Goal: Task Accomplishment & Management: Complete application form

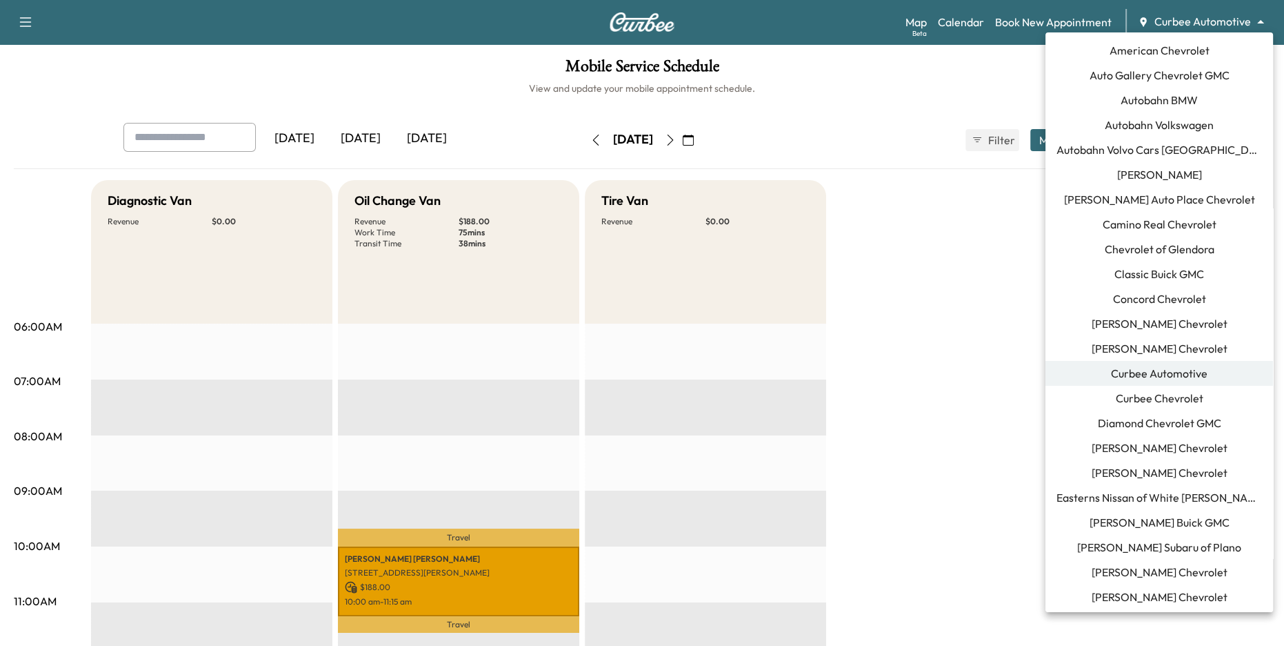
click at [1191, 23] on body "Support Log Out Map Beta Calendar Book New Appointment Curbee Automotive ******…" at bounding box center [642, 323] width 1284 height 646
click at [1188, 102] on span "Autobahn BMW" at bounding box center [1159, 100] width 77 height 17
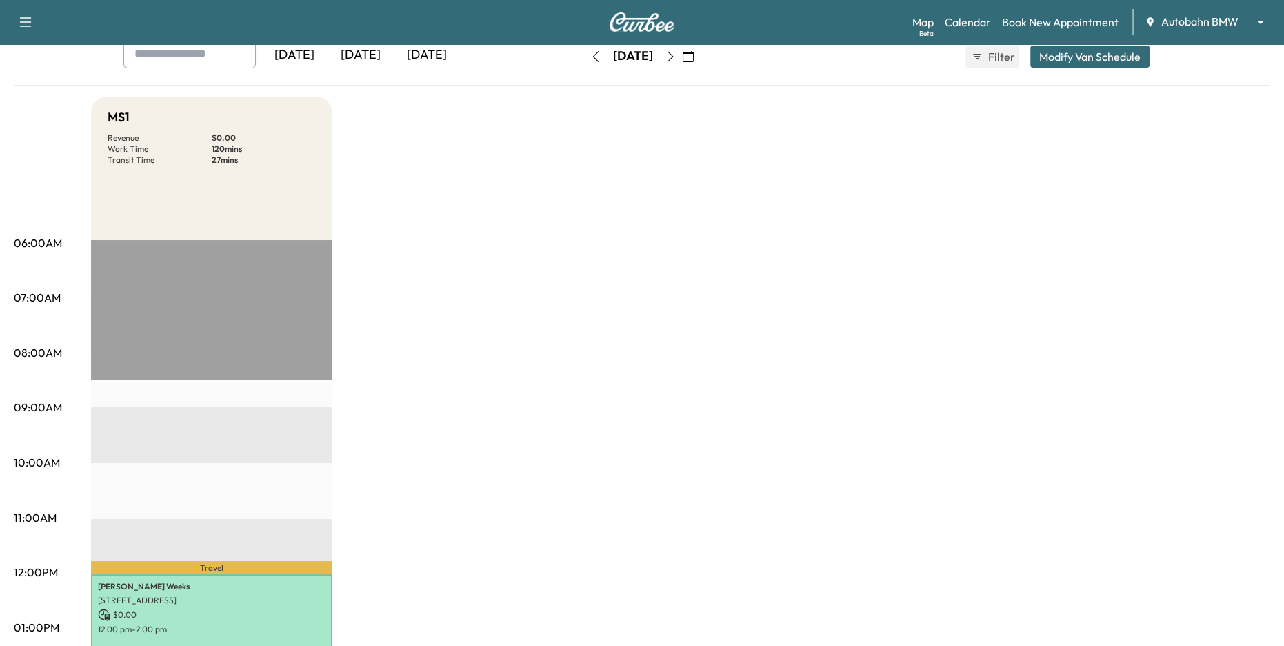
scroll to position [65, 0]
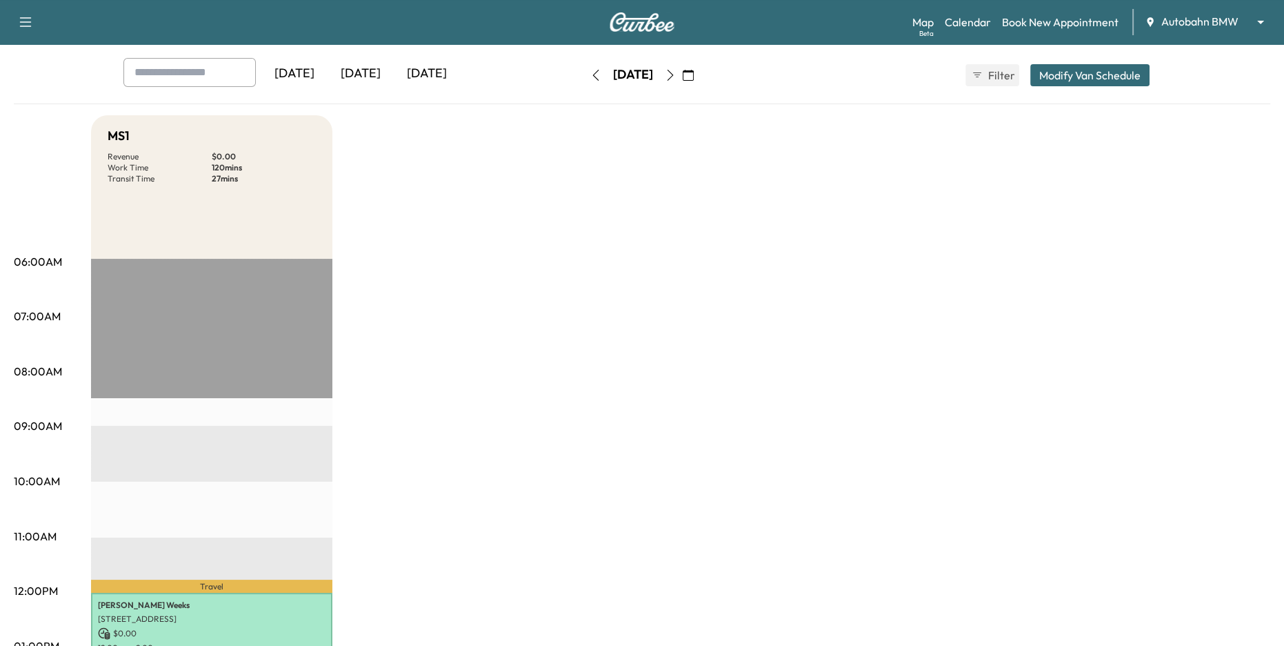
click at [590, 79] on icon "button" at bounding box center [595, 75] width 11 height 11
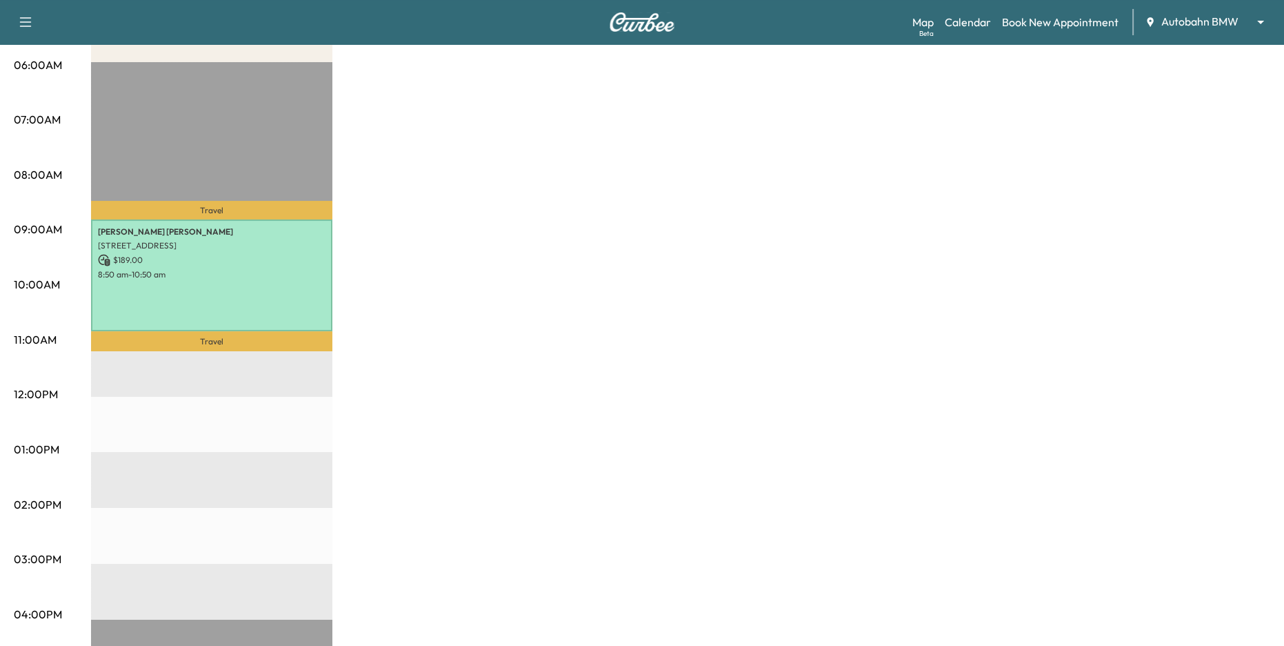
scroll to position [8, 0]
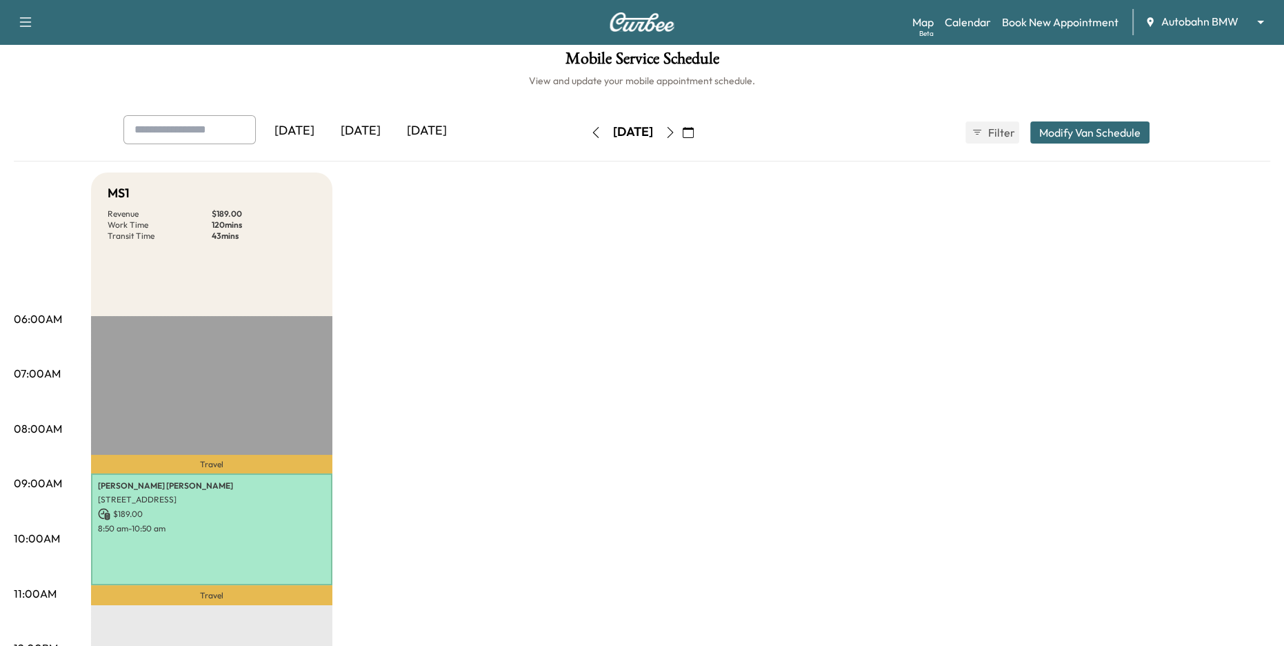
click at [694, 132] on icon "button" at bounding box center [688, 132] width 11 height 11
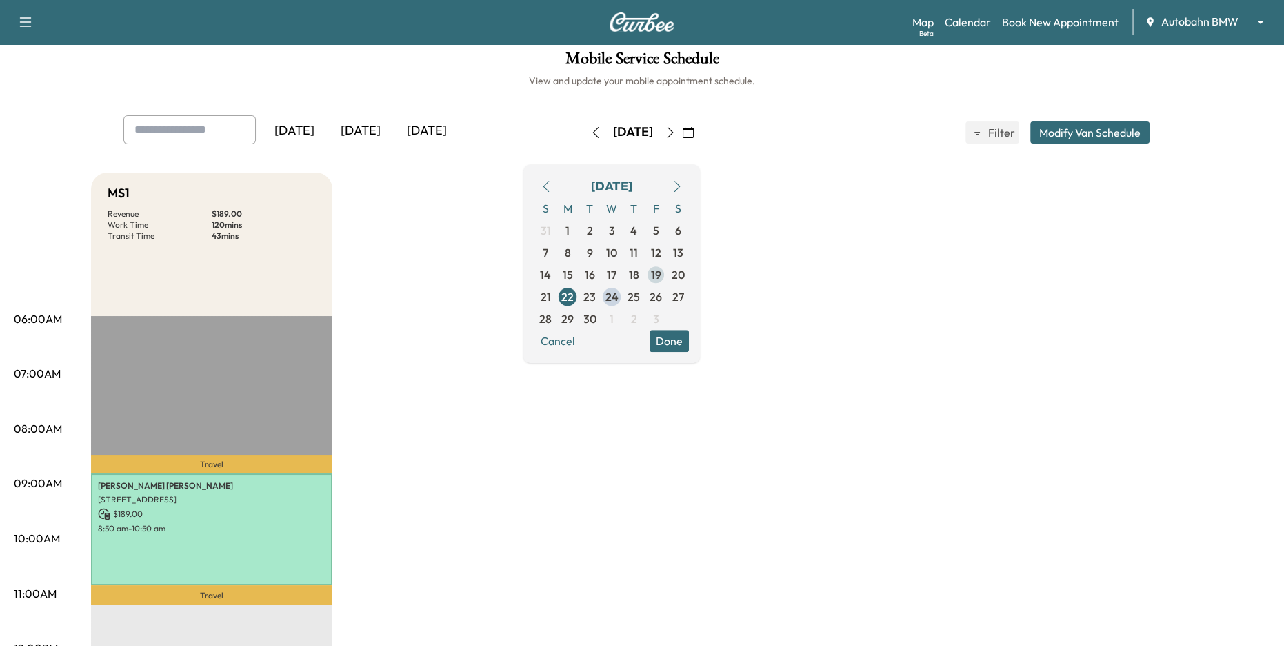
click at [661, 275] on span "19" at bounding box center [656, 274] width 10 height 17
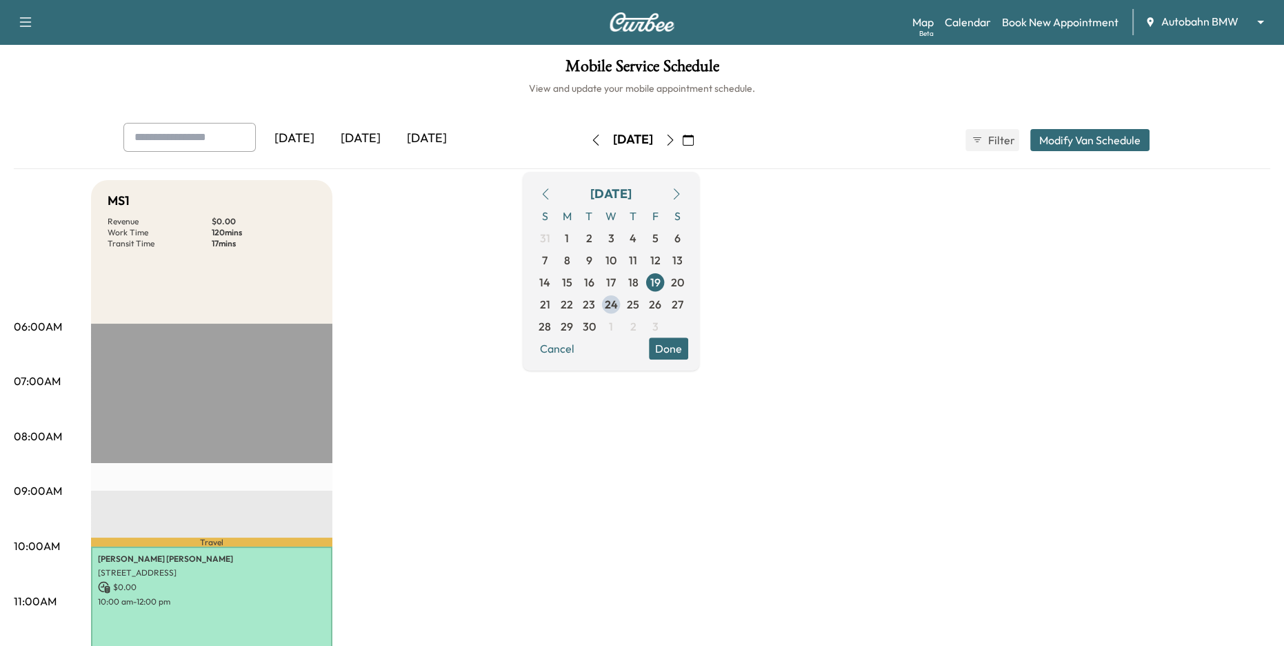
click at [688, 345] on button "Done" at bounding box center [668, 348] width 39 height 22
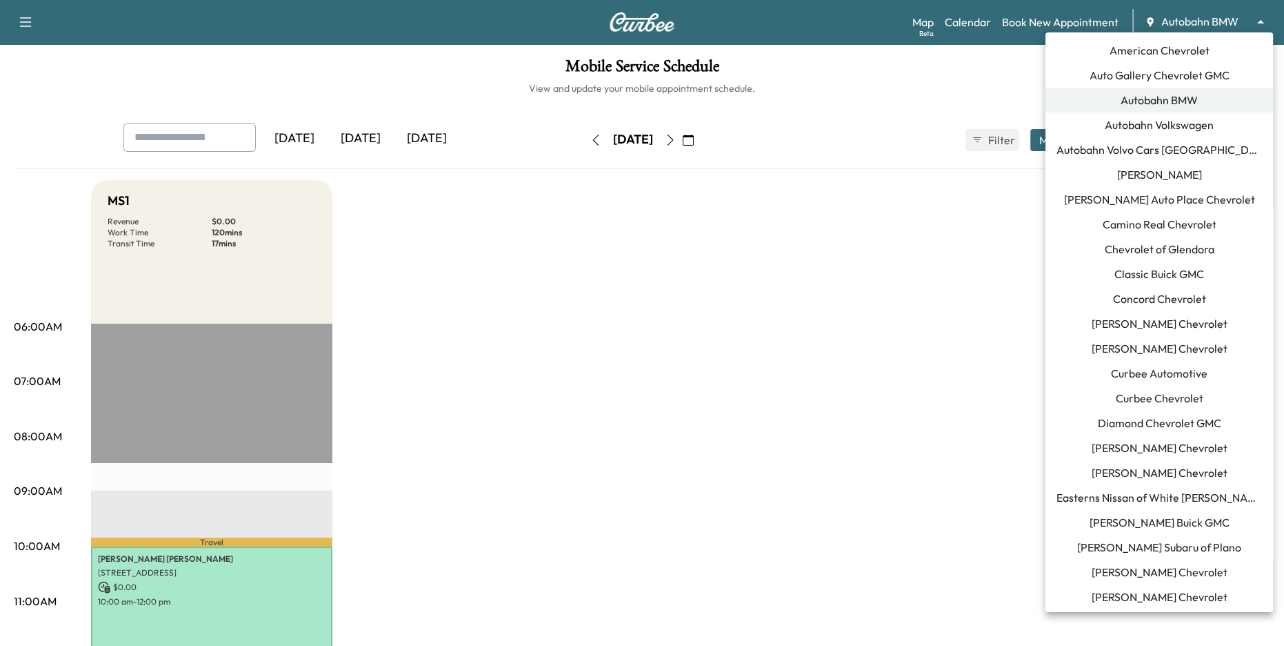
click at [1201, 20] on body "Support Log Out Map Beta Calendar Book New Appointment Autobahn BMW ******** ​ …" at bounding box center [642, 323] width 1284 height 646
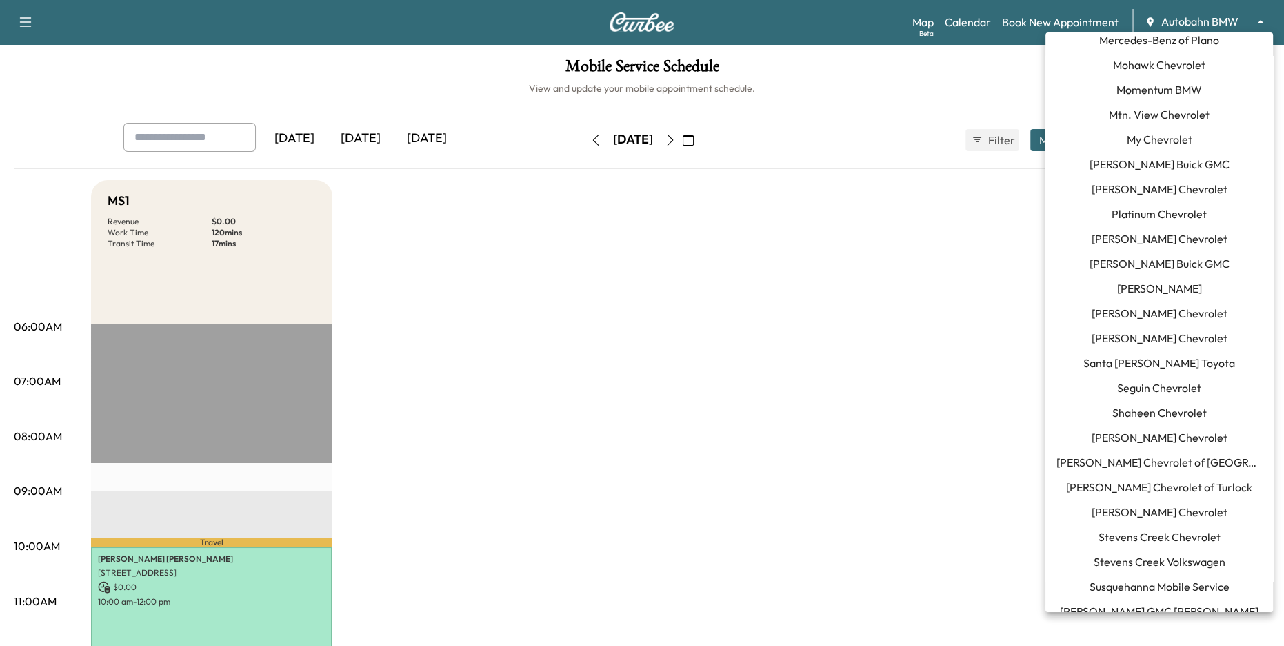
scroll to position [1144, 0]
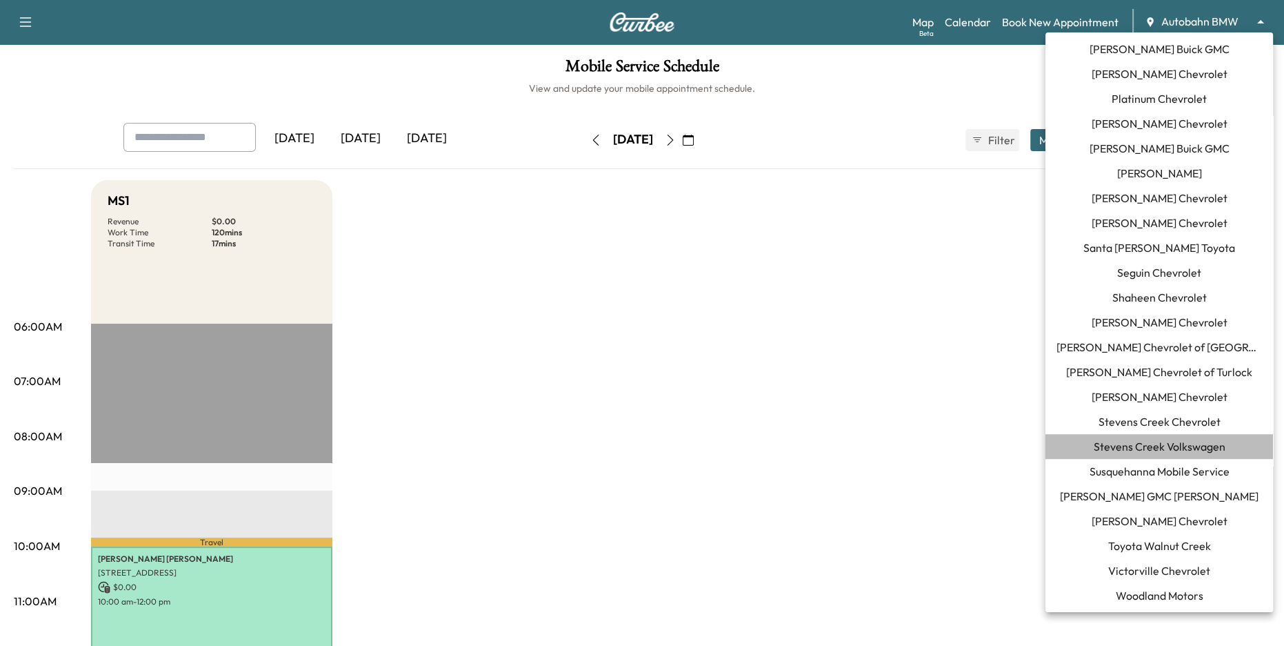
click at [1173, 441] on span "Stevens Creek Volkswagen" at bounding box center [1160, 446] width 132 height 17
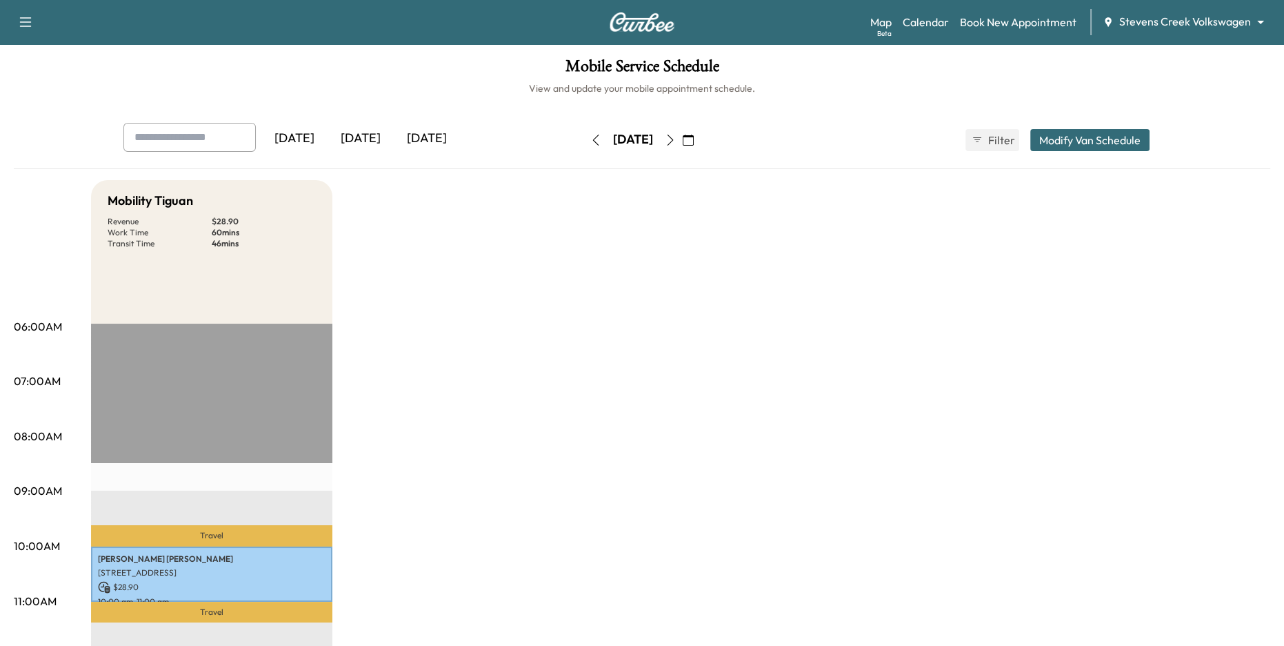
click at [676, 136] on icon "button" at bounding box center [670, 139] width 11 height 11
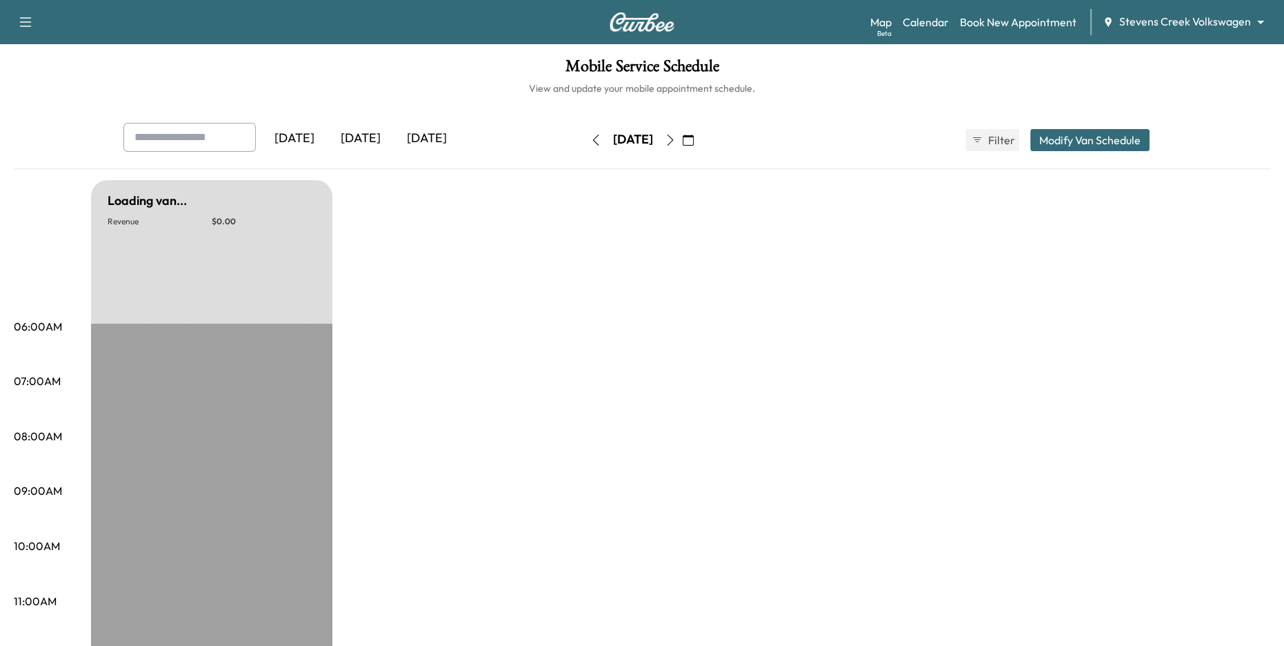
click at [682, 136] on button "button" at bounding box center [670, 140] width 23 height 22
click at [674, 136] on icon "button" at bounding box center [671, 139] width 6 height 11
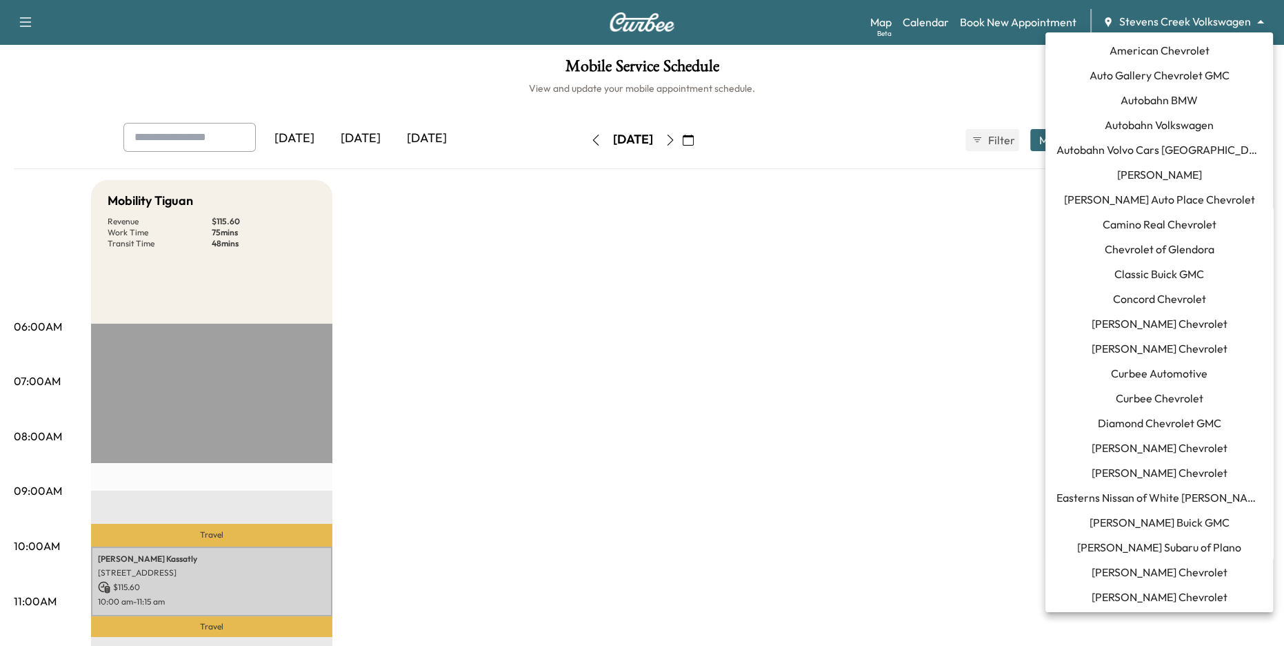
click at [1190, 14] on body "Support Log Out Map Beta Calendar Book New Appointment Stevens Creek Volkswagen…" at bounding box center [642, 323] width 1284 height 646
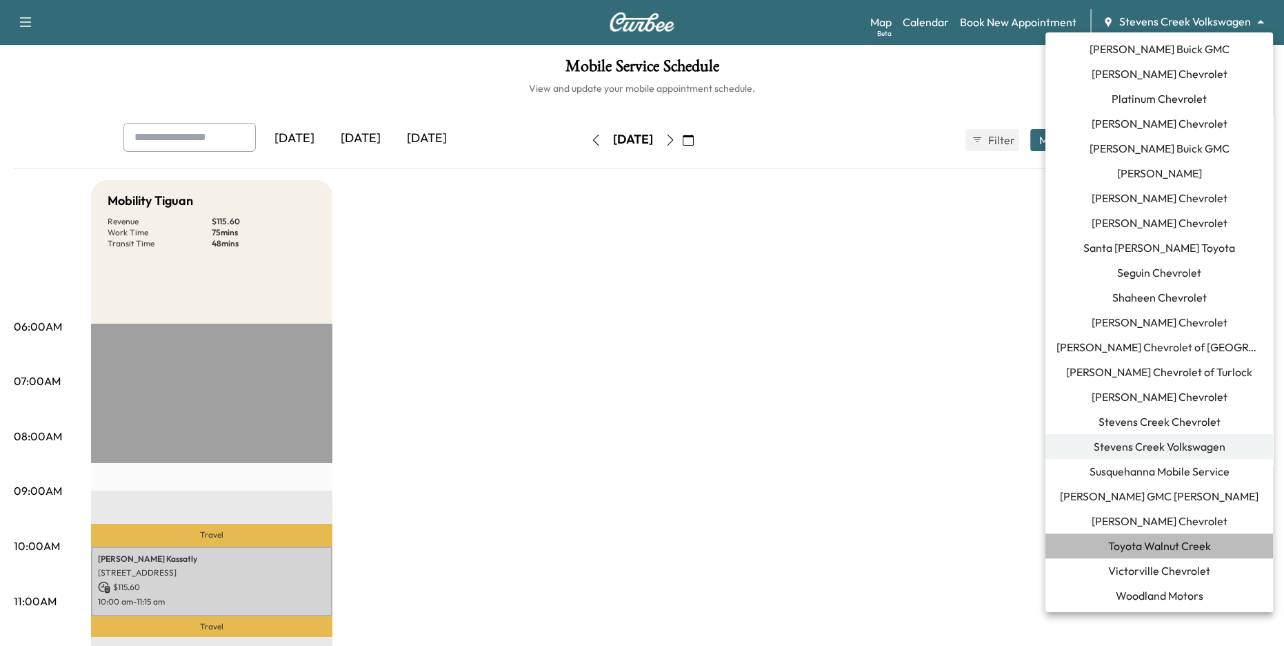
click at [1180, 546] on span "Toyota Walnut Creek" at bounding box center [1159, 545] width 103 height 17
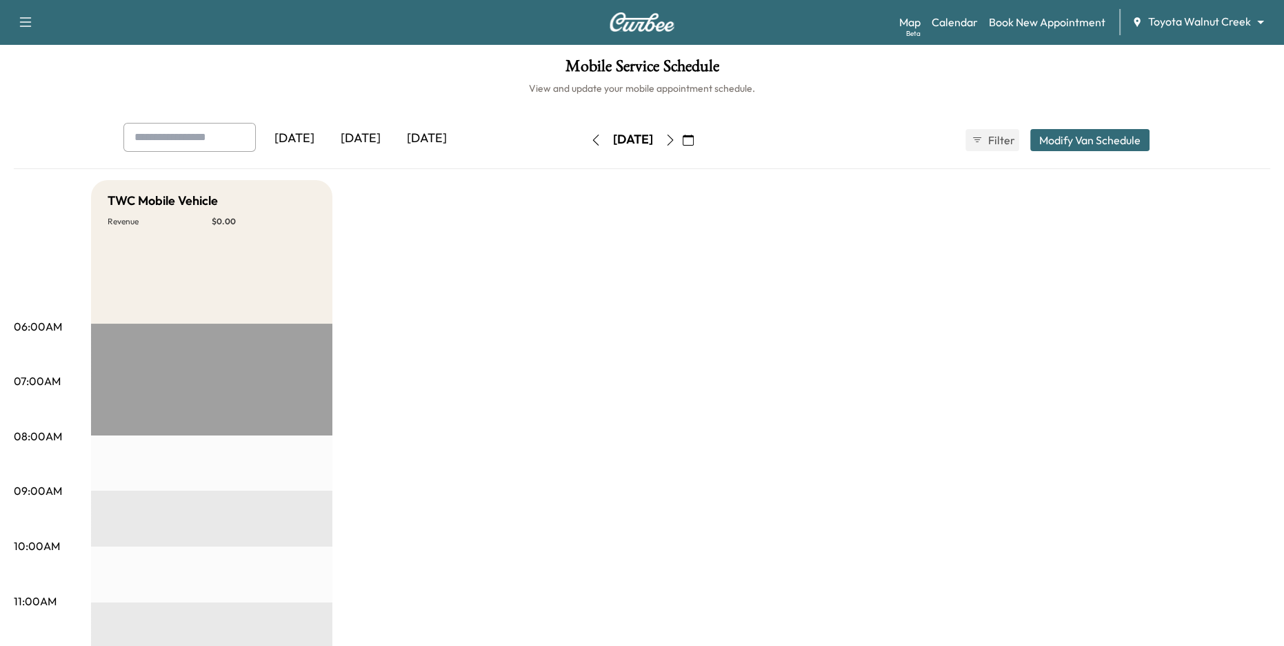
click at [362, 138] on div "[DATE]" at bounding box center [361, 139] width 66 height 32
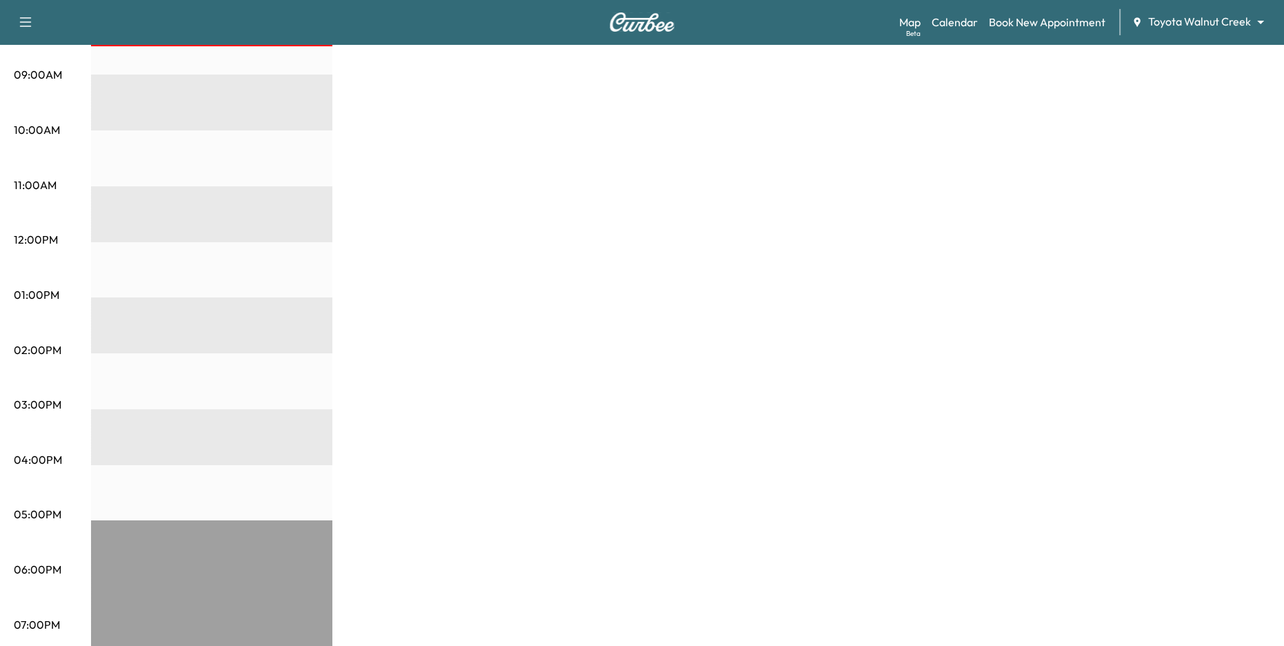
scroll to position [110, 0]
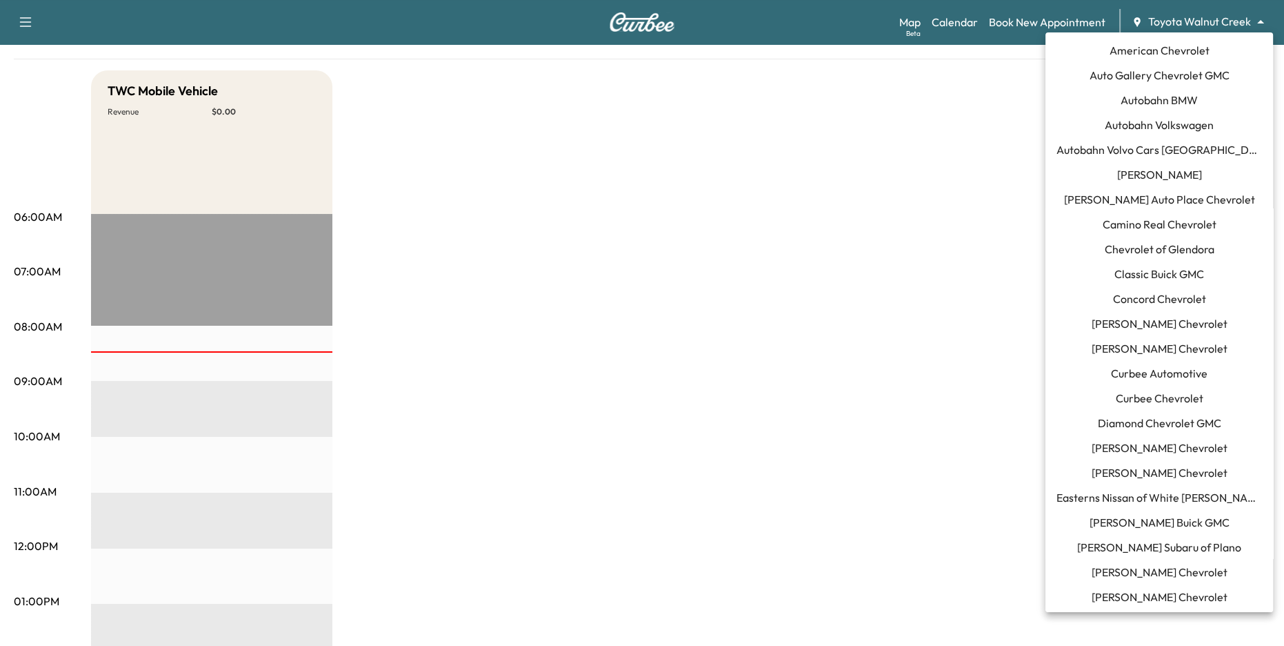
click at [1209, 28] on body "Support Log Out Map Beta Calendar Book New Appointment Toyota Walnut Creek ****…" at bounding box center [642, 213] width 1284 height 646
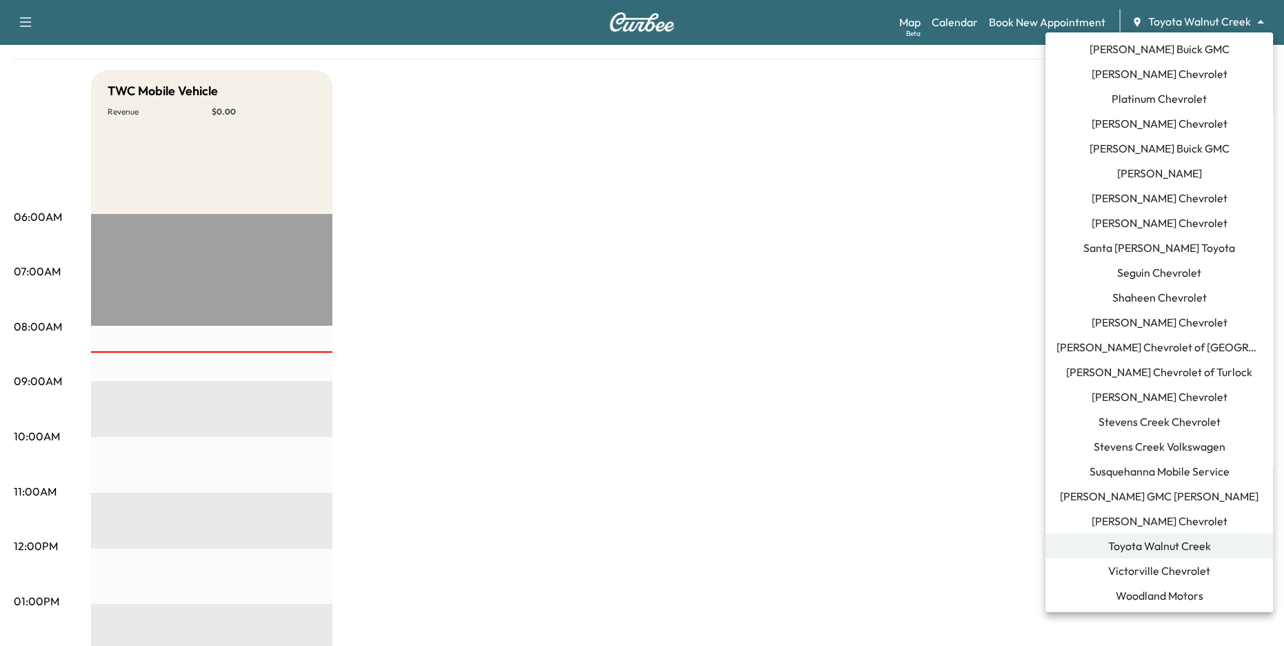
scroll to position [0, 0]
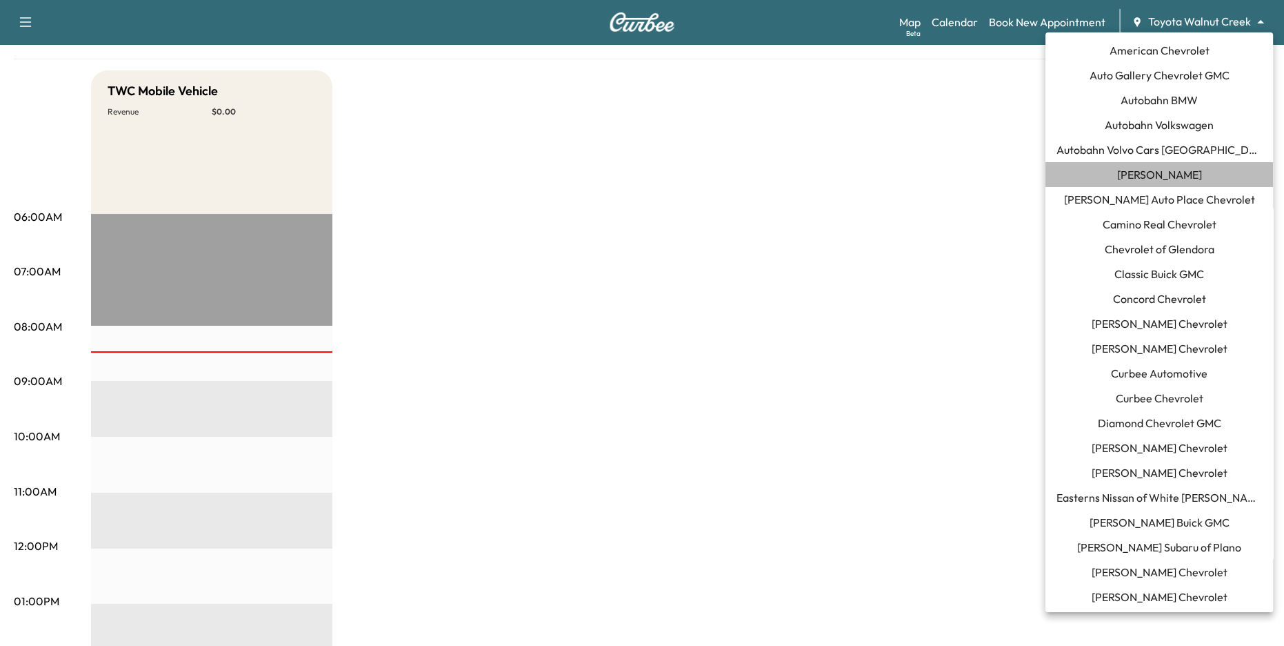
click at [1188, 172] on span "Billy Howell Ford" at bounding box center [1159, 174] width 85 height 17
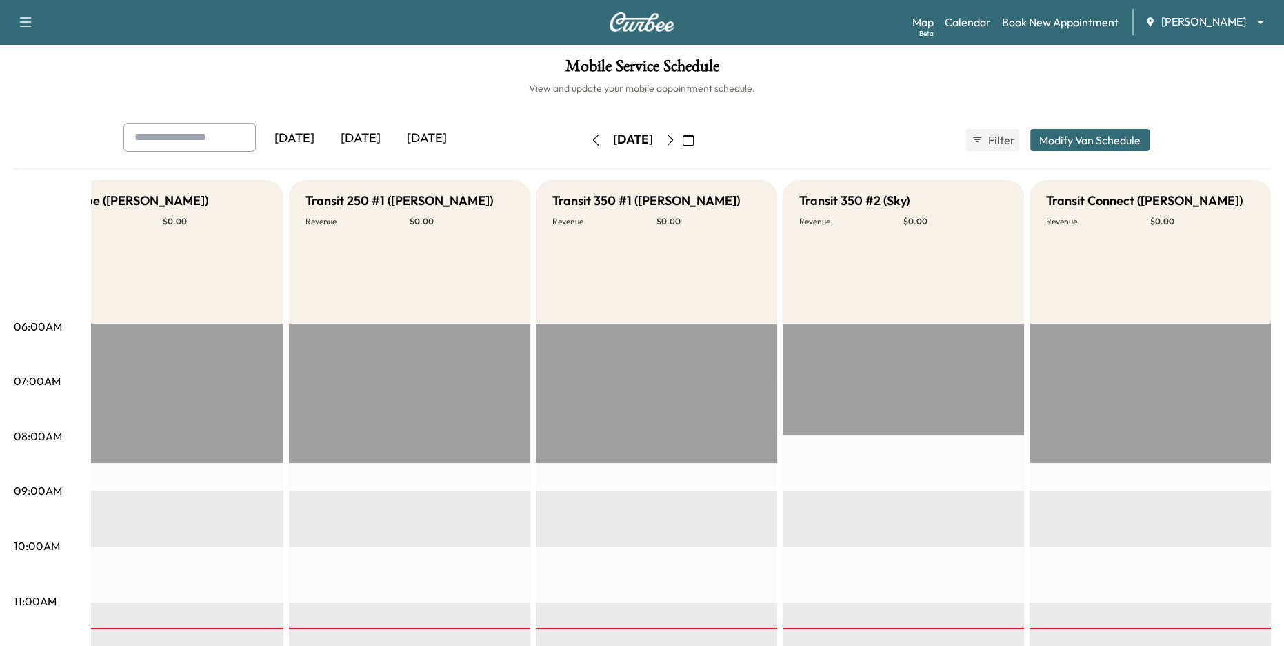
click at [590, 139] on icon "button" at bounding box center [595, 139] width 11 height 11
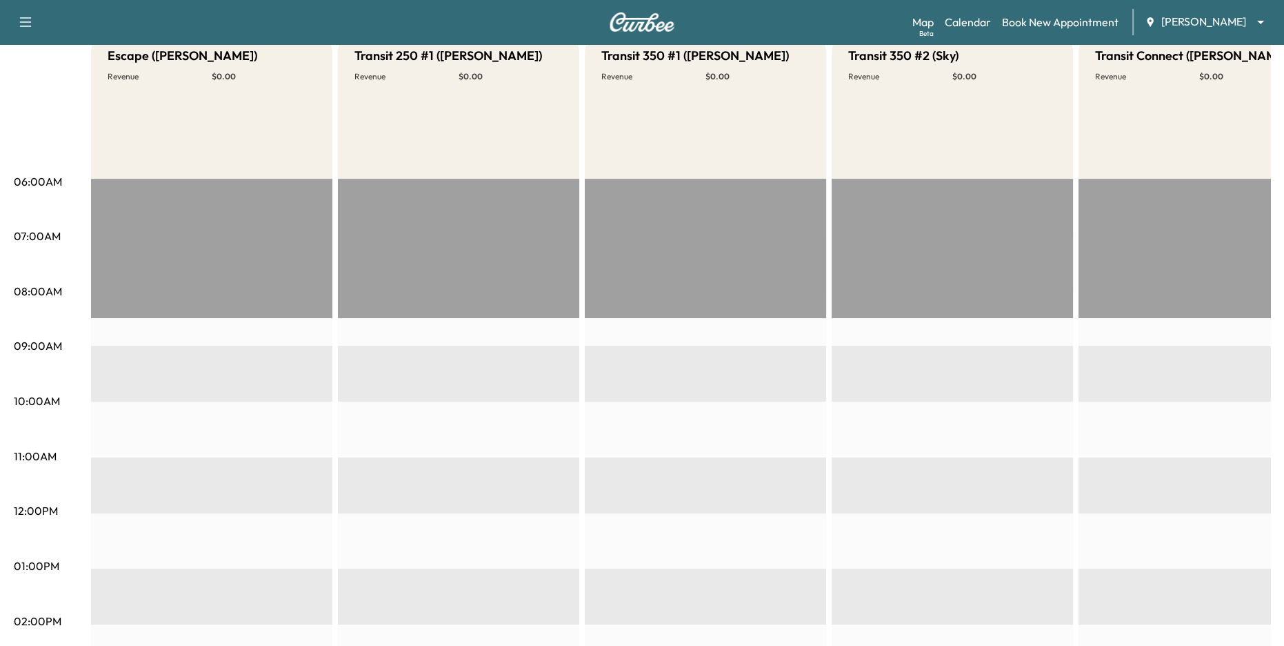
scroll to position [10, 0]
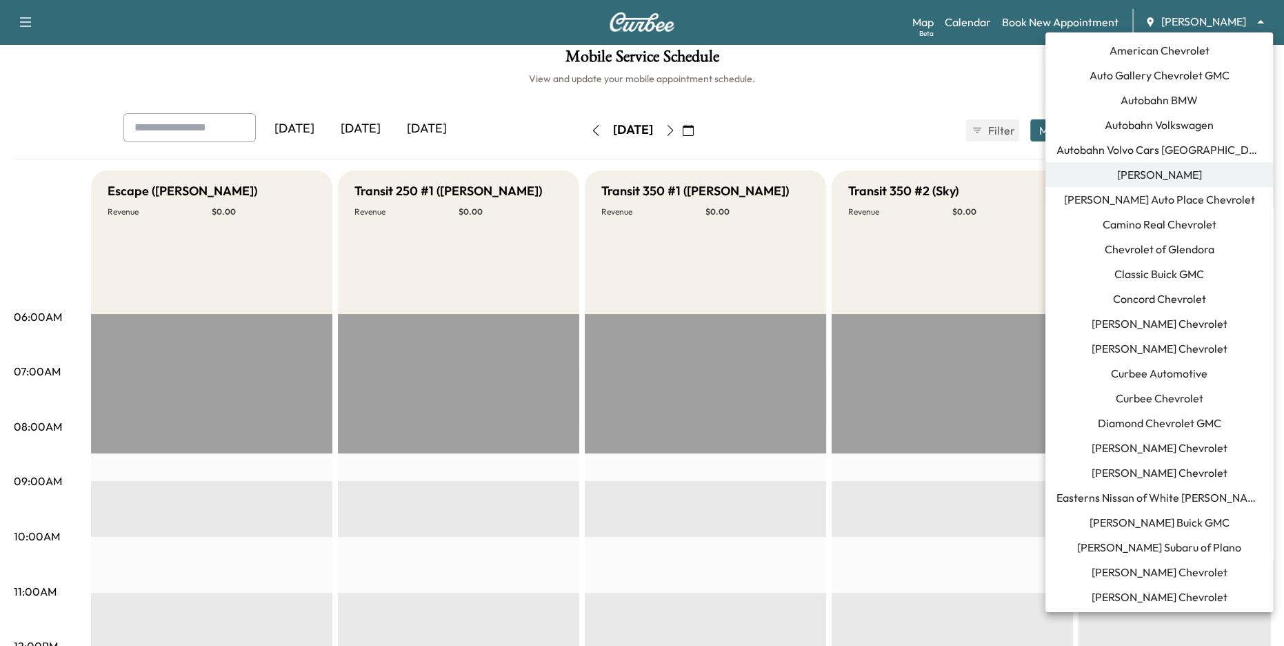
click at [1175, 13] on body "Support Log Out Map Beta Calendar Book New Appointment Billy Howell Ford ******…" at bounding box center [642, 313] width 1284 height 646
click at [1199, 497] on span "Easterns Nissan of White Marsh" at bounding box center [1160, 497] width 206 height 17
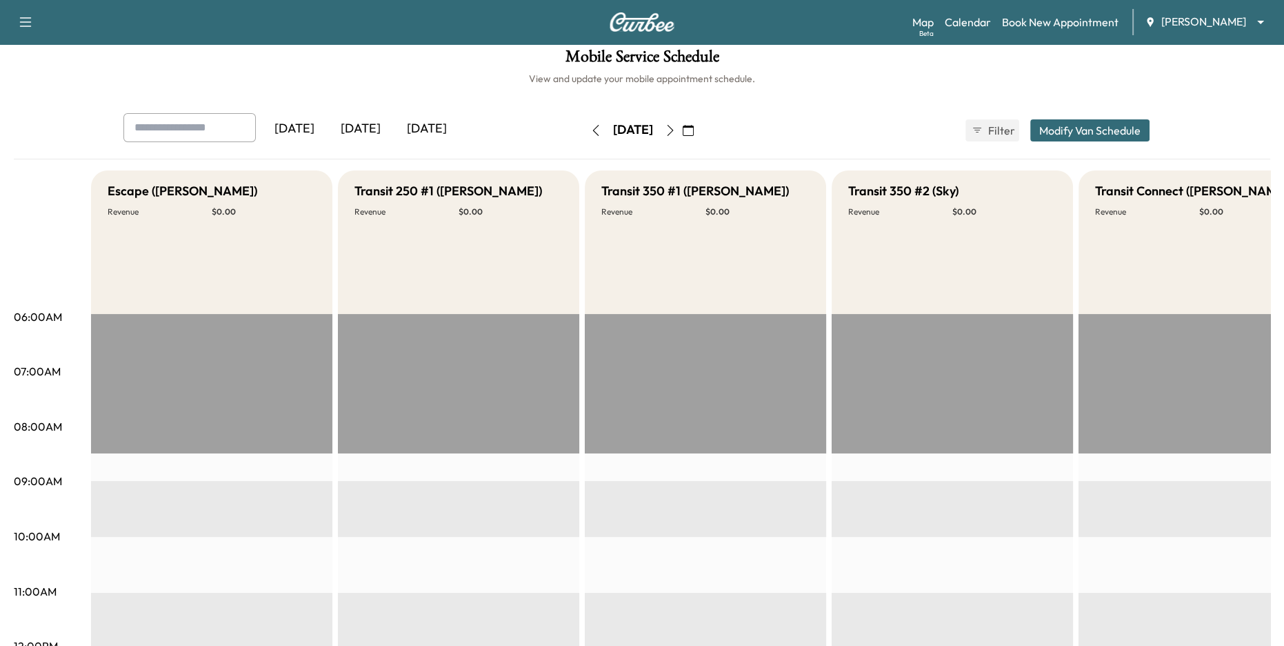
scroll to position [0, 0]
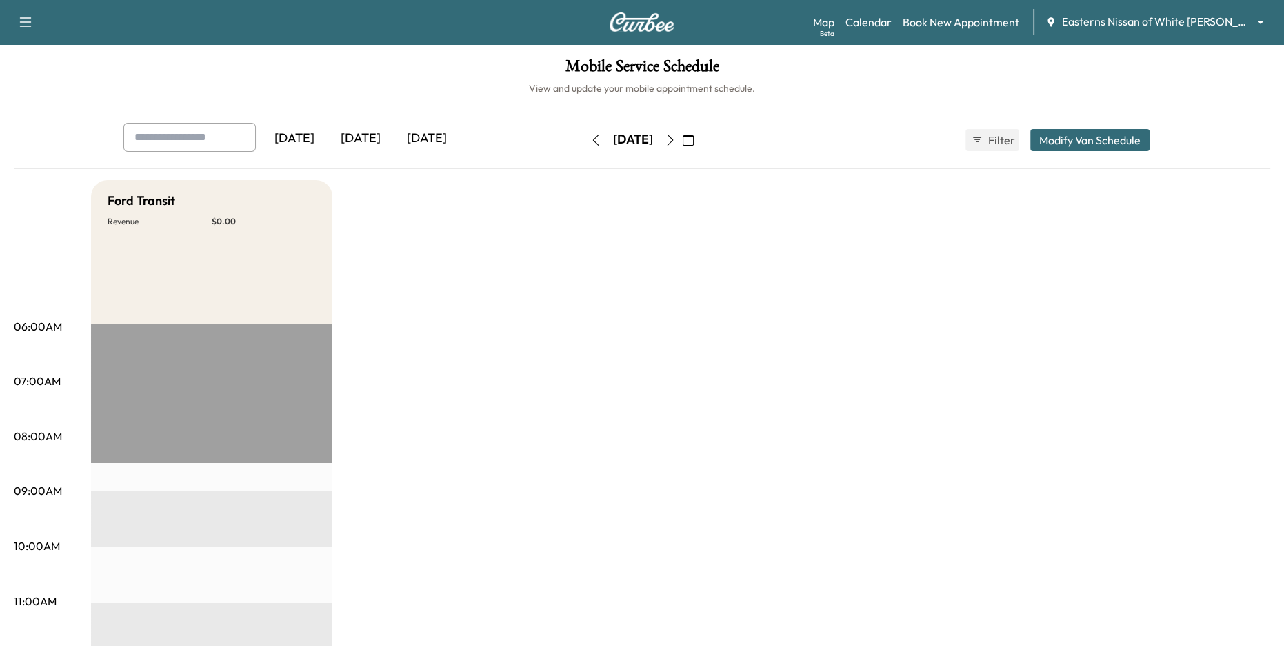
click at [590, 142] on icon "button" at bounding box center [595, 139] width 11 height 11
click at [1210, 30] on div "Easterns Nissan of White Marsh ******** ​" at bounding box center [1160, 22] width 228 height 17
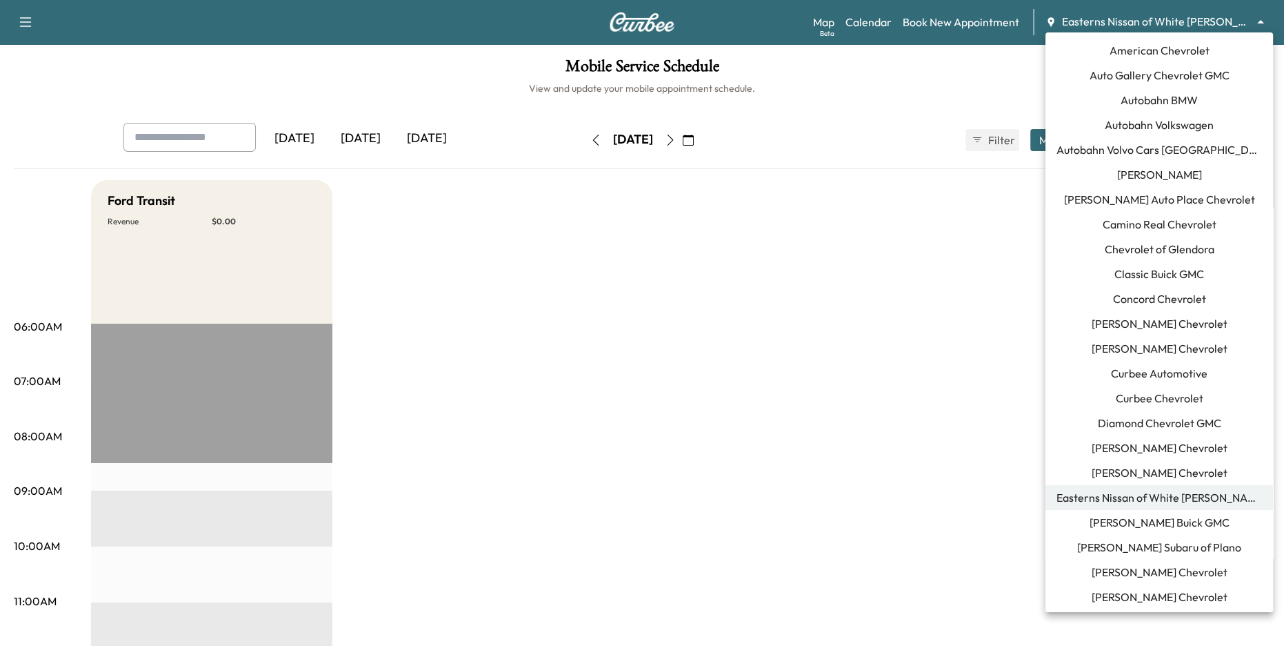
click at [1207, 23] on body "Support Log Out Map Beta Calendar Book New Appointment Easterns Nissan of White…" at bounding box center [642, 323] width 1284 height 646
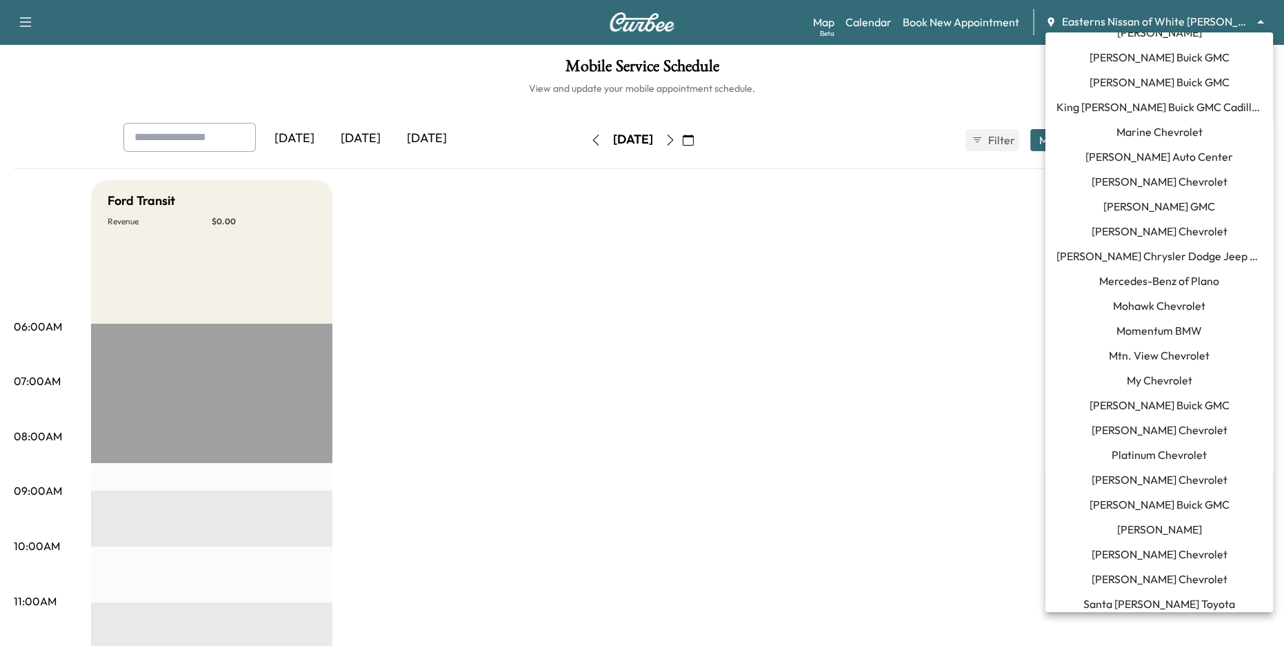
scroll to position [1144, 0]
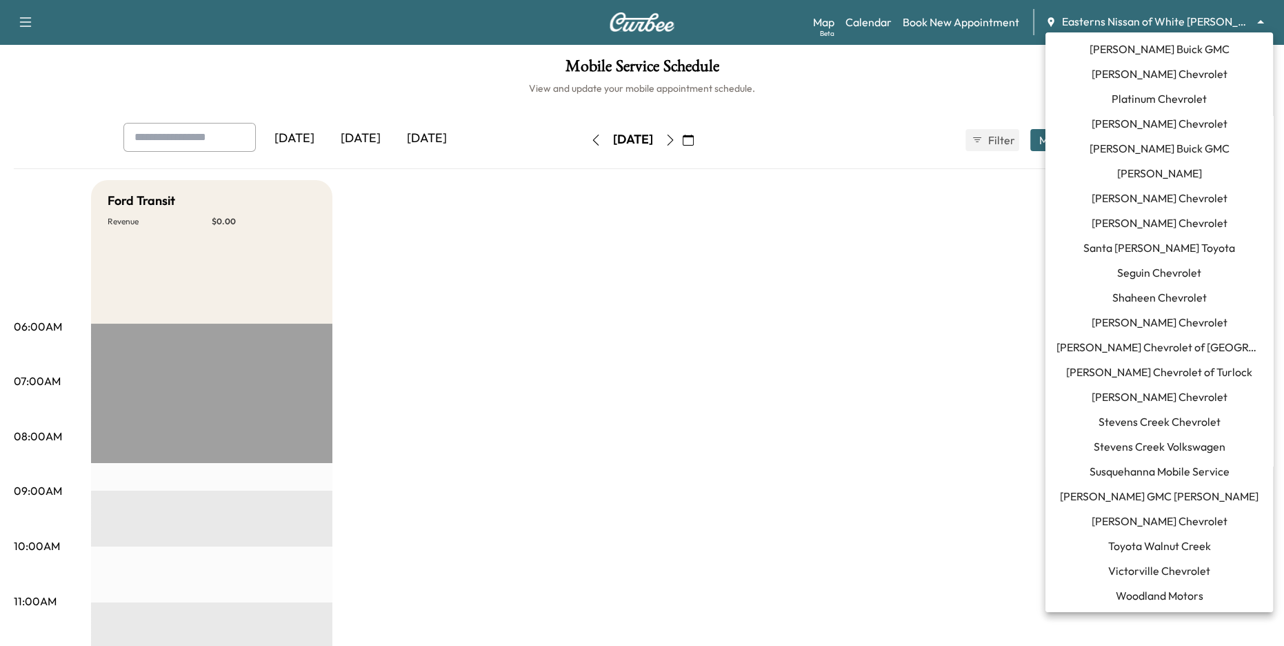
click at [1171, 471] on span "Susquehanna Mobile Service" at bounding box center [1160, 471] width 140 height 17
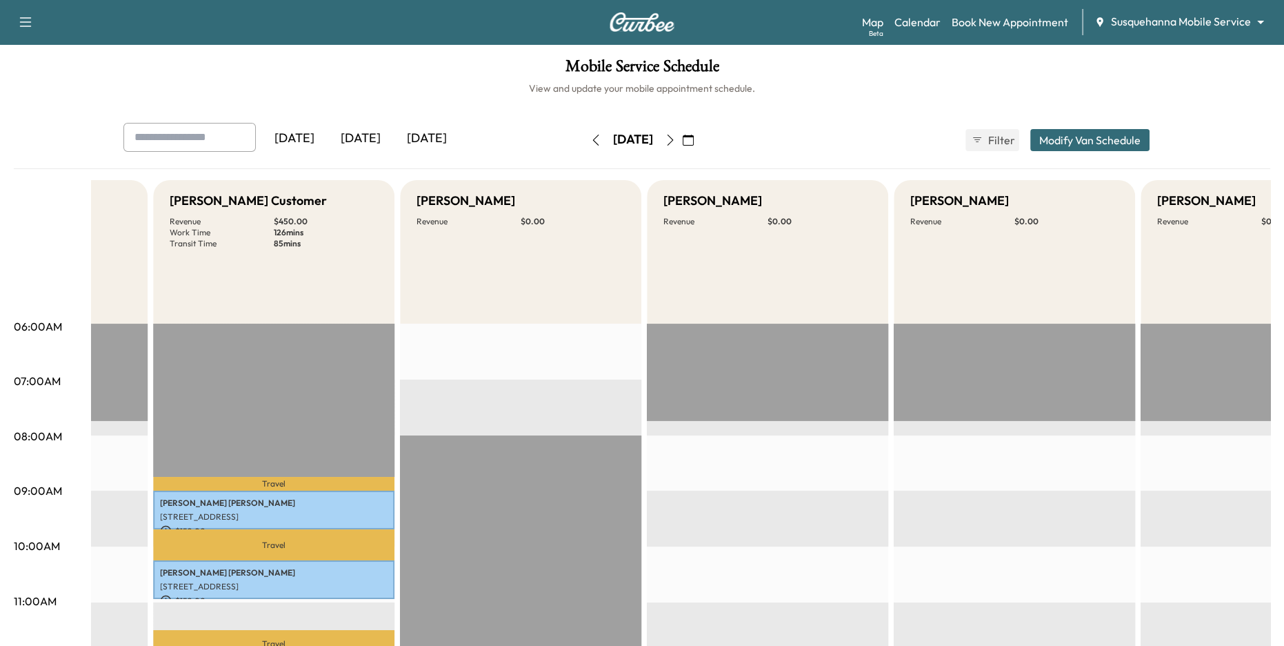
click at [676, 142] on icon "button" at bounding box center [670, 139] width 11 height 11
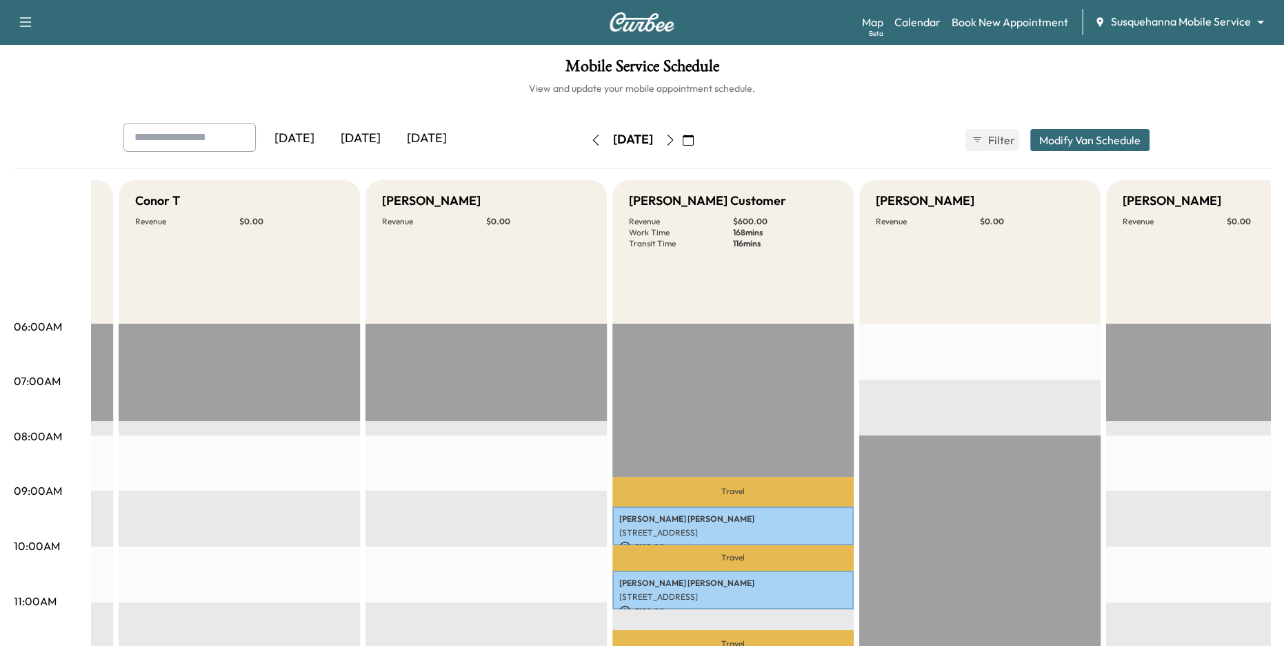
click at [674, 134] on icon "button" at bounding box center [671, 139] width 6 height 11
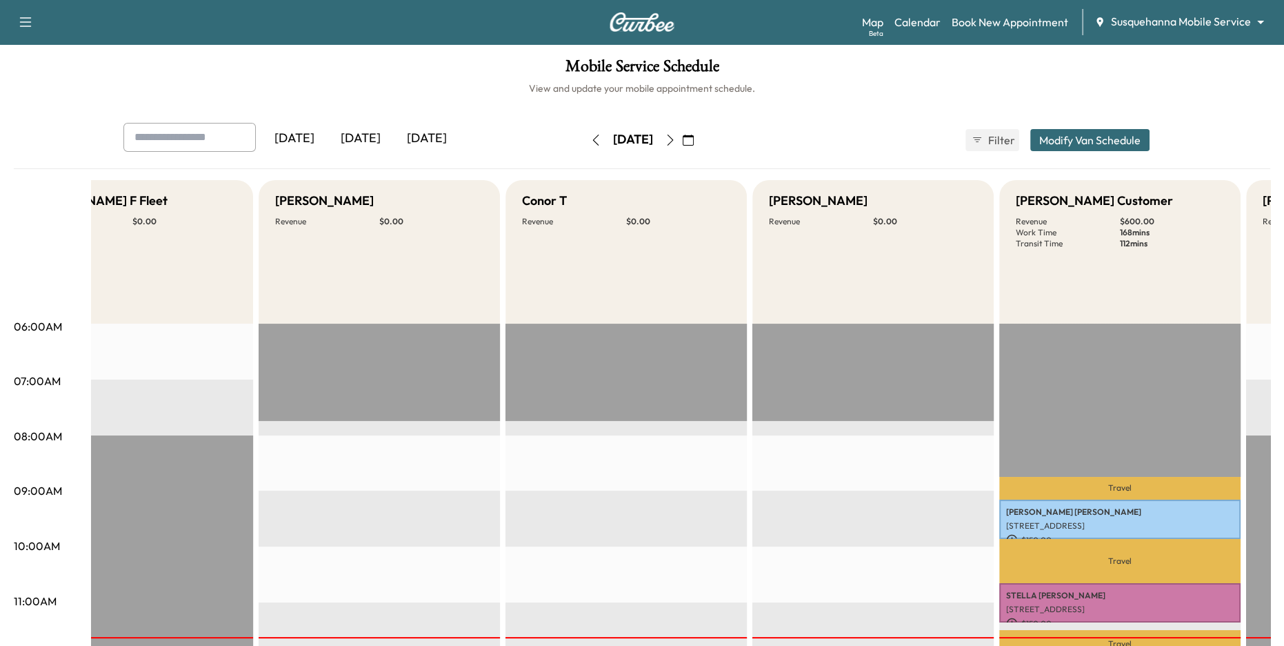
click at [1173, 19] on body "Support Log Out Map Beta Calendar Book New Appointment Susquehanna Mobile Servi…" at bounding box center [642, 323] width 1284 height 646
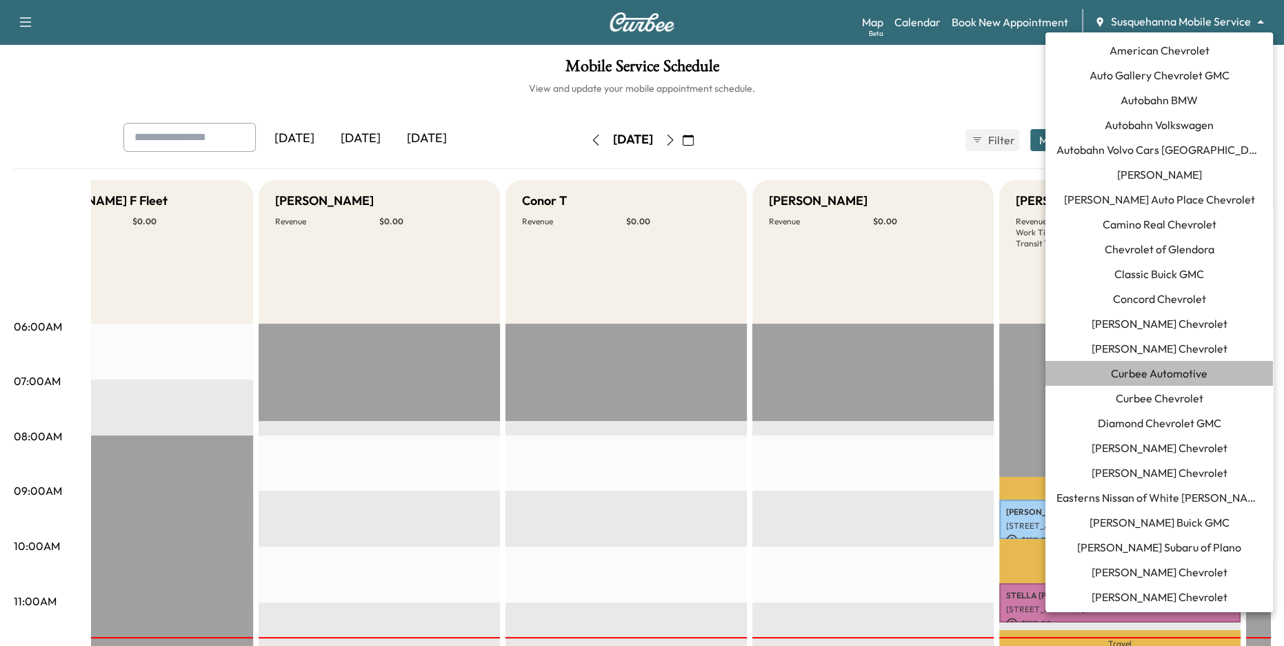
click at [1144, 371] on span "Curbee Automotive" at bounding box center [1159, 373] width 97 height 17
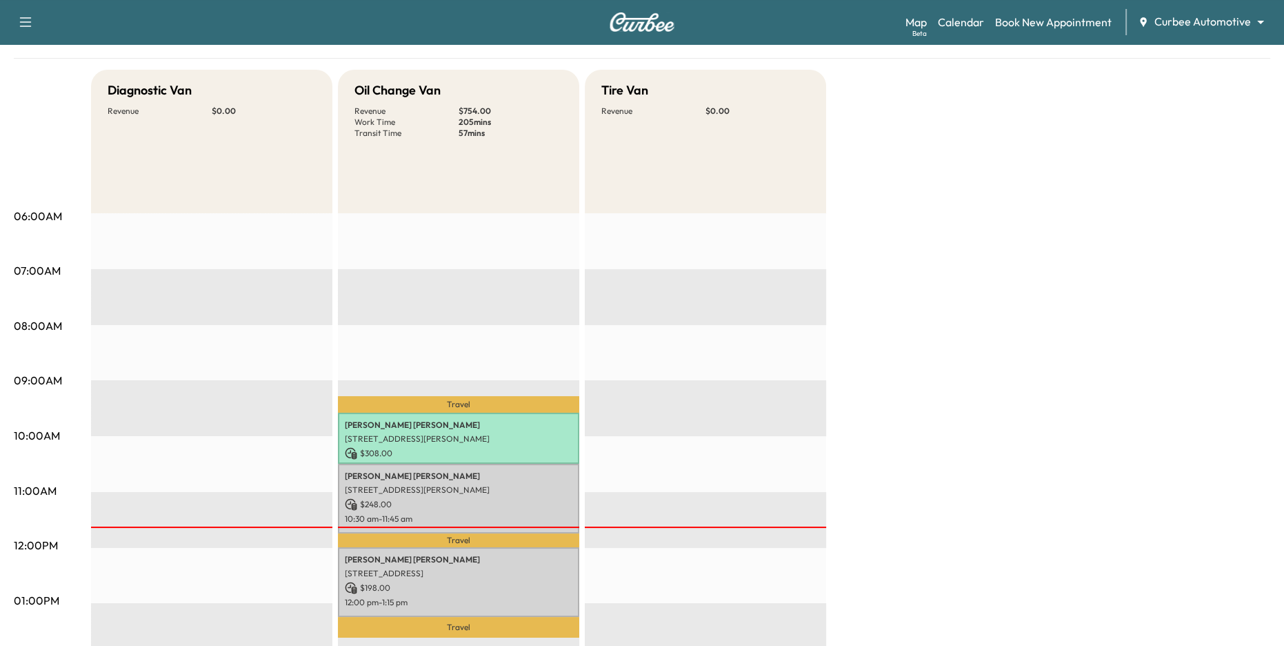
scroll to position [210, 0]
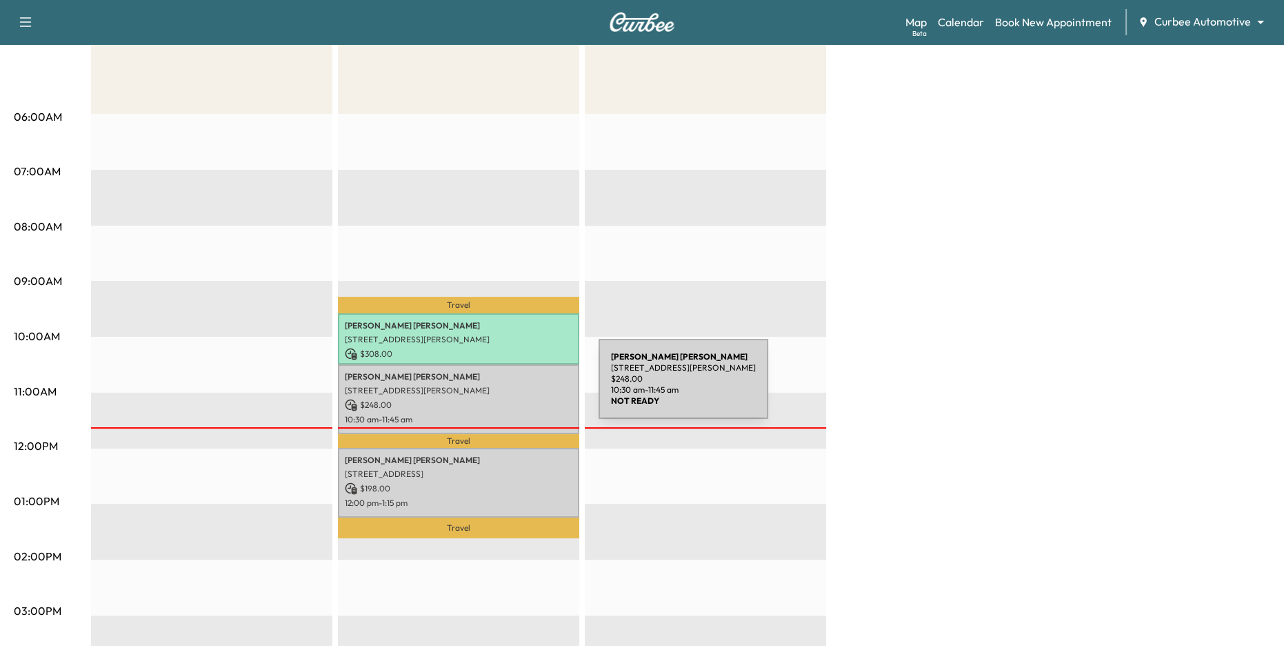
click at [492, 399] on p "$ 248.00" at bounding box center [459, 405] width 228 height 12
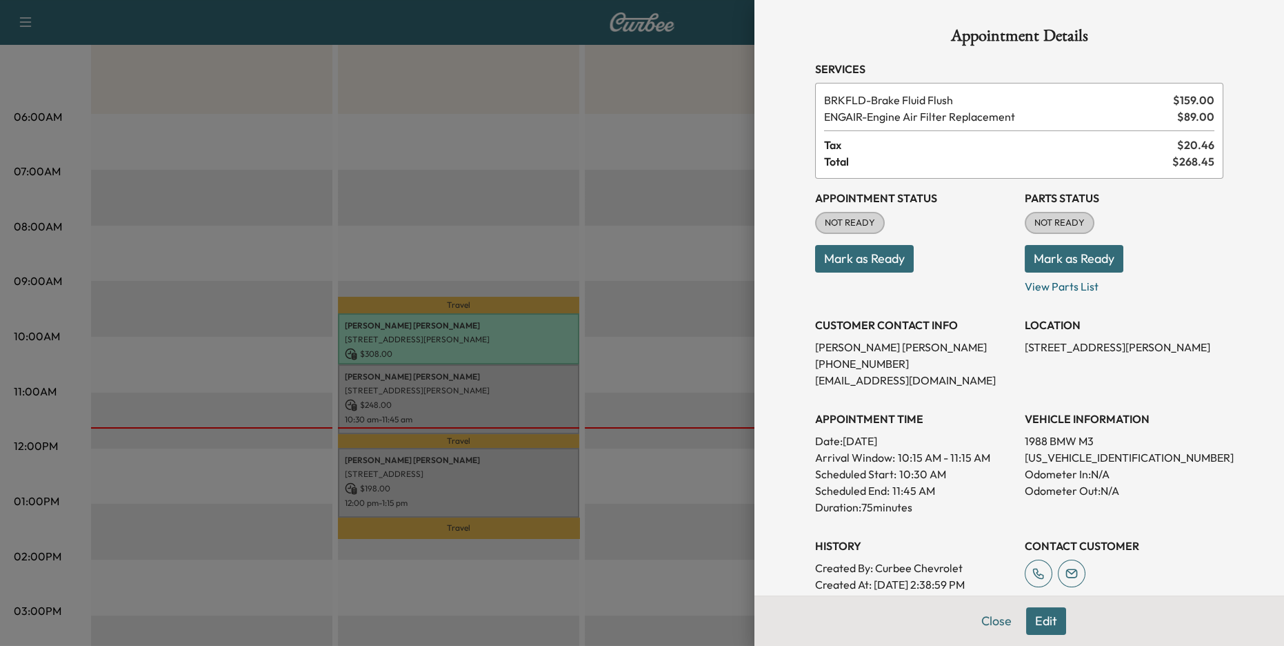
click at [1064, 250] on button "Mark as Ready" at bounding box center [1074, 259] width 99 height 28
click at [868, 261] on button "Mark as Ready" at bounding box center [864, 259] width 99 height 28
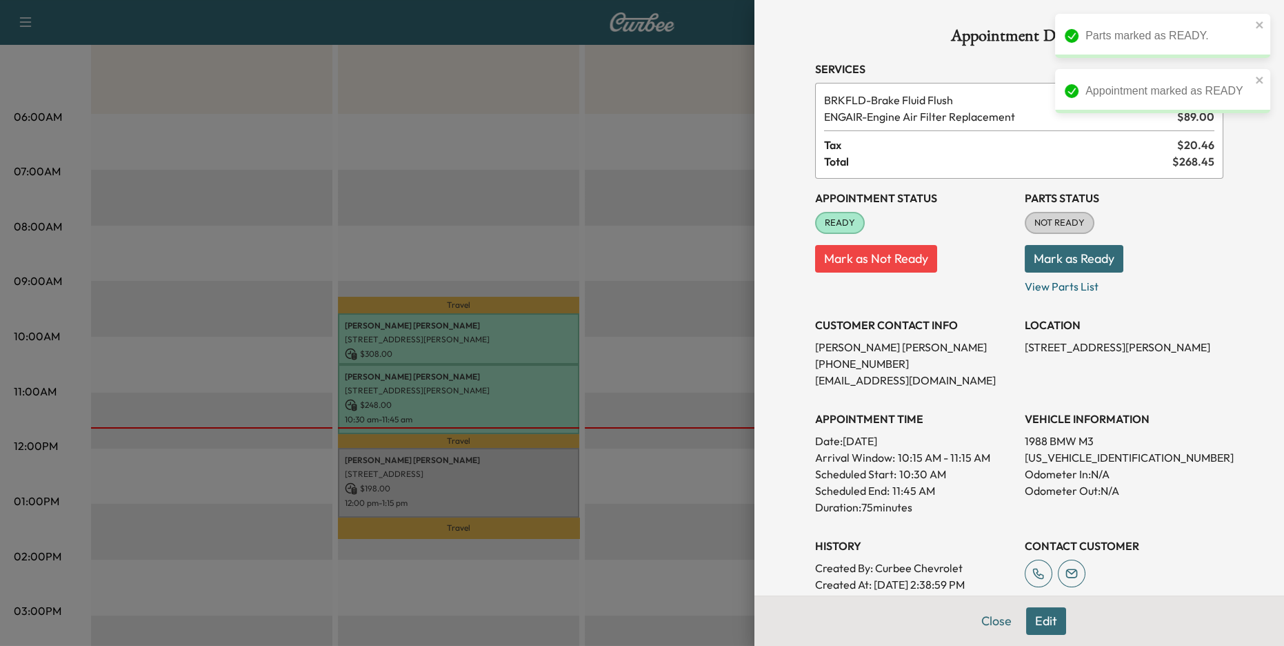
click at [661, 295] on div at bounding box center [642, 323] width 1284 height 646
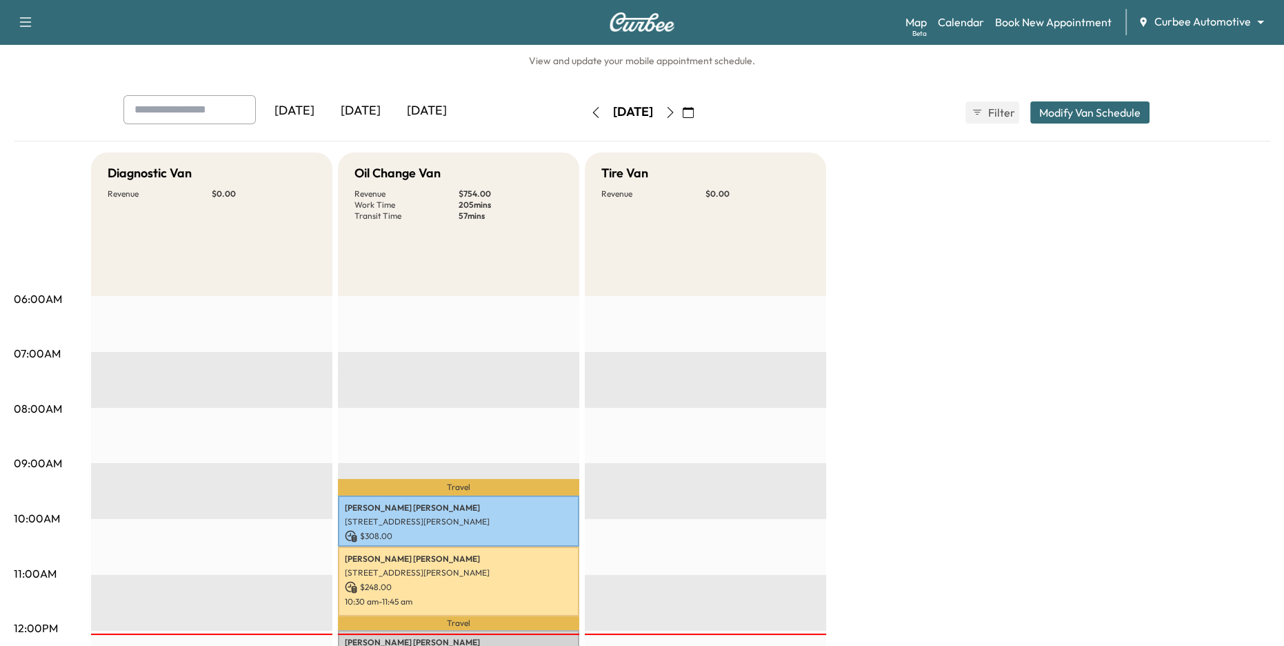
scroll to position [30, 0]
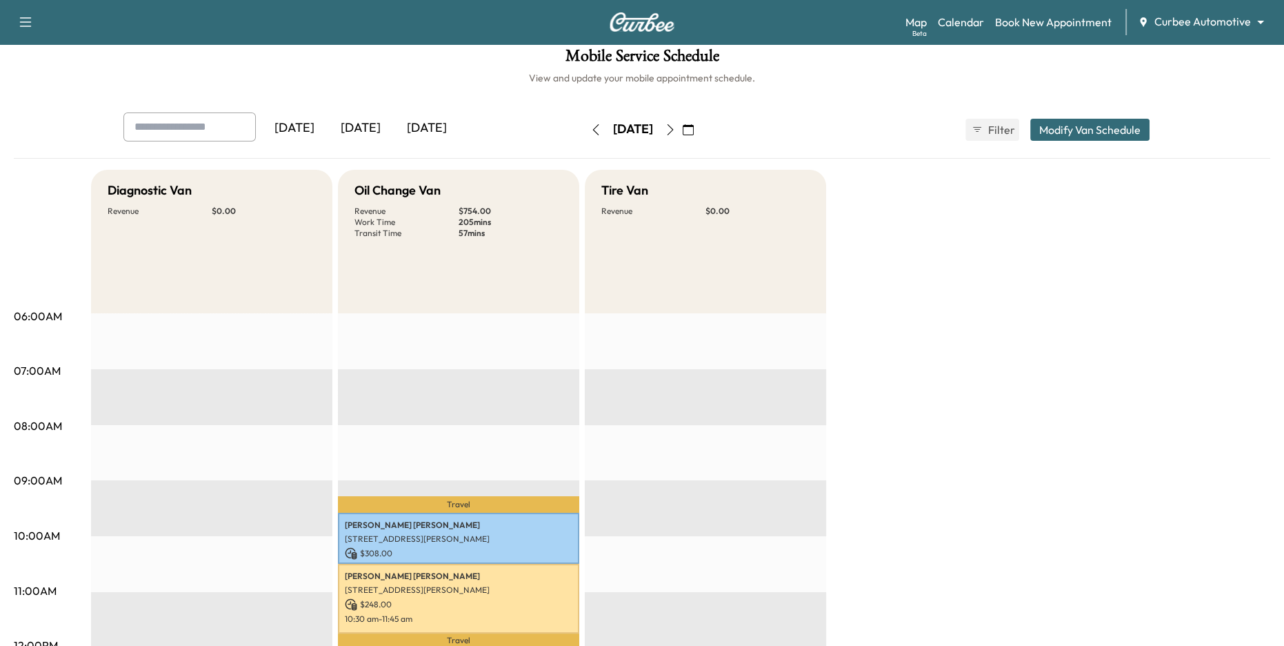
scroll to position [0, 0]
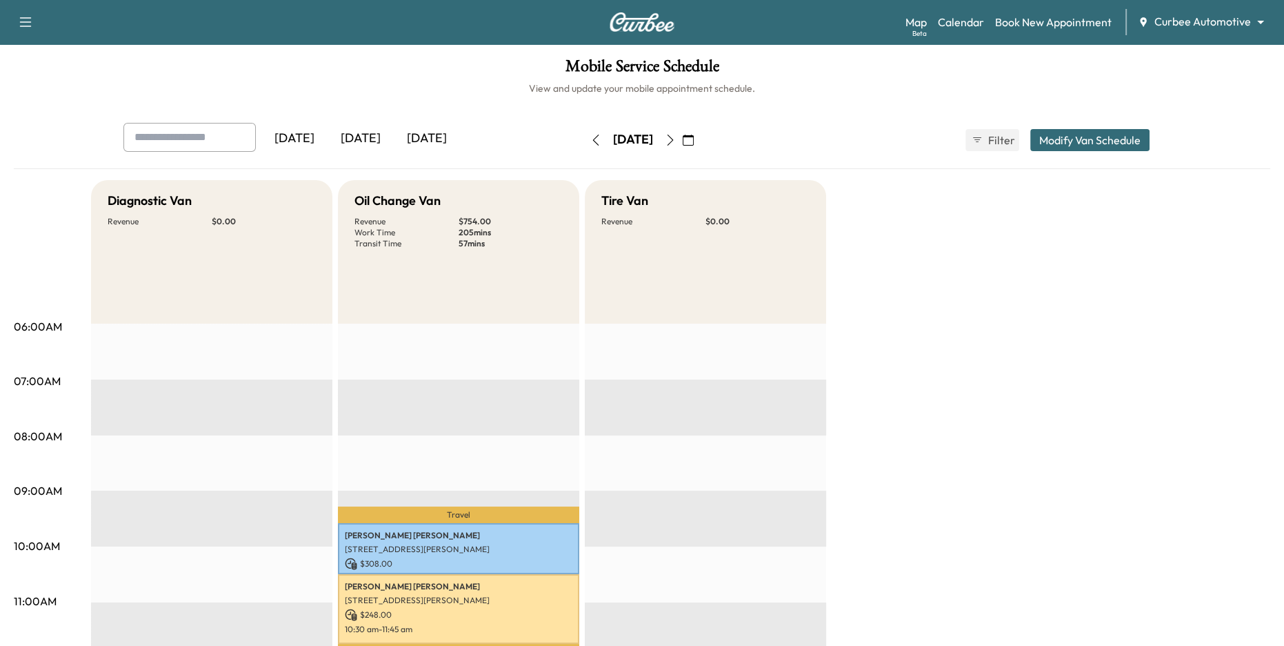
drag, startPoint x: 440, startPoint y: 203, endPoint x: 426, endPoint y: 191, distance: 18.6
click at [440, 200] on h5 "Oil Change Van" at bounding box center [398, 200] width 86 height 19
drag, startPoint x: 358, startPoint y: 202, endPoint x: 489, endPoint y: 255, distance: 141.1
click at [483, 253] on div "Oil Change Van Revenue $ 754.00 Work Time 205 mins Transit Time 57 mins" at bounding box center [458, 251] width 241 height 143
click at [492, 257] on div "Oil Change Van Revenue $ 754.00 Work Time 205 mins Transit Time 57 mins" at bounding box center [458, 251] width 241 height 143
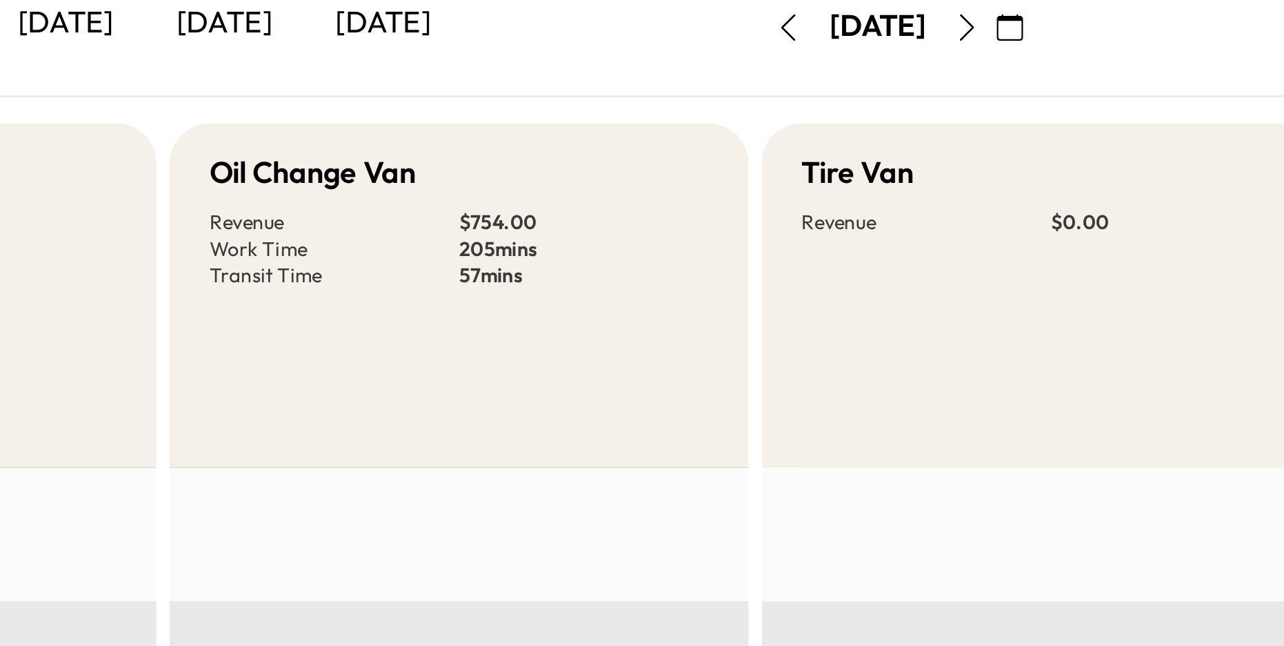
drag, startPoint x: 458, startPoint y: 219, endPoint x: 504, endPoint y: 217, distance: 45.6
click at [504, 217] on p "$ 754.00" at bounding box center [511, 221] width 104 height 11
drag, startPoint x: 452, startPoint y: 235, endPoint x: 510, endPoint y: 231, distance: 58.8
click at [510, 231] on div "Revenue $ 754.00 Work Time 205 mins Transit Time 57 mins" at bounding box center [459, 232] width 208 height 33
drag, startPoint x: 452, startPoint y: 243, endPoint x: 512, endPoint y: 248, distance: 59.5
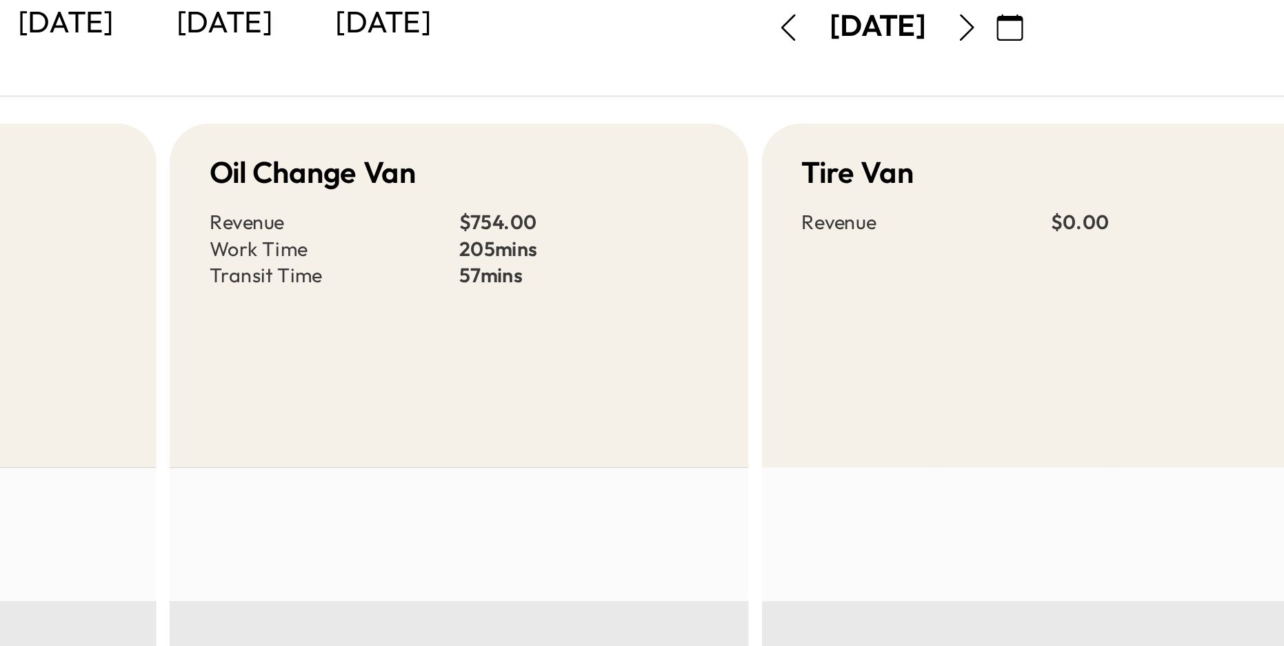
click at [510, 246] on div "Revenue $ 754.00 Work Time 205 mins Transit Time 57 mins" at bounding box center [459, 232] width 208 height 33
click at [512, 249] on div "Oil Change Van Revenue $ 754.00 Work Time 205 mins Transit Time 57 mins" at bounding box center [458, 251] width 241 height 143
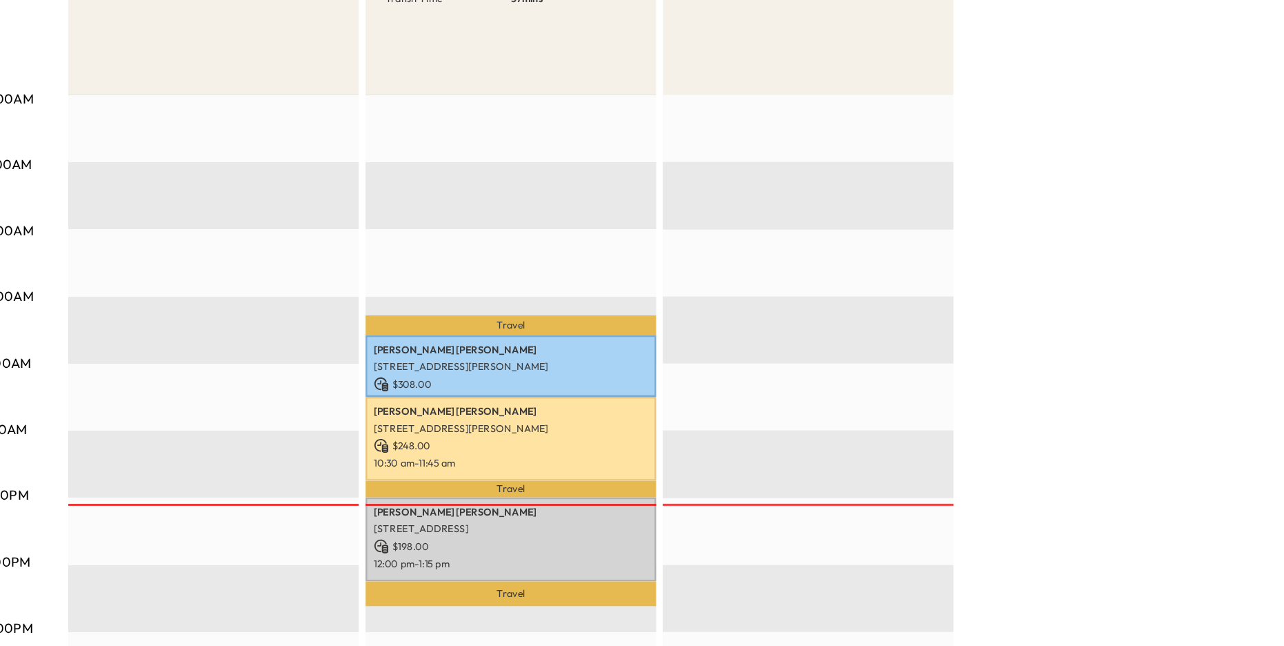
scroll to position [206, 0]
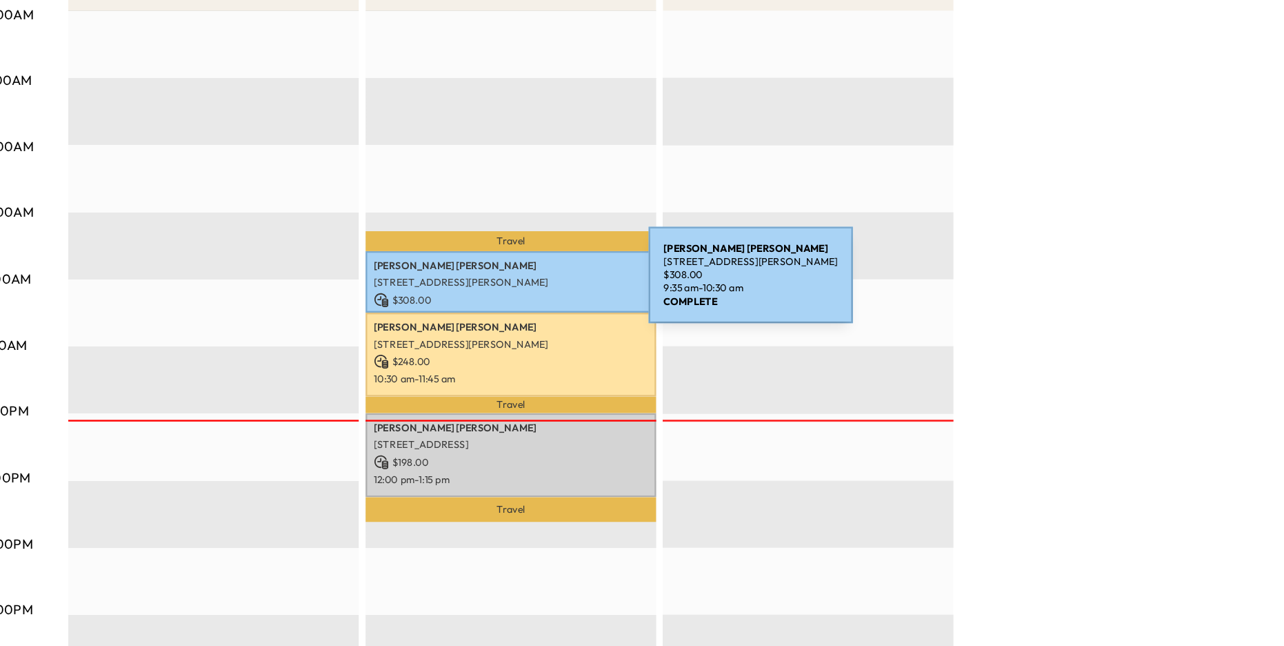
click at [470, 346] on p "[STREET_ADDRESS][PERSON_NAME]" at bounding box center [459, 343] width 228 height 11
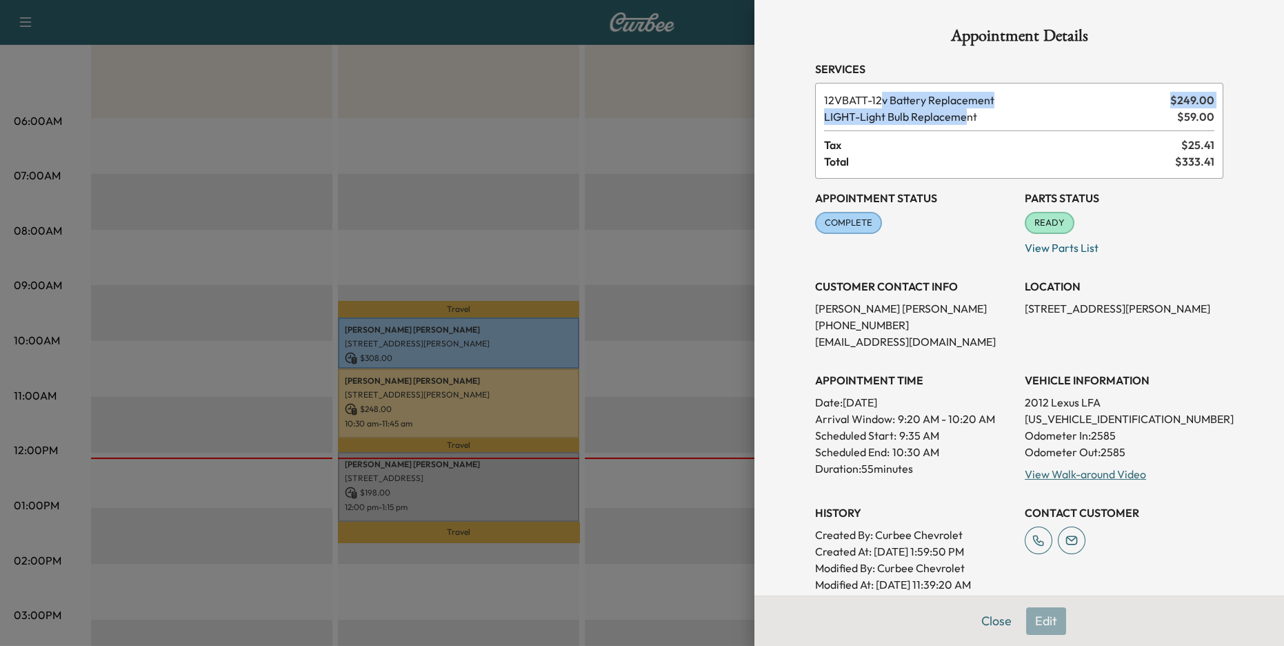
drag, startPoint x: 888, startPoint y: 99, endPoint x: 975, endPoint y: 111, distance: 87.8
click at [975, 111] on div "12VBATT - 12v Battery Replacement $ 249.00 LIGHT - Light Bulb Replacement $ 59.…" at bounding box center [1019, 131] width 408 height 96
click at [903, 119] on span "LIGHT - Light Bulb Replacement" at bounding box center [998, 116] width 348 height 17
drag, startPoint x: 913, startPoint y: 118, endPoint x: 984, endPoint y: 121, distance: 71.1
click at [984, 121] on span "LIGHT - Light Bulb Replacement" at bounding box center [998, 116] width 348 height 17
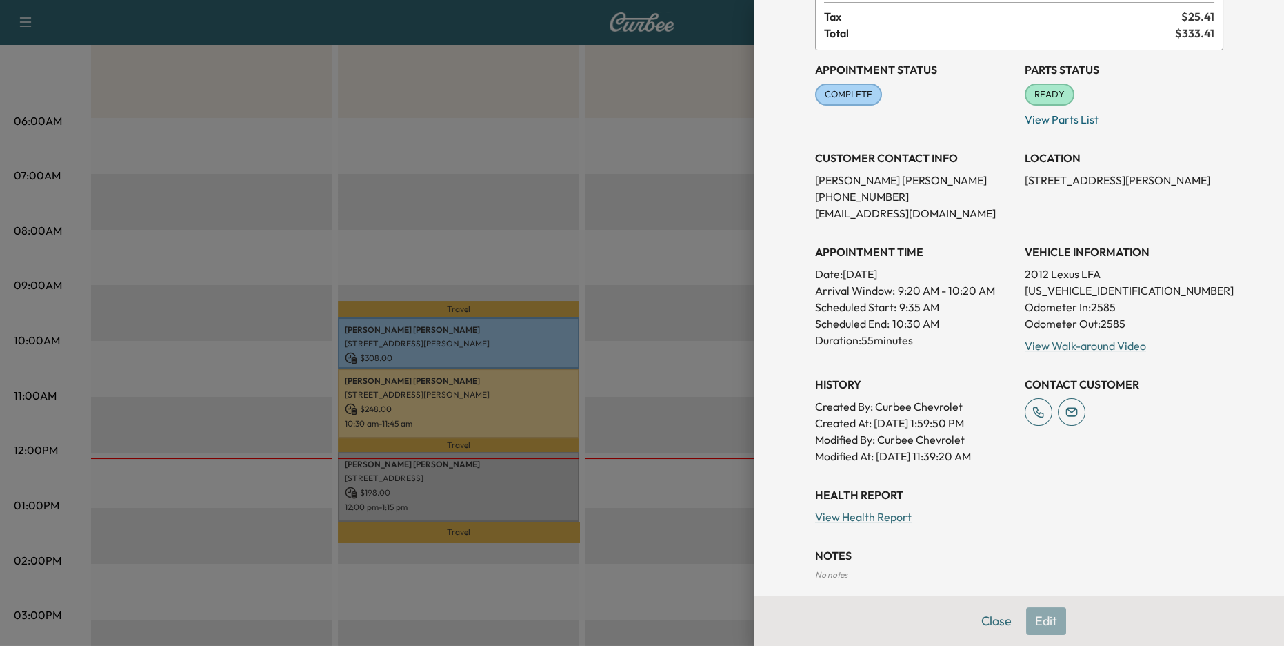
scroll to position [195, 0]
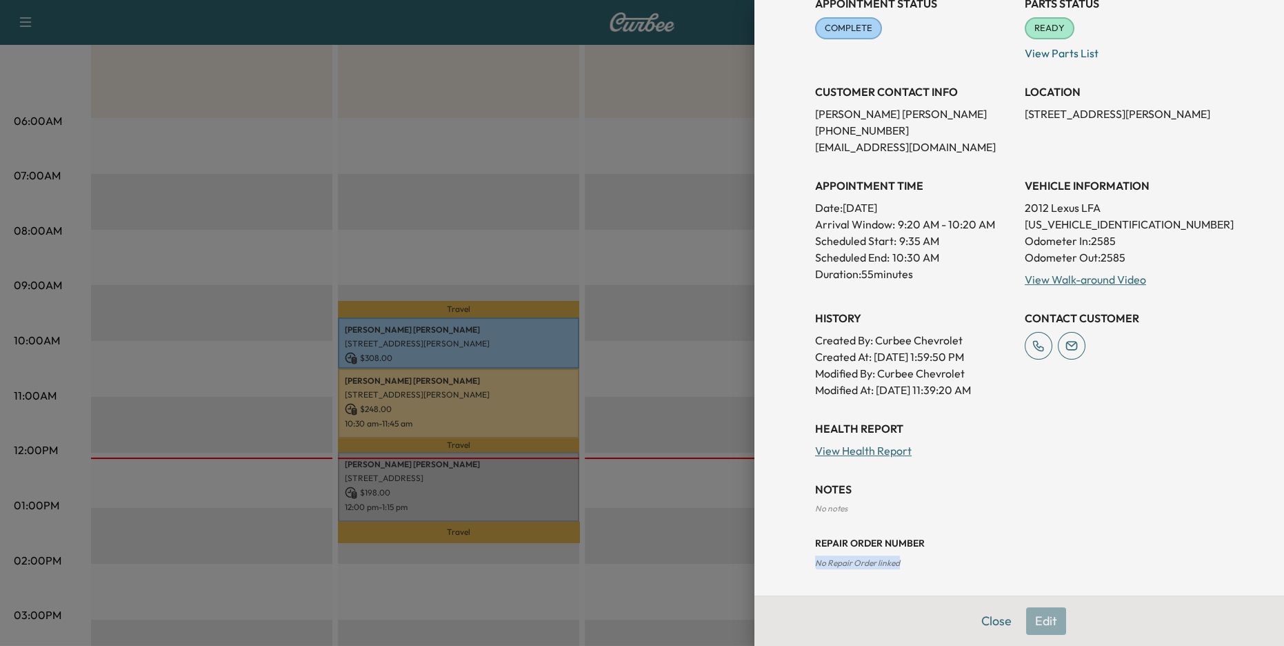
drag, startPoint x: 810, startPoint y: 562, endPoint x: 933, endPoint y: 555, distance: 123.0
click at [933, 555] on div "Appointment Details Services 12VBATT - 12v Battery Replacement $ 249.00 LIGHT -…" at bounding box center [1019, 200] width 441 height 791
click at [865, 566] on span "No Repair Order linked" at bounding box center [857, 562] width 85 height 10
drag, startPoint x: 808, startPoint y: 559, endPoint x: 908, endPoint y: 561, distance: 100.0
click at [908, 561] on div "Appointment Details Services 12VBATT - 12v Battery Replacement $ 249.00 LIGHT -…" at bounding box center [1019, 200] width 441 height 791
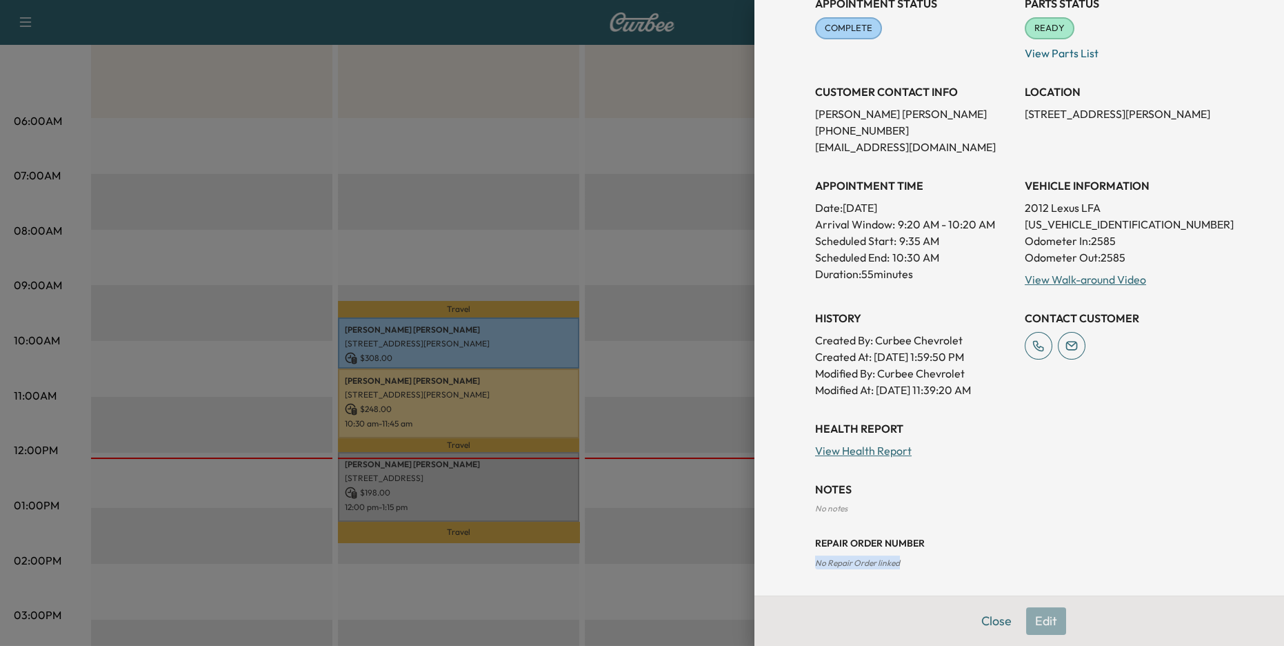
click at [861, 564] on span "No Repair Order linked" at bounding box center [857, 562] width 85 height 10
click at [832, 562] on span "No Repair Order linked" at bounding box center [857, 562] width 85 height 10
click at [839, 560] on span "No Repair Order linked" at bounding box center [857, 562] width 85 height 10
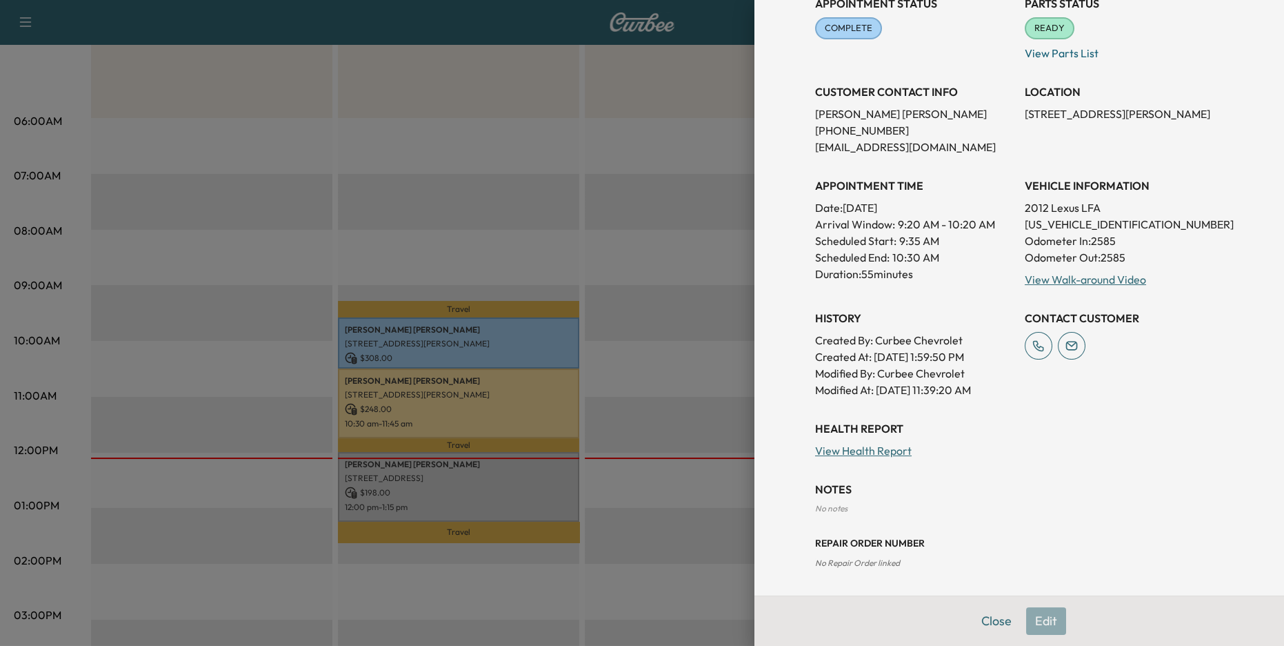
click at [697, 446] on div at bounding box center [642, 323] width 1284 height 646
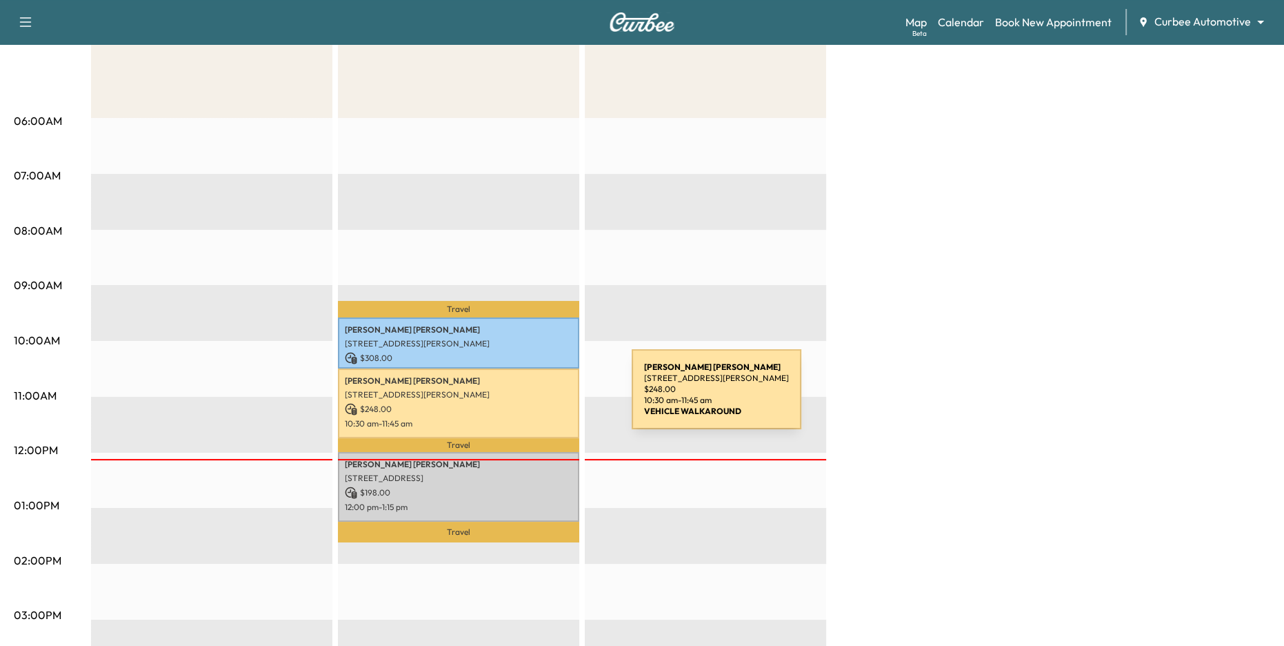
click at [528, 397] on p "[STREET_ADDRESS][PERSON_NAME]" at bounding box center [459, 394] width 228 height 11
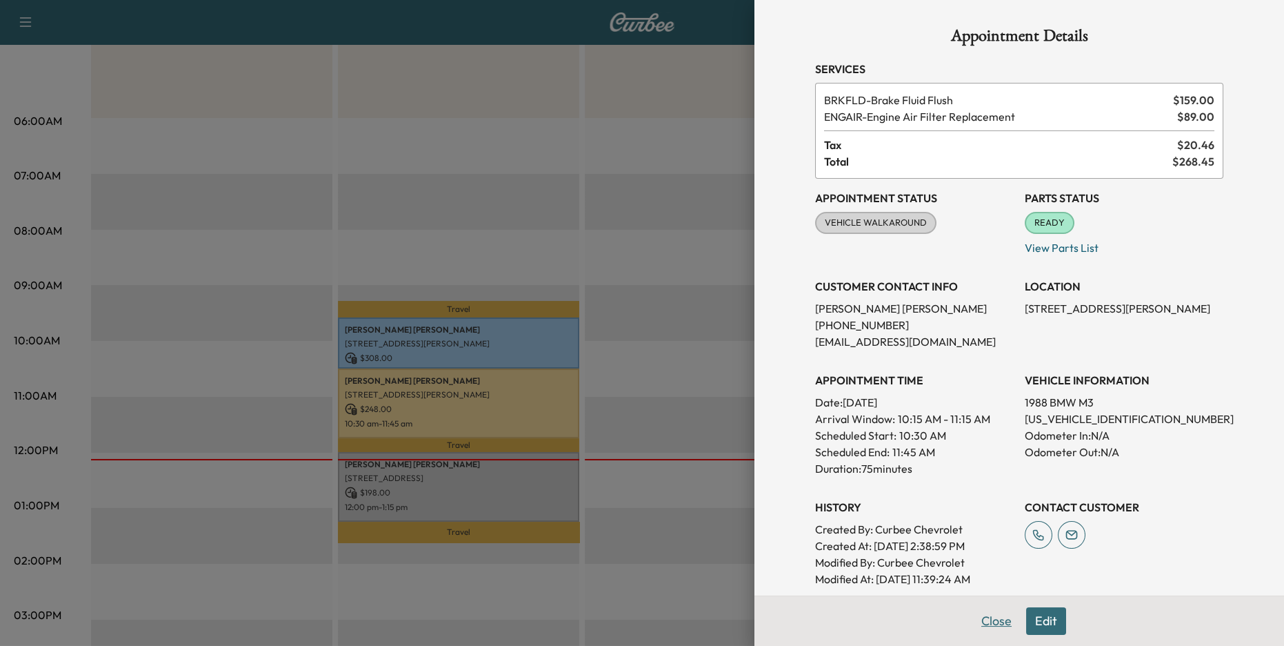
click at [999, 623] on button "Close" at bounding box center [997, 621] width 48 height 28
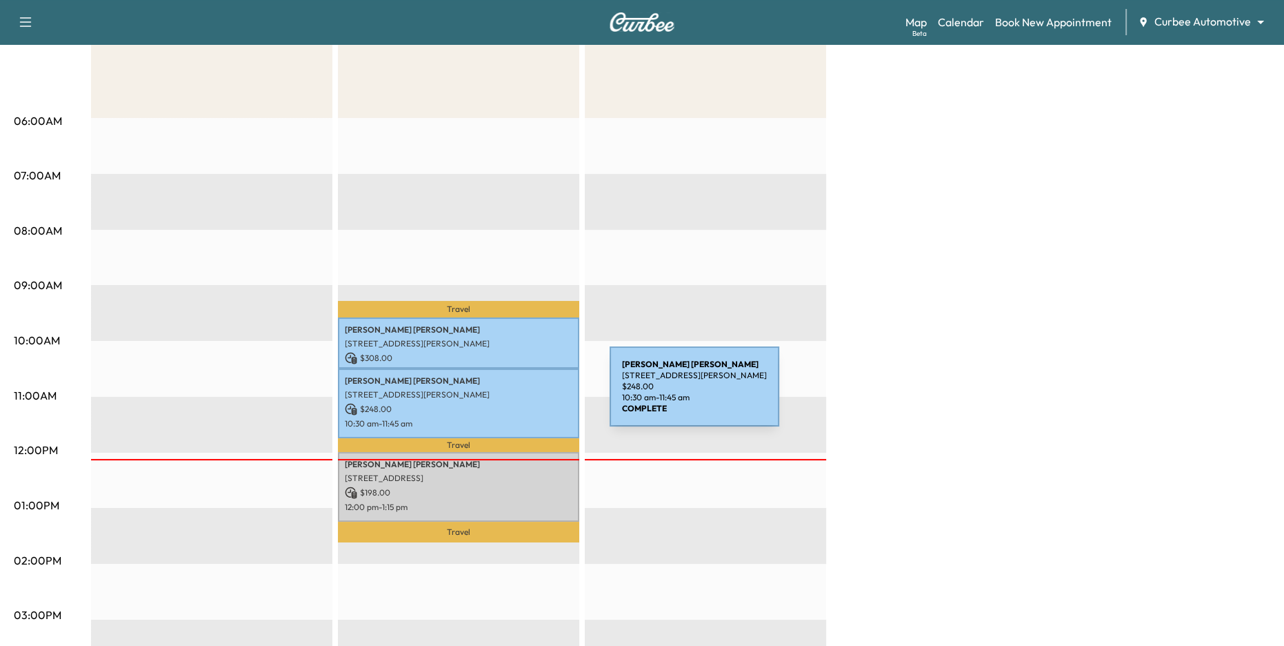
drag, startPoint x: 345, startPoint y: 396, endPoint x: 506, endPoint y: 395, distance: 161.4
click at [506, 395] on p "[STREET_ADDRESS][PERSON_NAME]" at bounding box center [459, 394] width 228 height 11
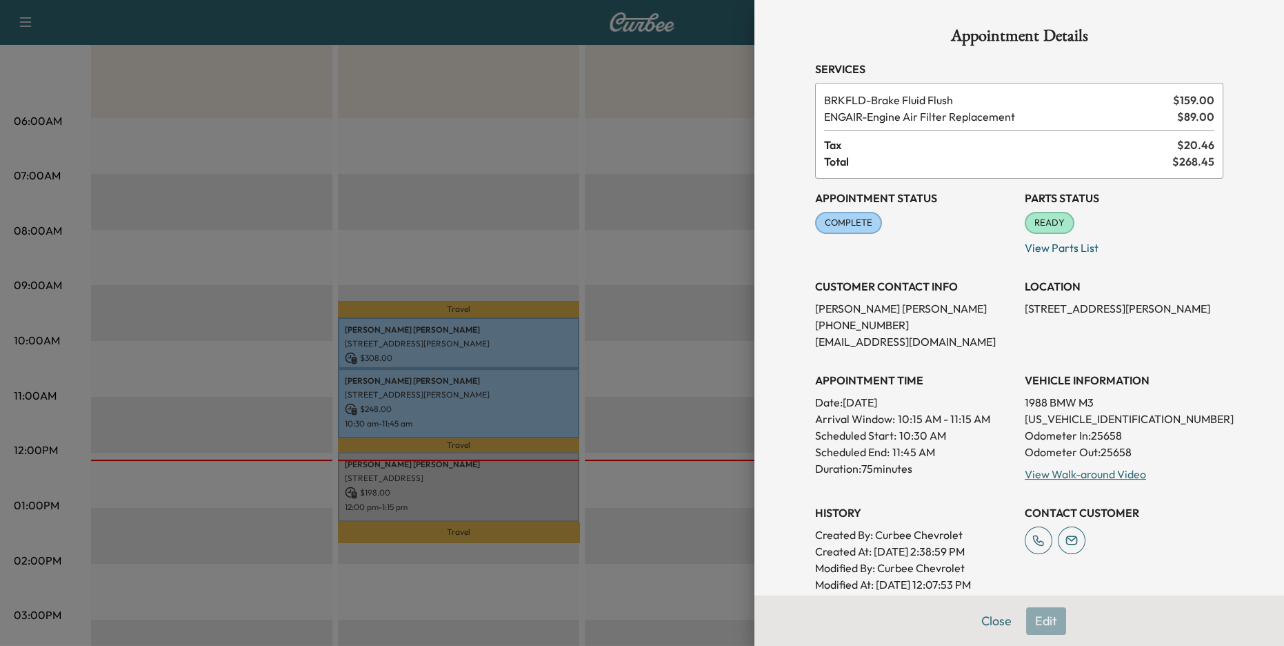
click at [366, 482] on div at bounding box center [642, 323] width 1284 height 646
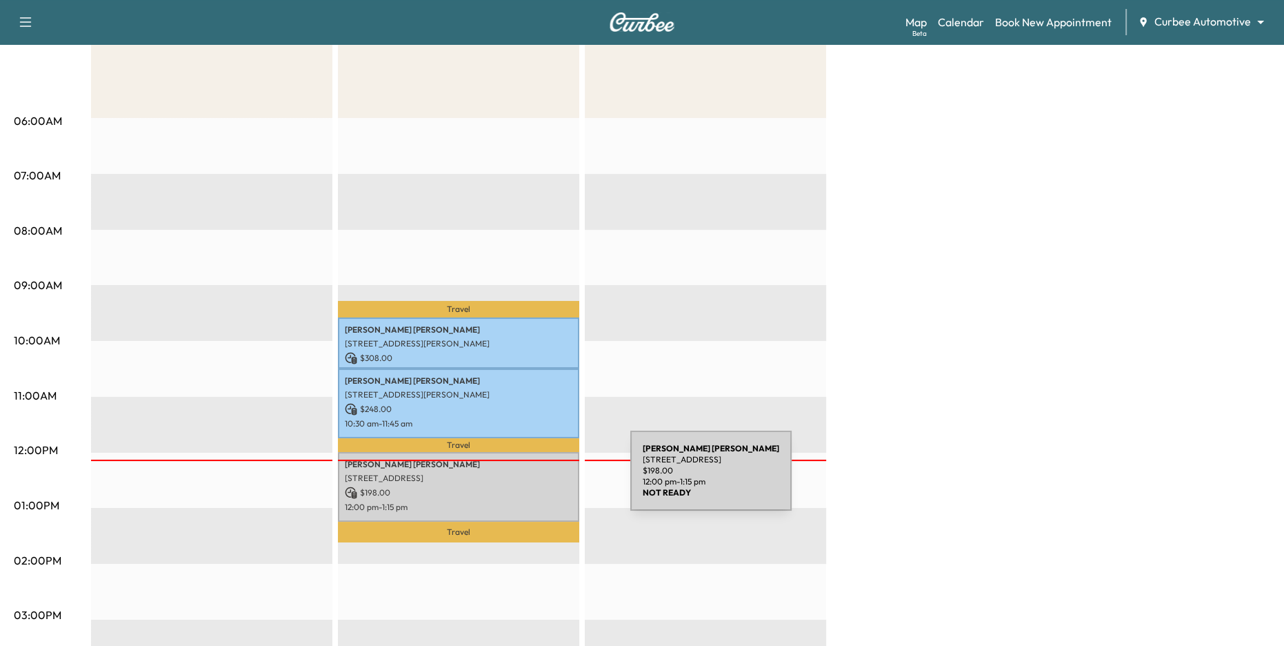
drag, startPoint x: 346, startPoint y: 479, endPoint x: 527, endPoint y: 479, distance: 180.7
click at [527, 479] on p "[STREET_ADDRESS]" at bounding box center [459, 477] width 228 height 11
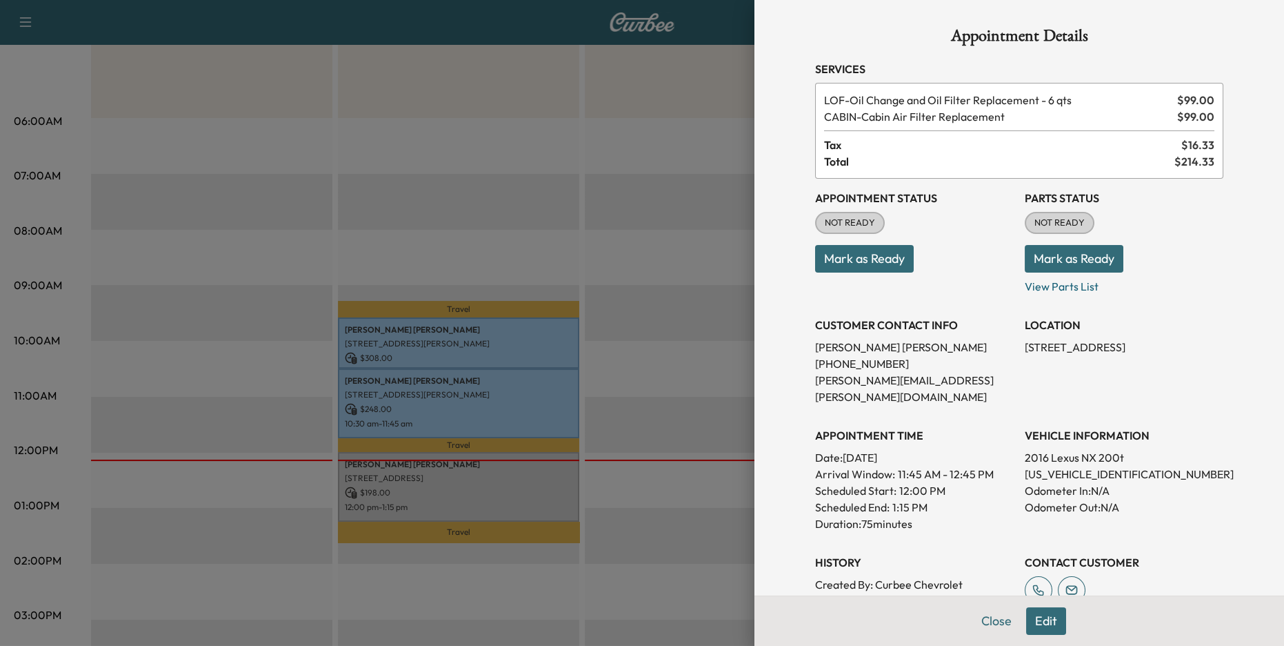
click at [610, 473] on div at bounding box center [642, 323] width 1284 height 646
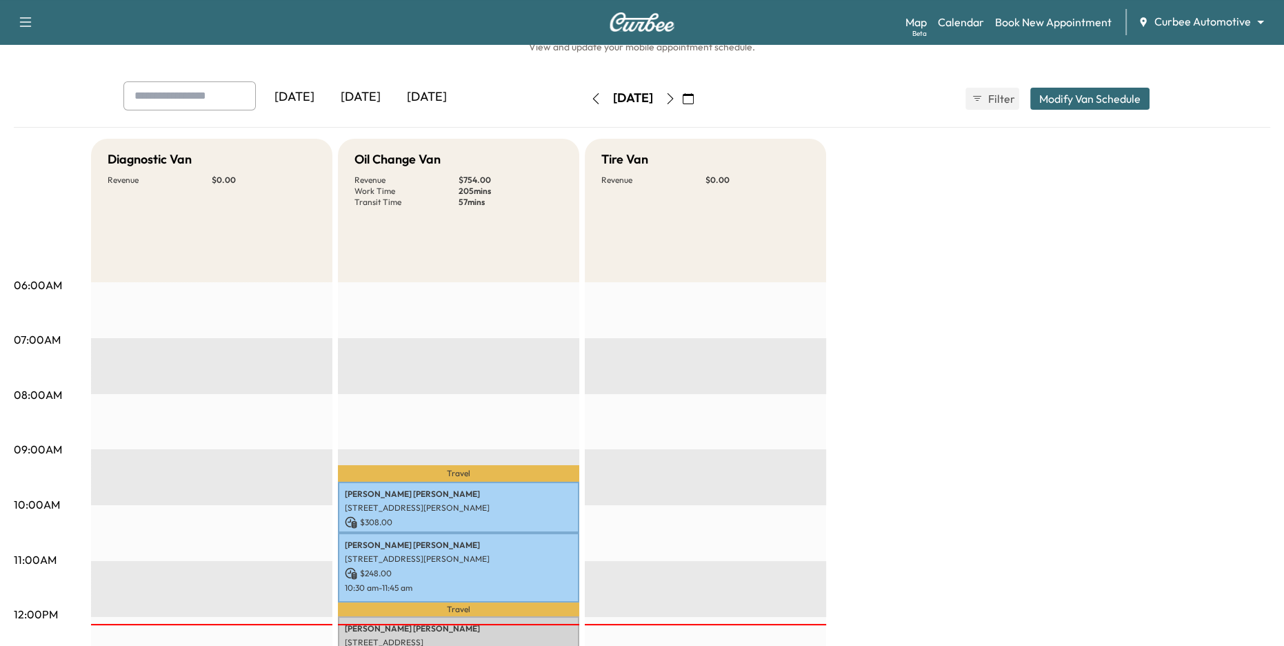
scroll to position [45, 0]
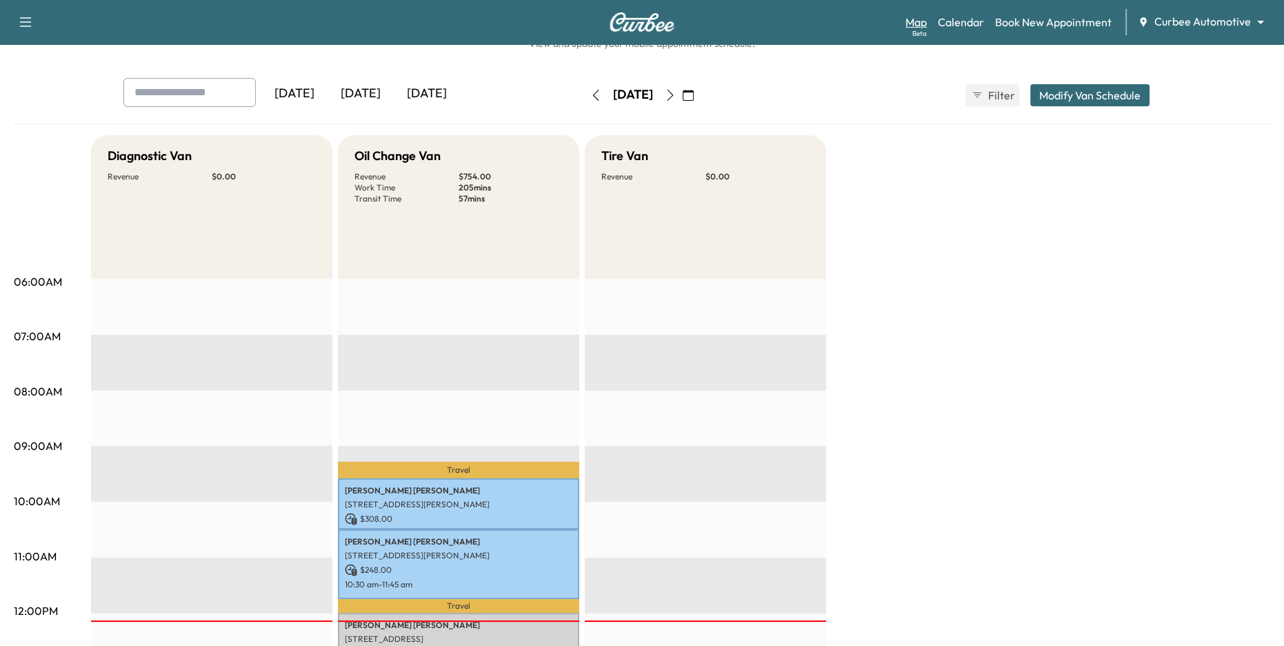
click at [922, 22] on link "Map Beta" at bounding box center [916, 22] width 21 height 17
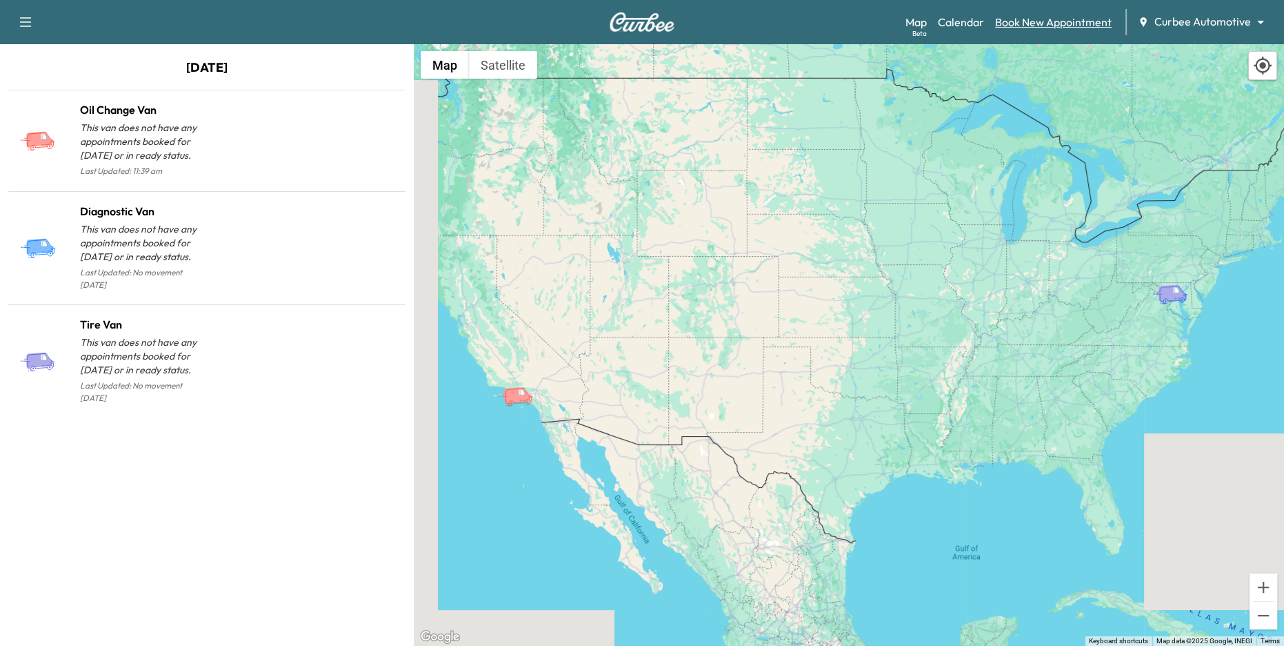
click at [1084, 19] on link "Book New Appointment" at bounding box center [1053, 22] width 117 height 17
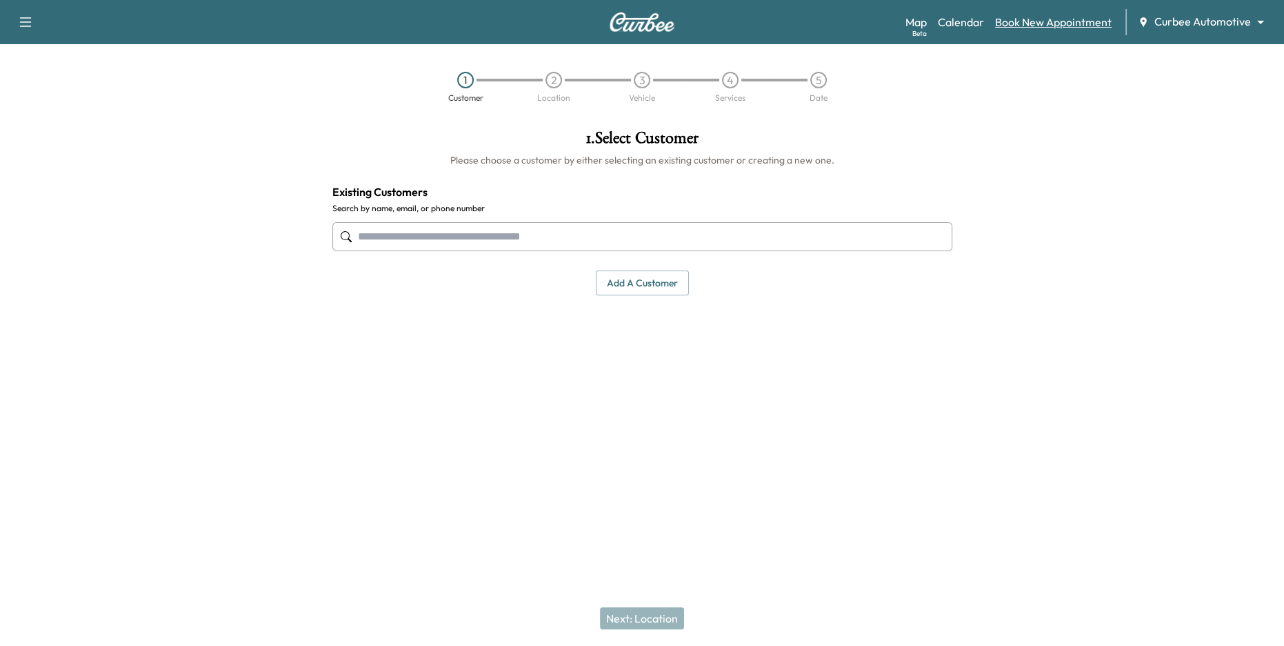
click at [1044, 25] on link "Book New Appointment" at bounding box center [1053, 22] width 117 height 17
click at [628, 236] on input "text" at bounding box center [642, 236] width 620 height 29
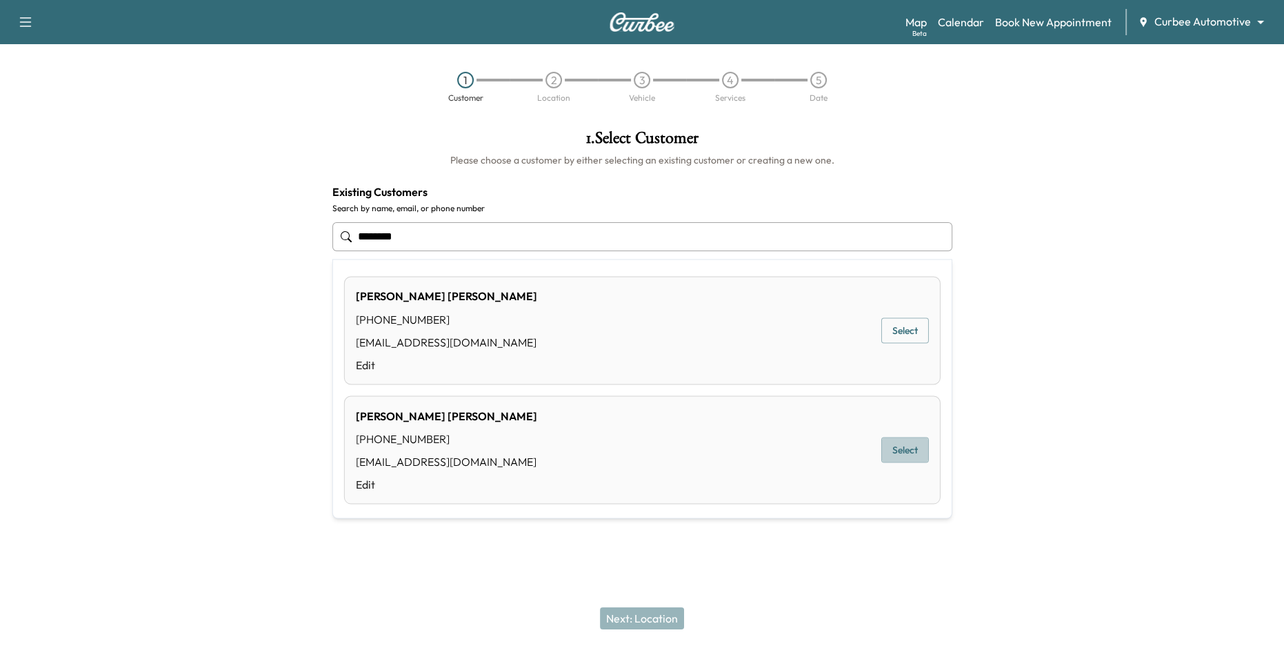
click at [919, 458] on button "Select" at bounding box center [905, 450] width 48 height 26
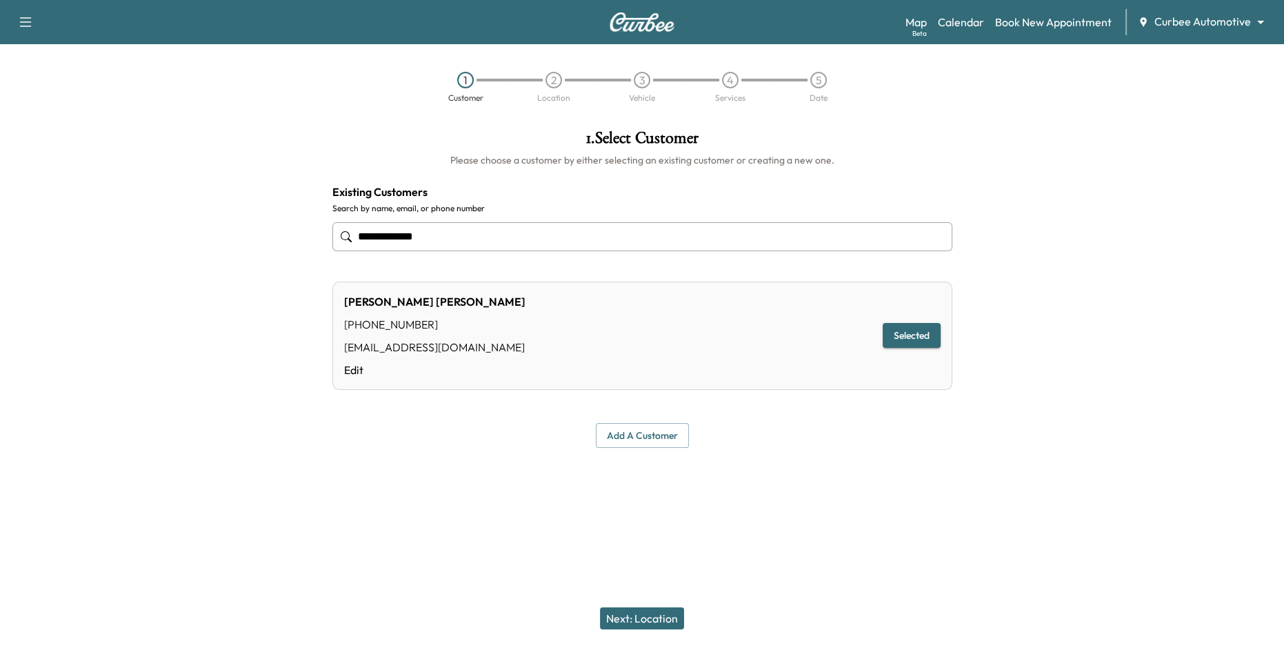
type input "**********"
click at [664, 614] on button "Next: Location" at bounding box center [642, 618] width 84 height 22
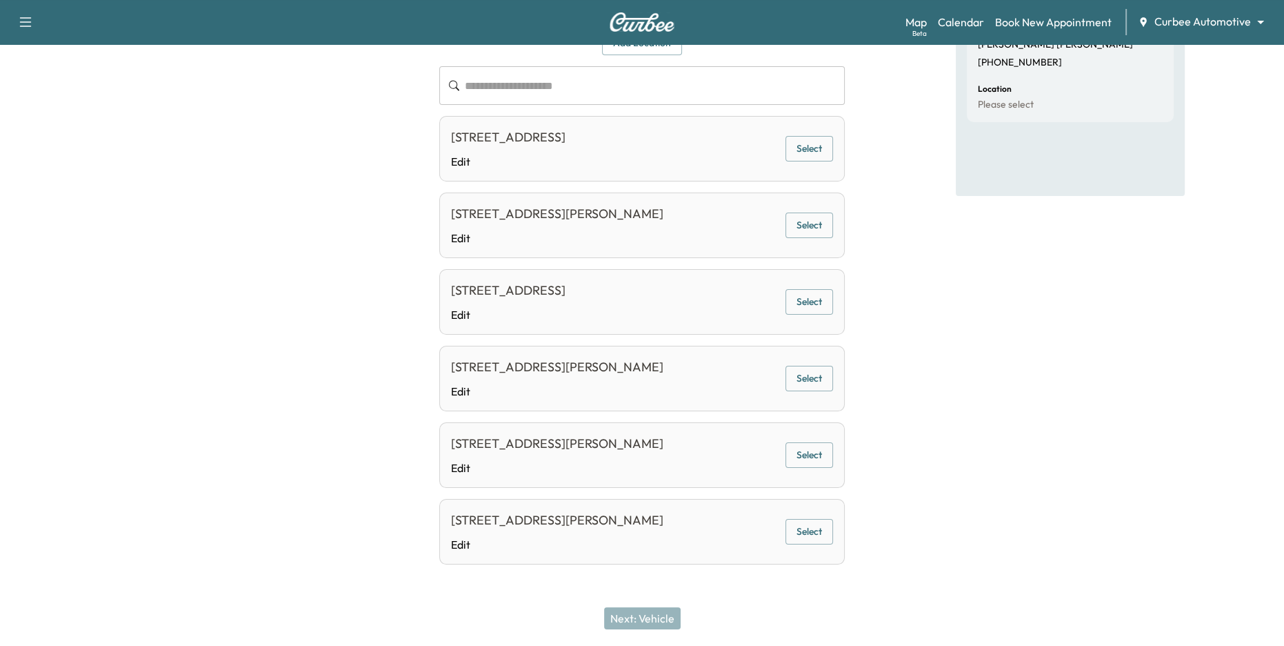
scroll to position [163, 0]
click at [817, 461] on button "Select" at bounding box center [810, 456] width 48 height 26
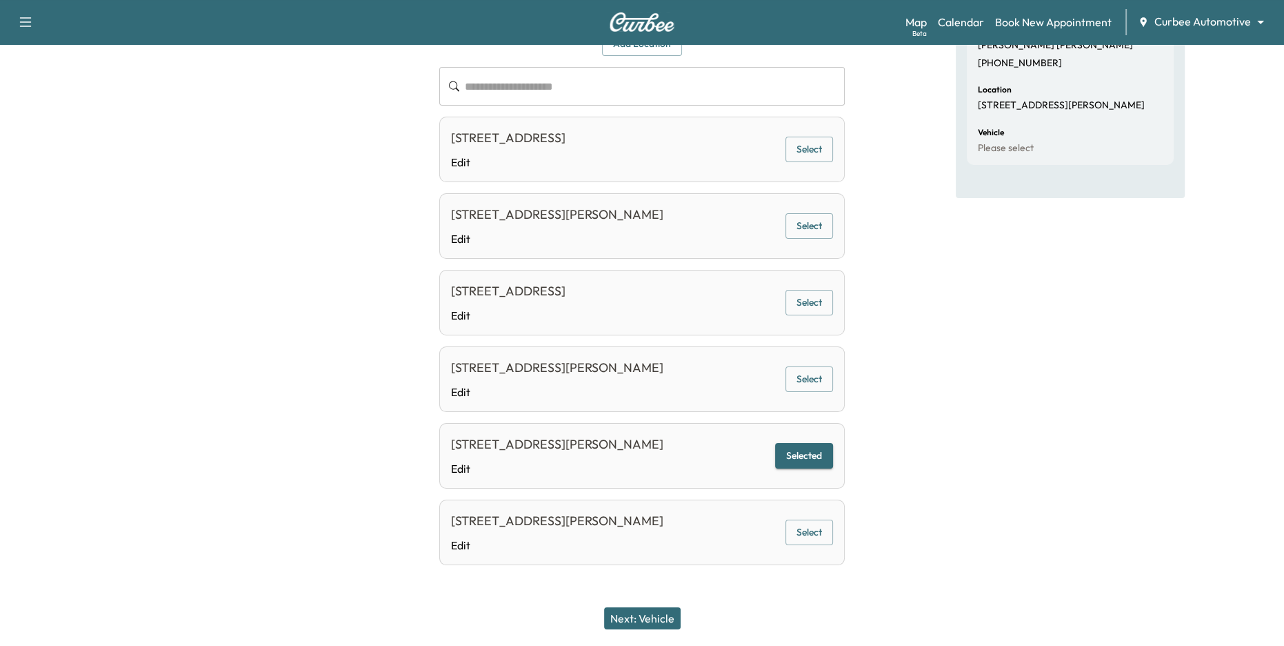
click at [647, 621] on button "Next: Vehicle" at bounding box center [642, 618] width 77 height 22
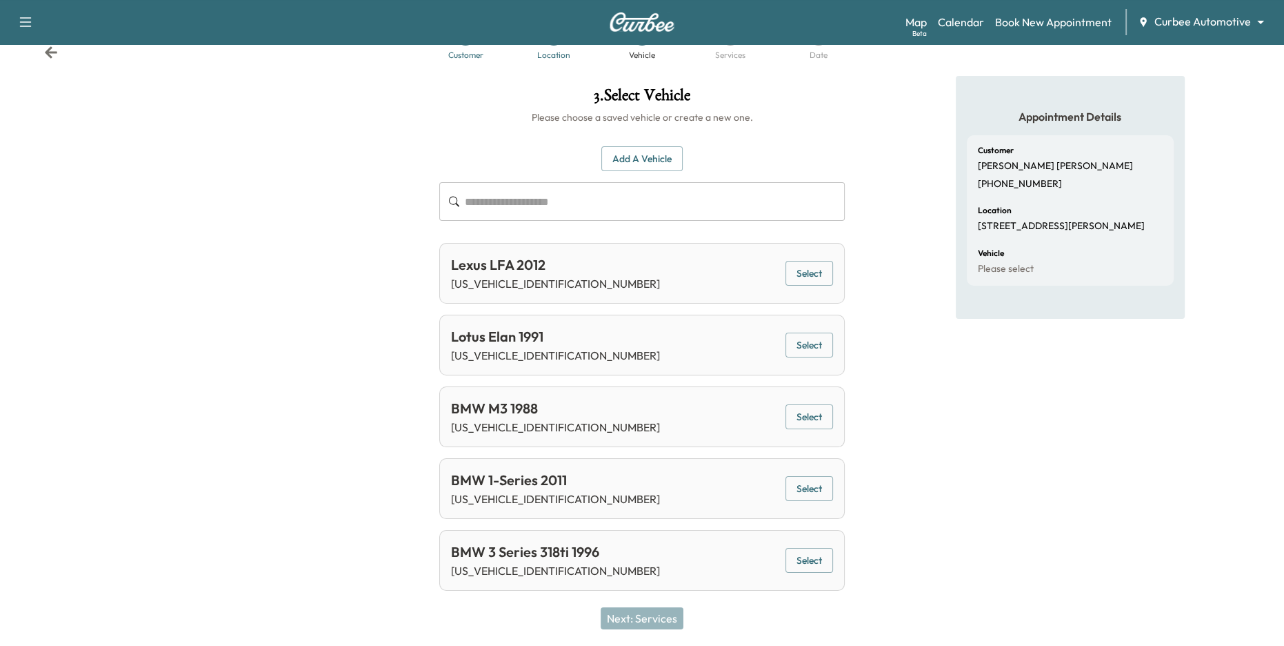
scroll to position [41, 0]
click at [816, 277] on button "Select" at bounding box center [810, 275] width 48 height 26
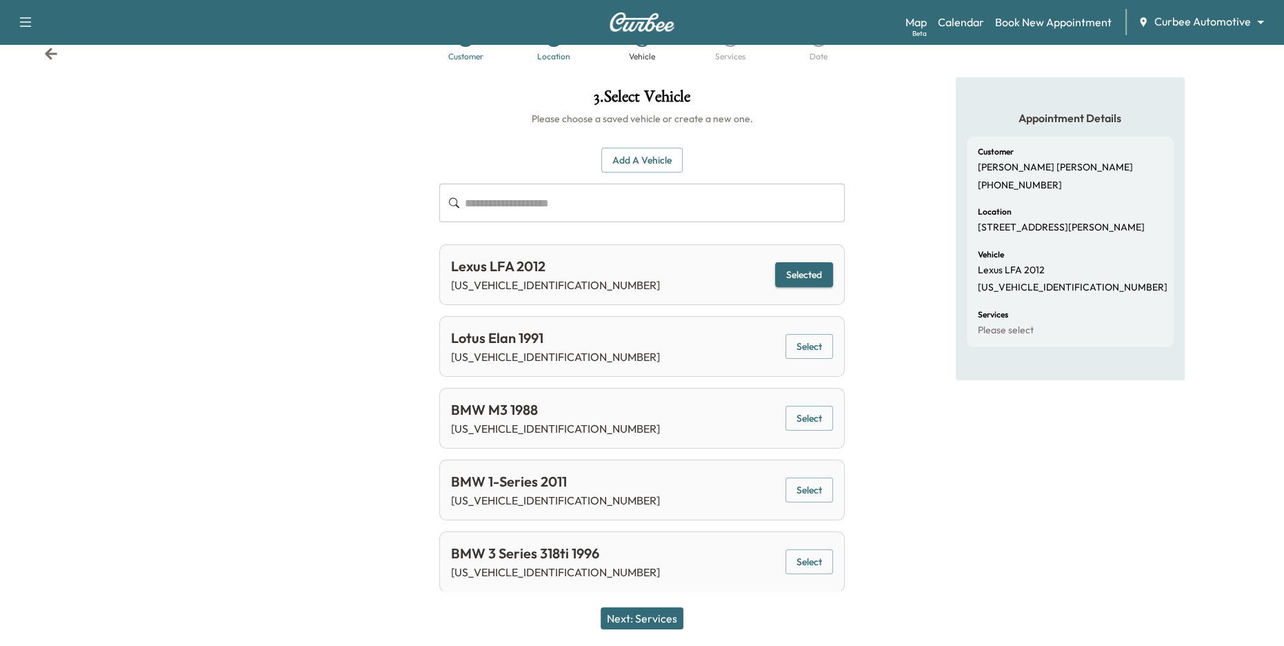
click at [657, 618] on button "Next: Services" at bounding box center [642, 618] width 83 height 22
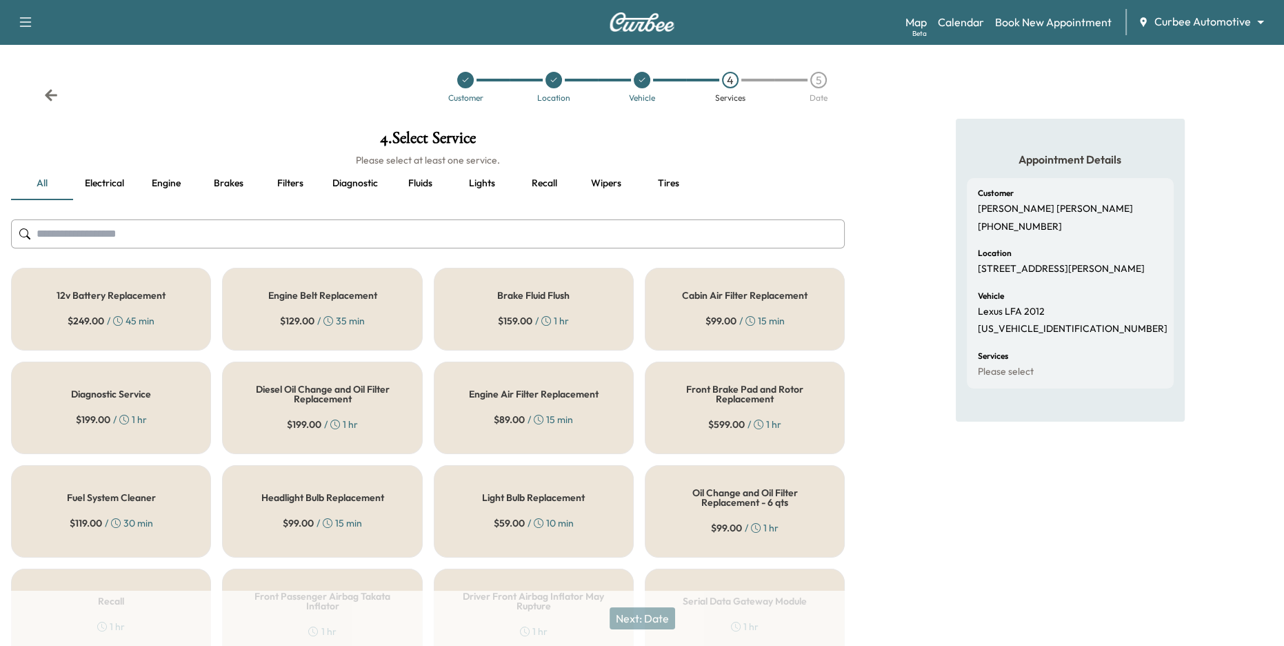
click at [167, 303] on div "12v Battery Replacement $ 249.00 / 45 min" at bounding box center [111, 309] width 200 height 83
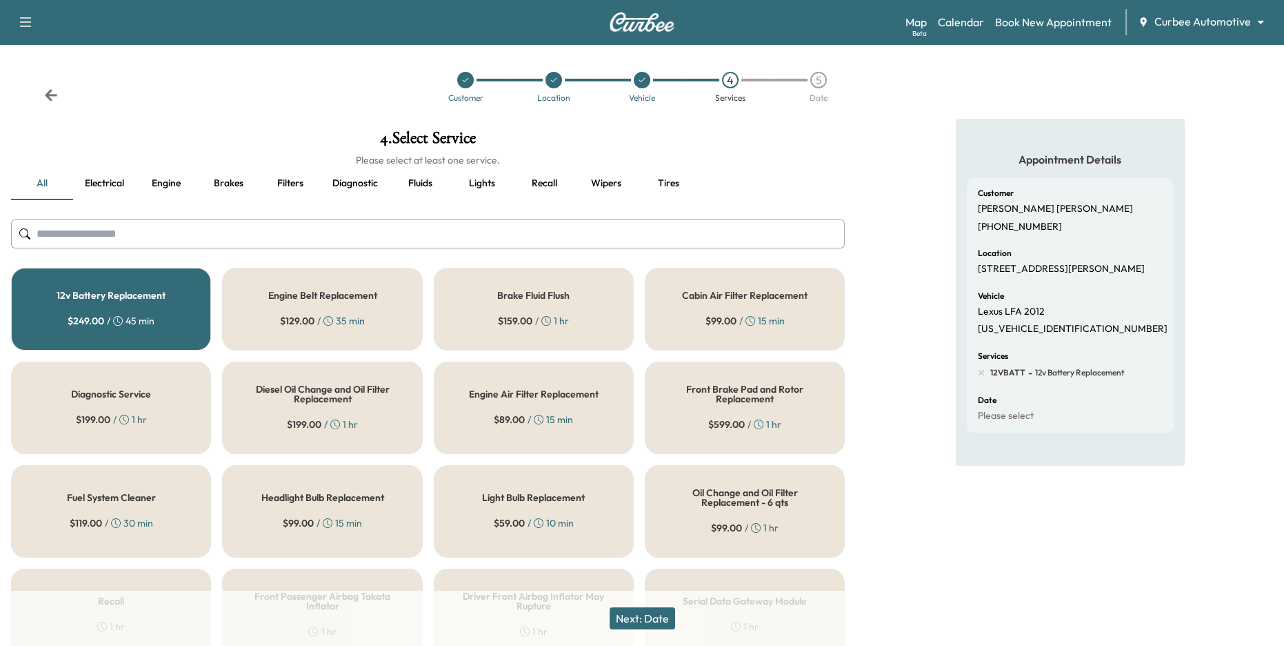
click at [366, 492] on h5 "Headlight Bulb Replacement" at bounding box center [322, 497] width 123 height 10
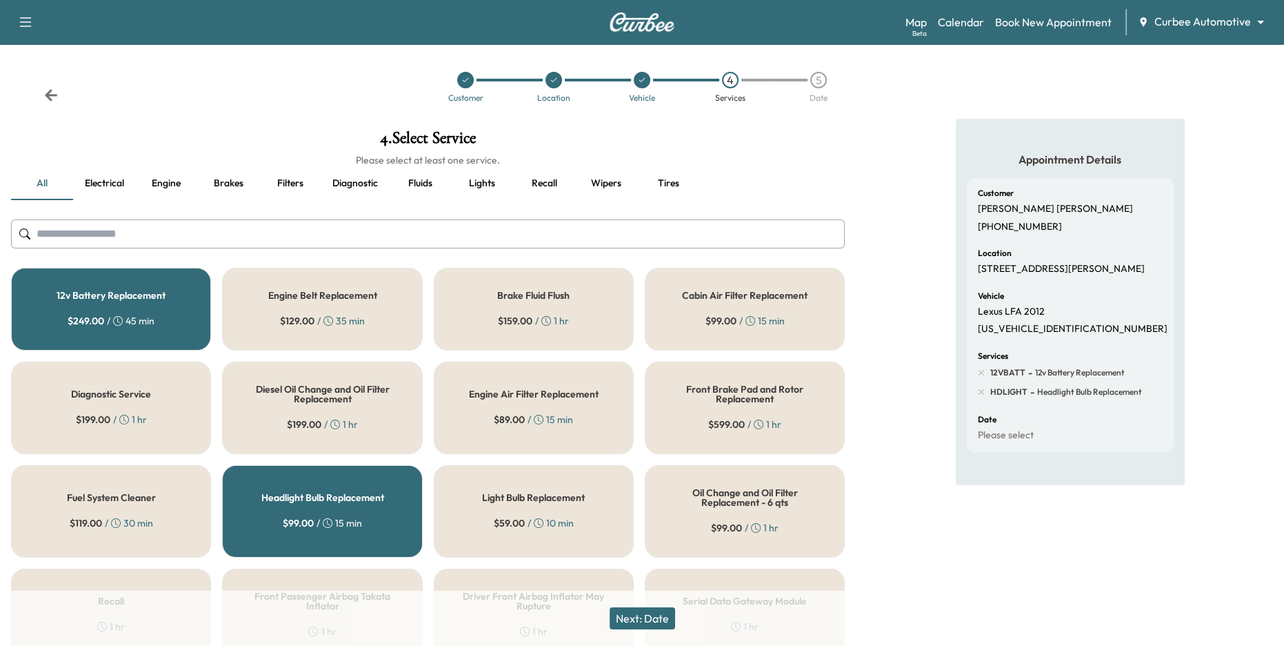
click at [650, 626] on button "Next: Date" at bounding box center [643, 618] width 66 height 22
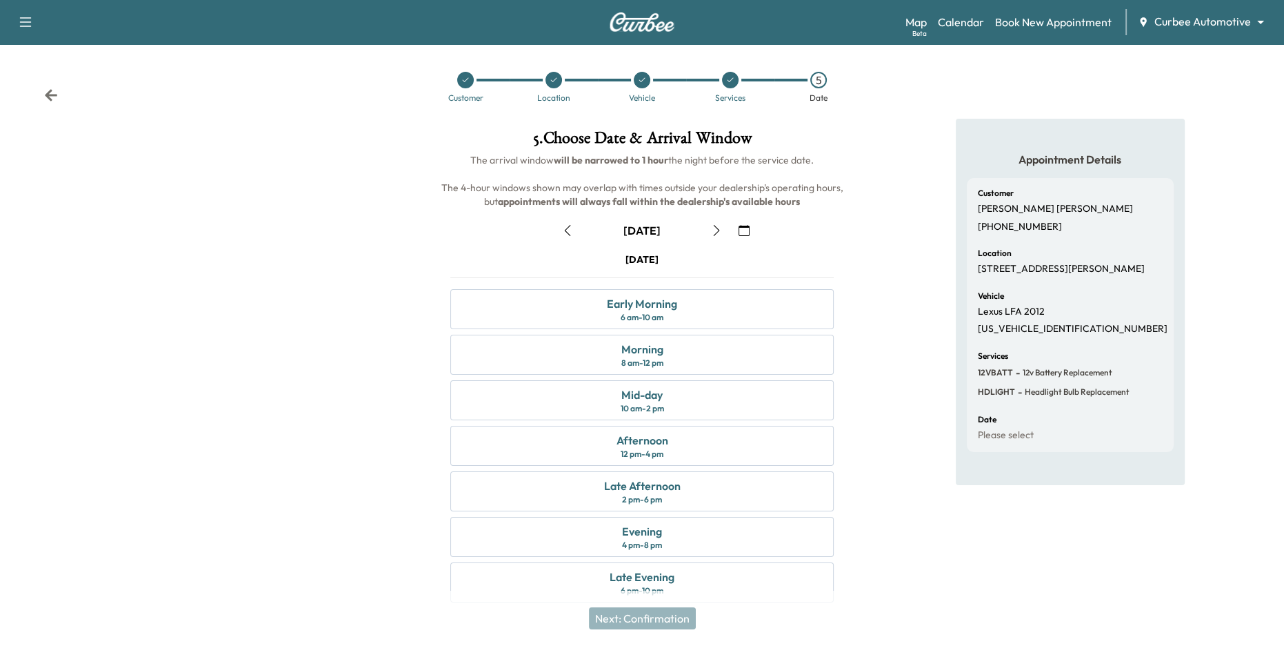
scroll to position [15, 0]
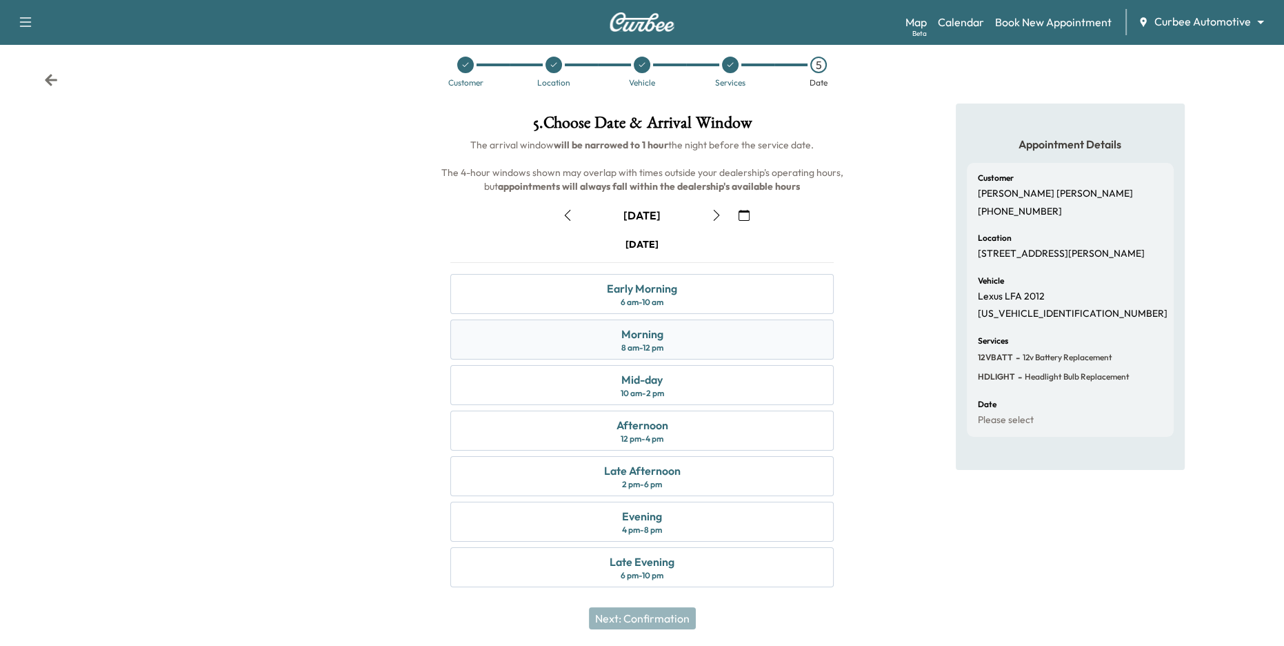
click at [662, 338] on div "Morning" at bounding box center [642, 334] width 42 height 17
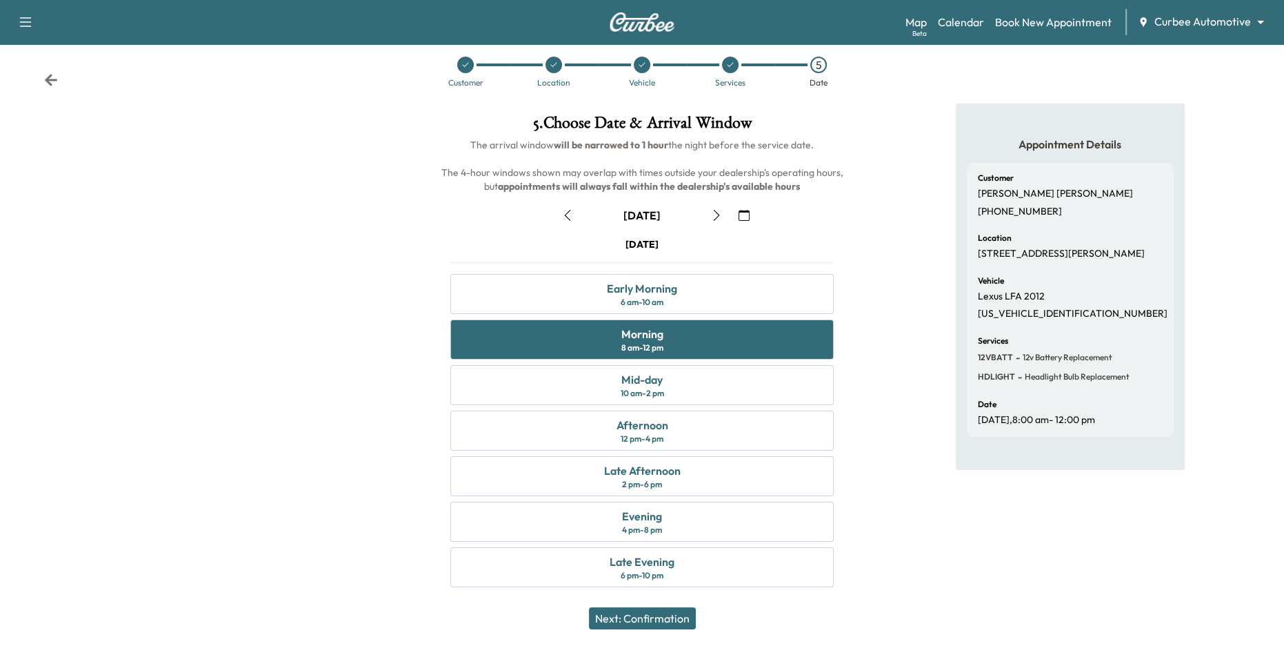
click at [655, 617] on button "Next: Confirmation" at bounding box center [642, 618] width 107 height 22
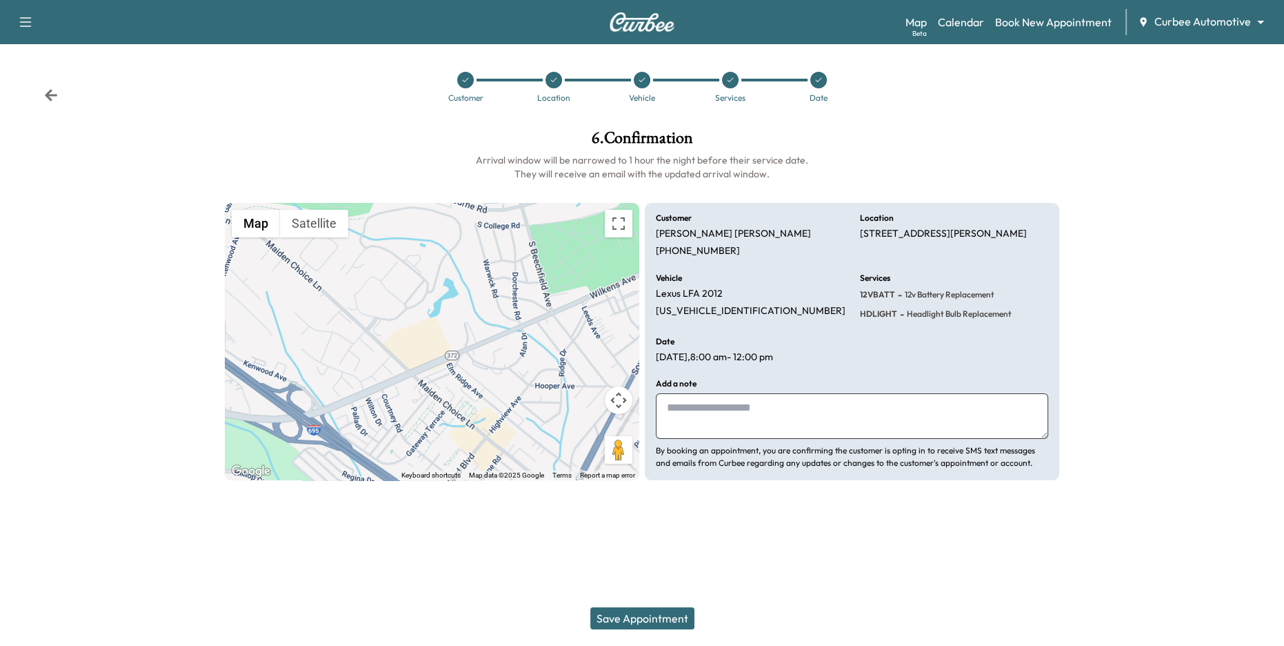
click at [46, 93] on icon at bounding box center [51, 95] width 12 height 12
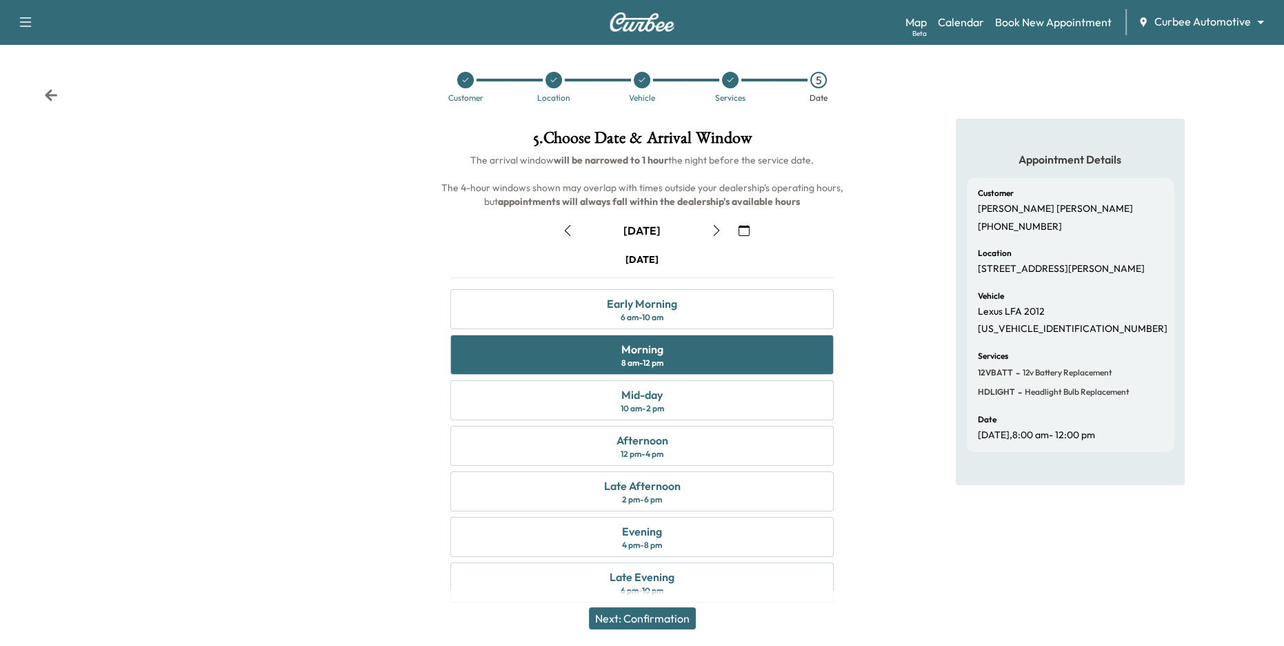
drag, startPoint x: 469, startPoint y: 157, endPoint x: 822, endPoint y: 156, distance: 353.1
click at [820, 156] on h6 "The arrival window will be narrowed to 1 hour the night before the service date…" at bounding box center [642, 180] width 406 height 55
click at [781, 159] on span "The arrival window will be narrowed to 1 hour the night before the service date…" at bounding box center [643, 181] width 404 height 54
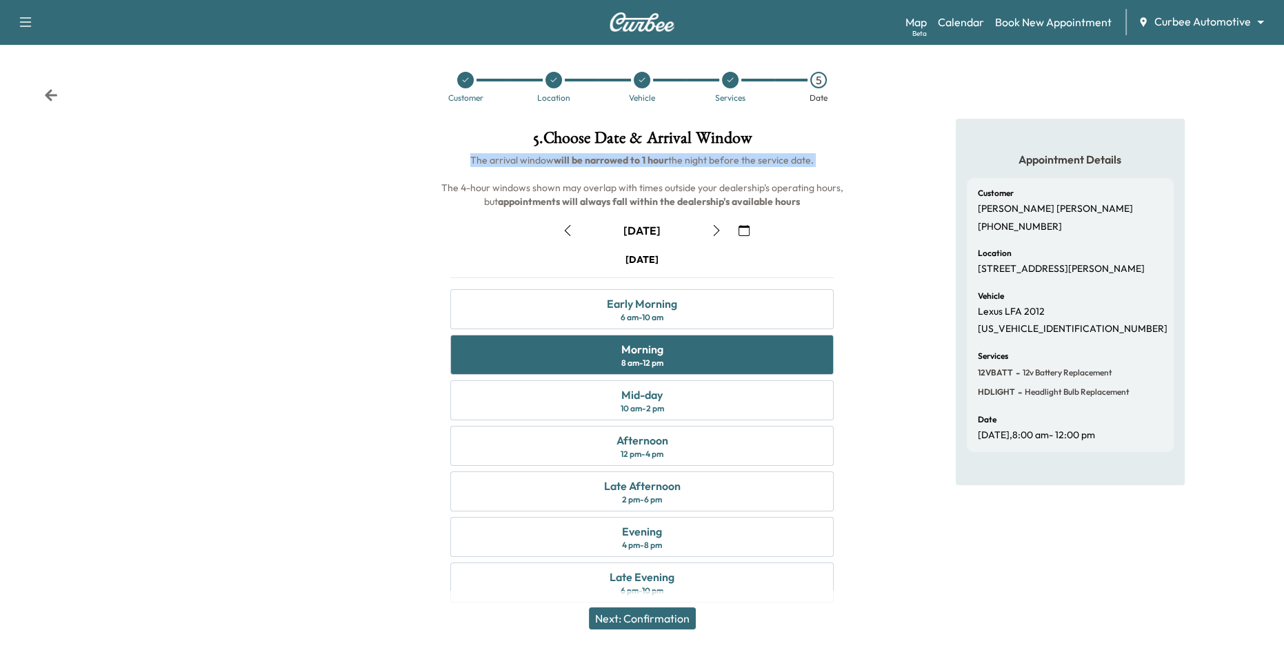
click at [662, 619] on button "Next: Confirmation" at bounding box center [642, 618] width 107 height 22
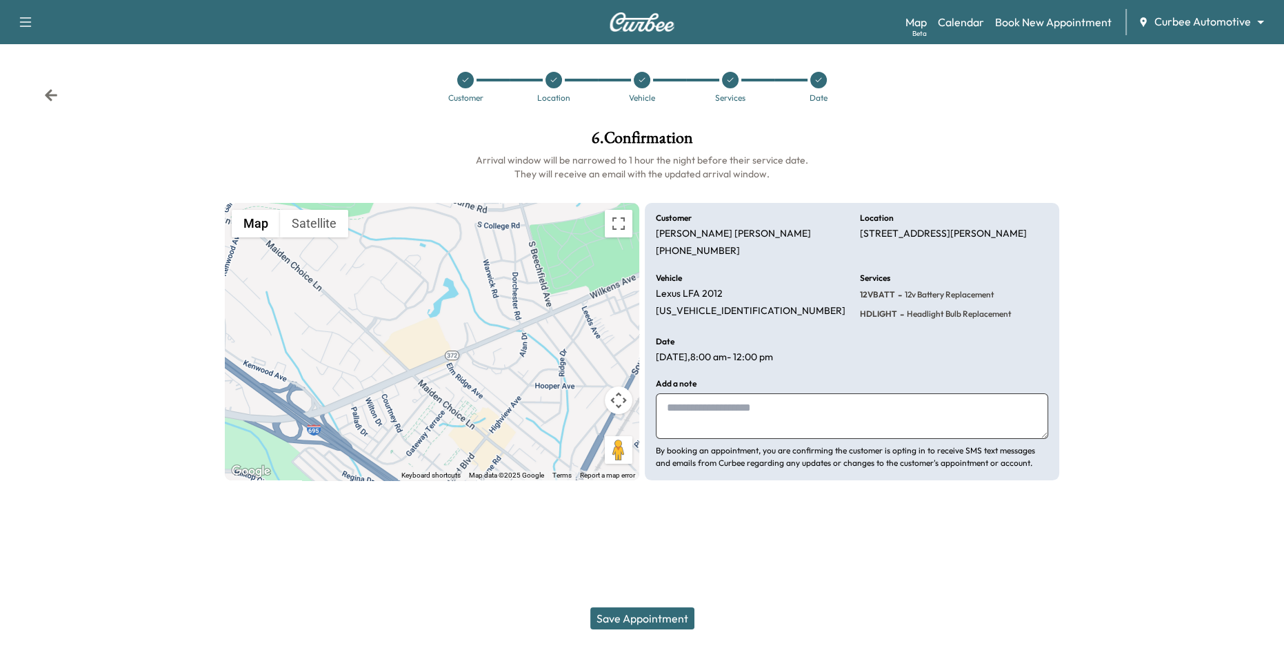
click at [756, 418] on textarea at bounding box center [852, 416] width 392 height 46
type textarea "**********"
click at [666, 619] on button "Save Appointment" at bounding box center [642, 618] width 104 height 22
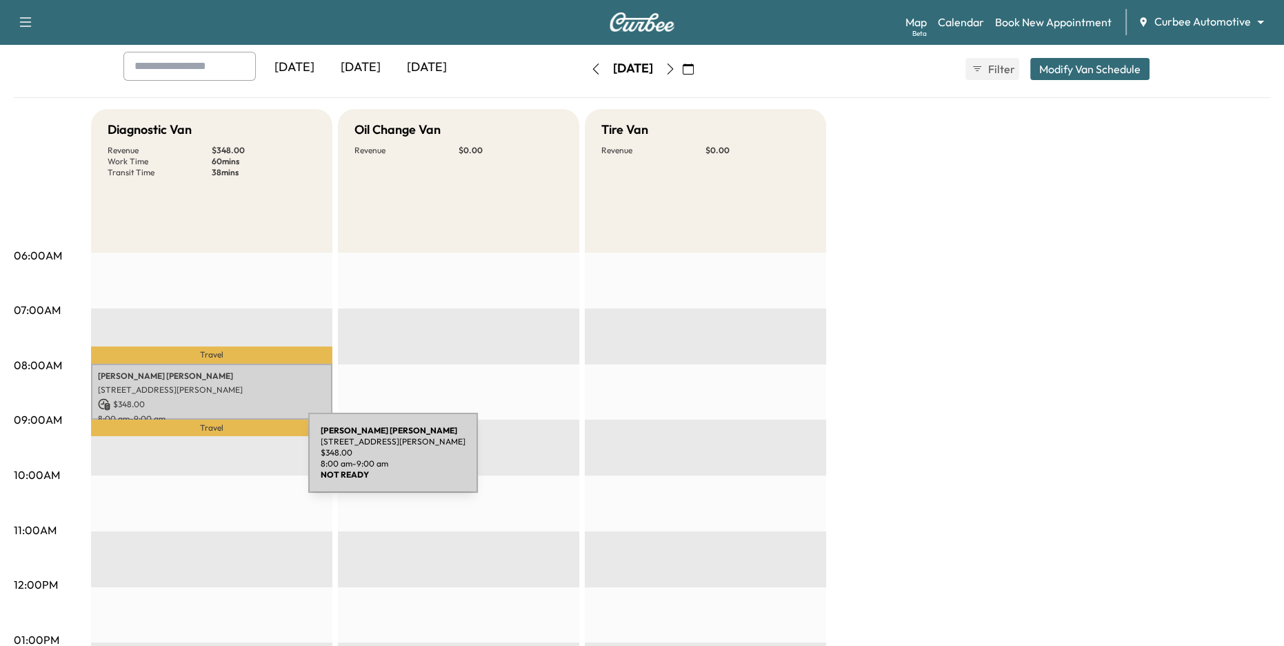
scroll to position [77, 0]
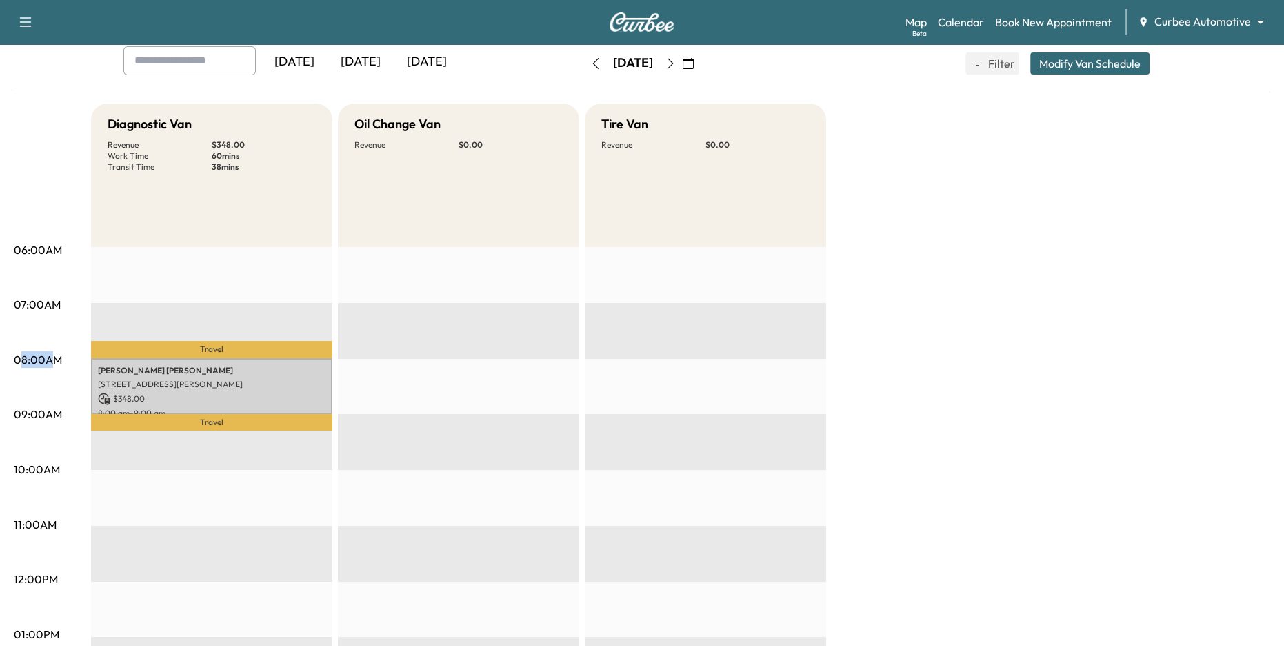
drag, startPoint x: 22, startPoint y: 361, endPoint x: 56, endPoint y: 361, distance: 33.8
click at [56, 361] on p "08:00AM" at bounding box center [38, 359] width 48 height 17
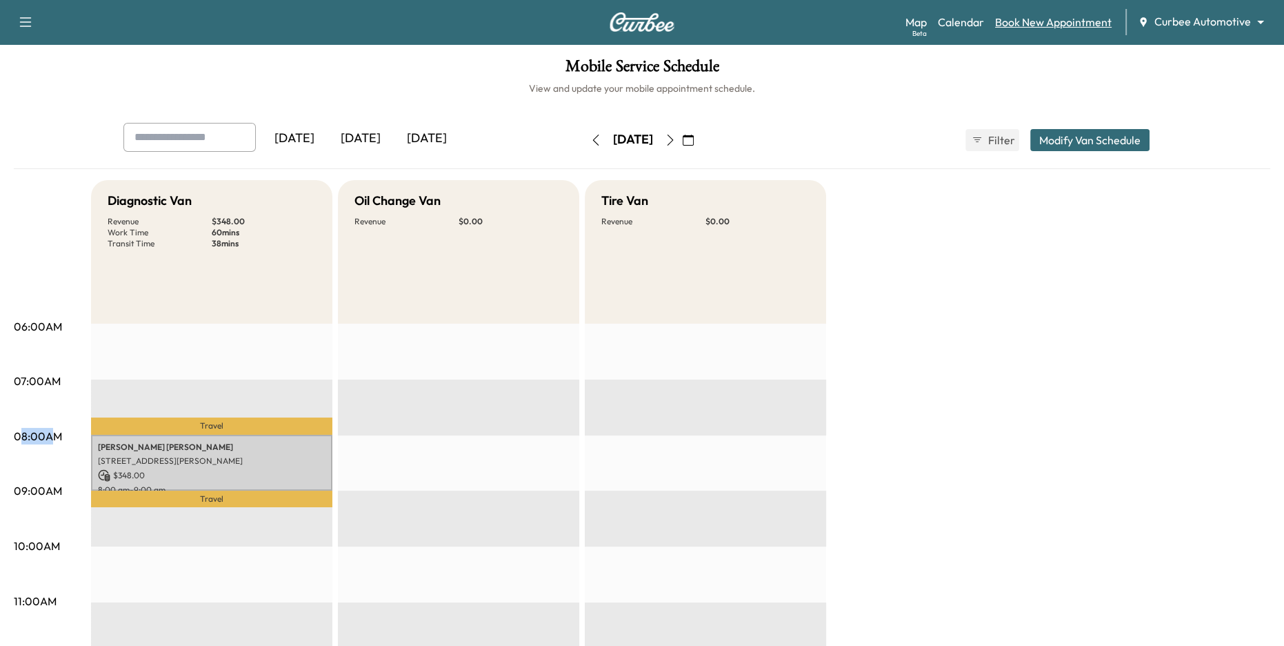
click at [1045, 27] on link "Book New Appointment" at bounding box center [1053, 22] width 117 height 17
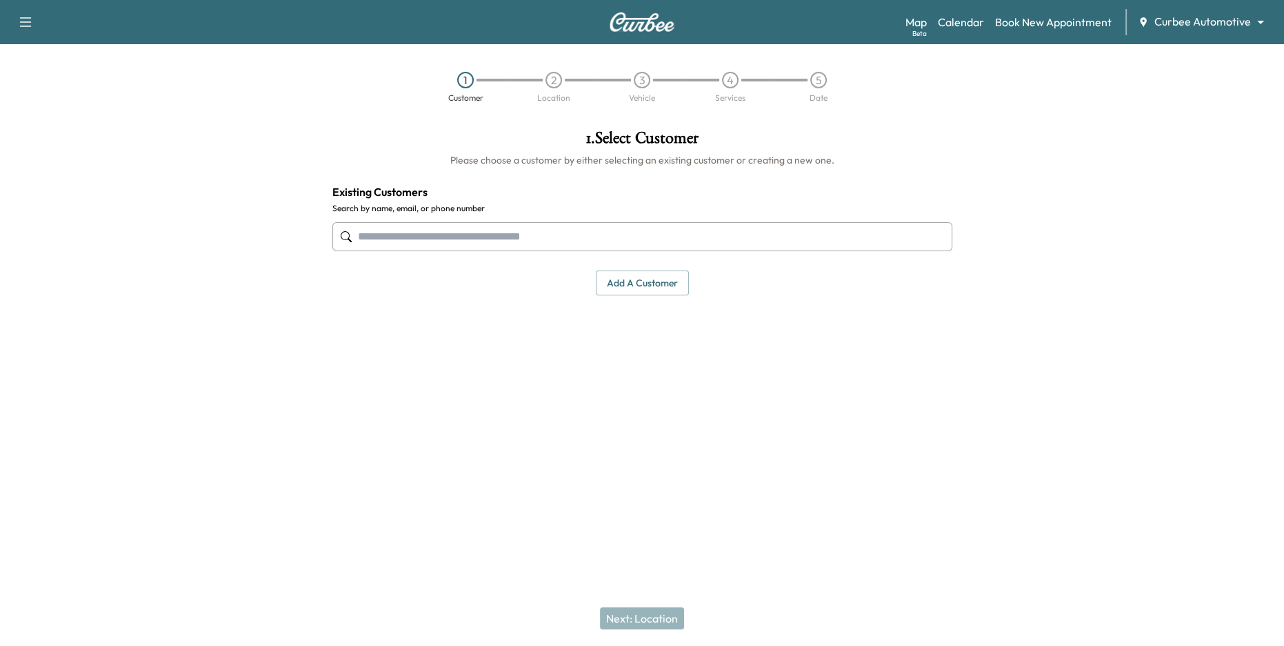
click at [715, 241] on input "text" at bounding box center [642, 236] width 620 height 29
click at [649, 289] on button "Add a customer" at bounding box center [642, 283] width 93 height 26
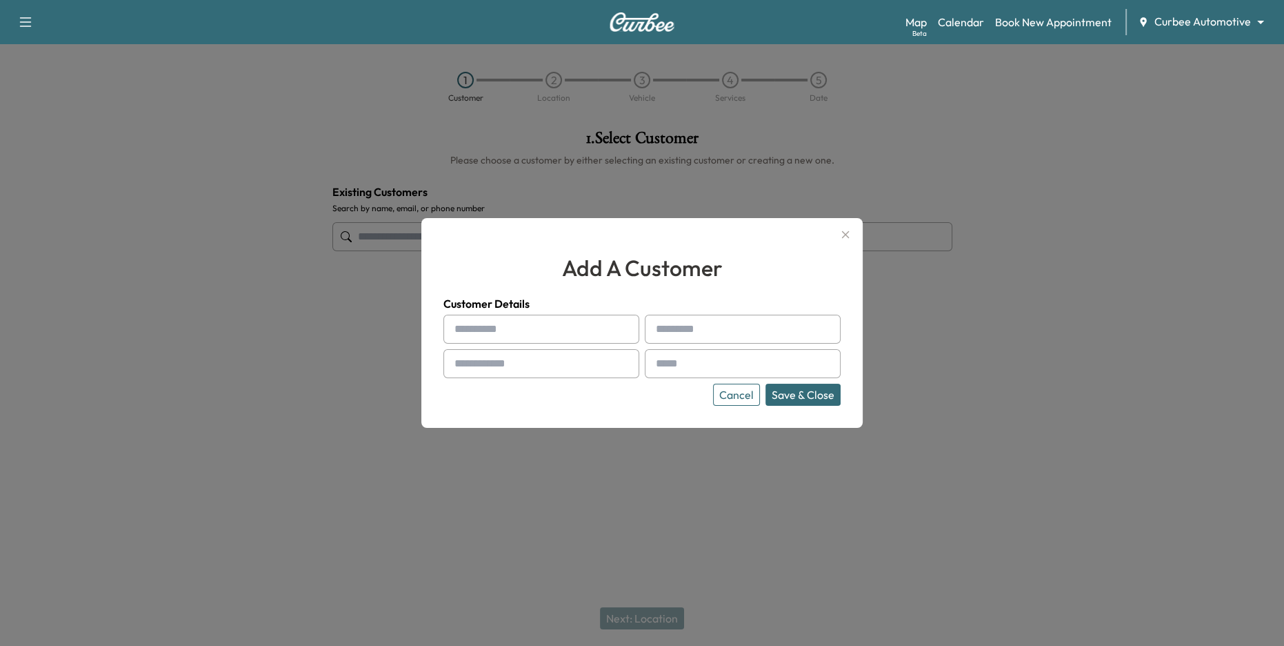
click at [548, 341] on input "text" at bounding box center [542, 329] width 196 height 29
type input "*****"
type input "****"
type input "**********"
click at [691, 355] on input "text" at bounding box center [743, 363] width 196 height 29
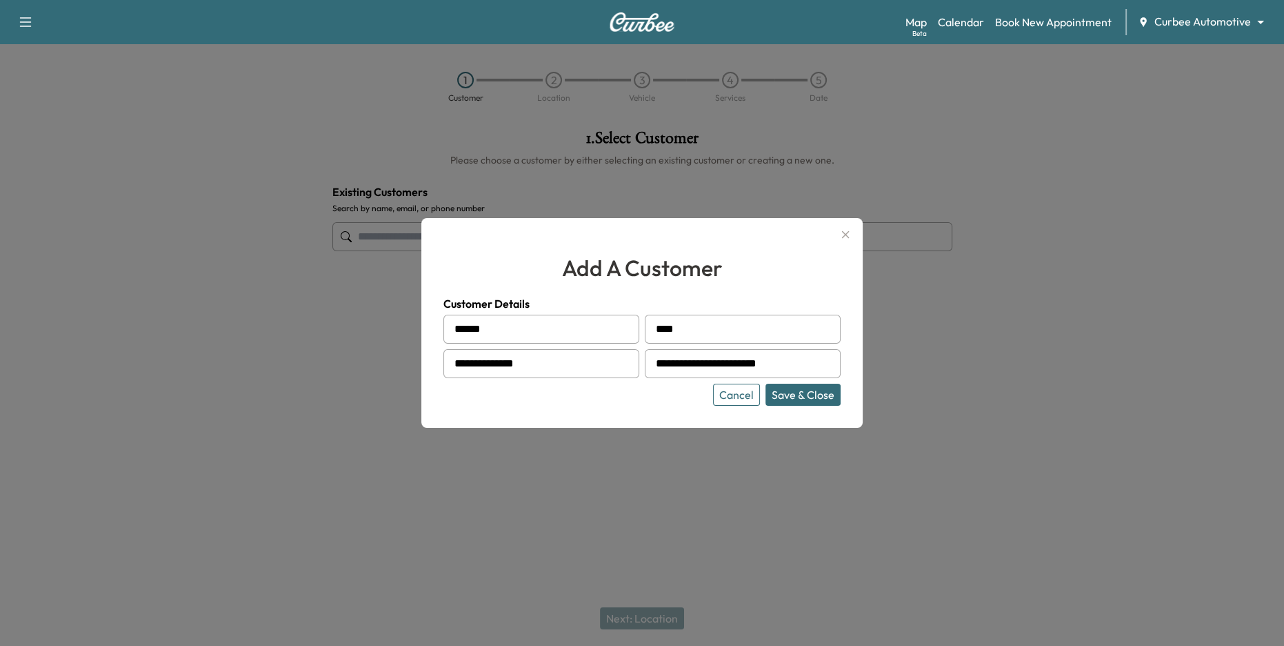
click at [711, 366] on input "**********" at bounding box center [743, 363] width 196 height 29
type input "**********"
click at [801, 391] on button "Save & Close" at bounding box center [803, 394] width 75 height 22
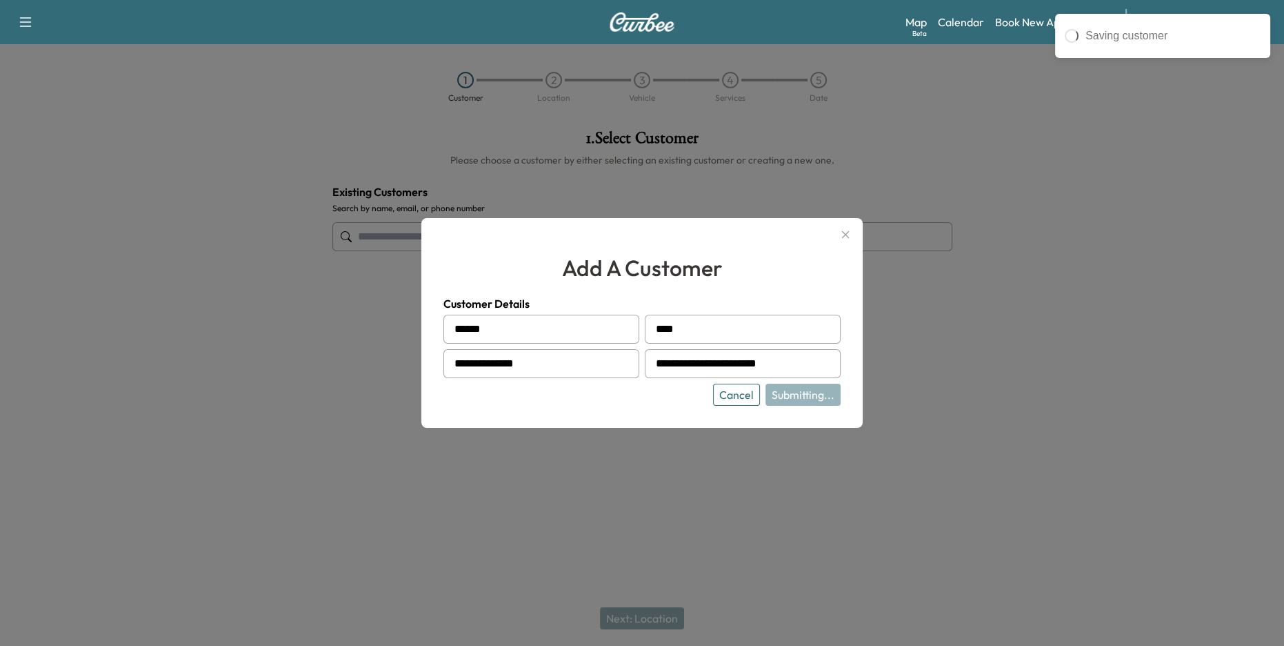
type input "**********"
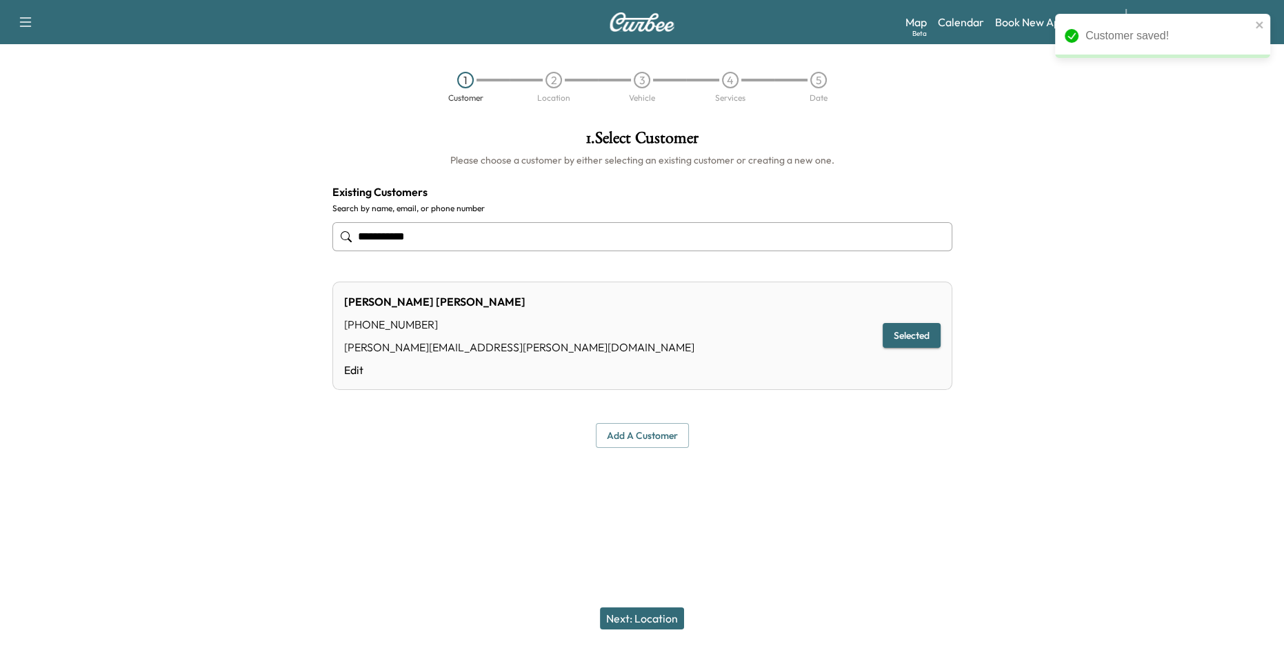
click at [649, 619] on button "Next: Location" at bounding box center [642, 618] width 84 height 22
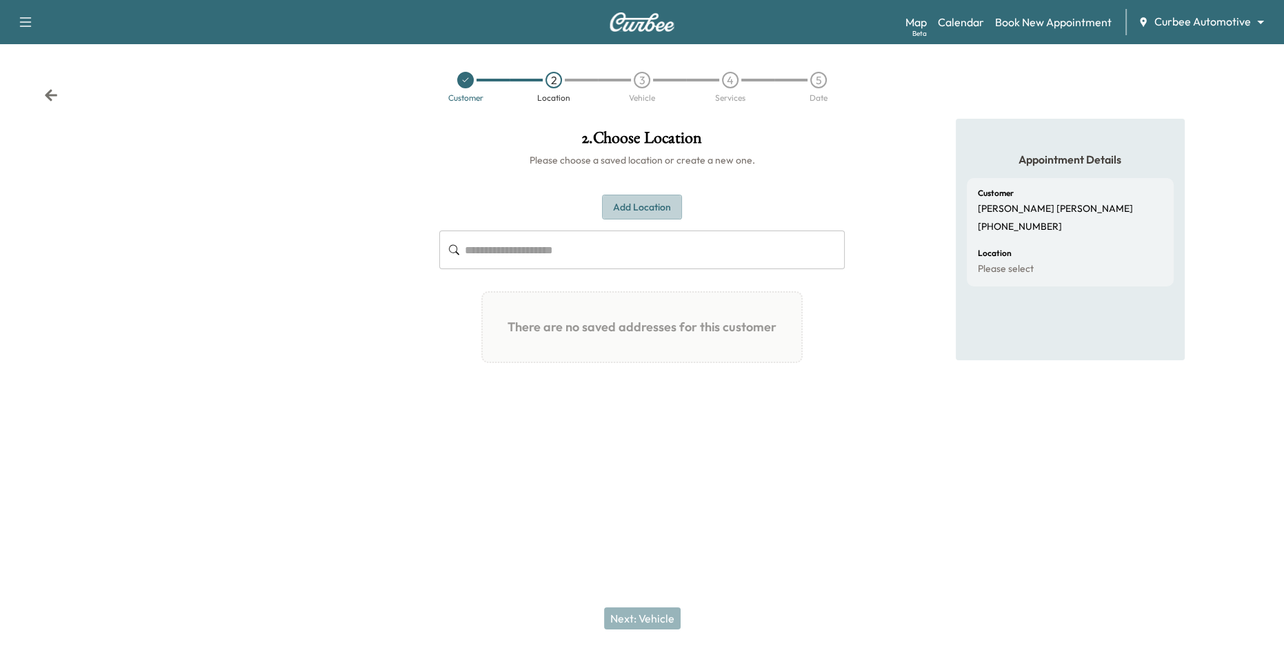
click at [636, 201] on button "Add Location" at bounding box center [642, 208] width 80 height 26
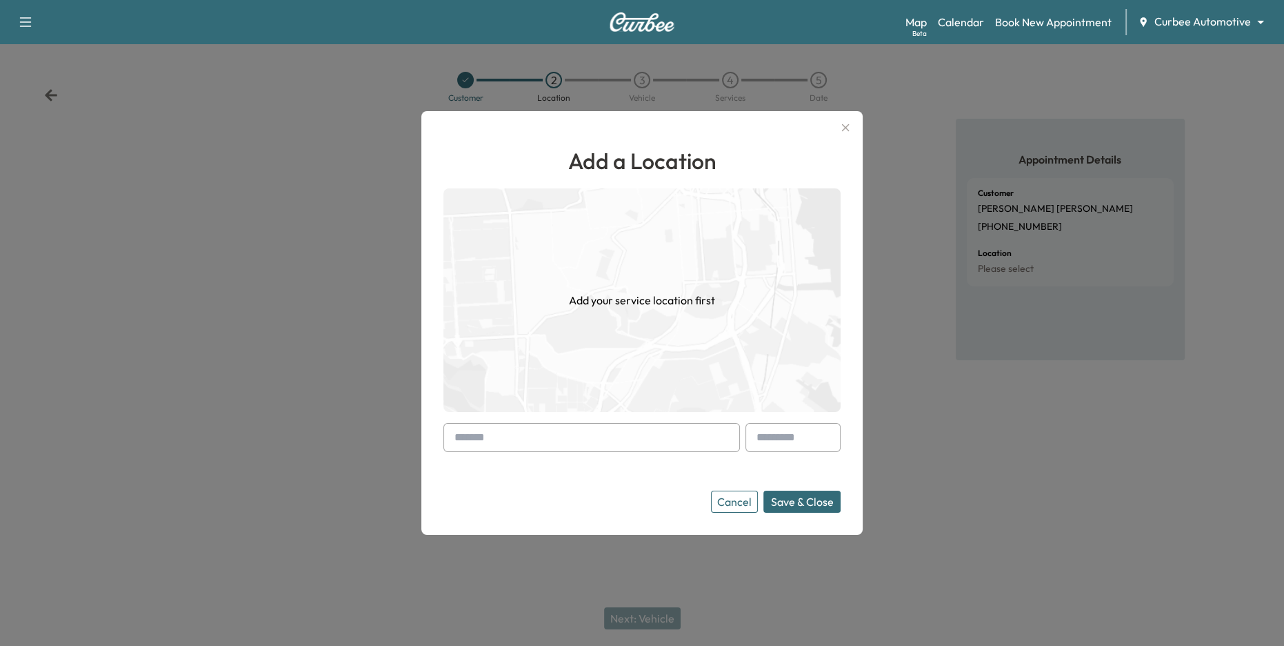
click at [660, 437] on input "text" at bounding box center [592, 437] width 297 height 29
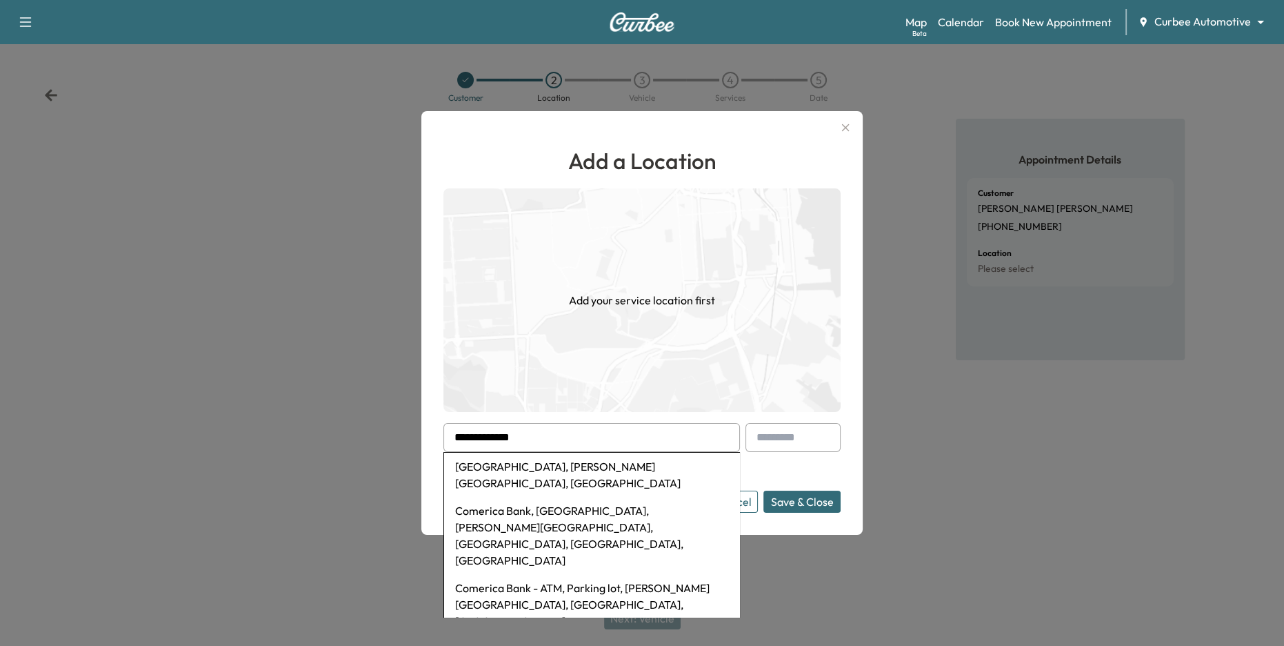
click at [677, 469] on li "Comerica Park, Woodward Avenue, Detroit, MI, USA" at bounding box center [591, 474] width 295 height 44
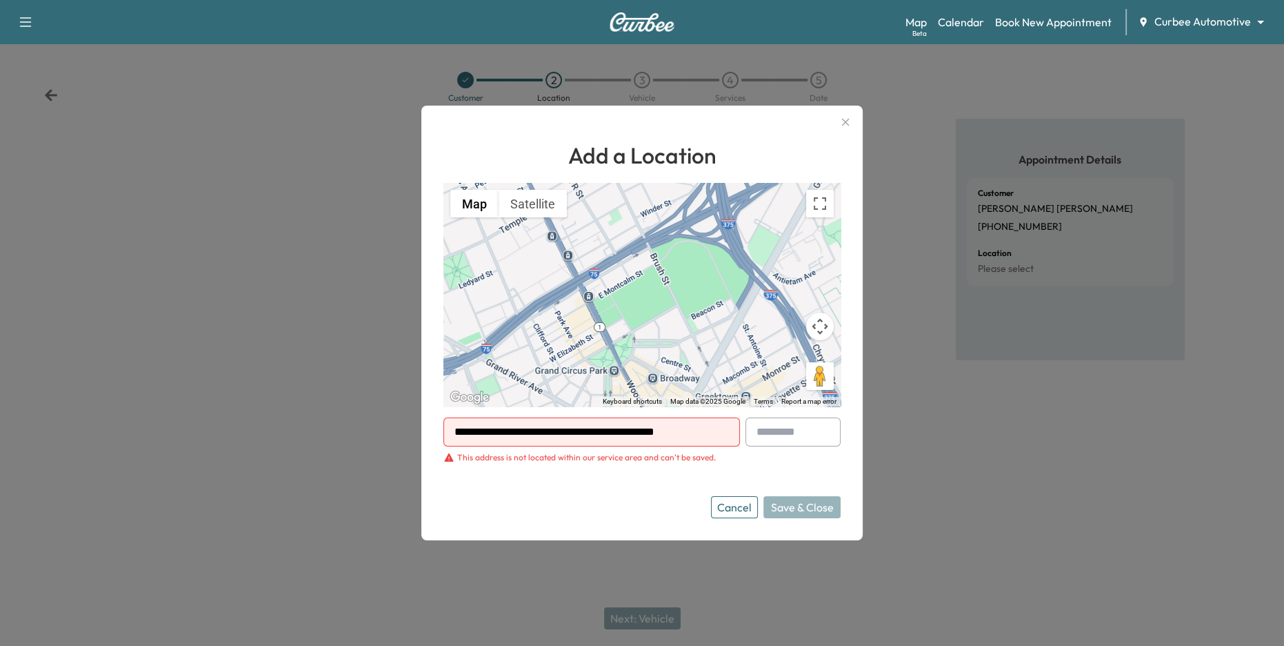
click at [675, 459] on div "This address is not located within our service area and can't be saved." at bounding box center [586, 457] width 259 height 11
click at [679, 482] on form "**********" at bounding box center [642, 467] width 397 height 101
click at [527, 456] on div "This address is not located within our service area and can't be saved." at bounding box center [586, 457] width 259 height 11
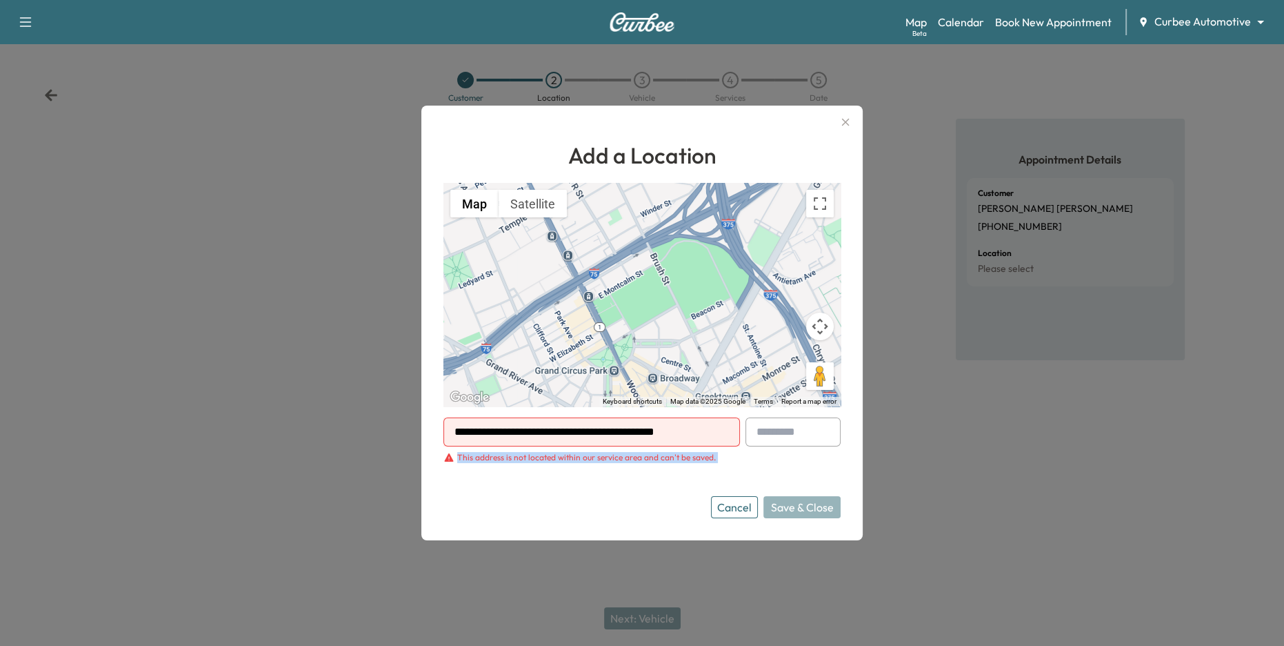
click at [527, 456] on div "This address is not located within our service area and can't be saved." at bounding box center [586, 457] width 259 height 11
click at [596, 501] on div "Cancel Save & Close" at bounding box center [642, 507] width 397 height 22
click at [568, 430] on input "**********" at bounding box center [592, 431] width 297 height 29
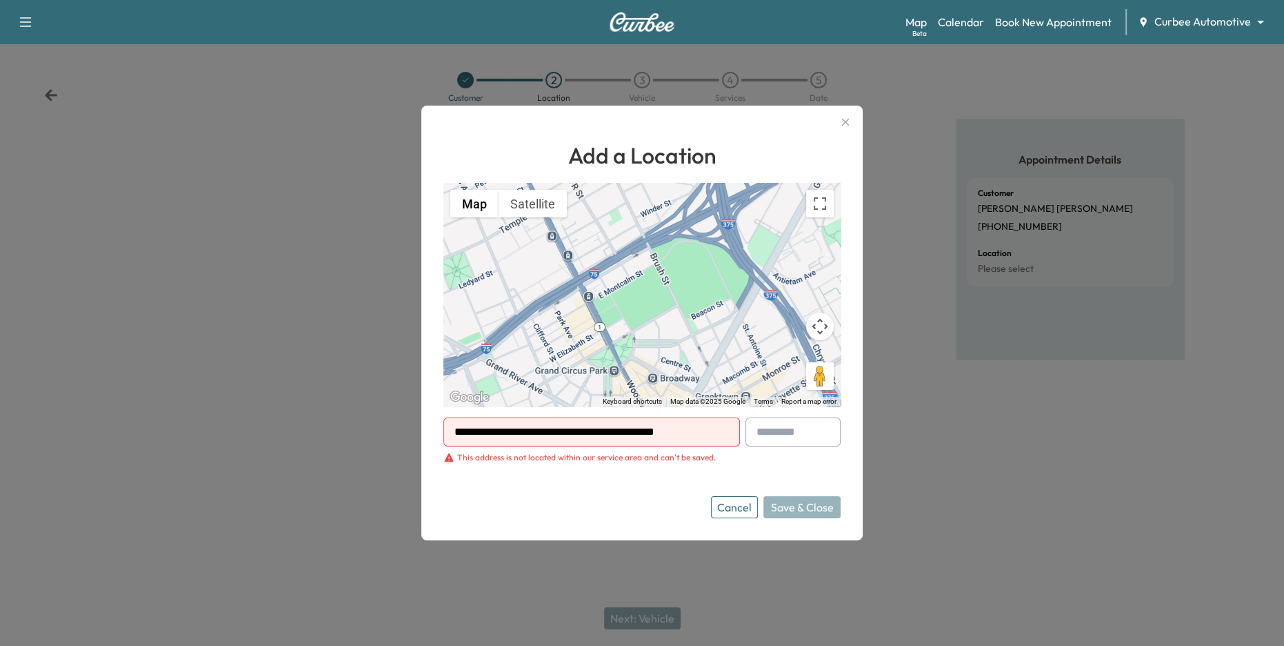
click at [568, 430] on input "**********" at bounding box center [592, 431] width 297 height 29
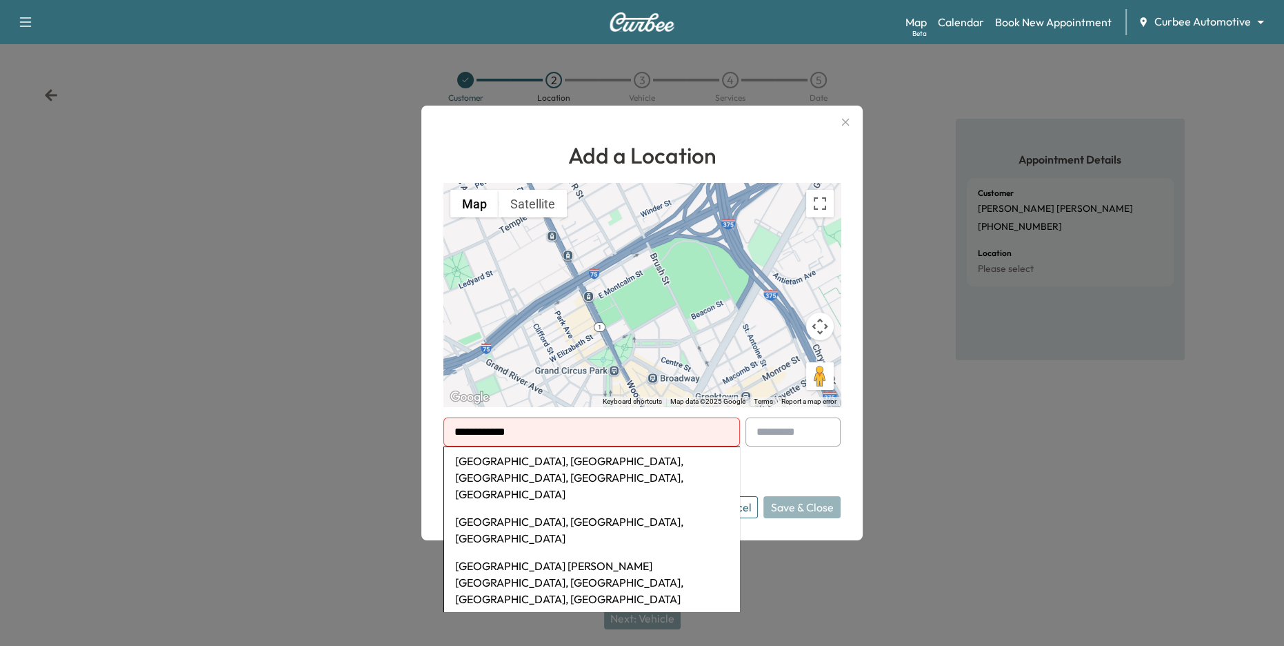
click at [596, 469] on li "Camden Yards, West Camden Street, Baltimore, MD, USA" at bounding box center [591, 477] width 295 height 61
type input "**********"
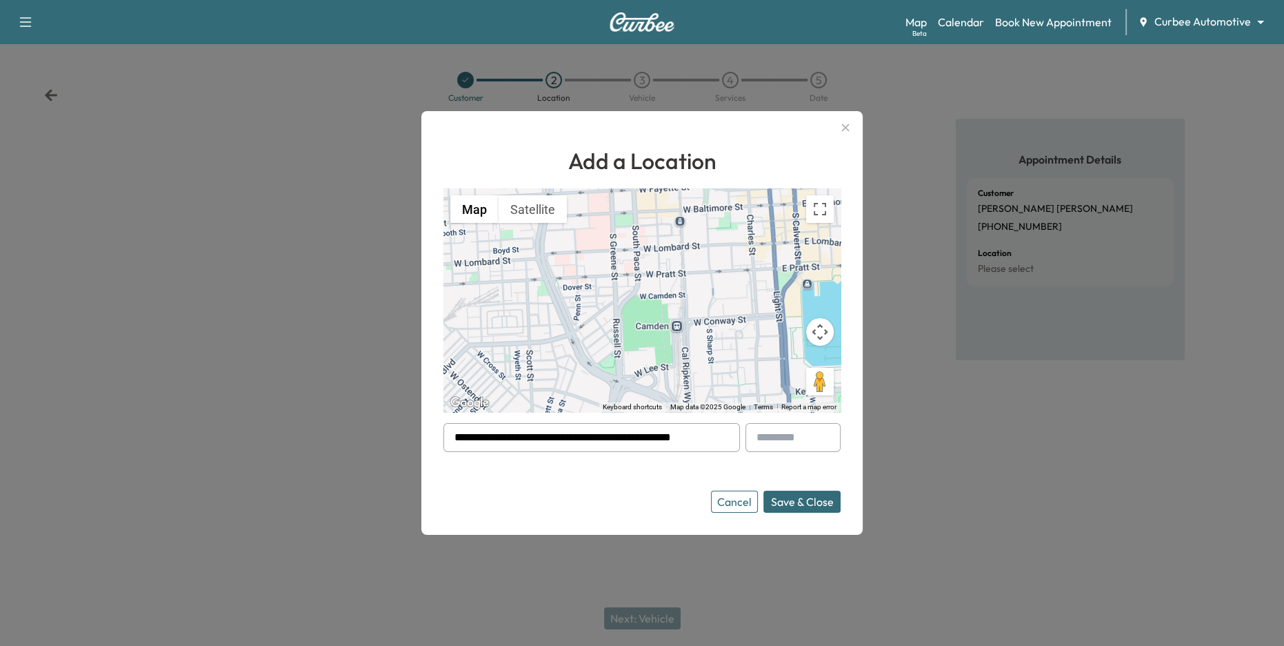
click at [812, 505] on button "Save & Close" at bounding box center [802, 501] width 77 height 22
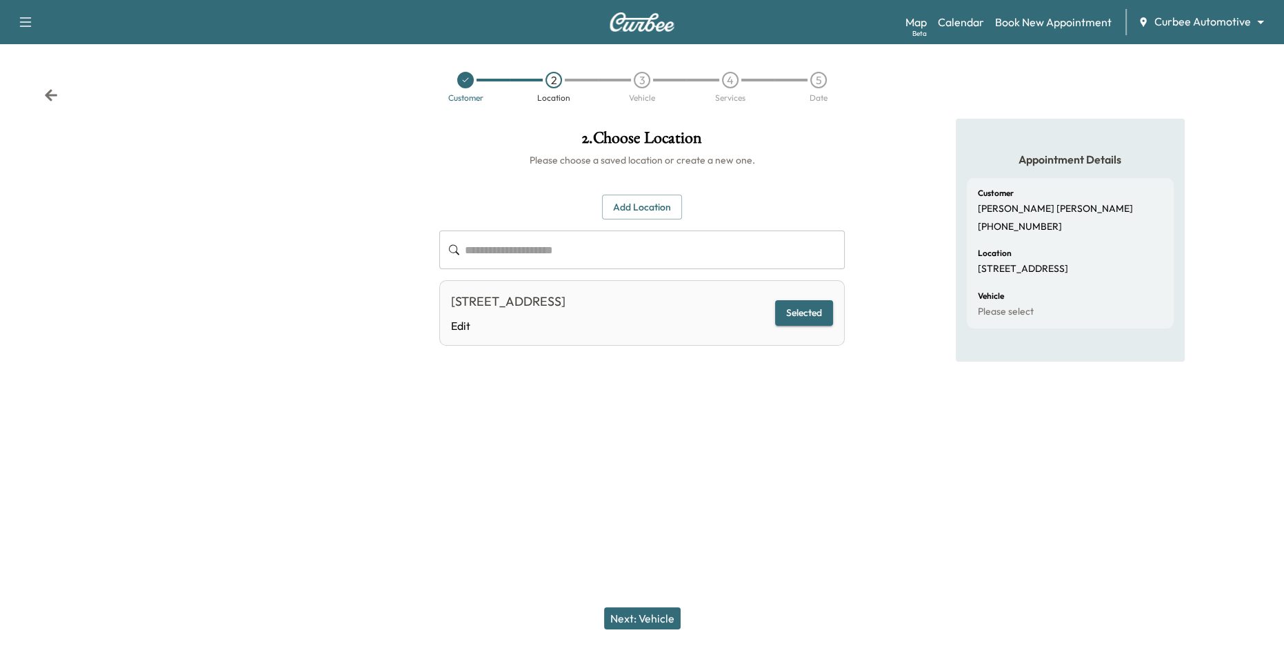
click at [647, 616] on button "Next: Vehicle" at bounding box center [642, 618] width 77 height 22
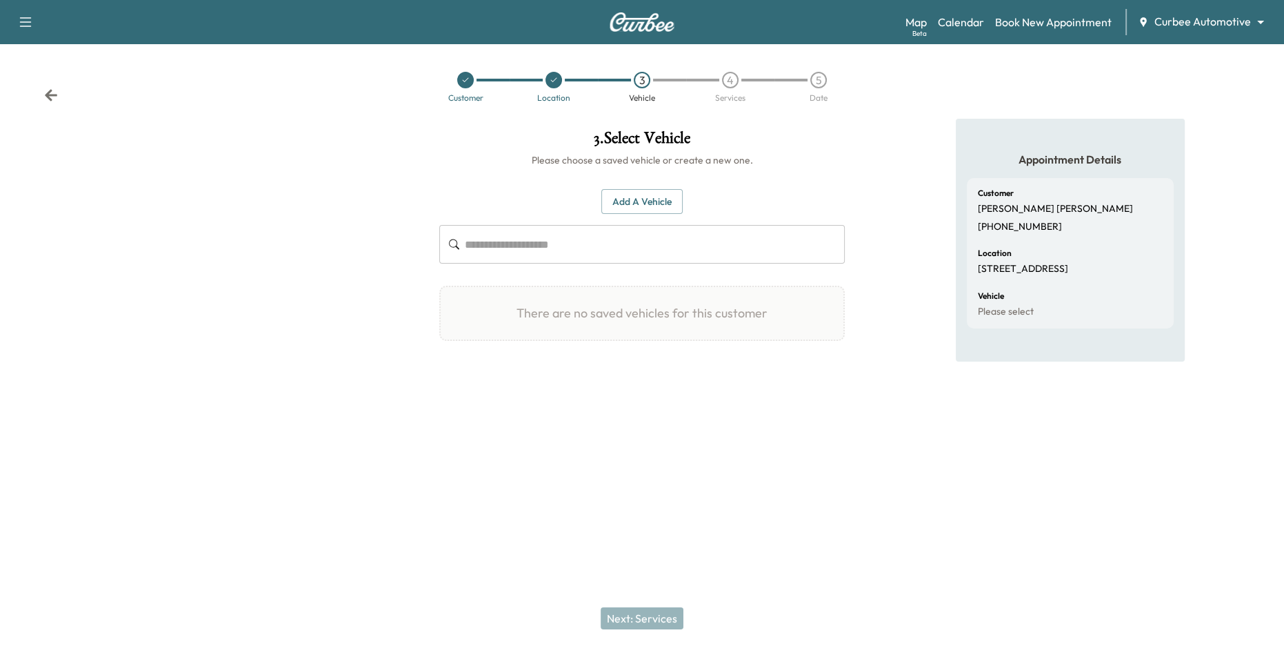
click at [641, 206] on button "Add a Vehicle" at bounding box center [641, 202] width 81 height 26
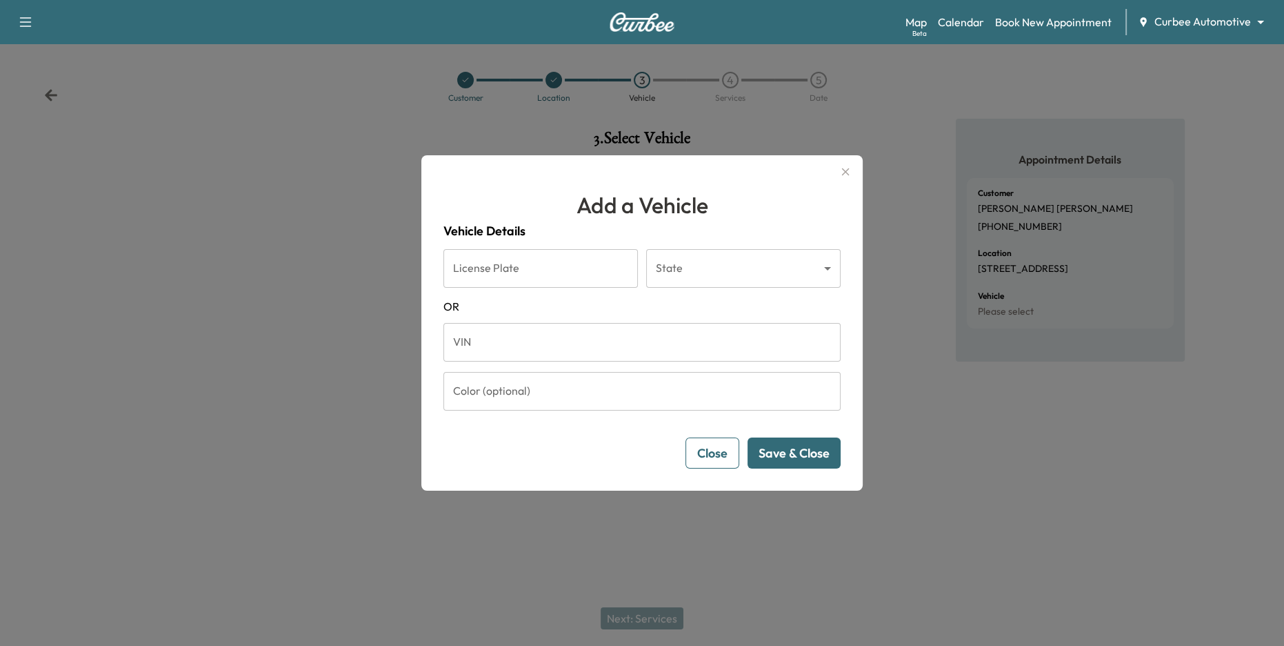
click at [575, 270] on input "License Plate" at bounding box center [541, 268] width 195 height 39
type input "*******"
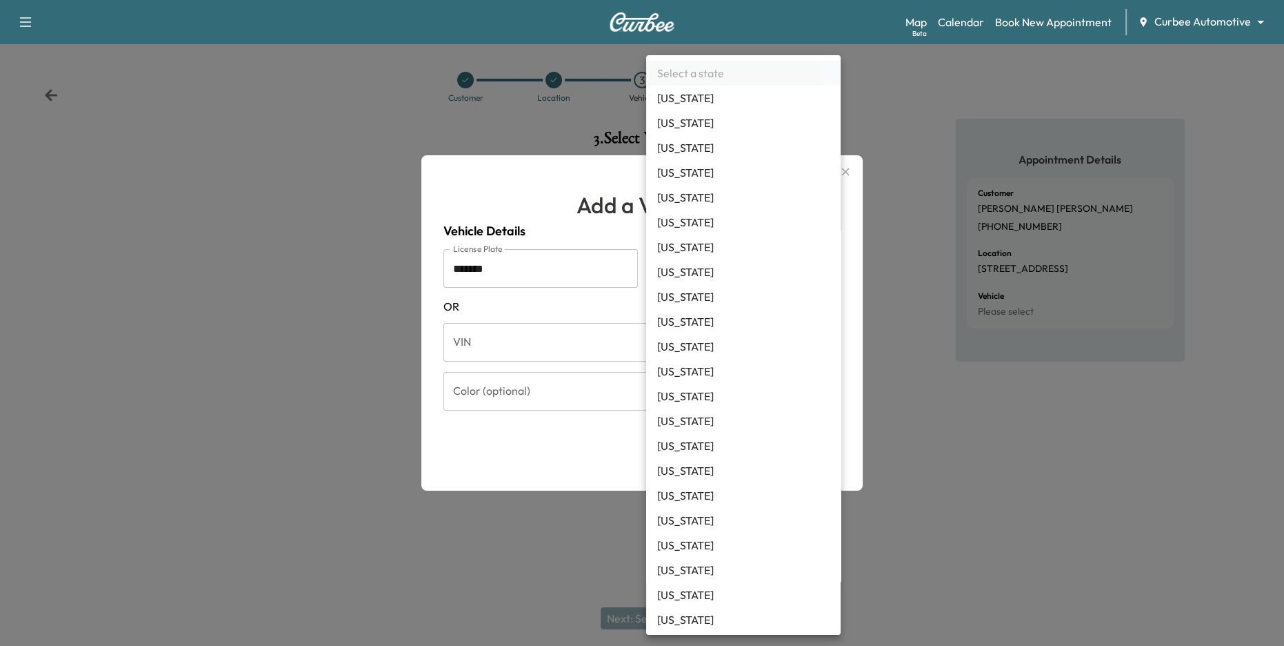
click at [675, 277] on body "Support Log Out Map Beta Calendar Book New Appointment Curbee Automotive ******…" at bounding box center [642, 323] width 1284 height 646
click at [690, 217] on li "California" at bounding box center [743, 222] width 195 height 25
type input "**"
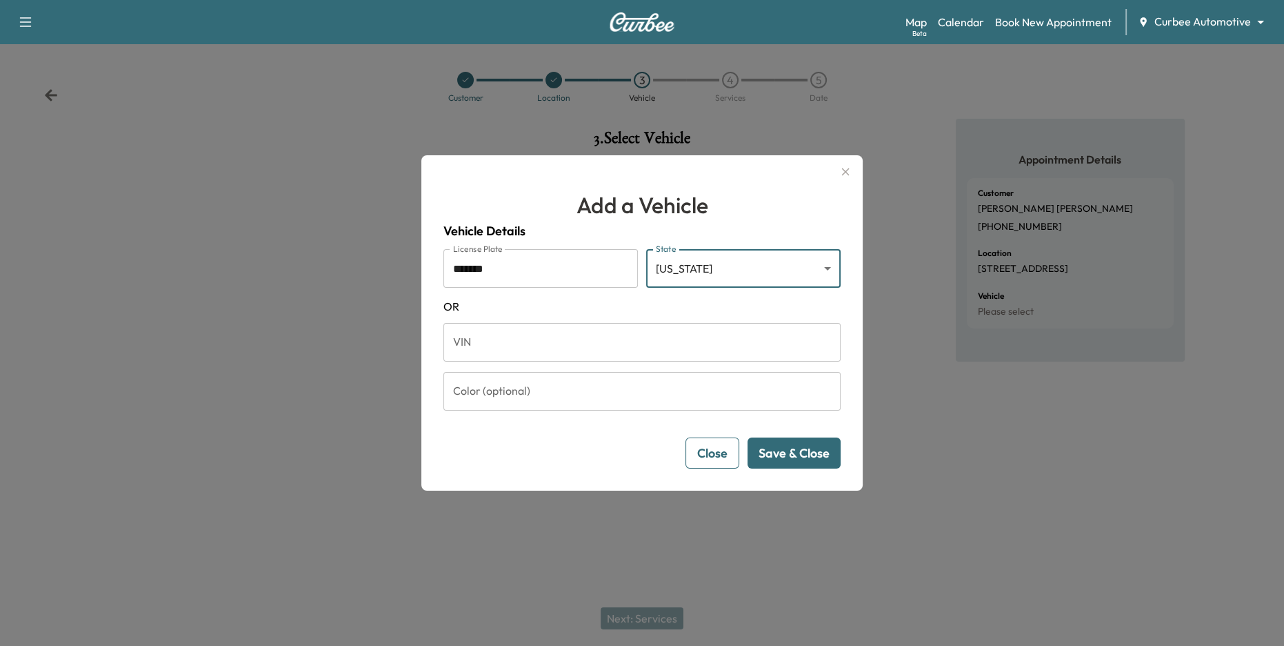
click at [772, 449] on button "Save & Close" at bounding box center [794, 452] width 93 height 31
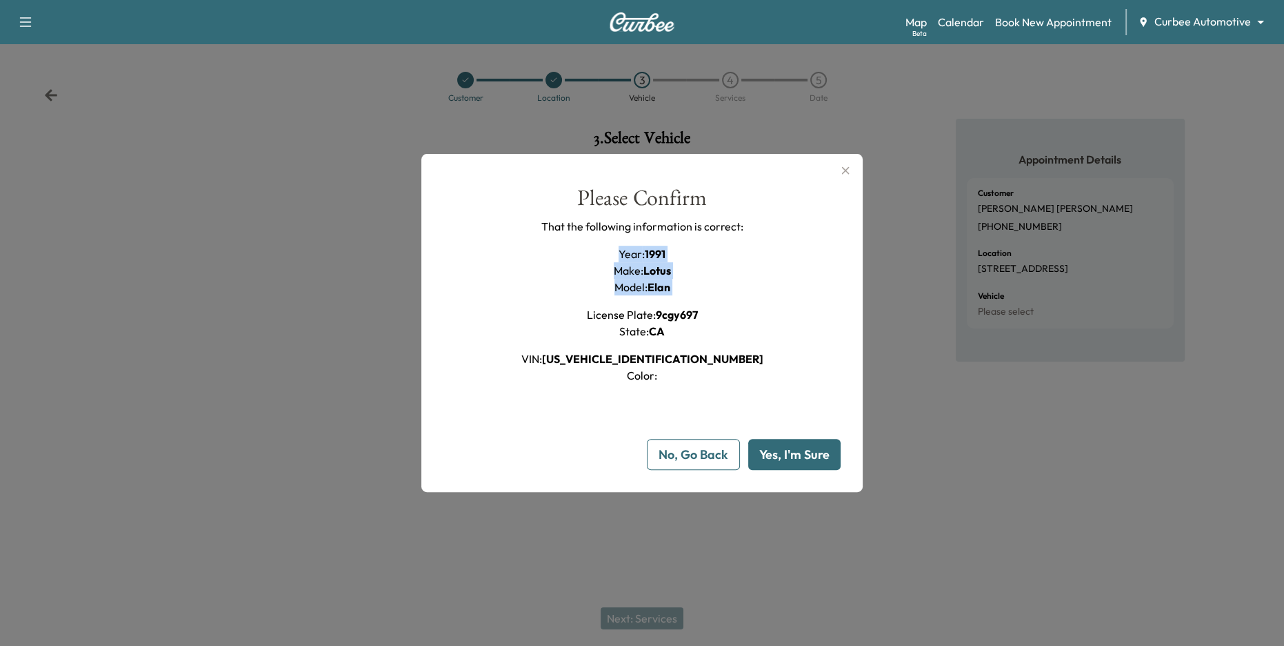
drag, startPoint x: 615, startPoint y: 245, endPoint x: 701, endPoint y: 307, distance: 106.2
click at [701, 303] on div "Year : 1991 Make : Lotus Model : Elan License Plate : 9cgy697 State : CA VIN : …" at bounding box center [642, 315] width 242 height 138
click at [745, 328] on div "Please Confirm That the following information is correct: Year : 1991 Make : Lo…" at bounding box center [642, 285] width 397 height 197
drag, startPoint x: 666, startPoint y: 281, endPoint x: 647, endPoint y: 258, distance: 30.4
click at [641, 262] on div "Year : 1991 Make : Lotus Model : Elan License Plate : 9cgy697 State : CA VIN : …" at bounding box center [642, 315] width 242 height 138
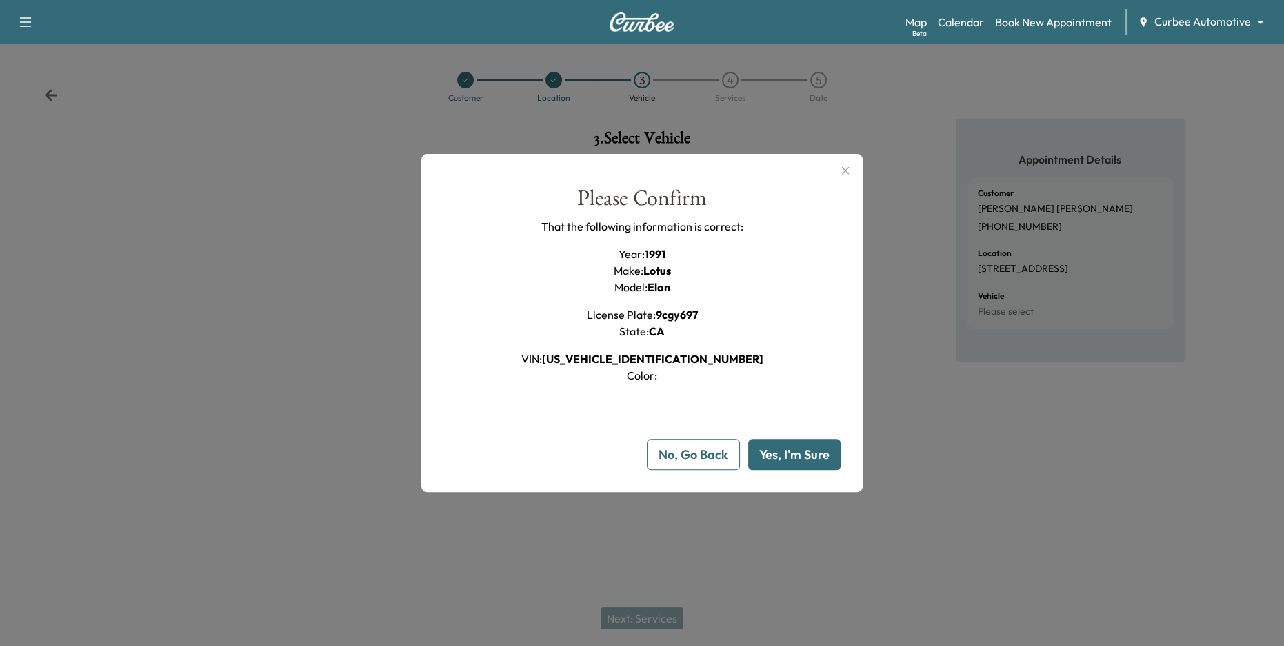
click at [749, 310] on div "Please Confirm That the following information is correct: Year : 1991 Make : Lo…" at bounding box center [642, 285] width 397 height 197
click at [794, 452] on button "Yes, I'm Sure" at bounding box center [794, 454] width 92 height 31
type input "**"
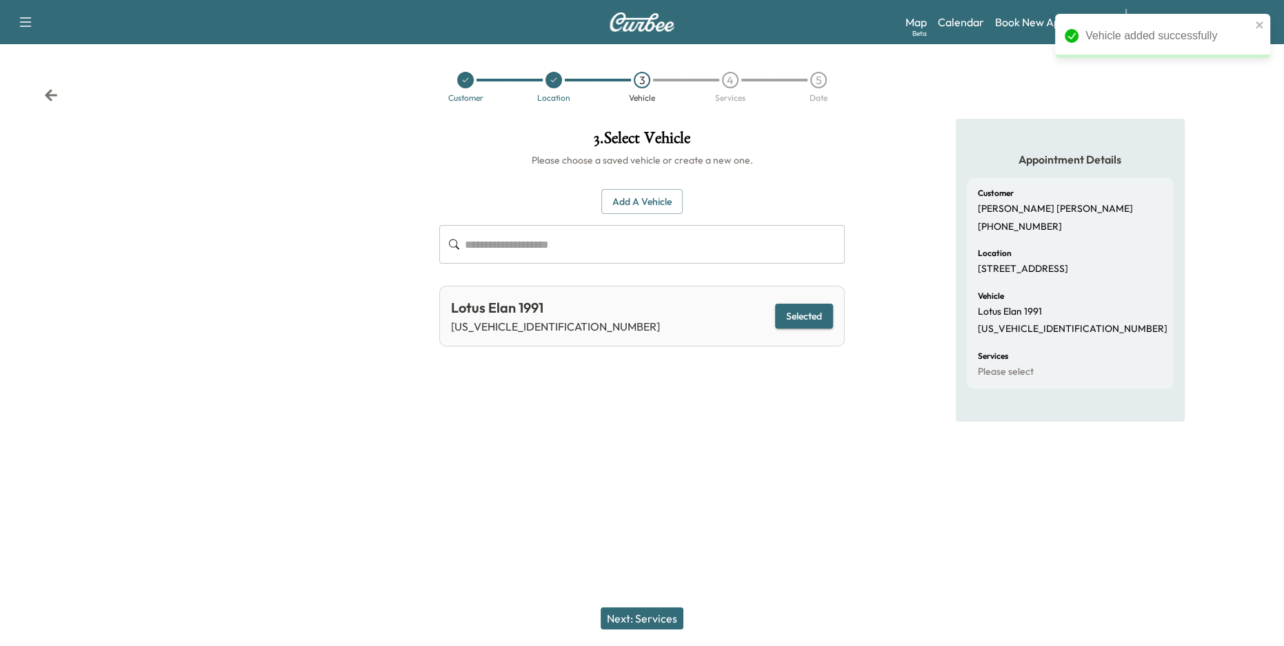
click at [652, 616] on button "Next: Services" at bounding box center [642, 618] width 83 height 22
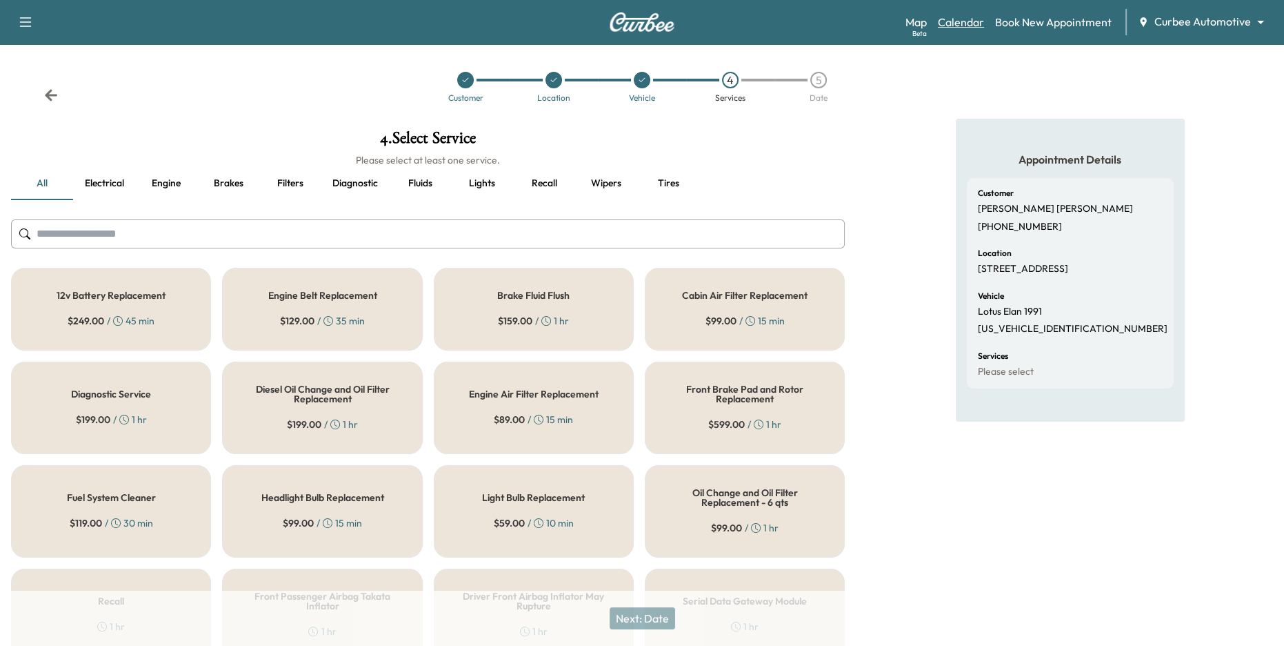
click at [961, 22] on link "Calendar" at bounding box center [961, 22] width 46 height 17
click at [432, 177] on button "Fluids" at bounding box center [420, 183] width 62 height 33
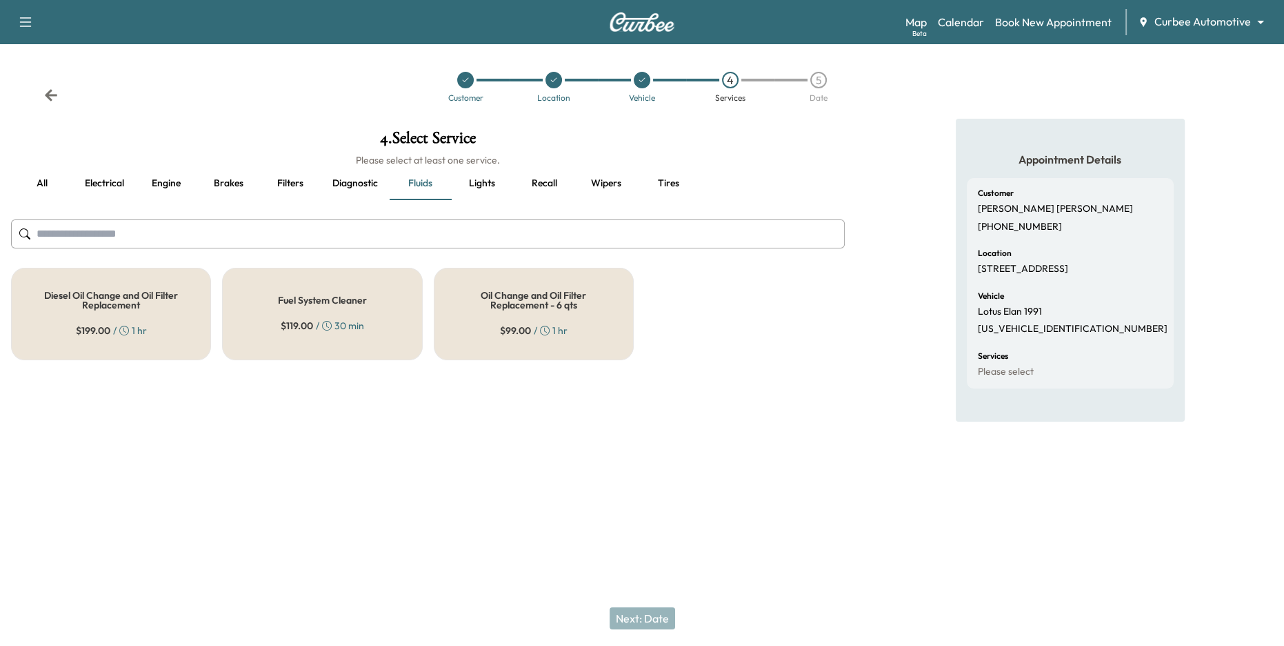
click at [525, 305] on h5 "Oil Change and Oil Filter Replacement - 6 qts" at bounding box center [534, 299] width 155 height 19
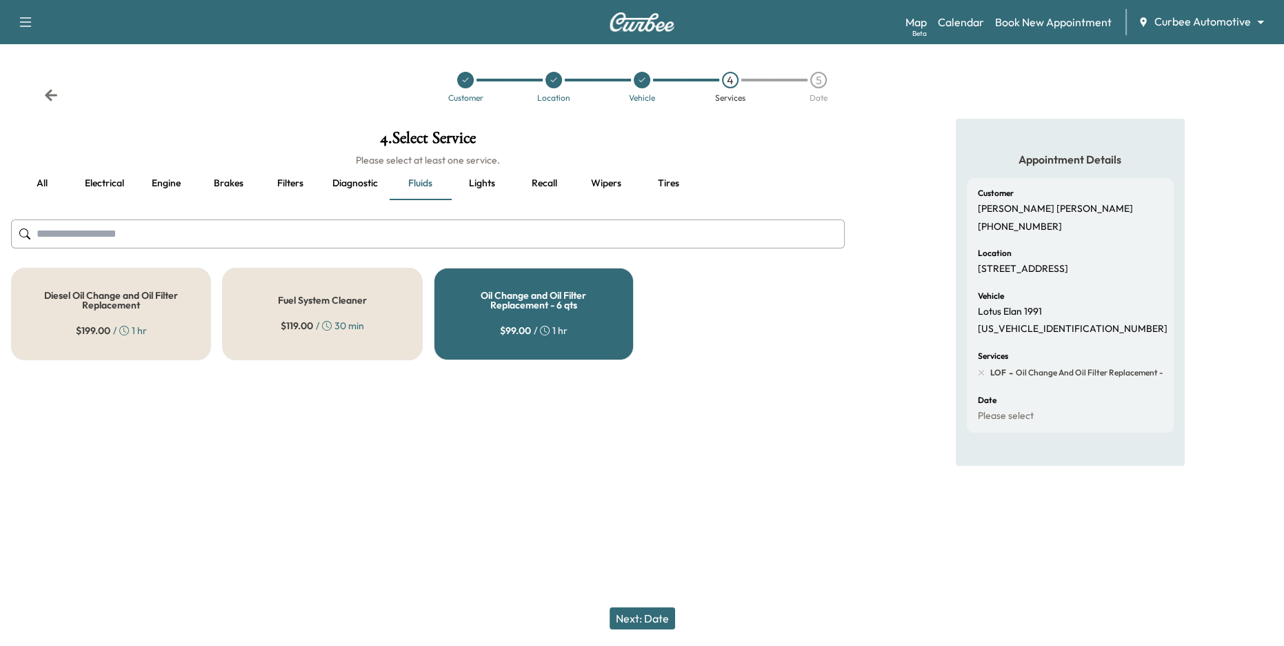
click at [168, 180] on button "Engine" at bounding box center [166, 183] width 62 height 33
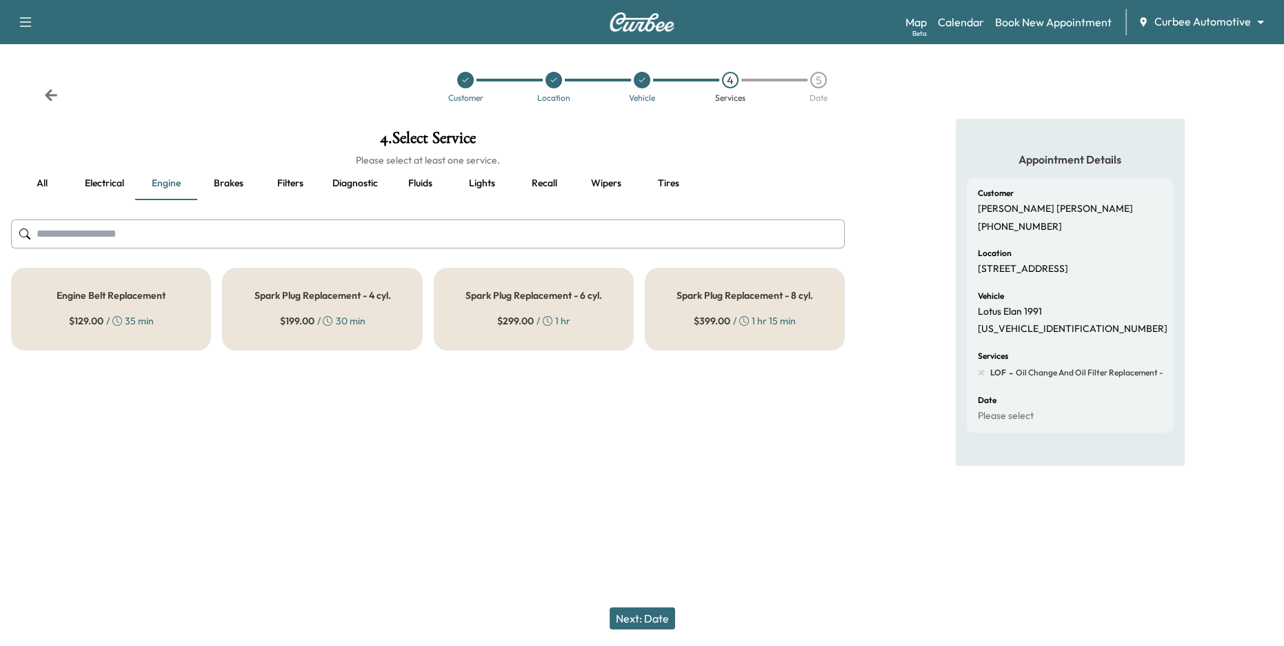
click at [168, 312] on div "Engine Belt Replacement $ 129.00 / 35 min" at bounding box center [111, 309] width 200 height 83
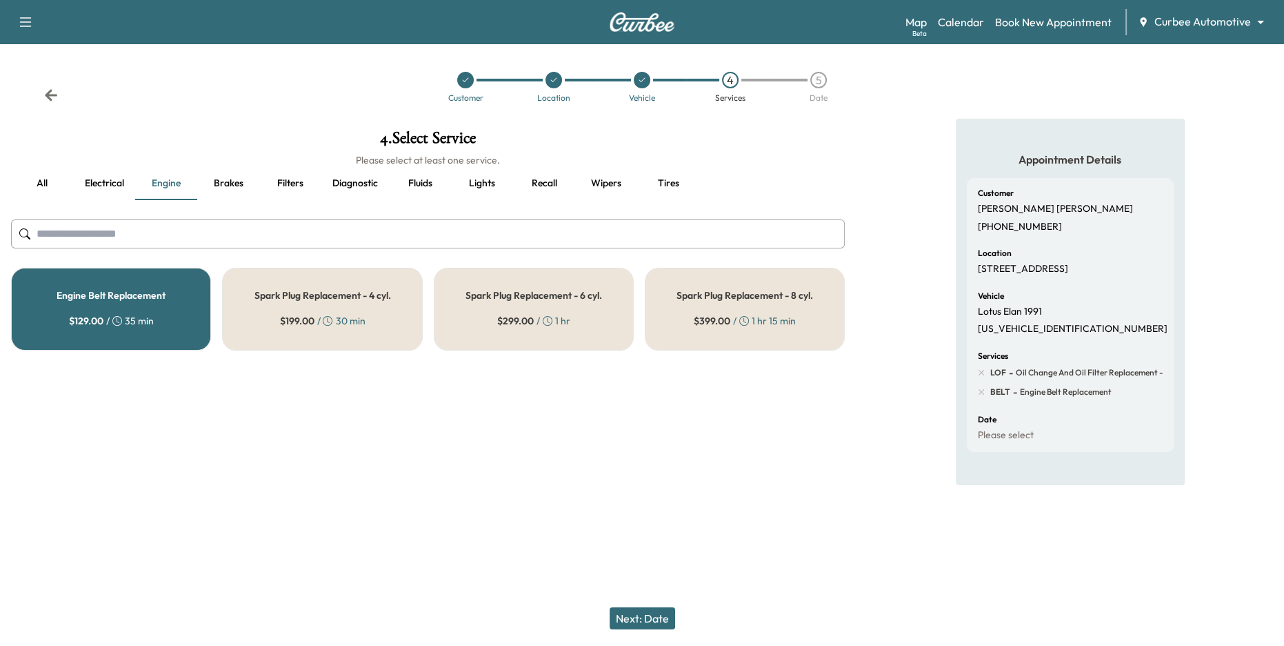
click at [652, 620] on button "Next: Date" at bounding box center [643, 618] width 66 height 22
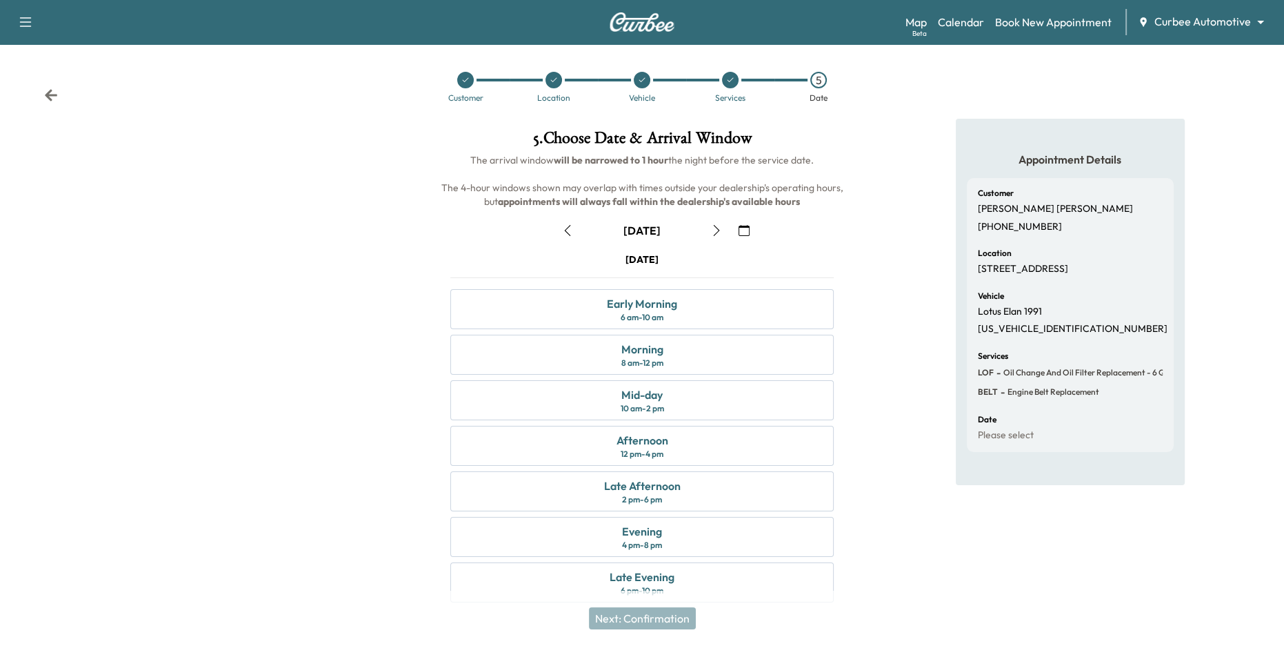
scroll to position [15, 0]
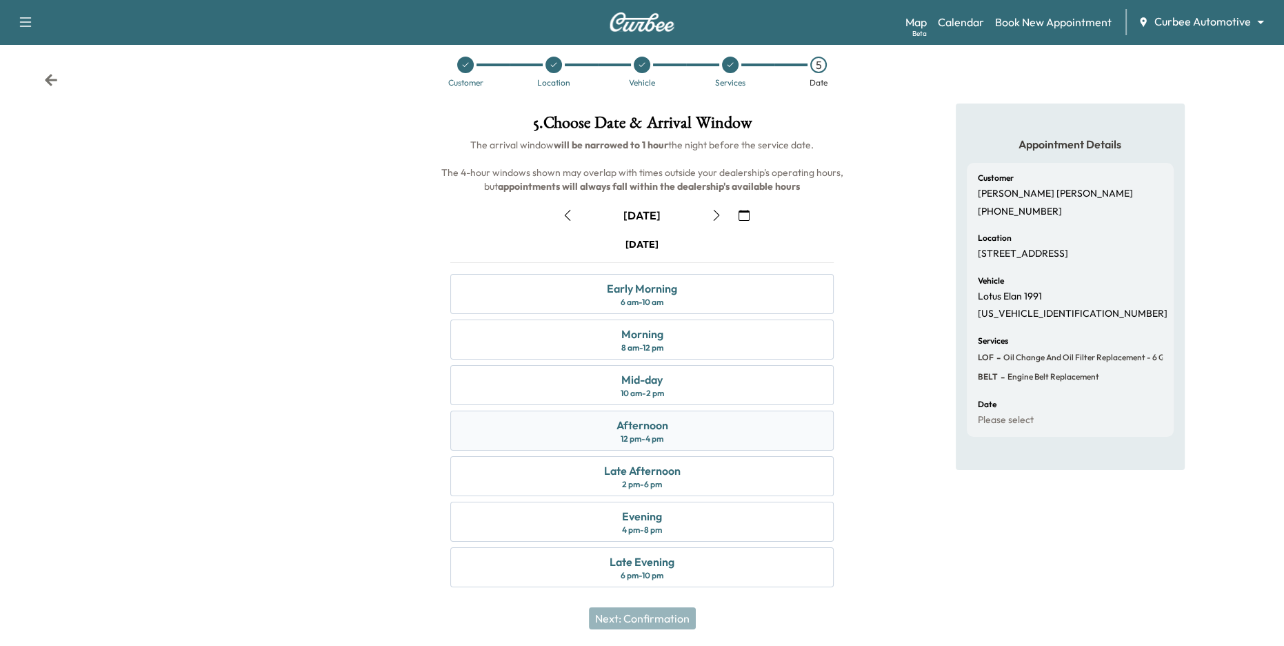
click at [778, 425] on div "Afternoon 12 pm - 4 pm" at bounding box center [642, 430] width 384 height 40
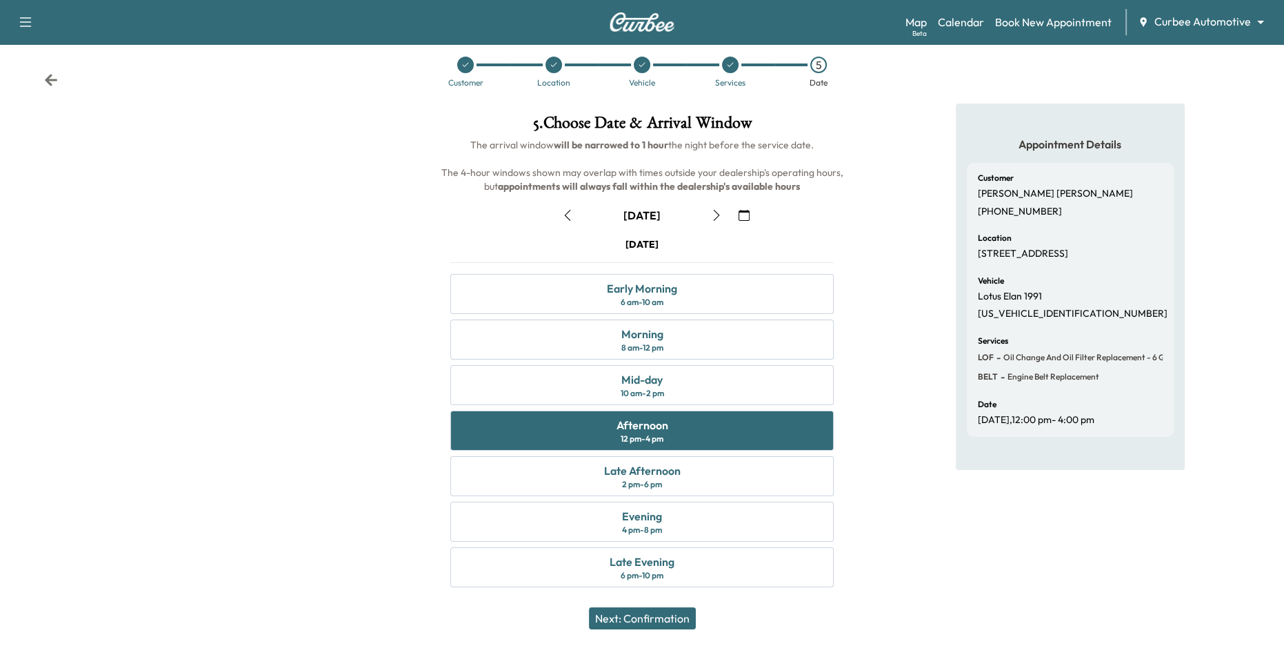
click at [666, 621] on button "Next: Confirmation" at bounding box center [642, 618] width 107 height 22
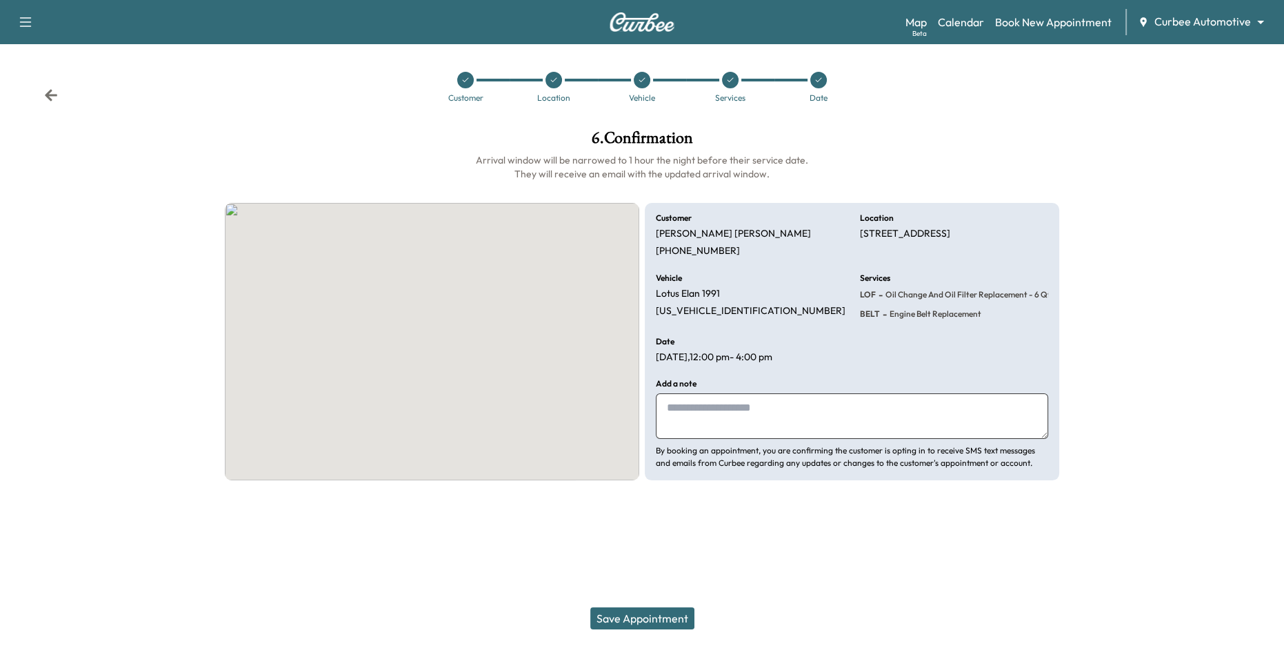
scroll to position [0, 0]
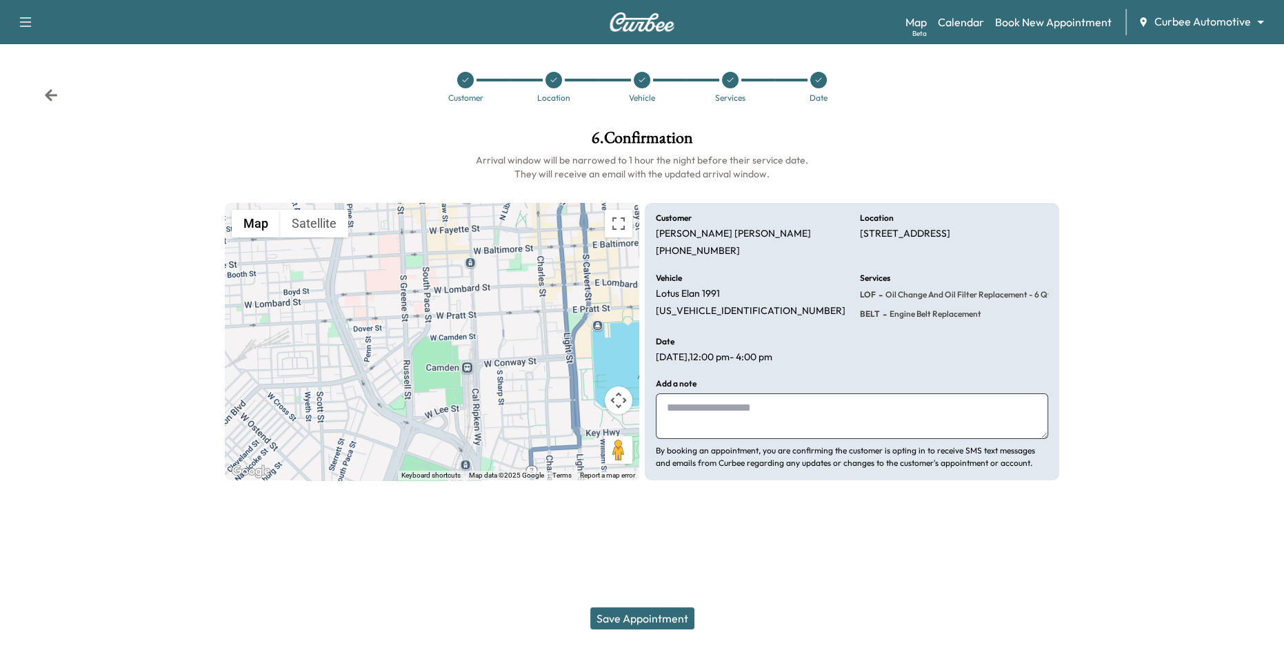
click at [666, 621] on button "Save Appointment" at bounding box center [642, 618] width 104 height 22
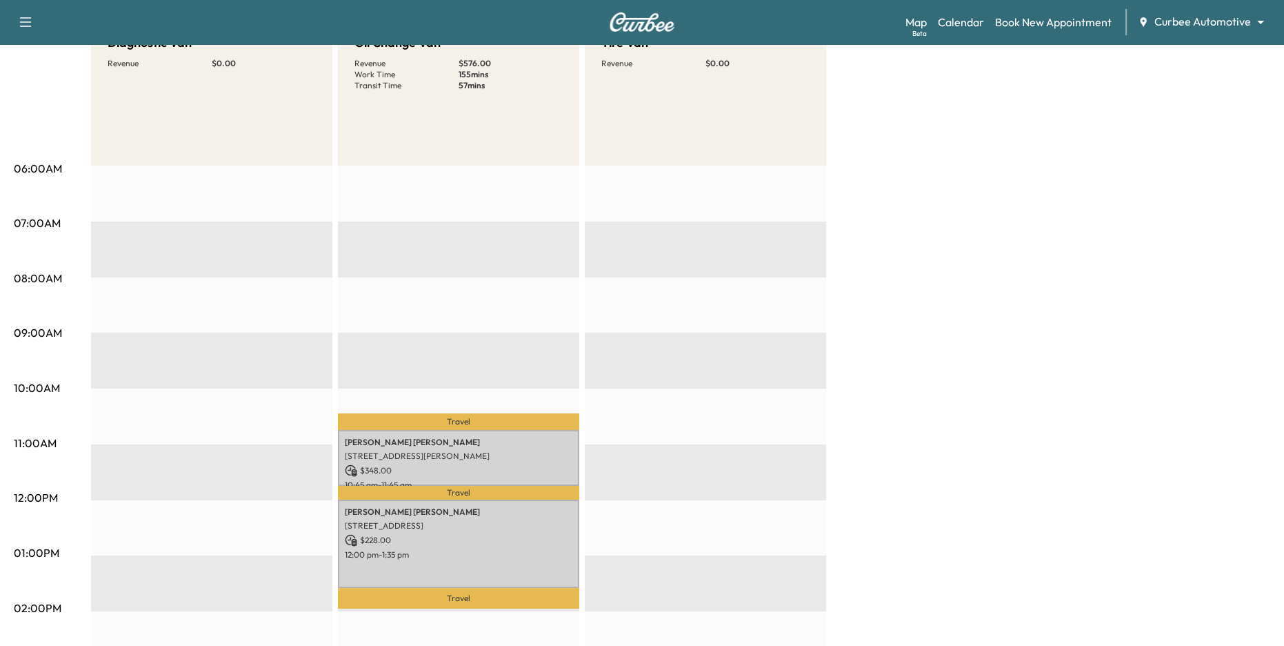
scroll to position [167, 0]
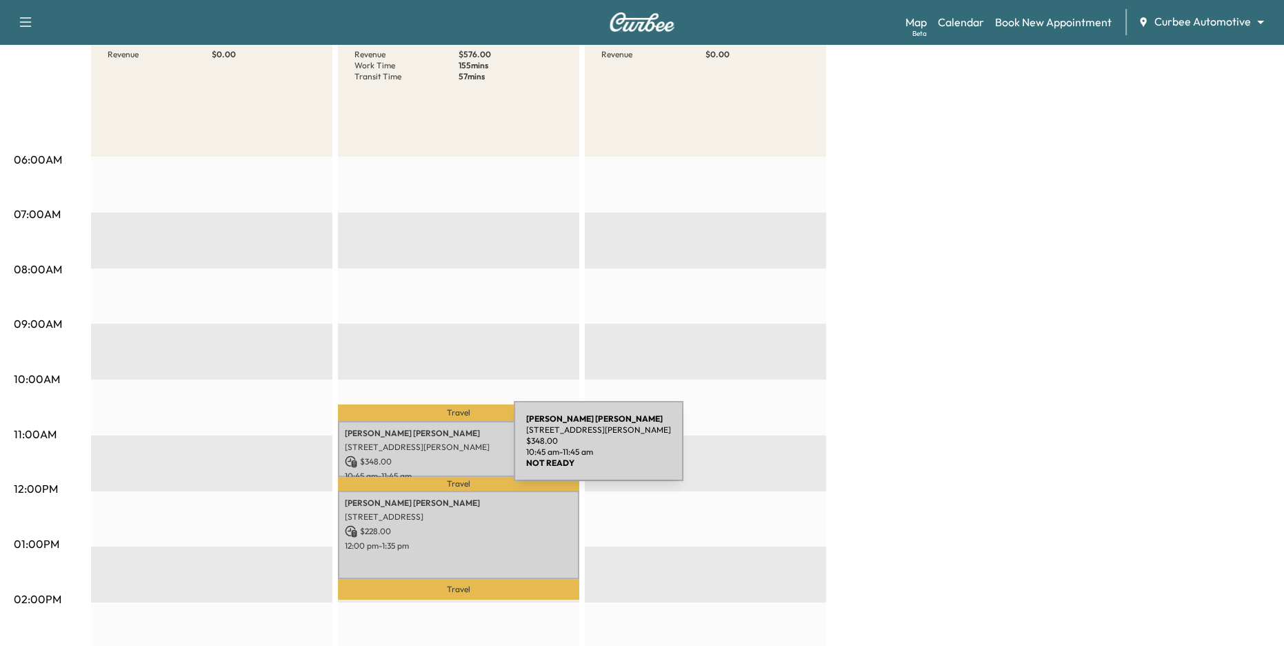
click at [410, 449] on p "[STREET_ADDRESS][PERSON_NAME]" at bounding box center [459, 446] width 228 height 11
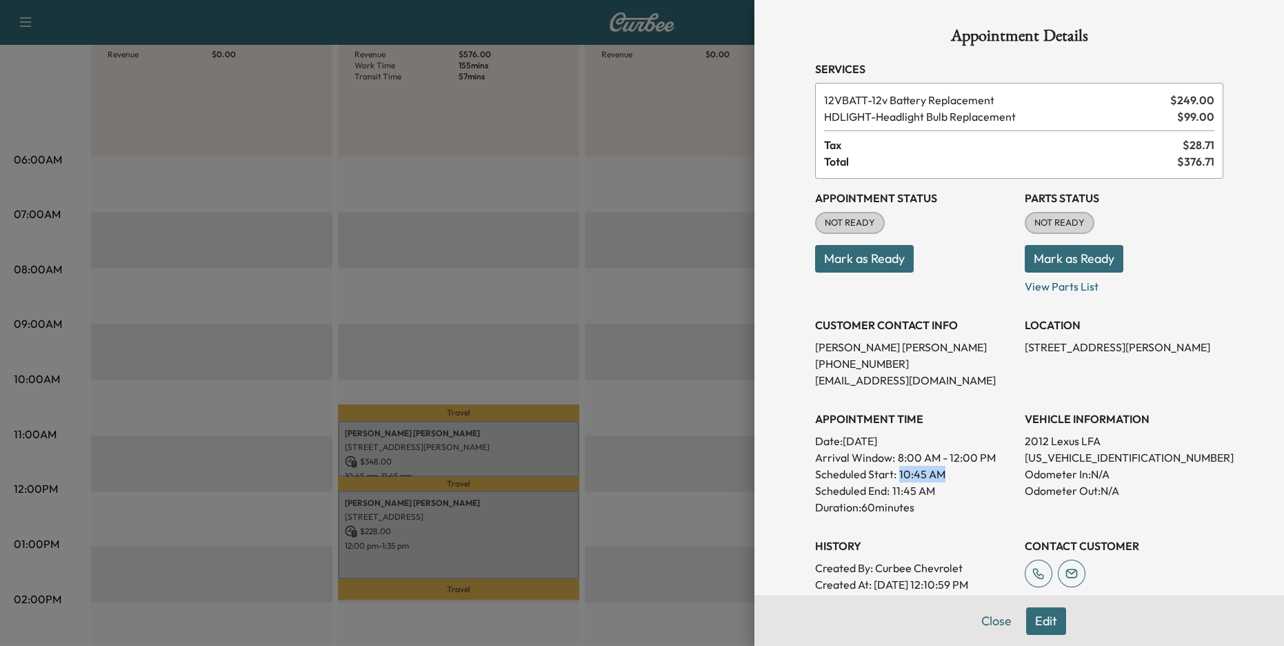
drag, startPoint x: 898, startPoint y: 475, endPoint x: 944, endPoint y: 479, distance: 46.5
click at [944, 479] on div "Scheduled Start: 10:45 AM" at bounding box center [914, 474] width 199 height 17
click at [435, 431] on div at bounding box center [642, 323] width 1284 height 646
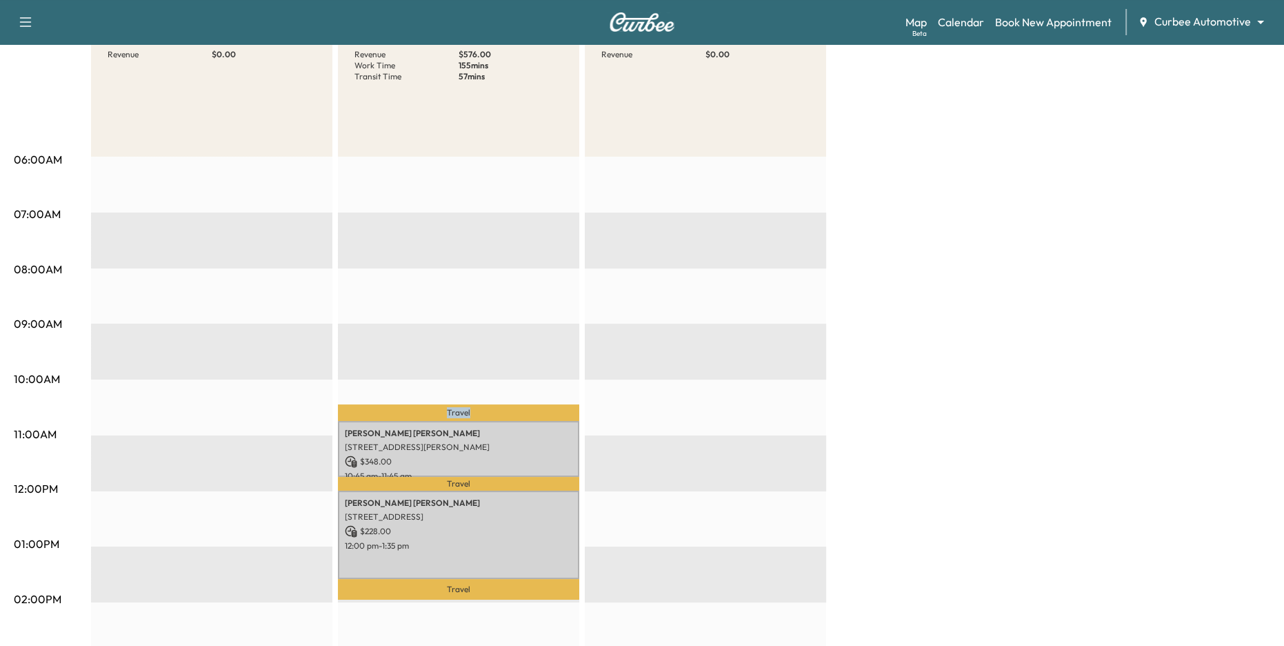
drag, startPoint x: 443, startPoint y: 413, endPoint x: 524, endPoint y: 415, distance: 81.4
click at [524, 415] on p "Travel" at bounding box center [458, 412] width 241 height 17
click at [623, 419] on div "EST Start" at bounding box center [705, 602] width 241 height 891
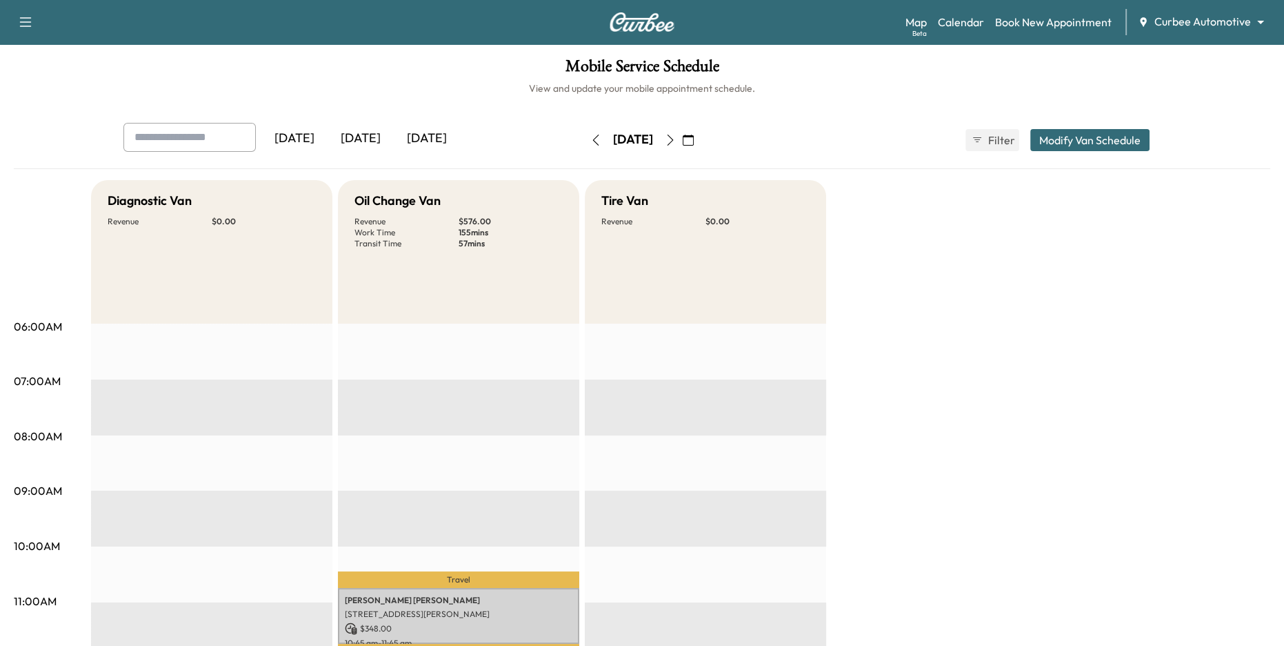
click at [1106, 139] on button "Modify Van Schedule" at bounding box center [1089, 140] width 119 height 22
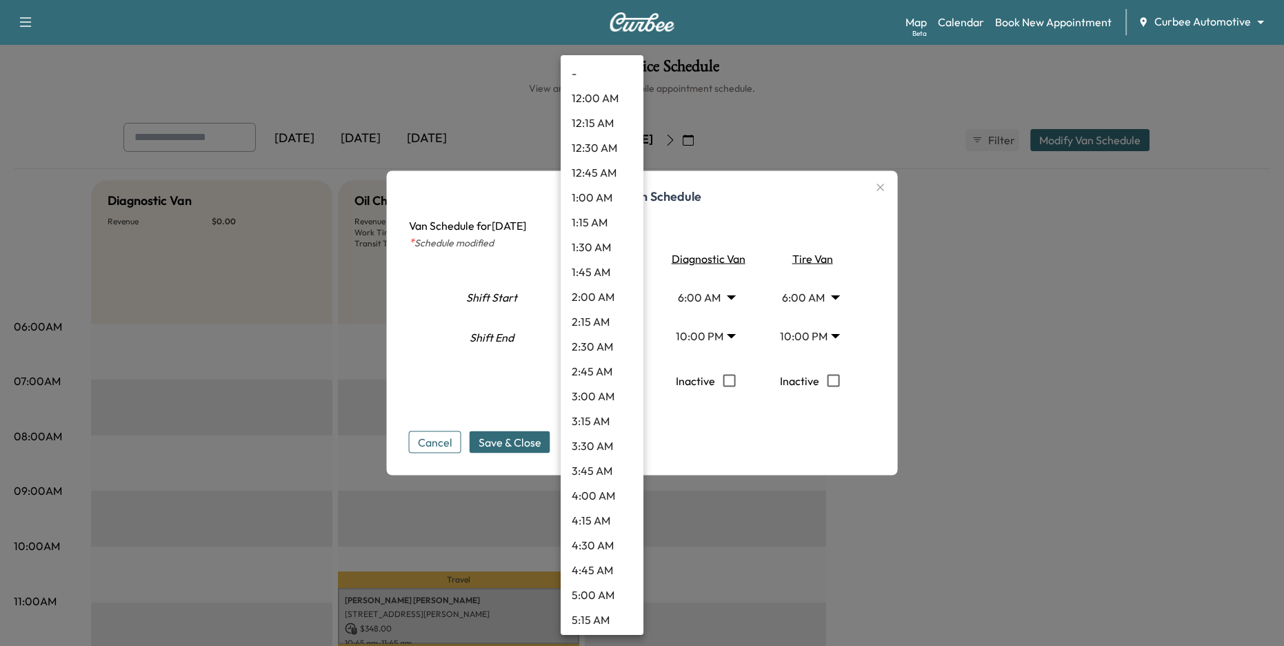
click at [612, 296] on body "Support Log Out Map Beta Calendar Book New Appointment Curbee Automotive ******…" at bounding box center [642, 323] width 1284 height 646
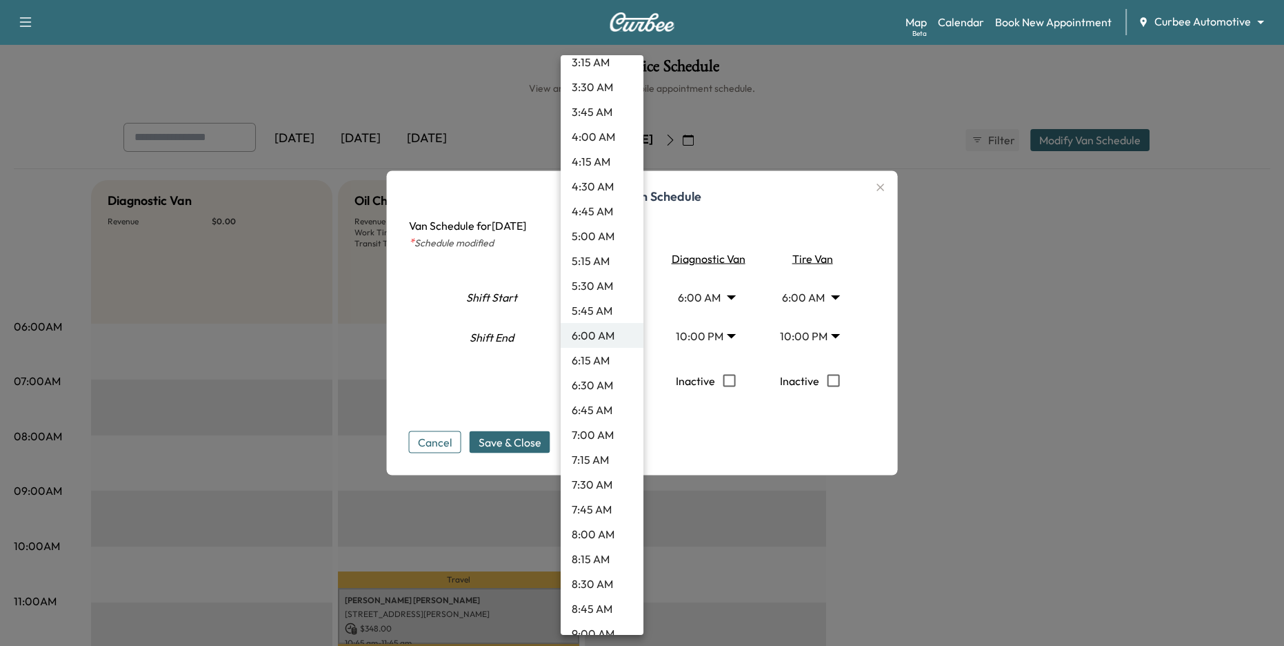
scroll to position [612, 0]
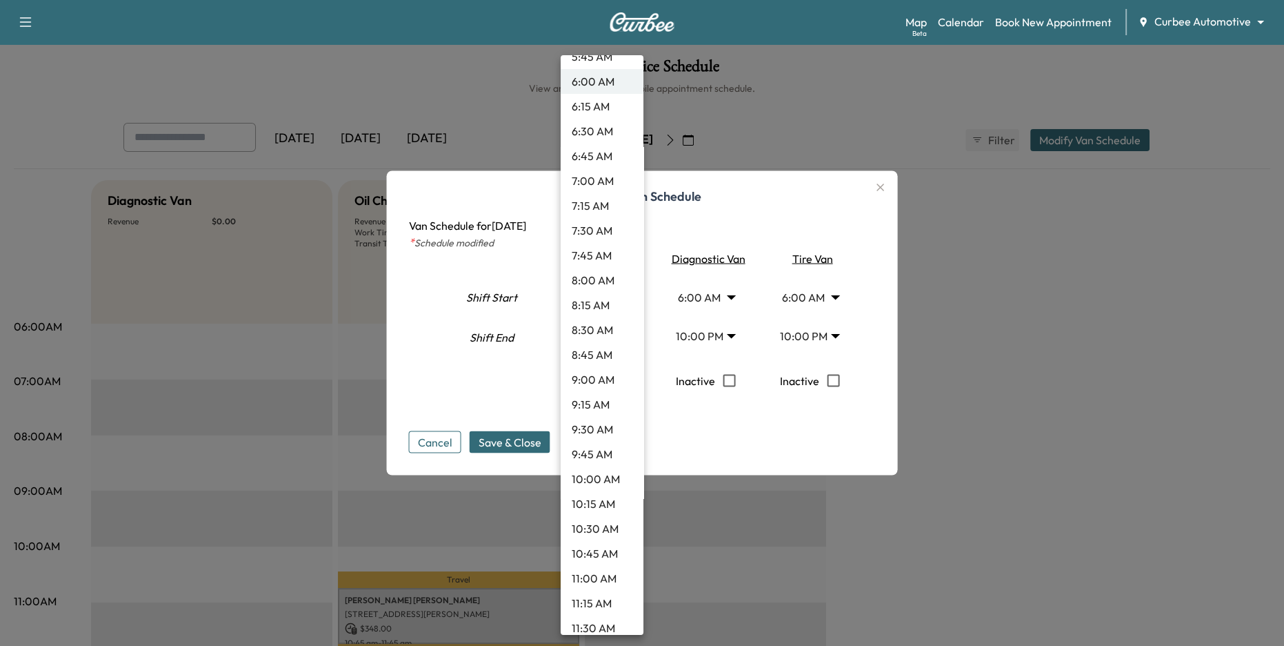
click at [679, 424] on div at bounding box center [642, 323] width 1284 height 646
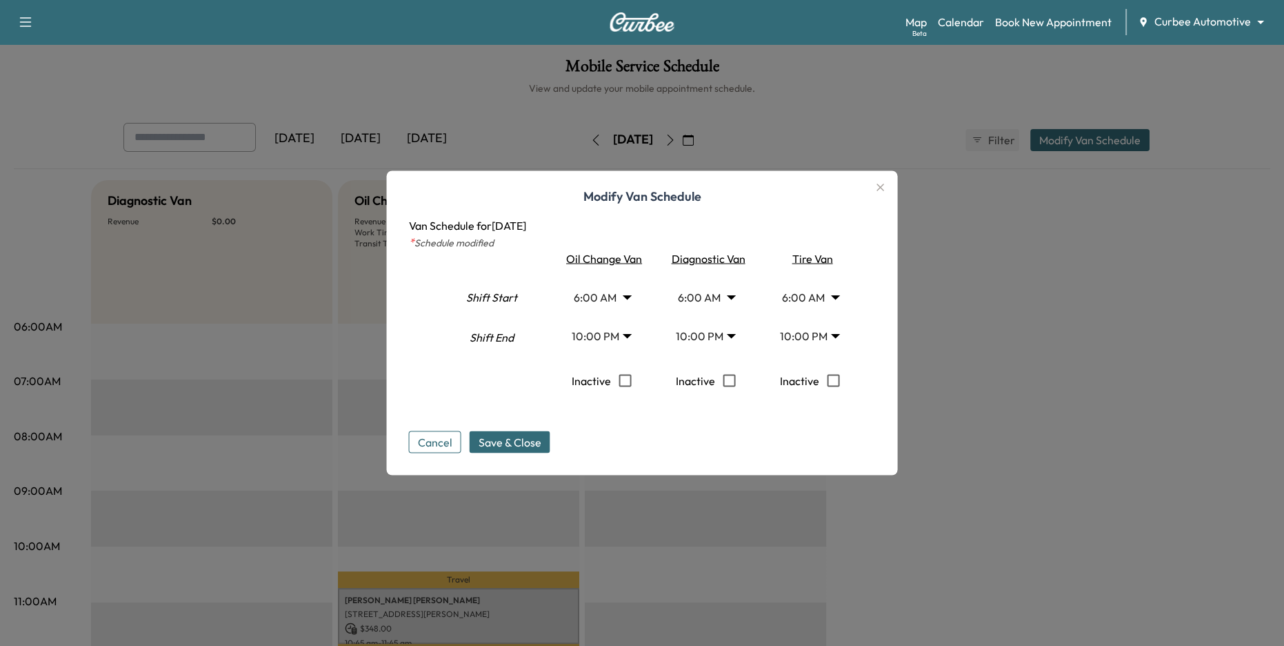
click at [723, 298] on body "Support Log Out Map Beta Calendar Book New Appointment Curbee Automotive ******…" at bounding box center [642, 323] width 1284 height 646
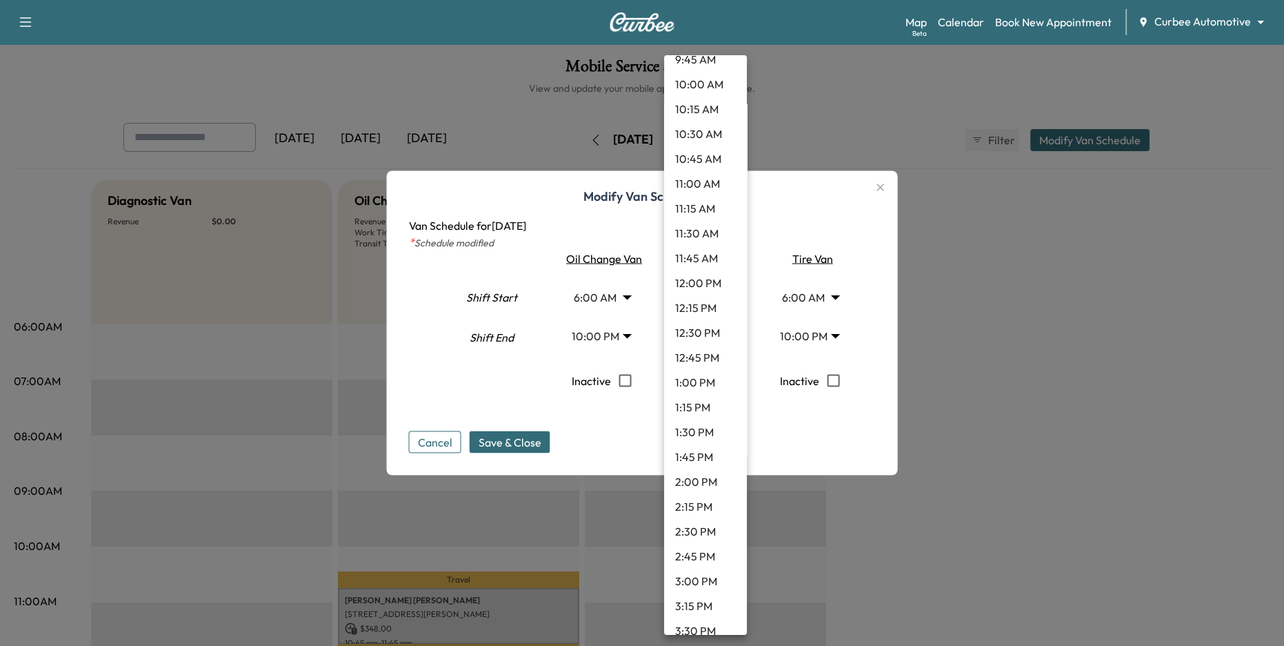
scroll to position [1119, 0]
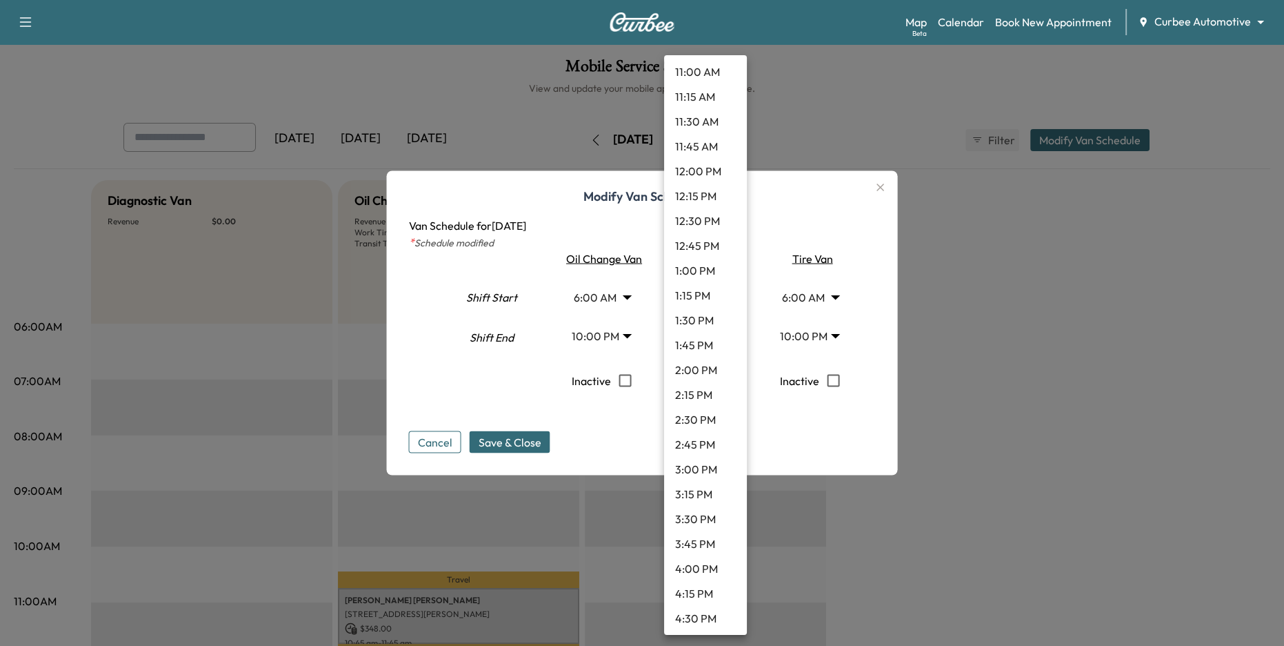
click at [788, 419] on div at bounding box center [642, 323] width 1284 height 646
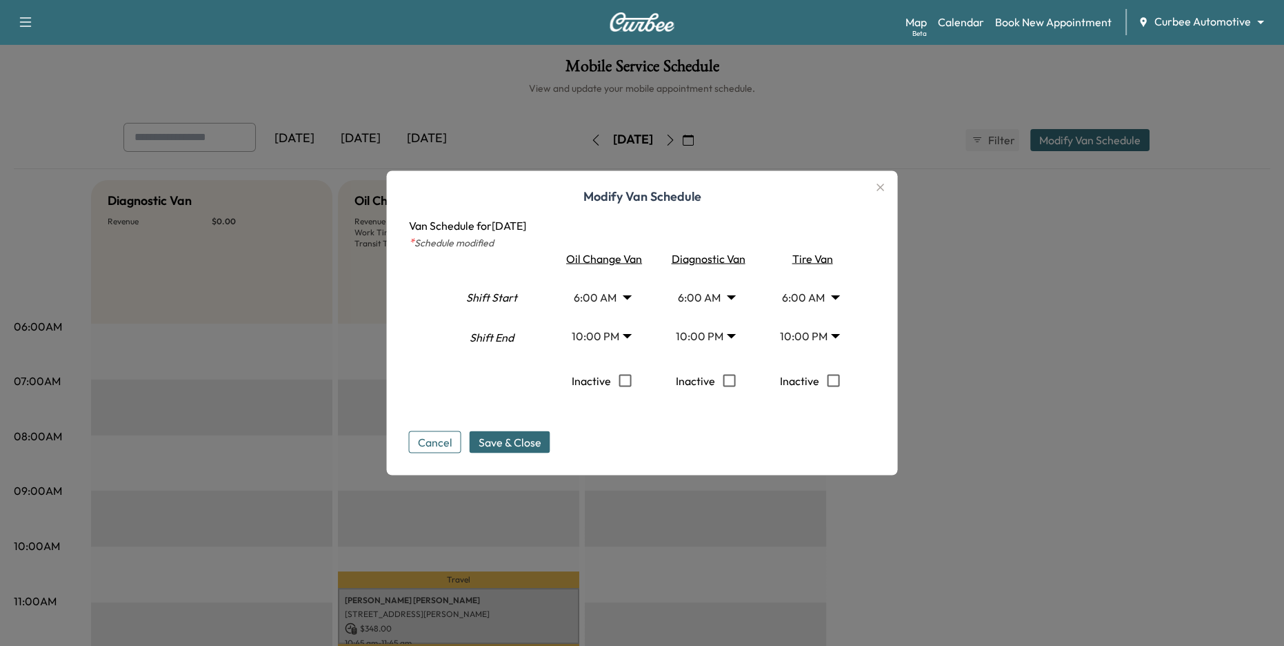
click at [435, 444] on button "Cancel" at bounding box center [435, 442] width 52 height 22
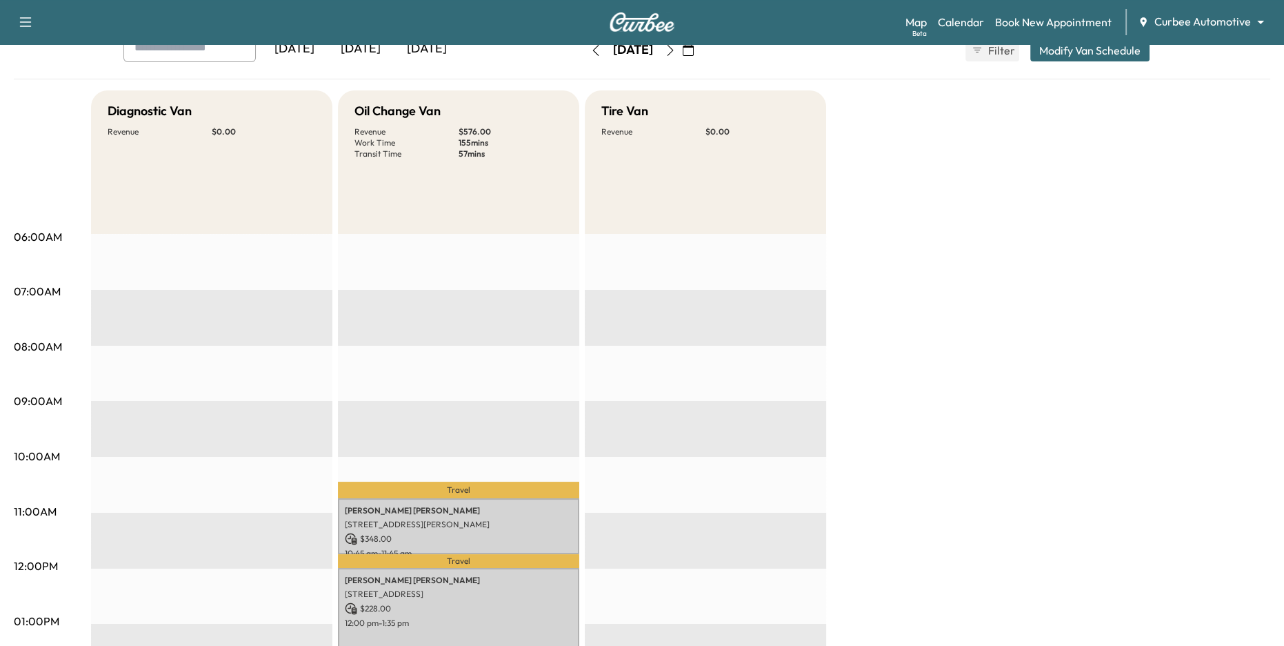
scroll to position [0, 0]
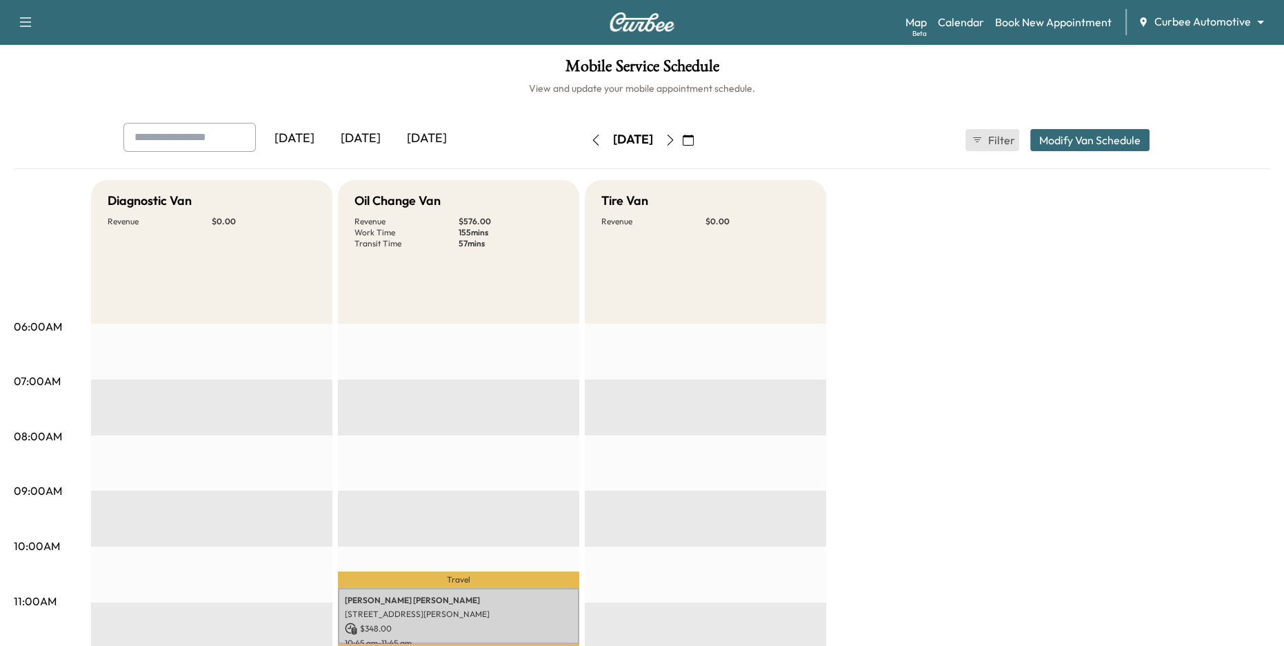
click at [989, 141] on span "Filter" at bounding box center [1000, 140] width 25 height 17
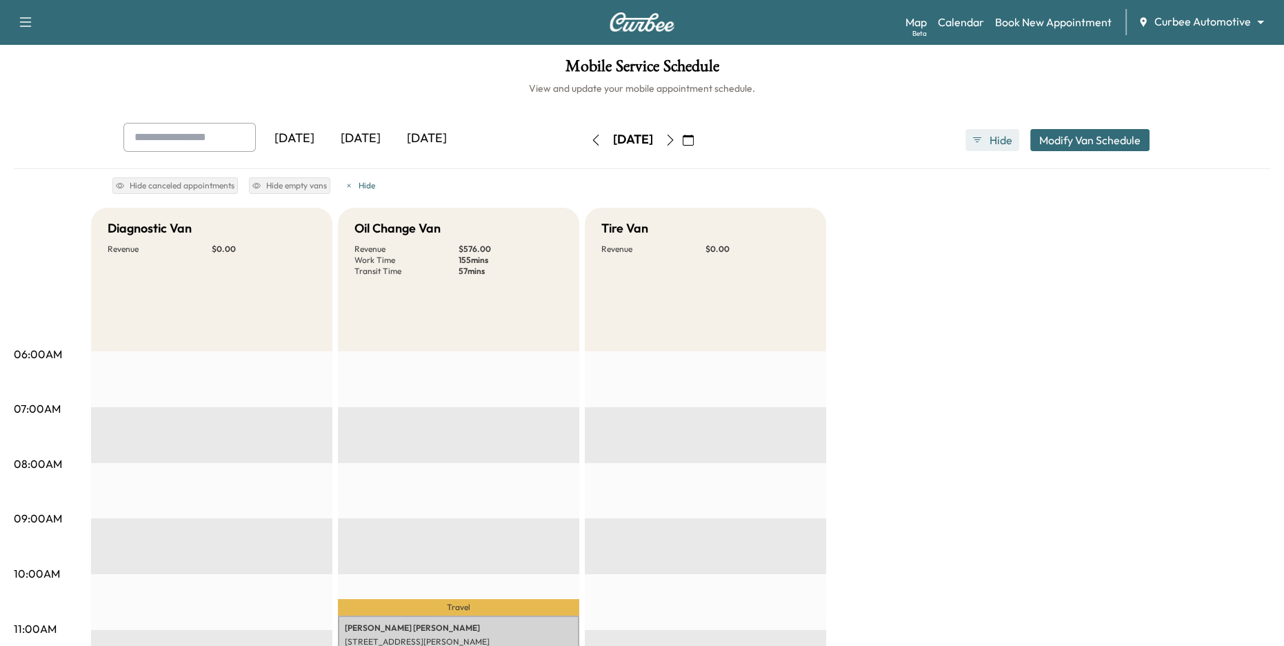
click at [993, 139] on span "Hide" at bounding box center [1000, 140] width 25 height 17
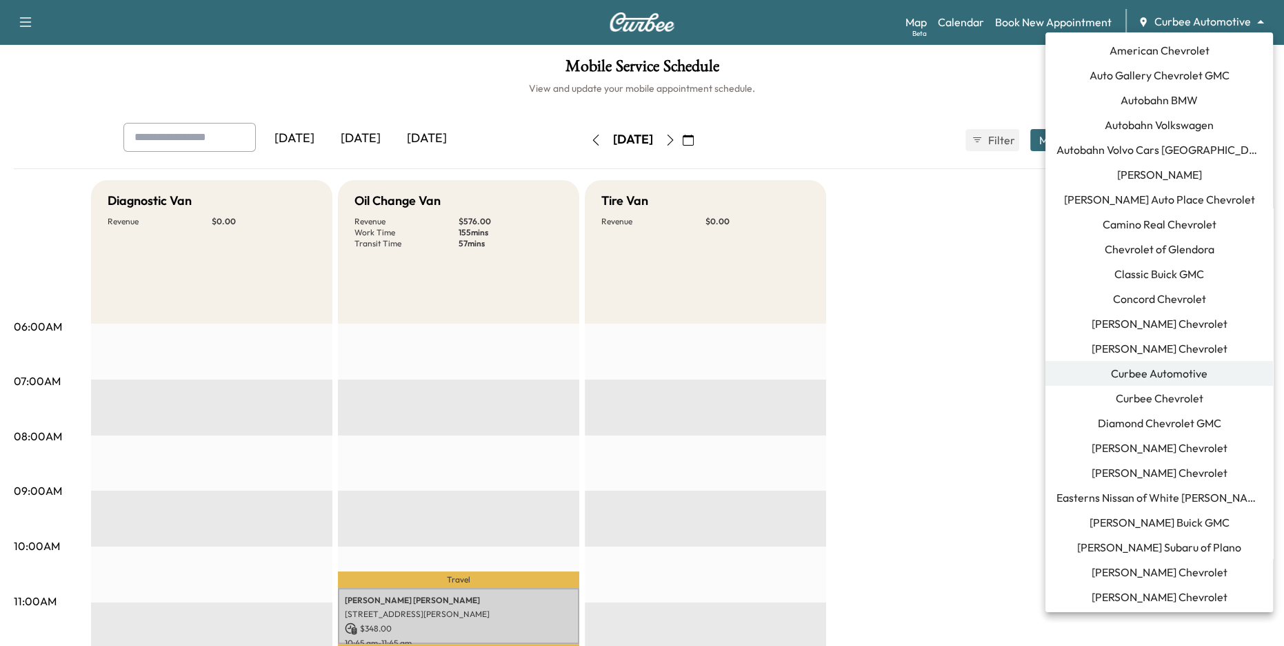
click at [1172, 17] on body "Support Log Out Map Beta Calendar Book New Appointment Curbee Automotive ******…" at bounding box center [642, 323] width 1284 height 646
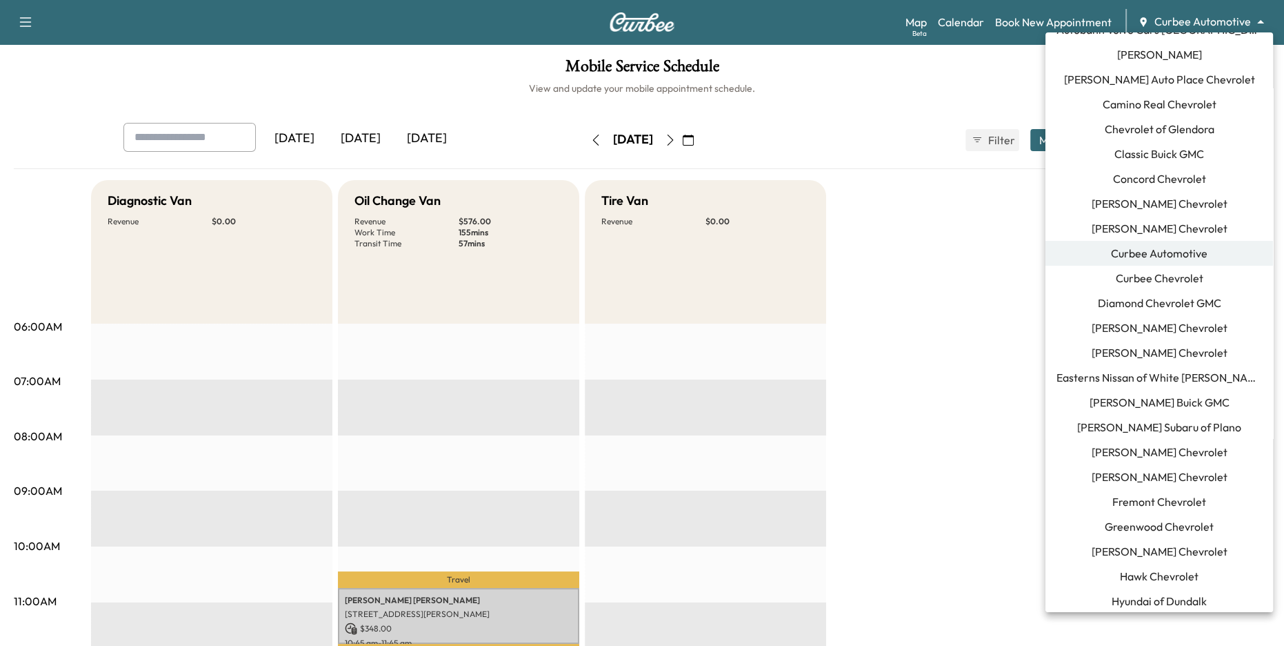
scroll to position [121, 0]
click at [1178, 399] on span "Ewing Buick GMC" at bounding box center [1160, 400] width 140 height 17
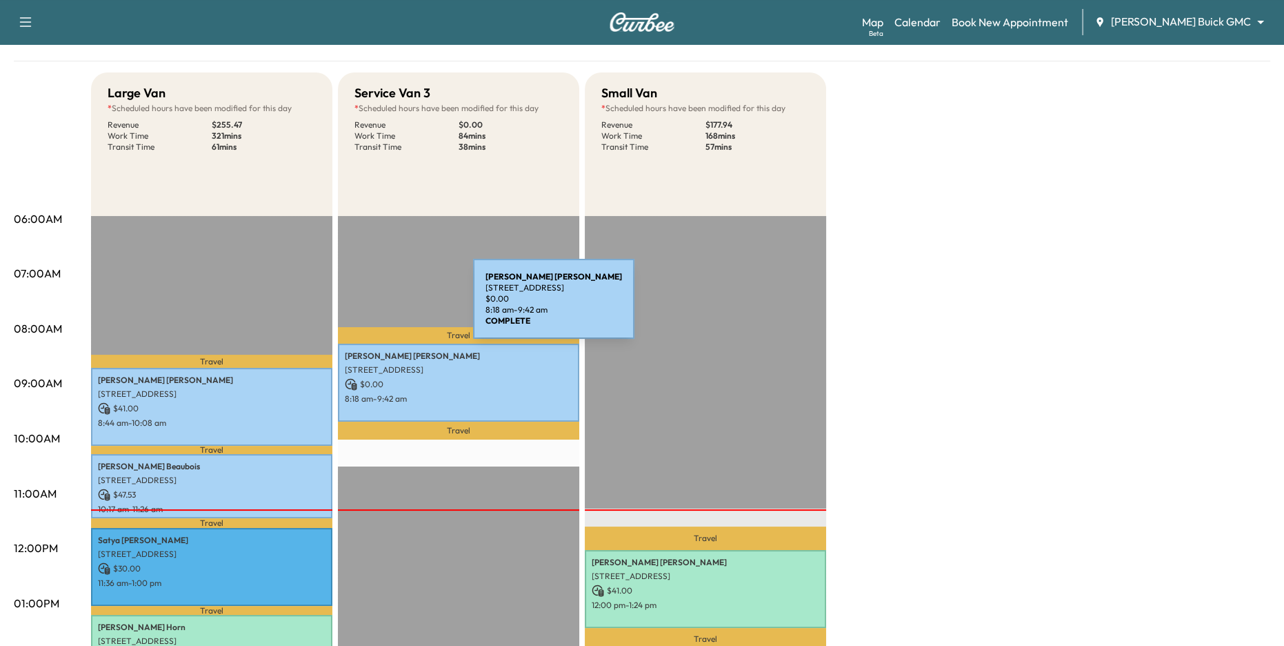
scroll to position [105, 0]
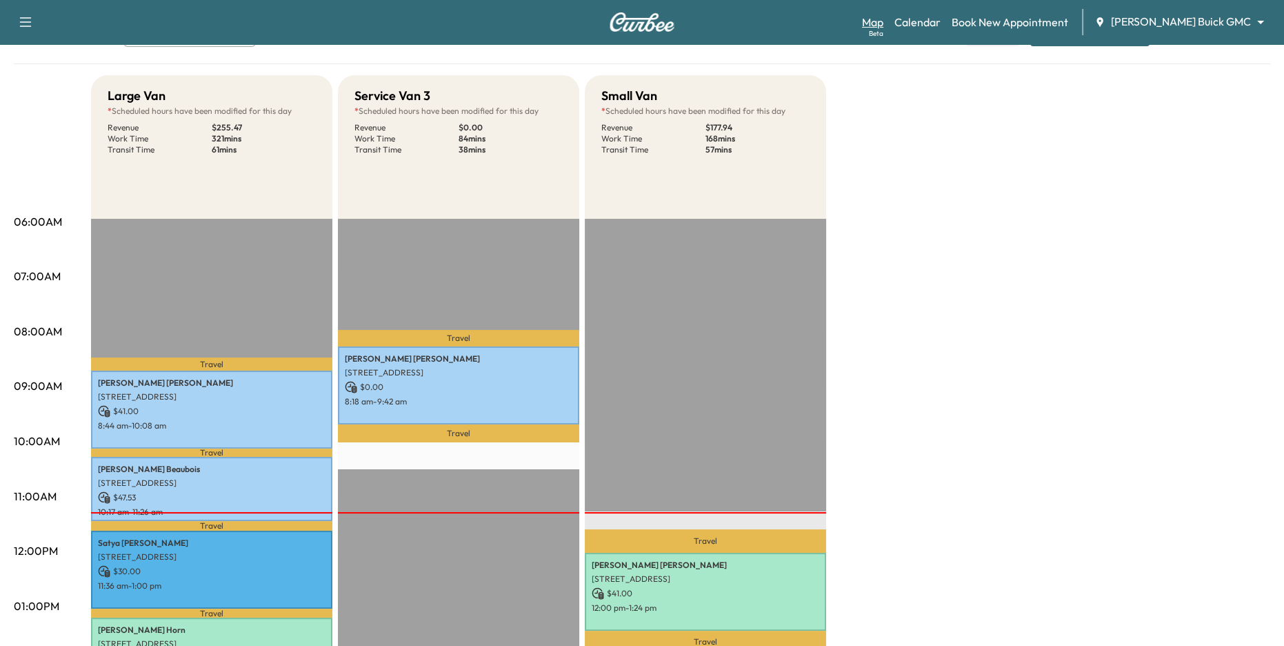
click at [884, 23] on link "Map Beta" at bounding box center [872, 22] width 21 height 17
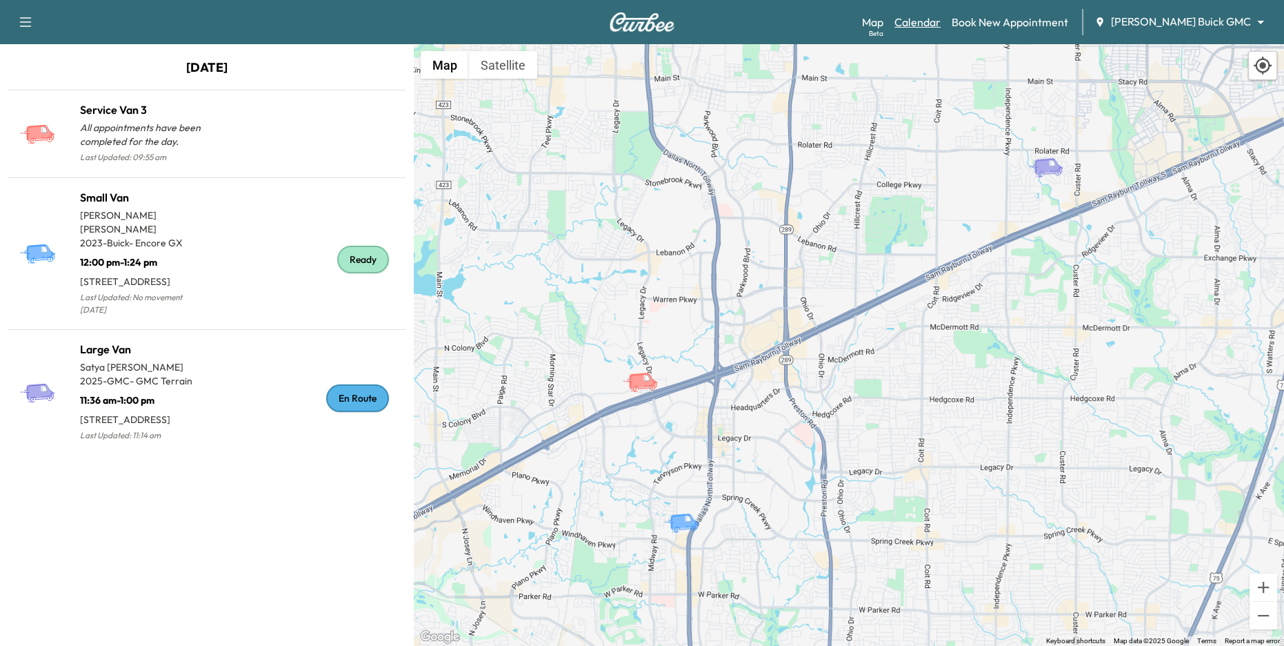
click at [941, 23] on link "Calendar" at bounding box center [918, 22] width 46 height 17
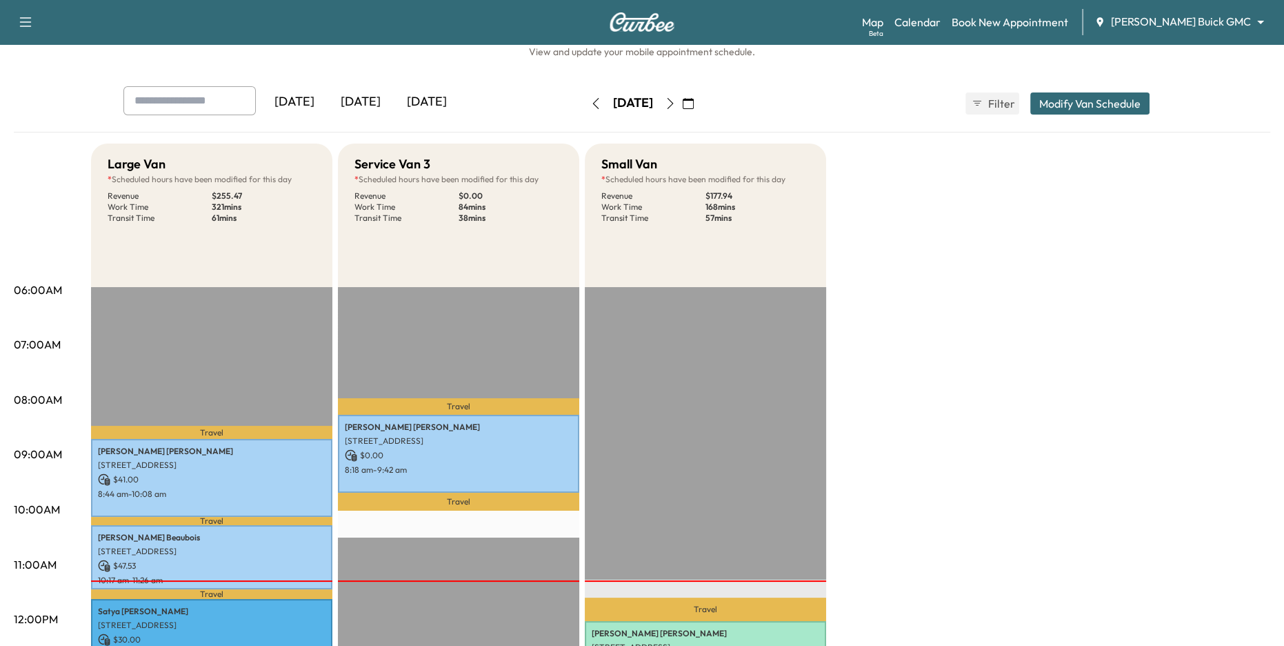
scroll to position [68, 0]
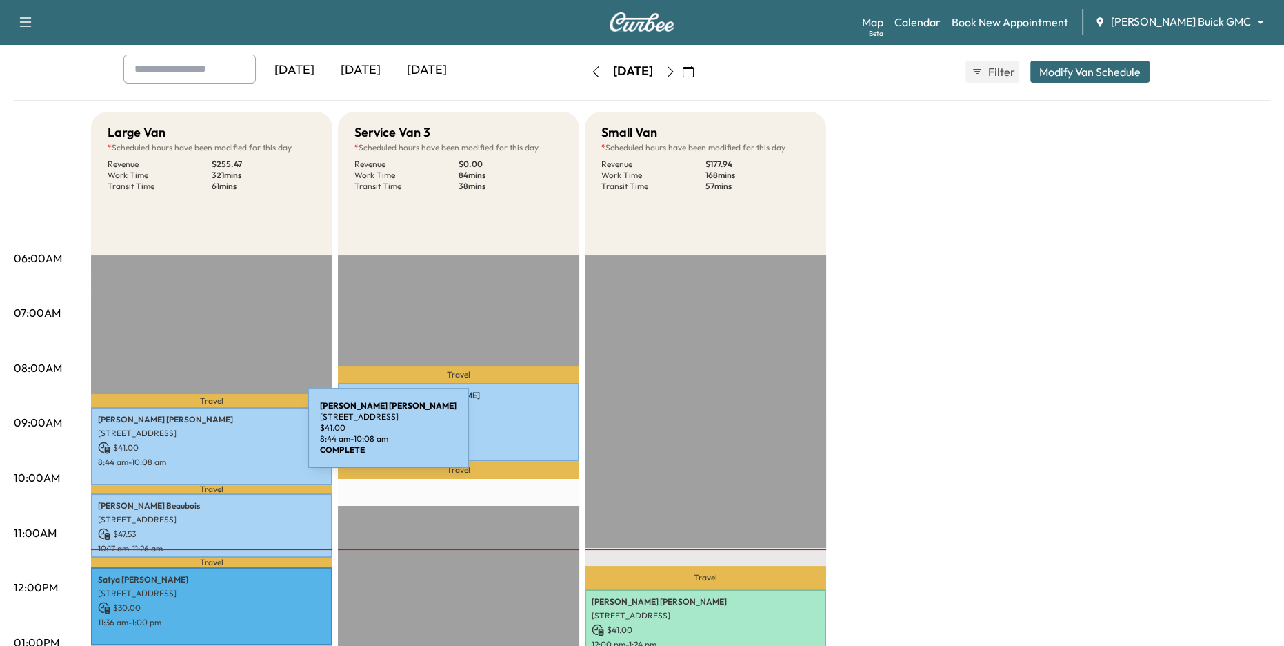
click at [204, 436] on p "2007 Glenmere Dr, Allen, TX 75013, USA" at bounding box center [212, 433] width 228 height 11
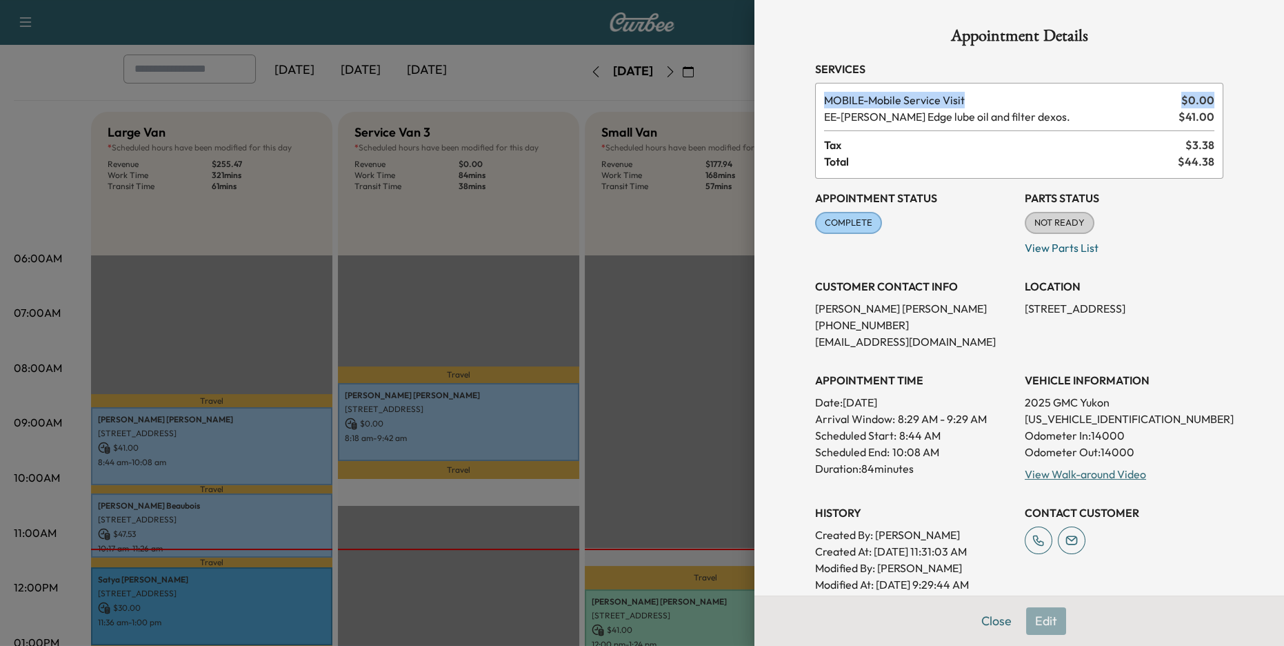
drag, startPoint x: 828, startPoint y: 100, endPoint x: 1222, endPoint y: 103, distance: 393.9
click at [1221, 98] on div "MOBILE - Mobile Service Visit $ 0.00 EE - Ewing Edge lube oil and filter dexos.…" at bounding box center [1019, 131] width 408 height 96
click at [1219, 119] on div "MOBILE - Mobile Service Visit $ 0.00 EE - Ewing Edge lube oil and filter dexos.…" at bounding box center [1019, 131] width 408 height 96
drag, startPoint x: 1161, startPoint y: 118, endPoint x: 1210, endPoint y: 112, distance: 49.4
click at [1210, 112] on div "EE - Ewing Edge lube oil and filter dexos. $ 41.00" at bounding box center [1019, 116] width 390 height 17
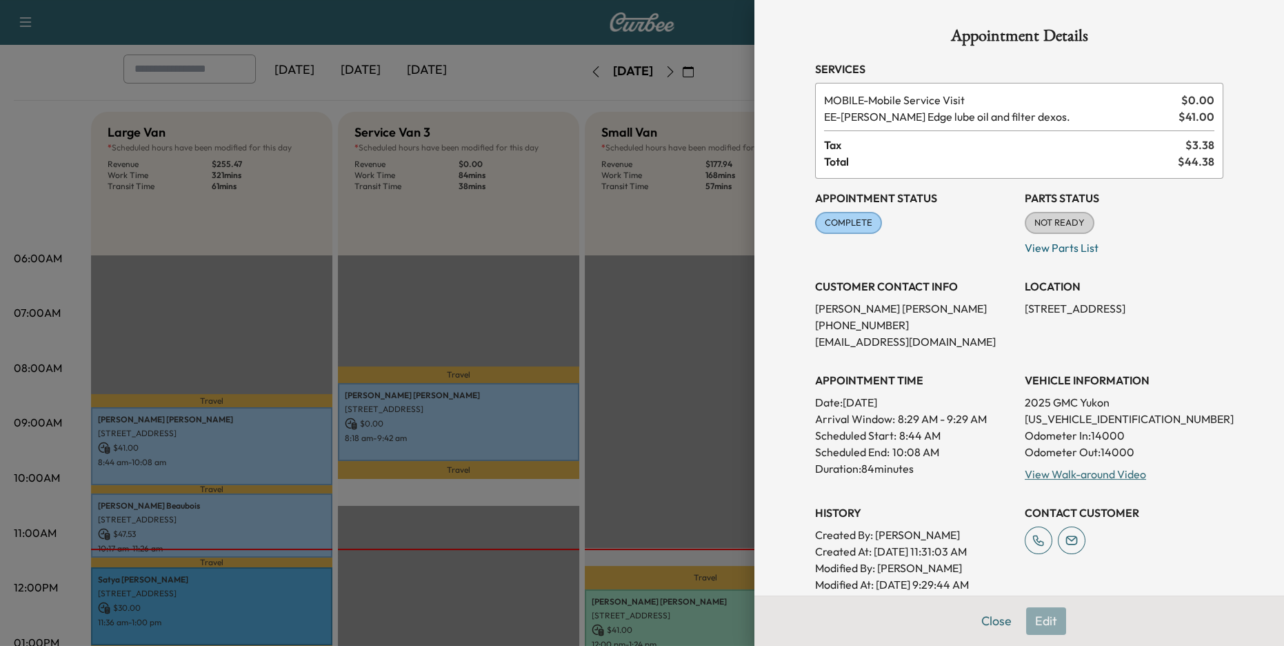
click at [683, 304] on div at bounding box center [642, 323] width 1284 height 646
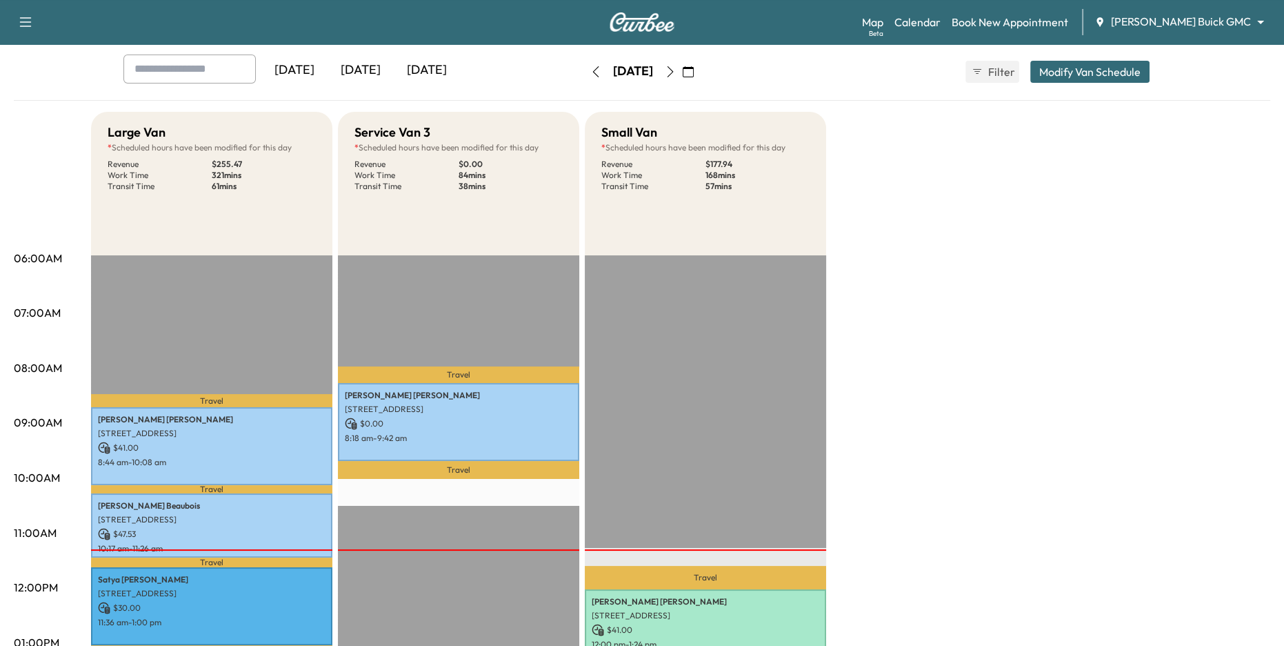
scroll to position [147, 0]
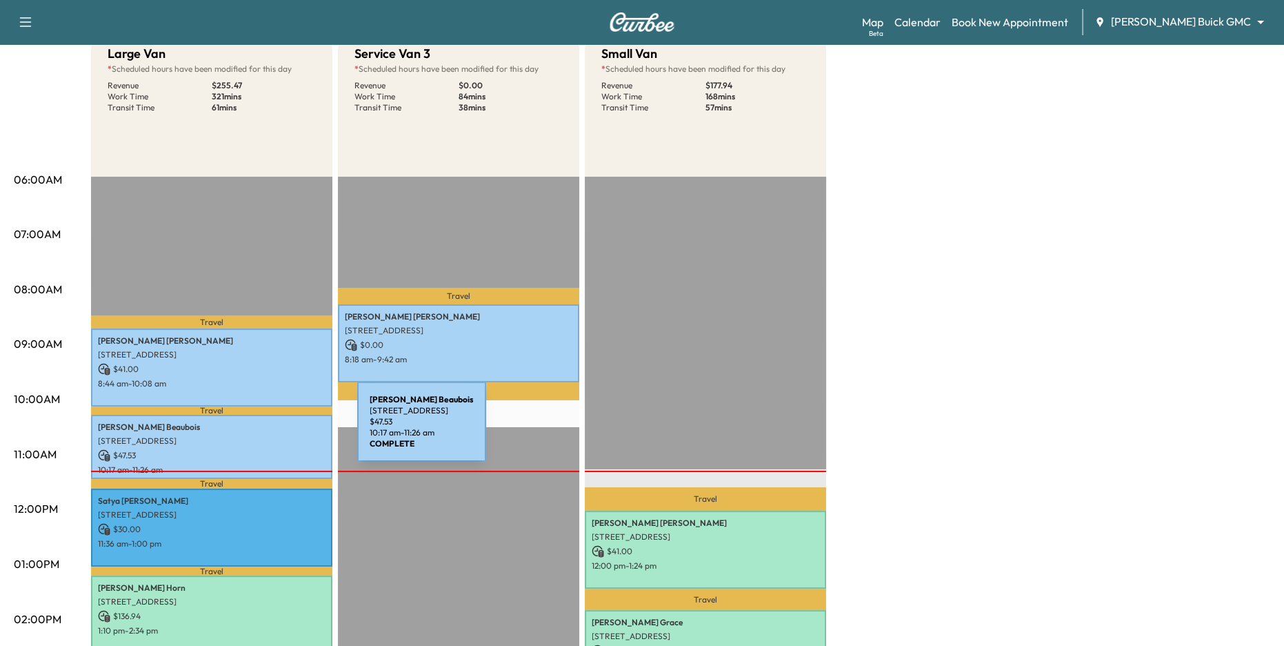
click at [254, 430] on p "Jacqueline Beaubois" at bounding box center [212, 426] width 228 height 11
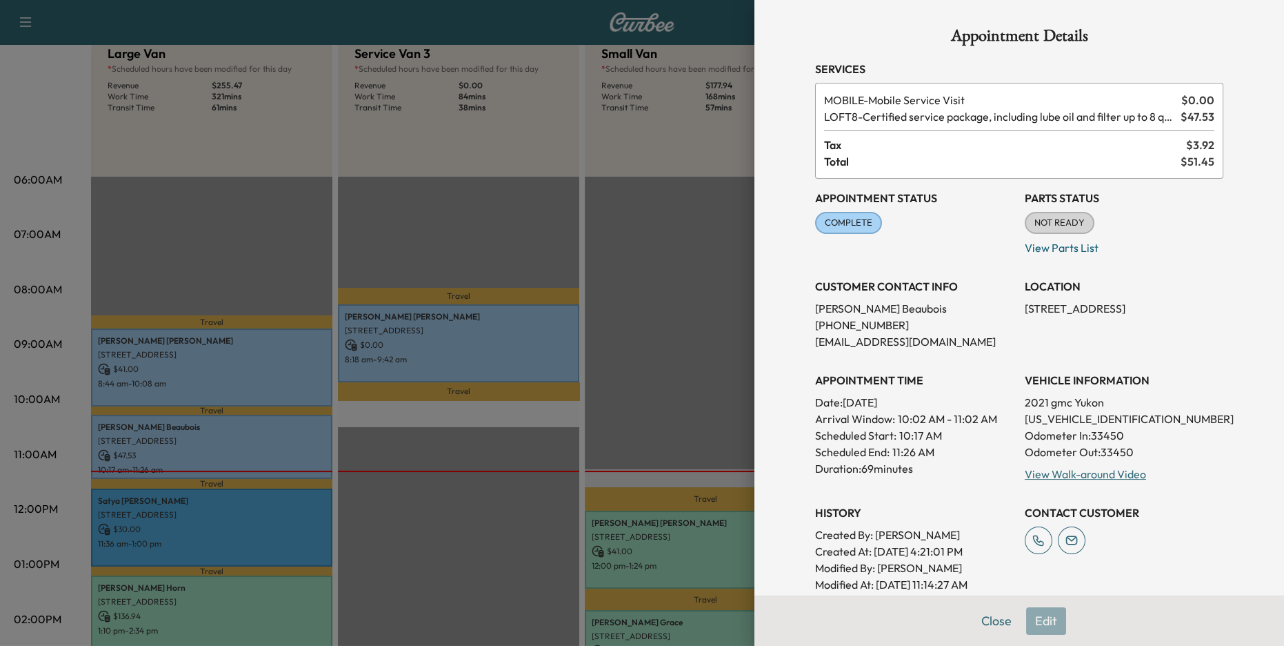
click at [702, 267] on div at bounding box center [642, 323] width 1284 height 646
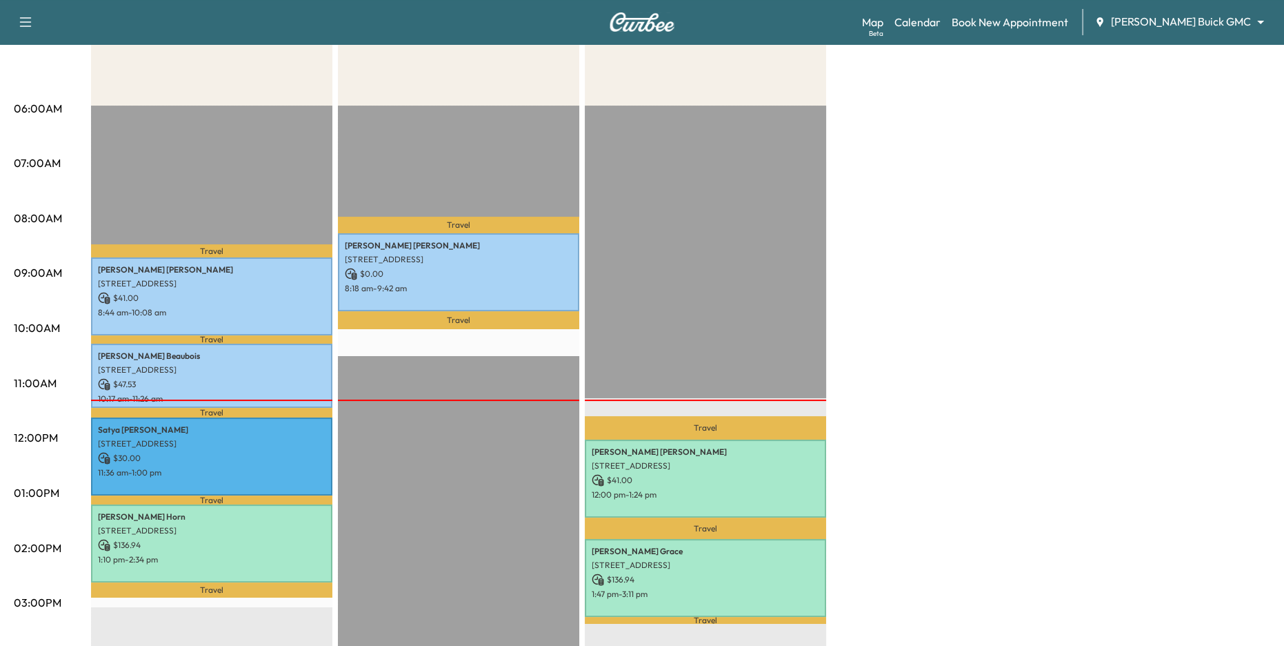
scroll to position [234, 0]
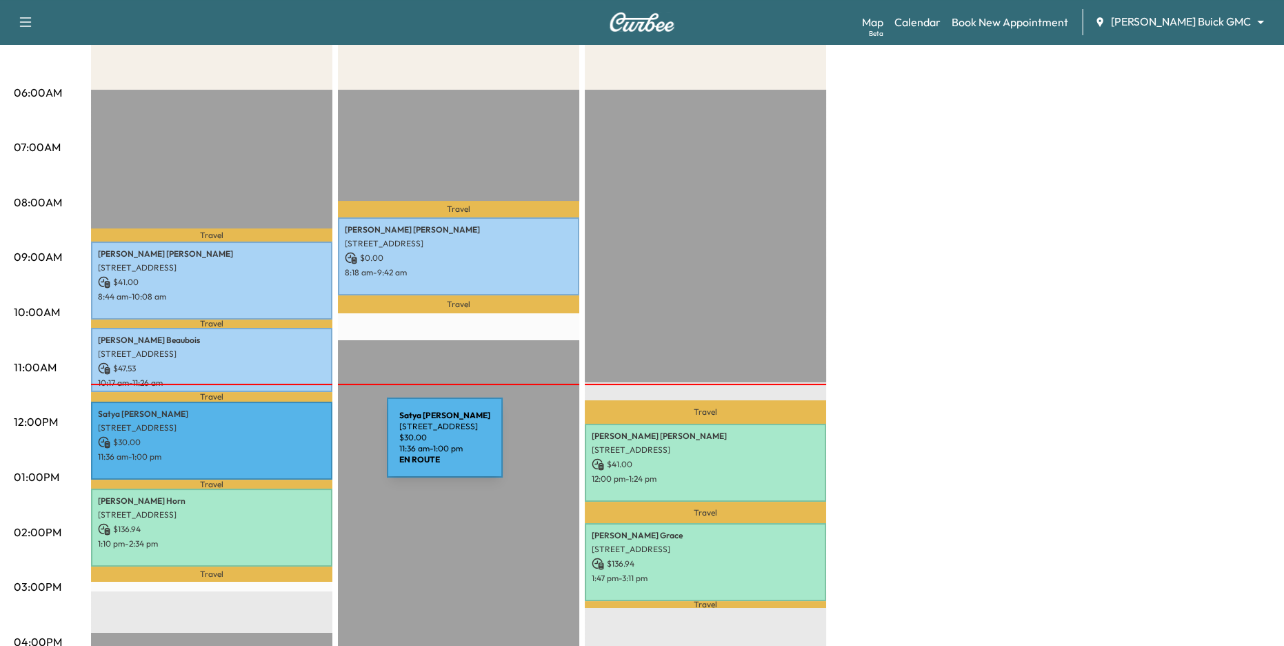
click at [283, 446] on p "$ 30.00" at bounding box center [212, 442] width 228 height 12
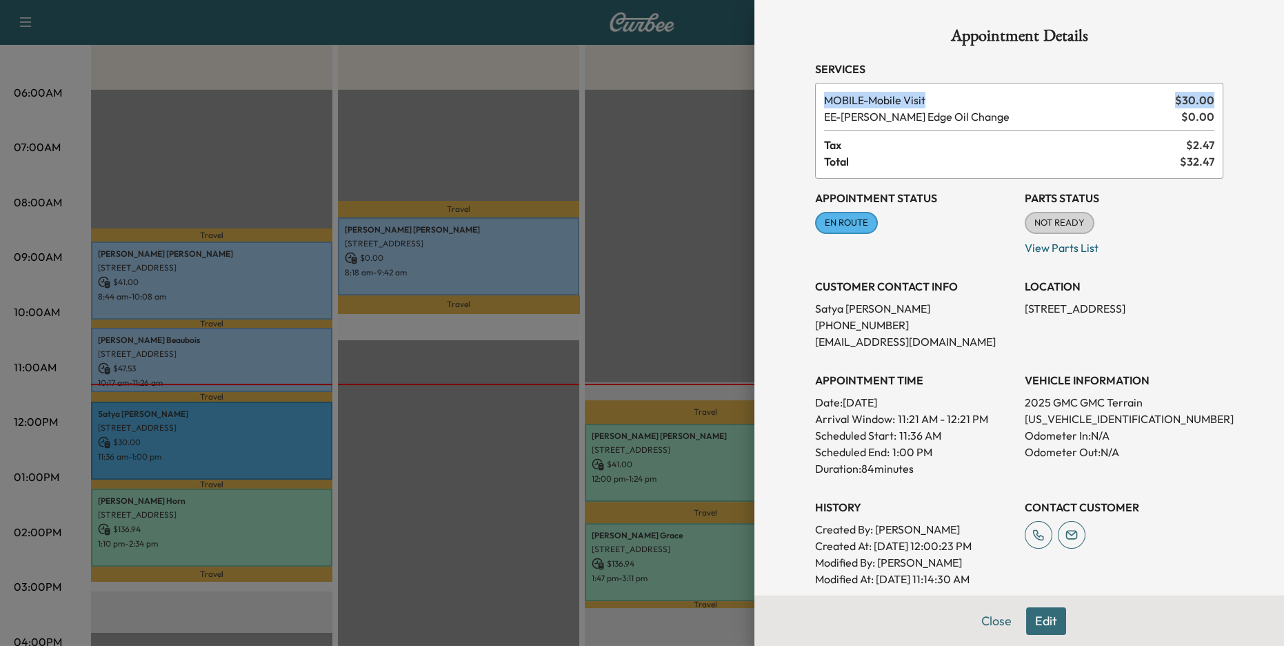
drag, startPoint x: 825, startPoint y: 101, endPoint x: 1229, endPoint y: 100, distance: 404.2
click at [1228, 100] on div "Appointment Details Services MOBILE - Mobile Visit $ 30.00 EE - Ewing Edge Oil …" at bounding box center [1019, 420] width 441 height 841
click at [1224, 106] on div "Appointment Details Services MOBILE - Mobile Visit $ 30.00 EE - Ewing Edge Oil …" at bounding box center [1019, 420] width 441 height 841
drag, startPoint x: 1173, startPoint y: 100, endPoint x: 1214, endPoint y: 100, distance: 40.7
click at [1214, 100] on div "MOBILE - Mobile Visit $ 30.00" at bounding box center [1019, 100] width 390 height 17
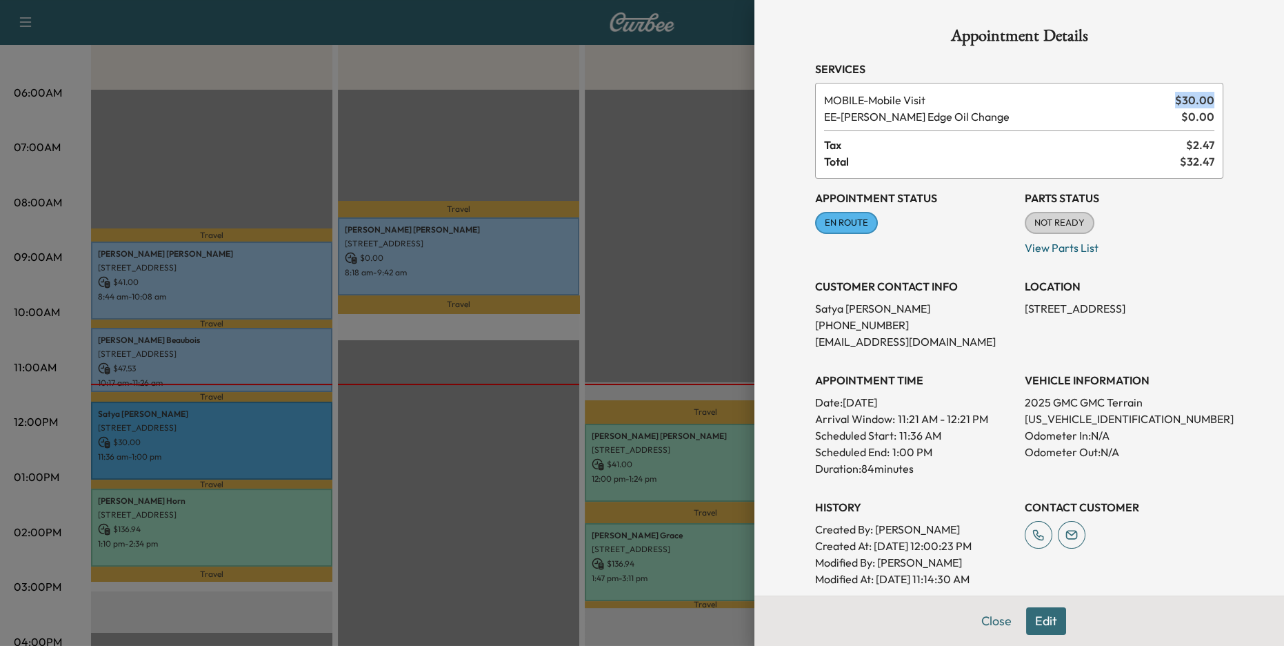
drag, startPoint x: 843, startPoint y: 114, endPoint x: 1226, endPoint y: 123, distance: 383.6
click at [1226, 125] on div "Appointment Details Services MOBILE - Mobile Visit $ 30.00 EE - Ewing Edge Oil …" at bounding box center [1019, 420] width 441 height 841
drag, startPoint x: 1217, startPoint y: 101, endPoint x: 1126, endPoint y: 101, distance: 91.0
click at [1126, 101] on div "MOBILE - Mobile Visit $ 30.00 EE - Ewing Edge Oil Change $ 0.00 Tax $ 2.47 Tota…" at bounding box center [1019, 131] width 408 height 96
click at [652, 281] on div at bounding box center [642, 323] width 1284 height 646
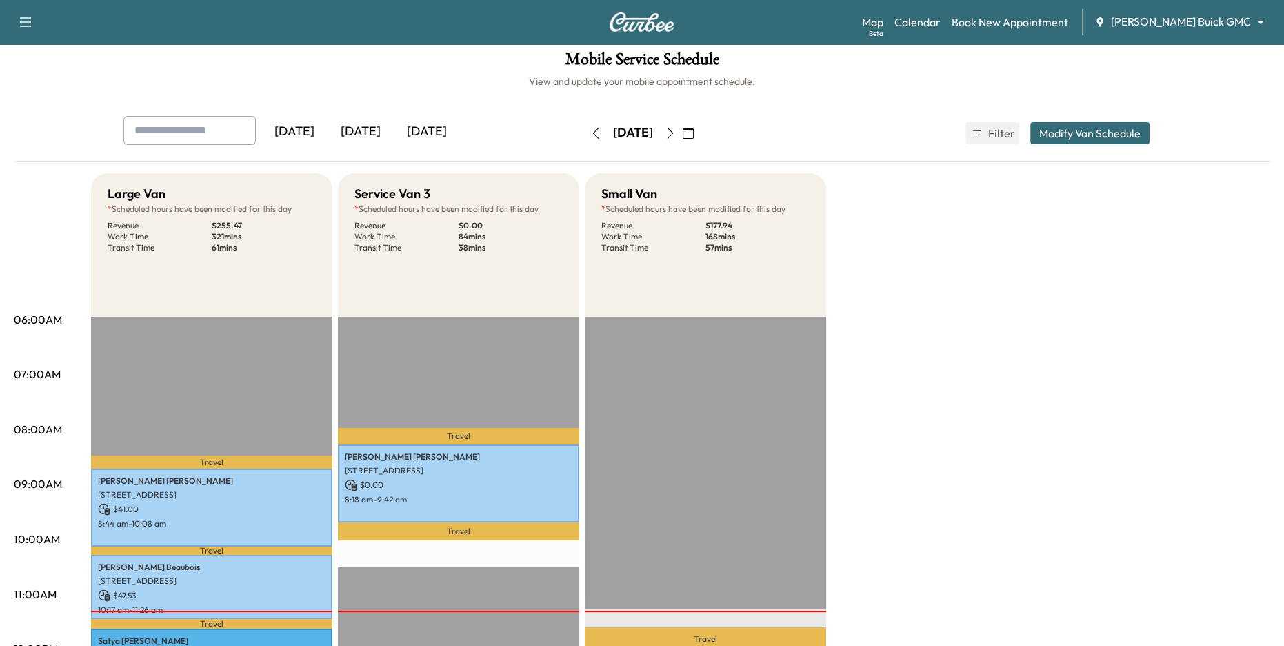
scroll to position [0, 0]
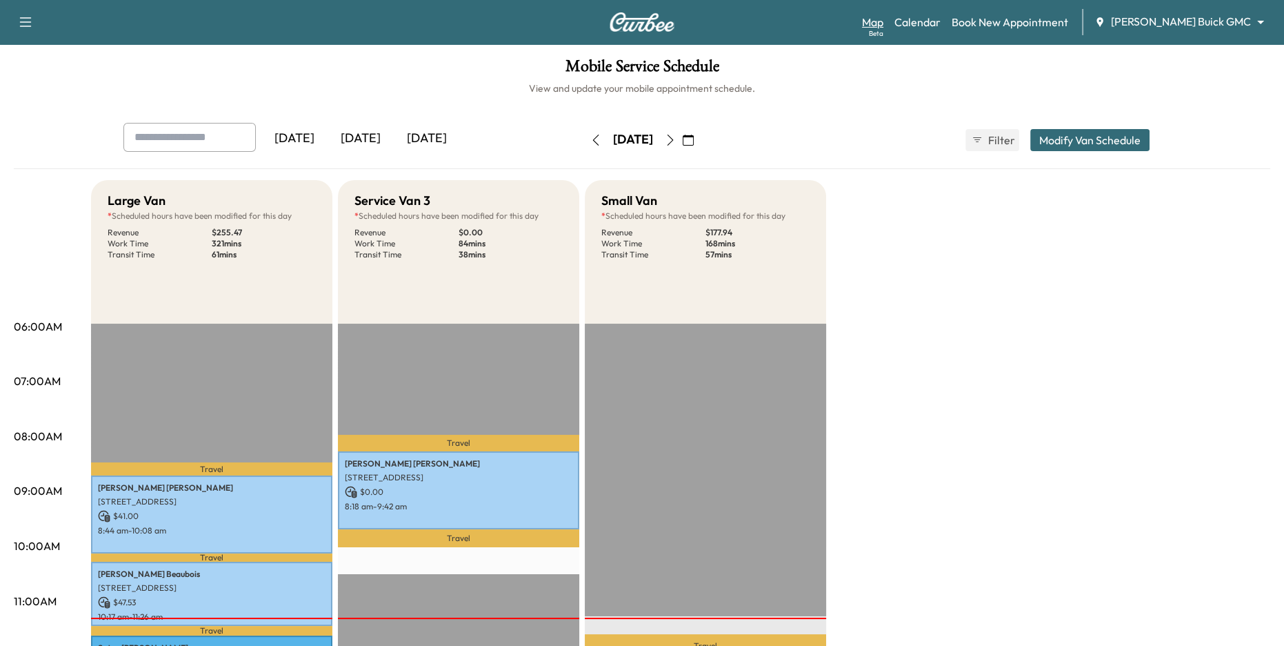
click at [884, 18] on link "Map Beta" at bounding box center [872, 22] width 21 height 17
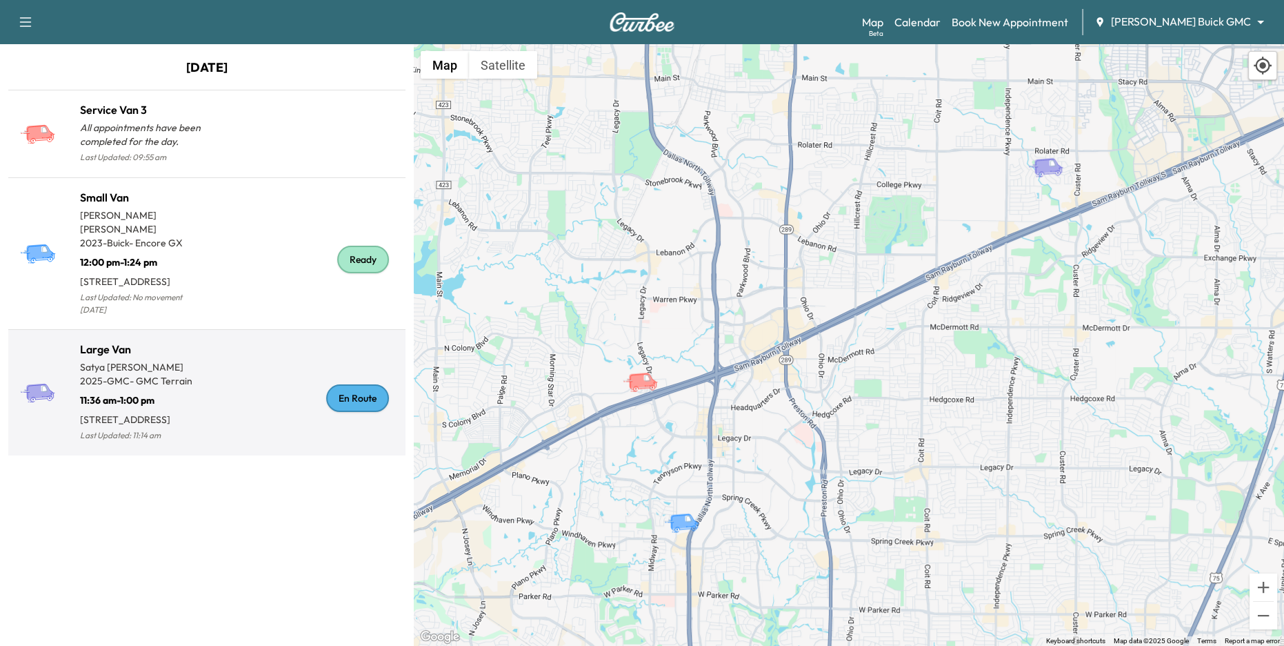
click at [261, 365] on div "En Route" at bounding box center [303, 398] width 193 height 92
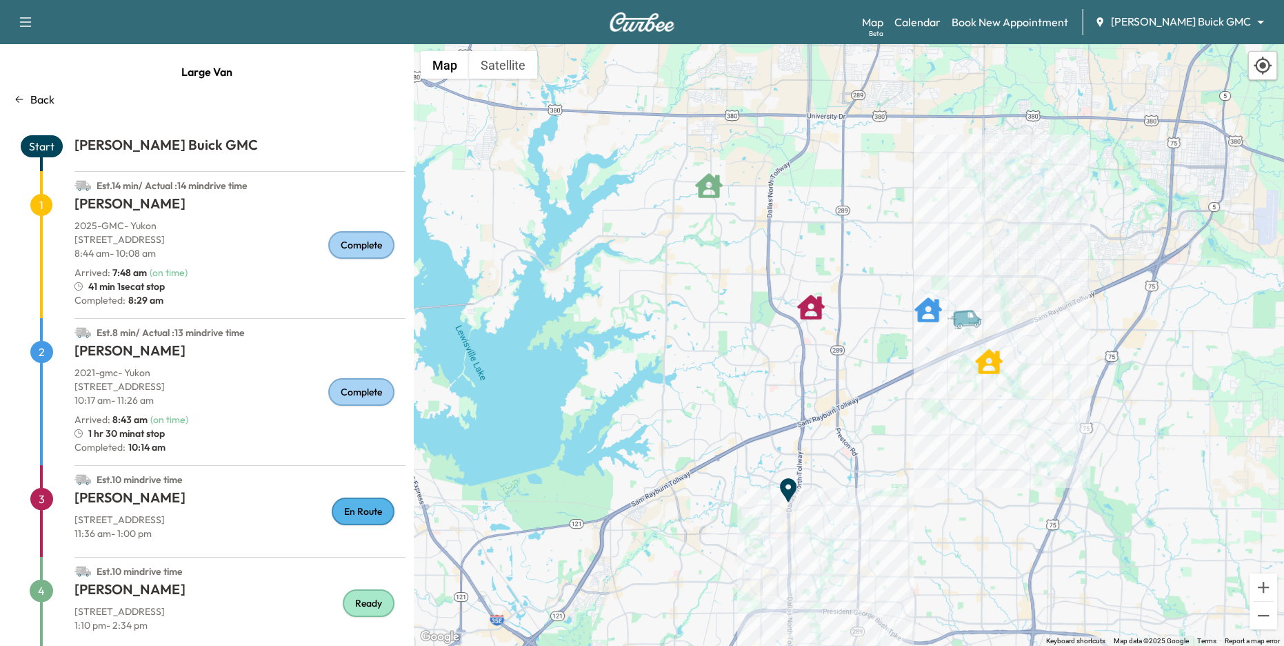
click at [28, 93] on div "Back" at bounding box center [206, 99] width 397 height 17
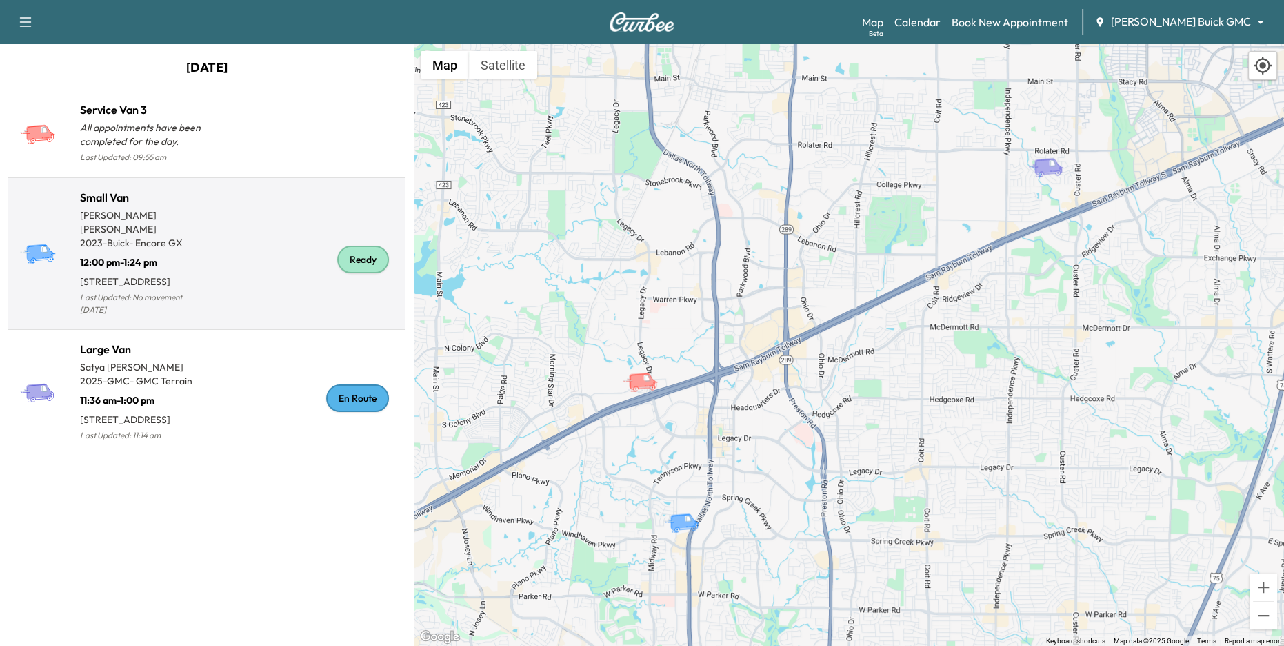
click at [221, 271] on div "Ready" at bounding box center [303, 259] width 193 height 119
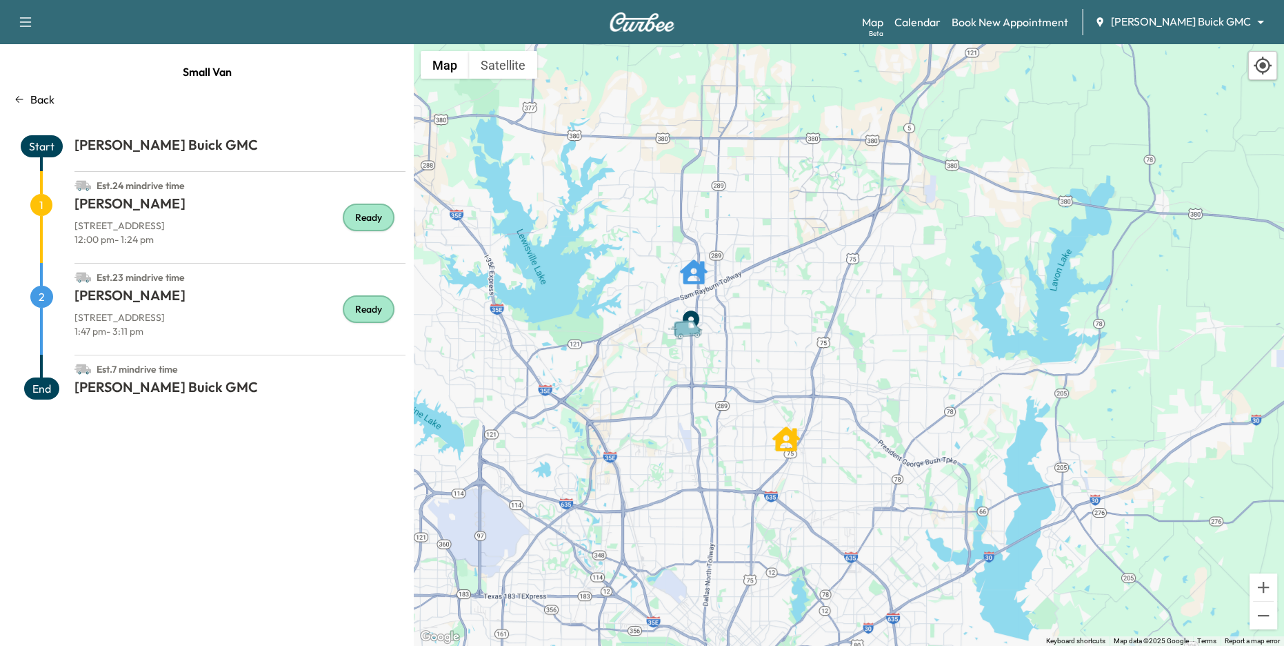
click at [32, 94] on p "Back" at bounding box center [42, 99] width 24 height 17
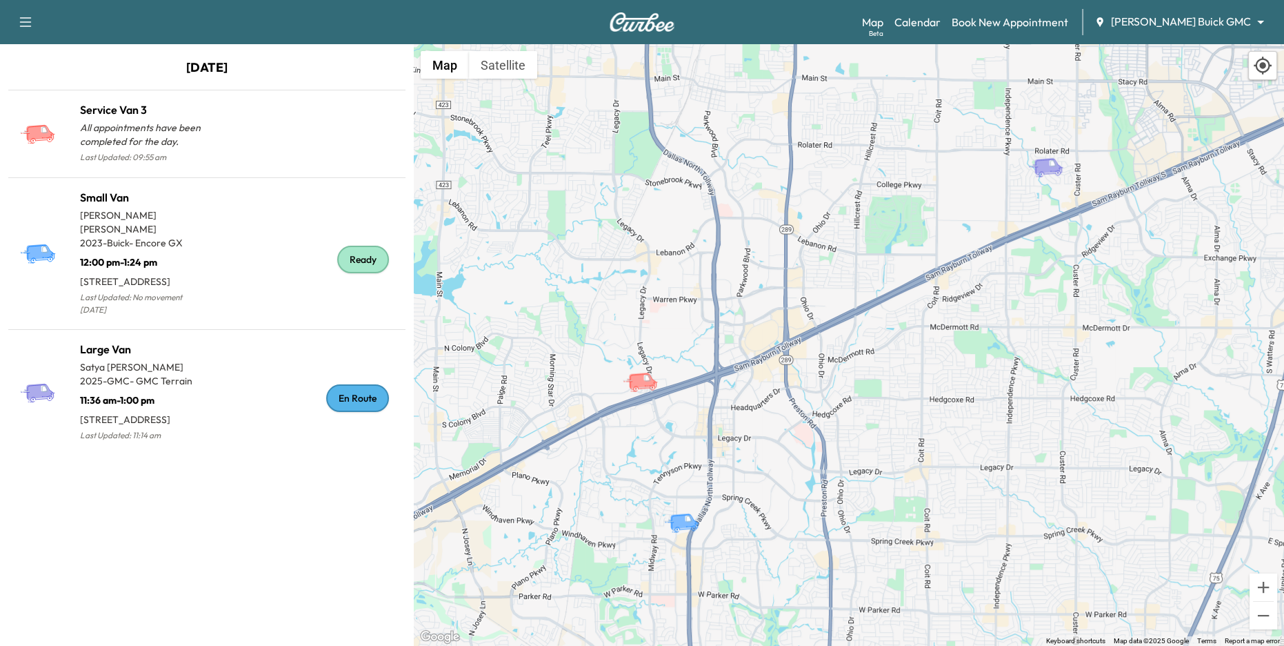
click at [1188, 23] on body "Support Log Out Map Beta Calendar Book New Appointment Ewing Buick GMC ********…" at bounding box center [642, 323] width 1284 height 646
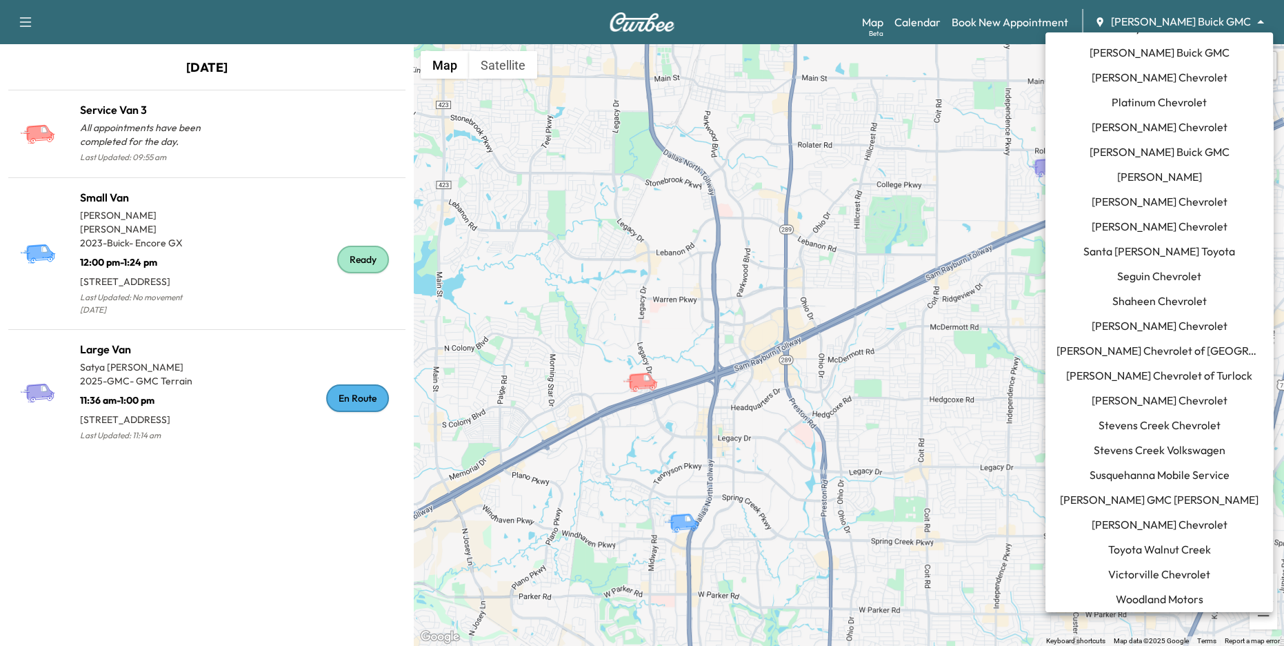
scroll to position [1144, 0]
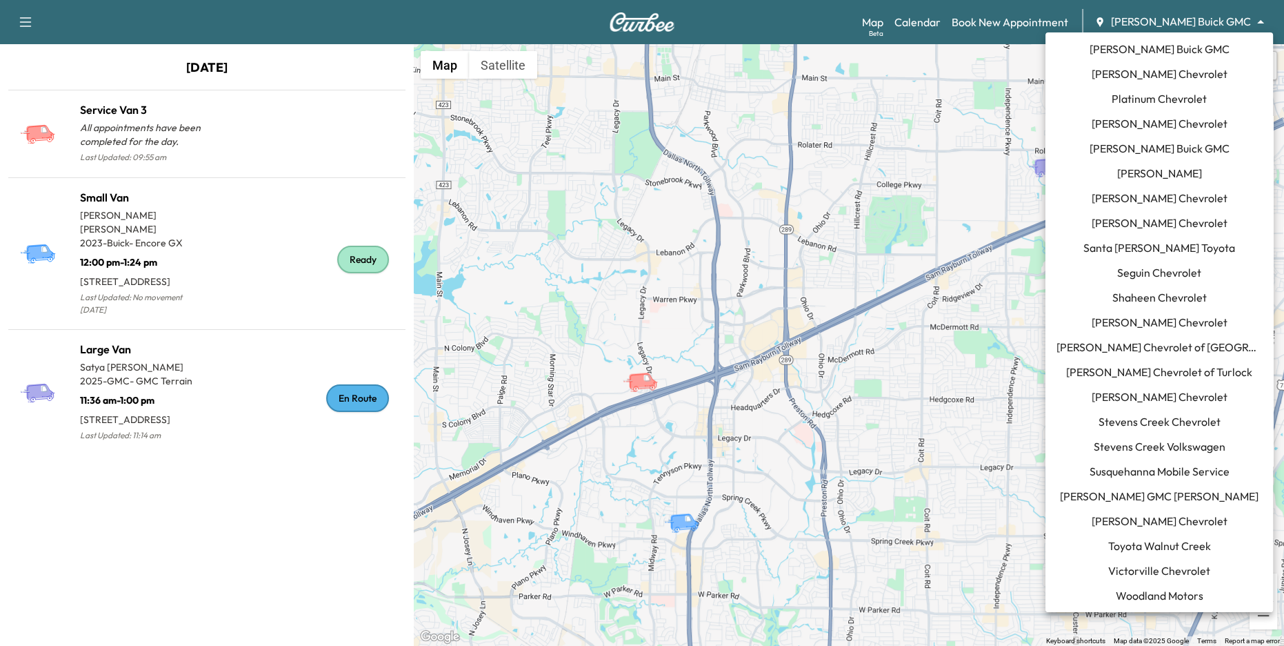
click at [1164, 515] on span "Tom Gill Chevrolet" at bounding box center [1160, 520] width 136 height 17
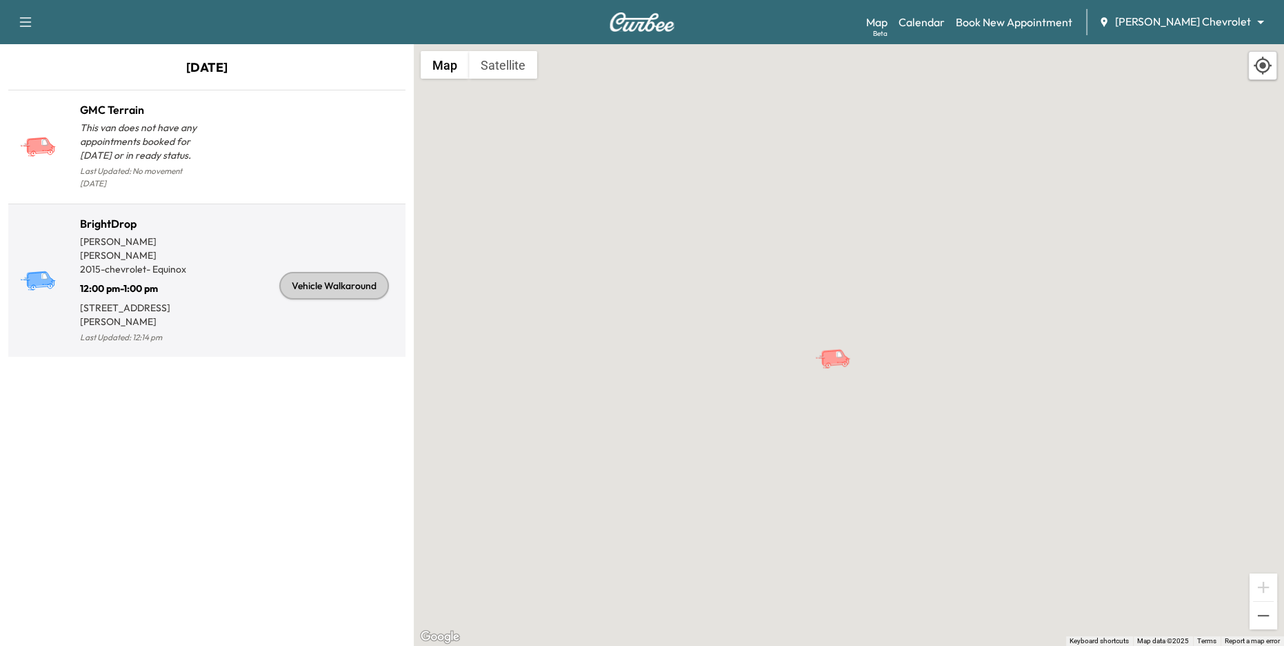
click at [207, 240] on div "Vehicle Walkaround" at bounding box center [303, 286] width 193 height 120
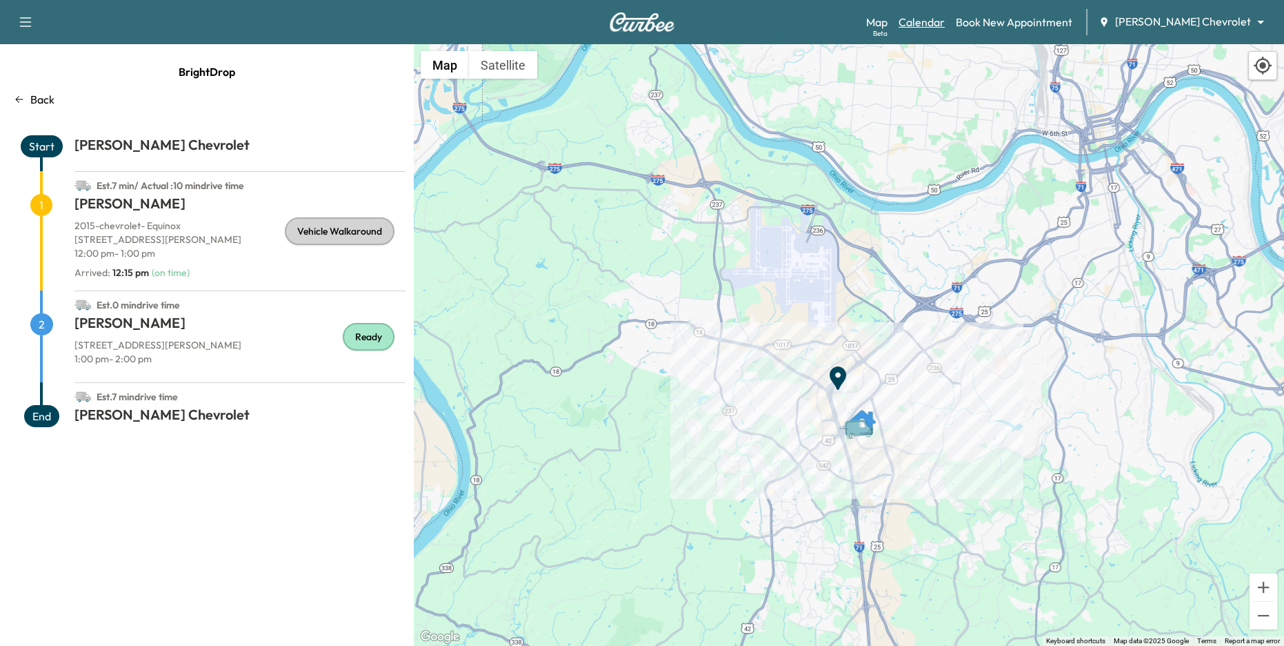
click at [945, 26] on link "Calendar" at bounding box center [922, 22] width 46 height 17
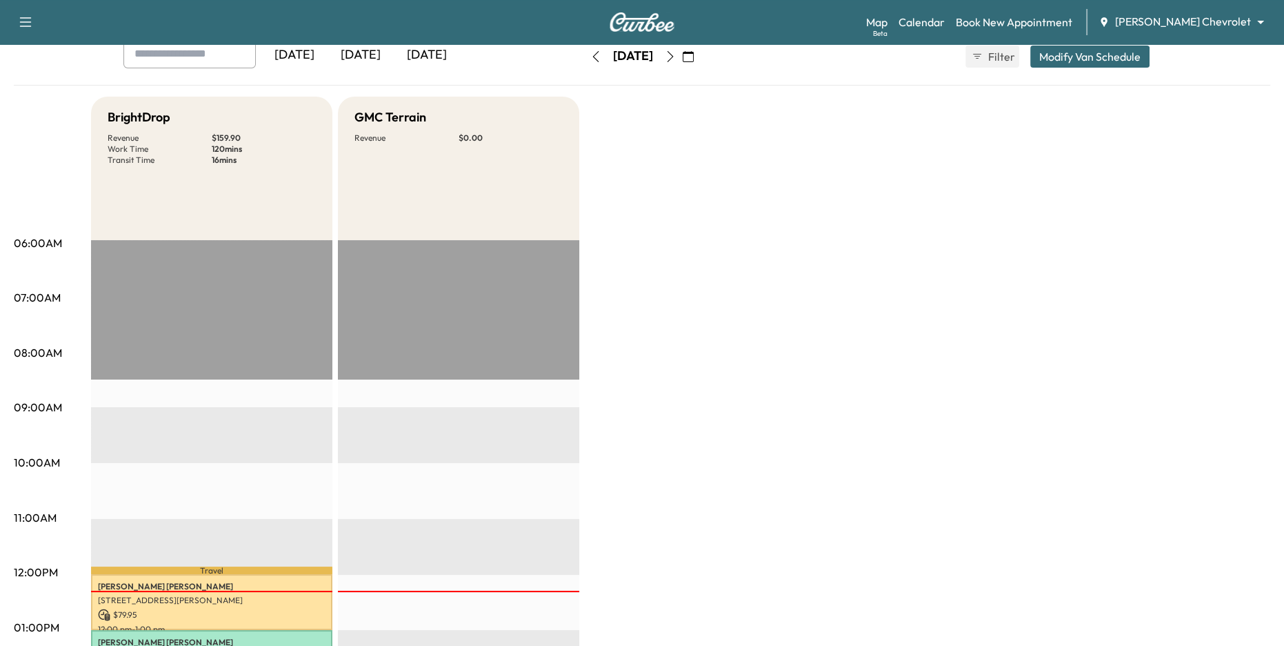
scroll to position [67, 0]
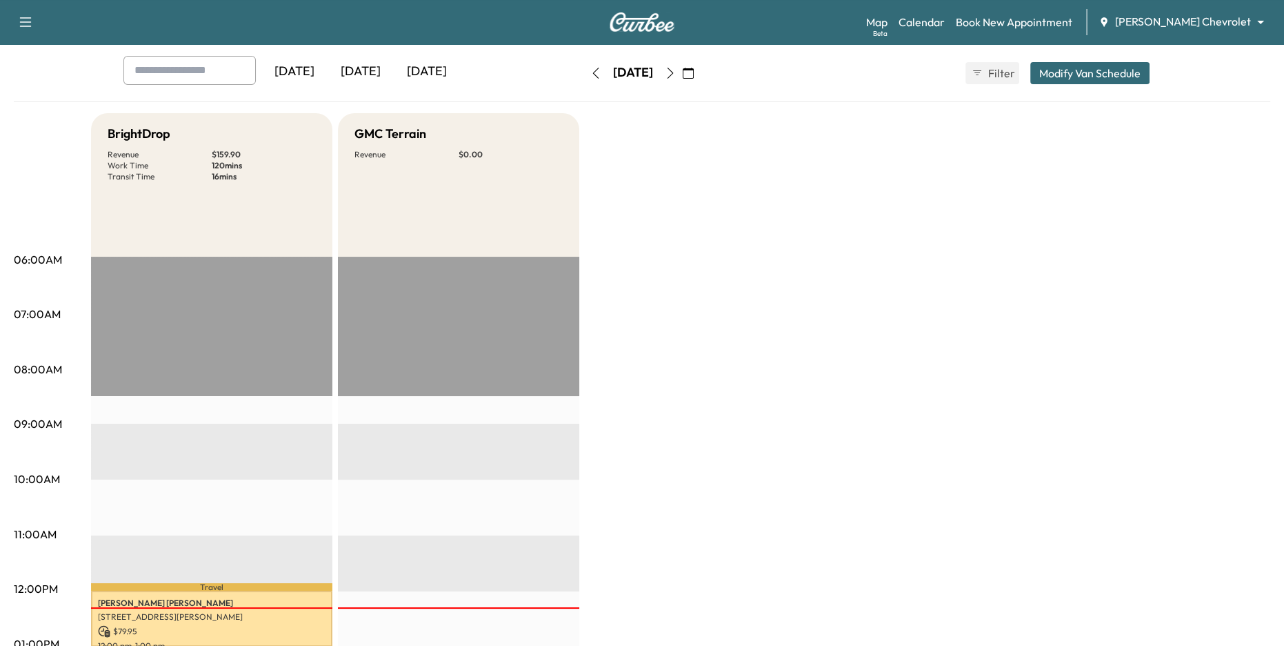
click at [590, 70] on icon "button" at bounding box center [595, 73] width 11 height 11
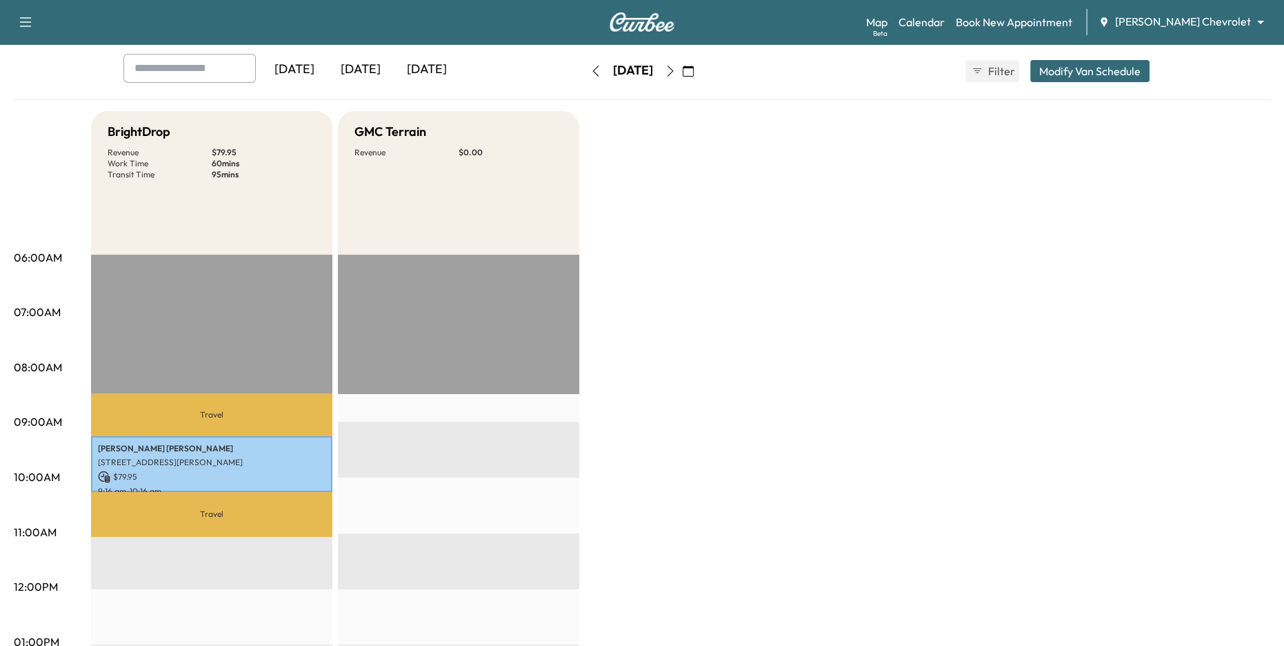
scroll to position [96, 0]
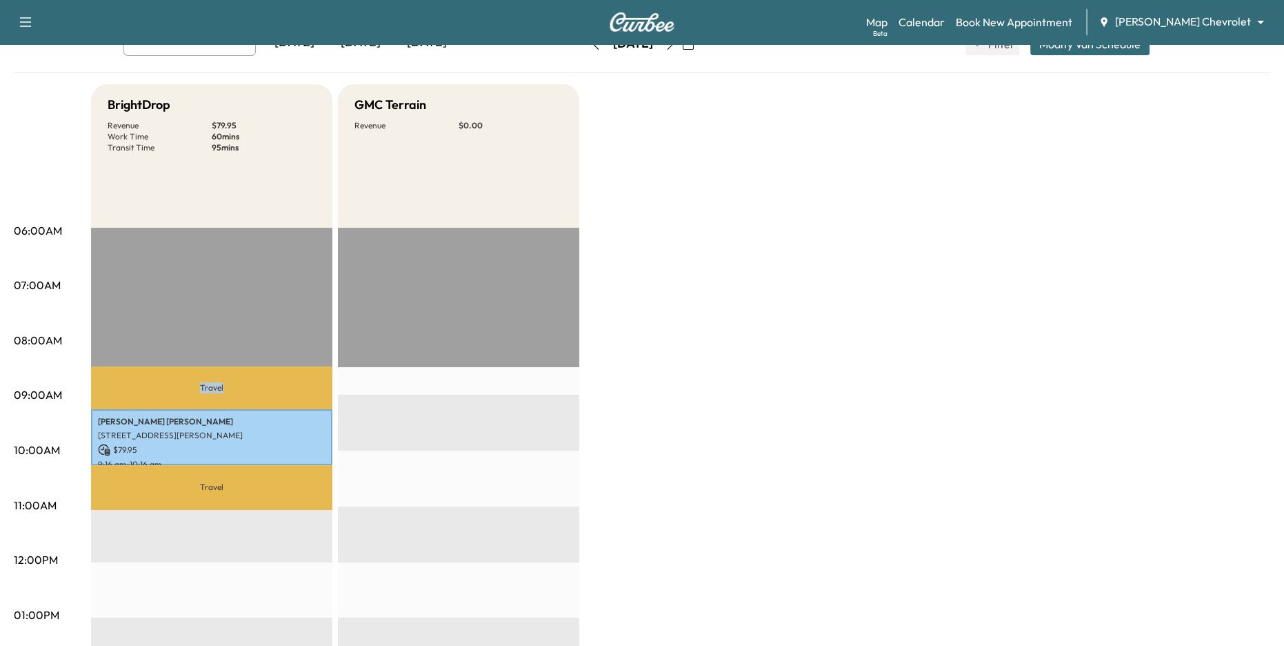
drag, startPoint x: 173, startPoint y: 388, endPoint x: 264, endPoint y: 392, distance: 91.1
click at [264, 392] on p "Travel" at bounding box center [211, 387] width 241 height 43
drag, startPoint x: 211, startPoint y: 146, endPoint x: 243, endPoint y: 146, distance: 31.7
click at [243, 146] on p "95 mins" at bounding box center [264, 147] width 104 height 11
drag, startPoint x: 212, startPoint y: 140, endPoint x: 263, endPoint y: 143, distance: 50.4
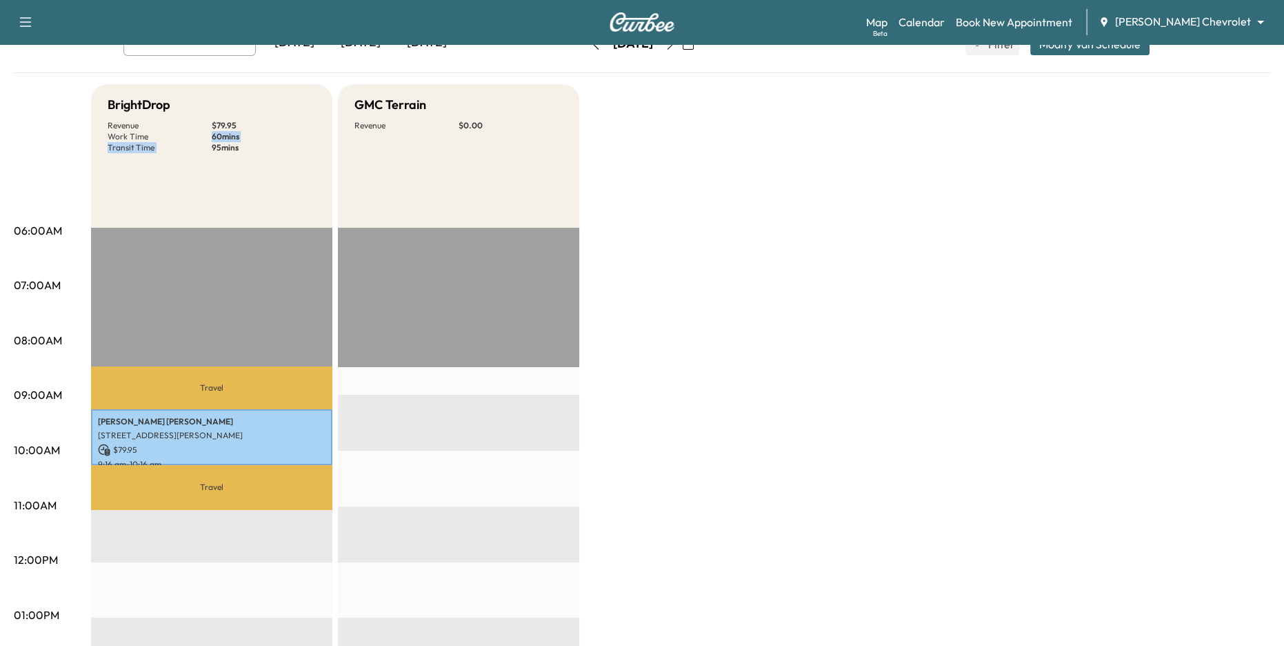
click at [263, 142] on div "Revenue $ 79.95 Work Time 60 mins Transit Time 95 mins" at bounding box center [212, 136] width 208 height 33
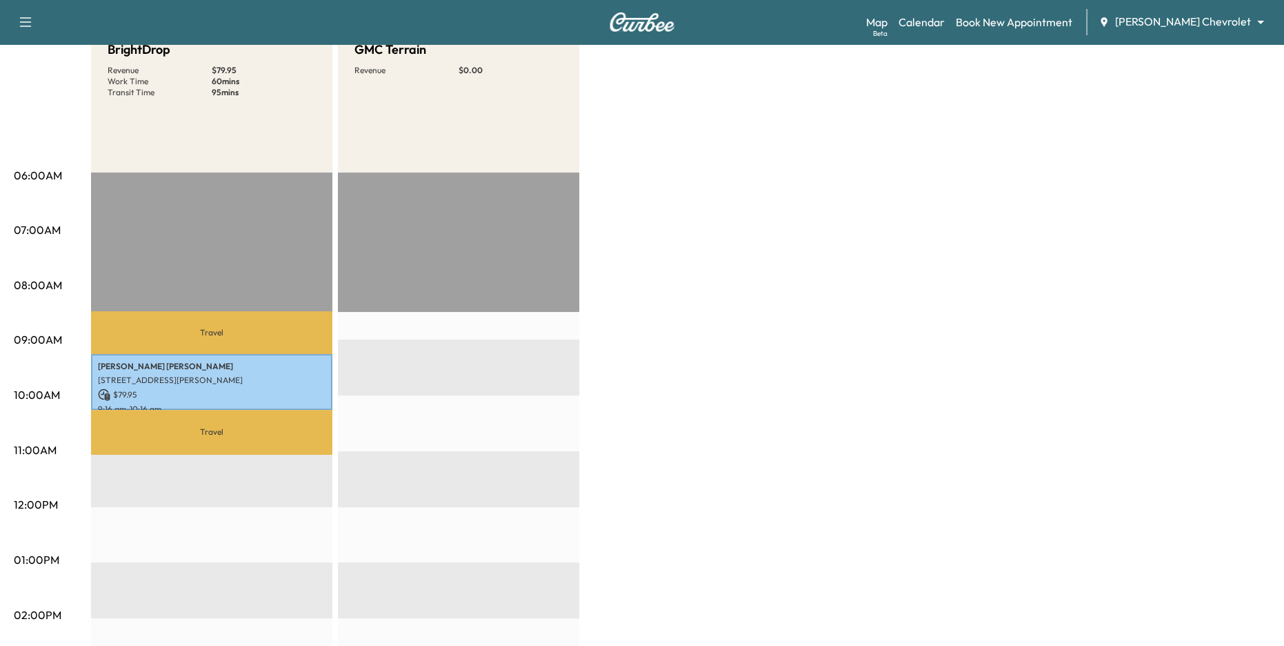
scroll to position [188, 0]
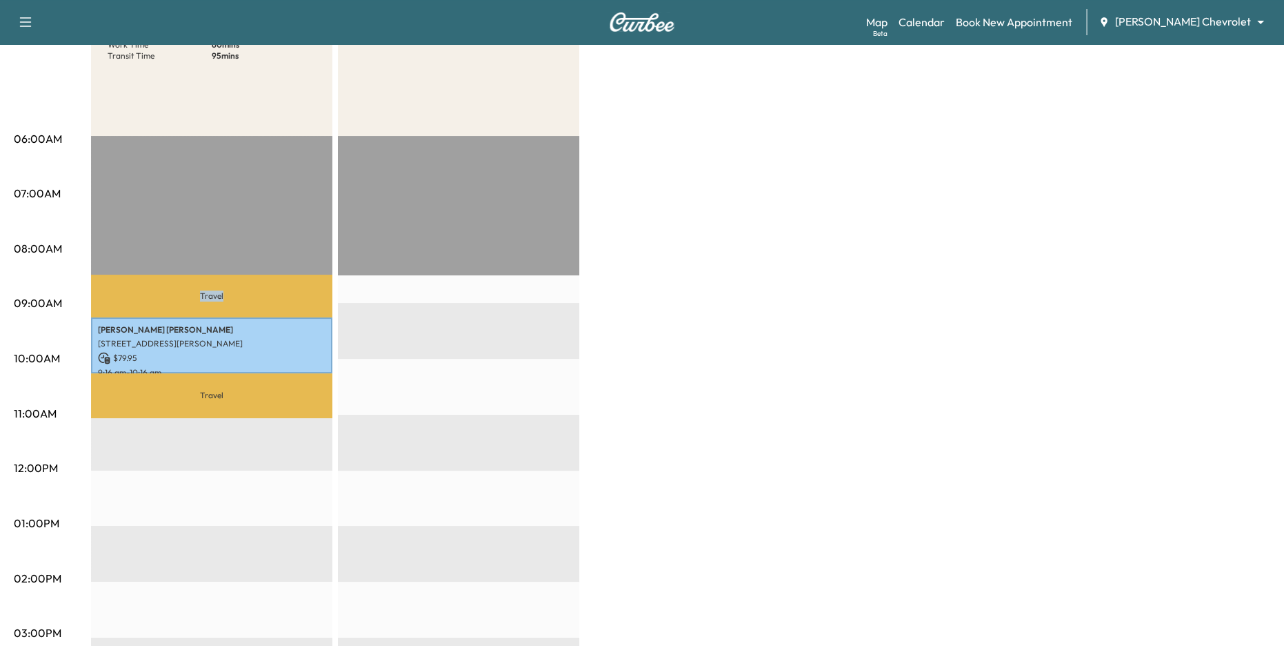
drag, startPoint x: 192, startPoint y: 297, endPoint x: 250, endPoint y: 296, distance: 57.9
click at [249, 296] on p "Travel" at bounding box center [211, 296] width 241 height 43
drag, startPoint x: 192, startPoint y: 397, endPoint x: 243, endPoint y: 395, distance: 51.1
click at [243, 395] on p "Travel" at bounding box center [211, 395] width 241 height 45
click at [428, 459] on div "EST Start" at bounding box center [458, 581] width 241 height 891
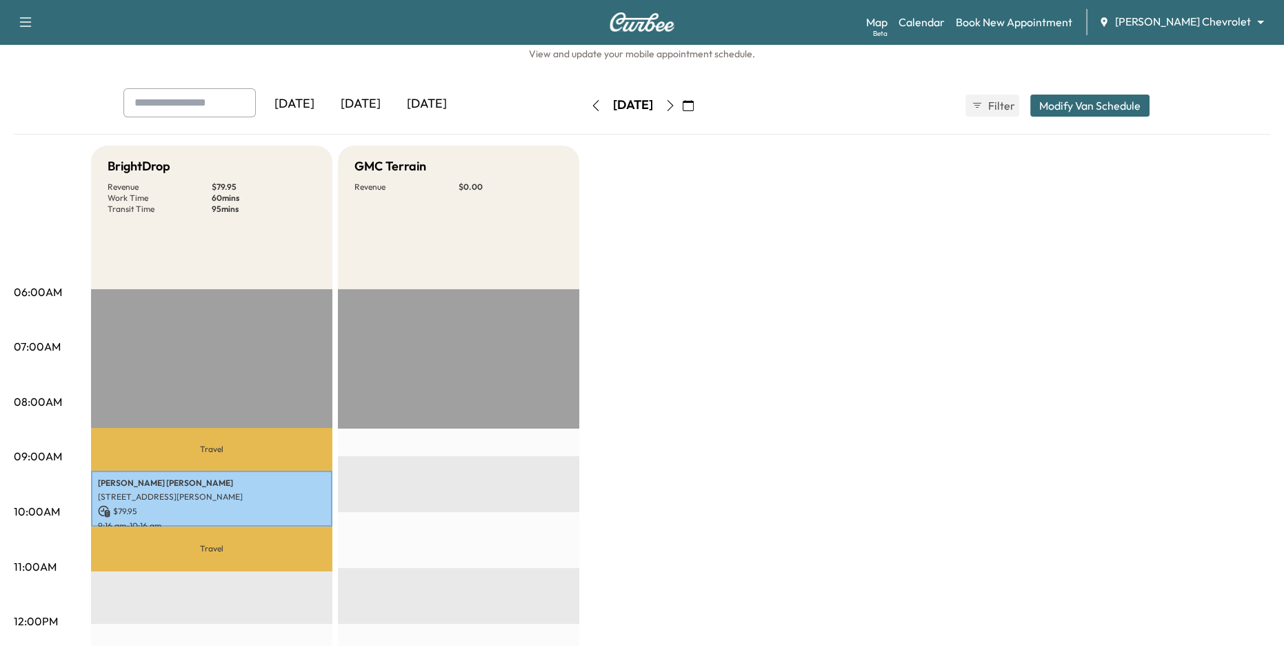
scroll to position [14, 0]
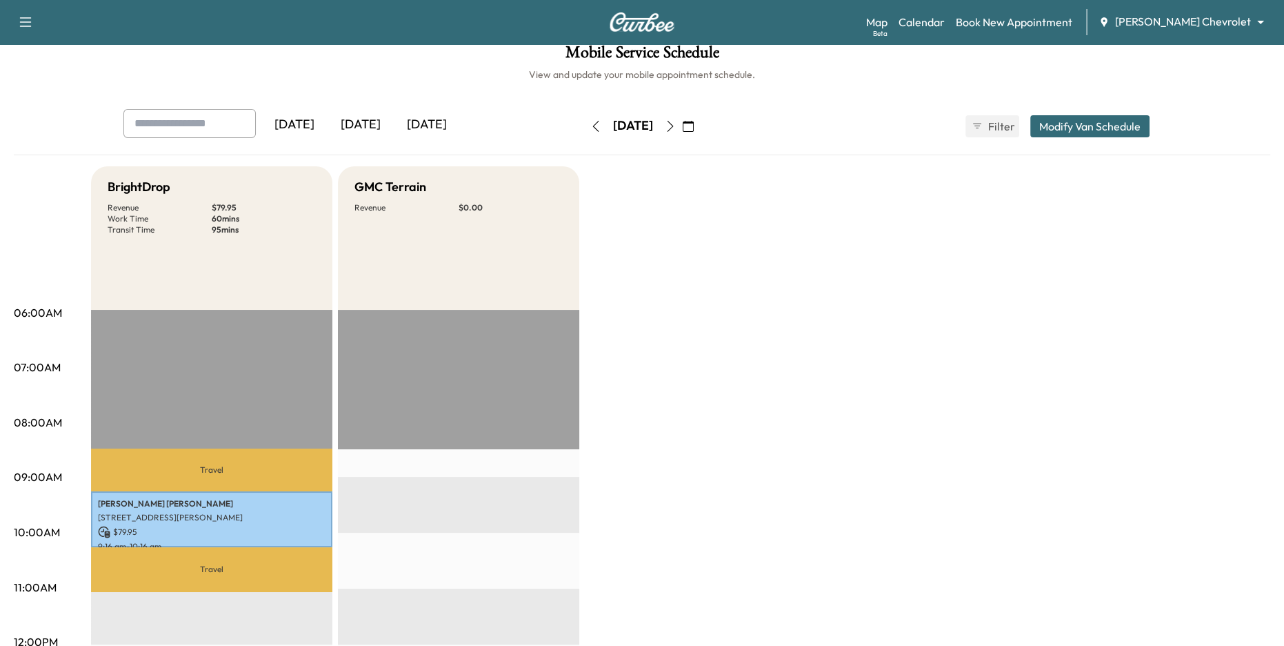
click at [590, 128] on icon "button" at bounding box center [595, 126] width 11 height 11
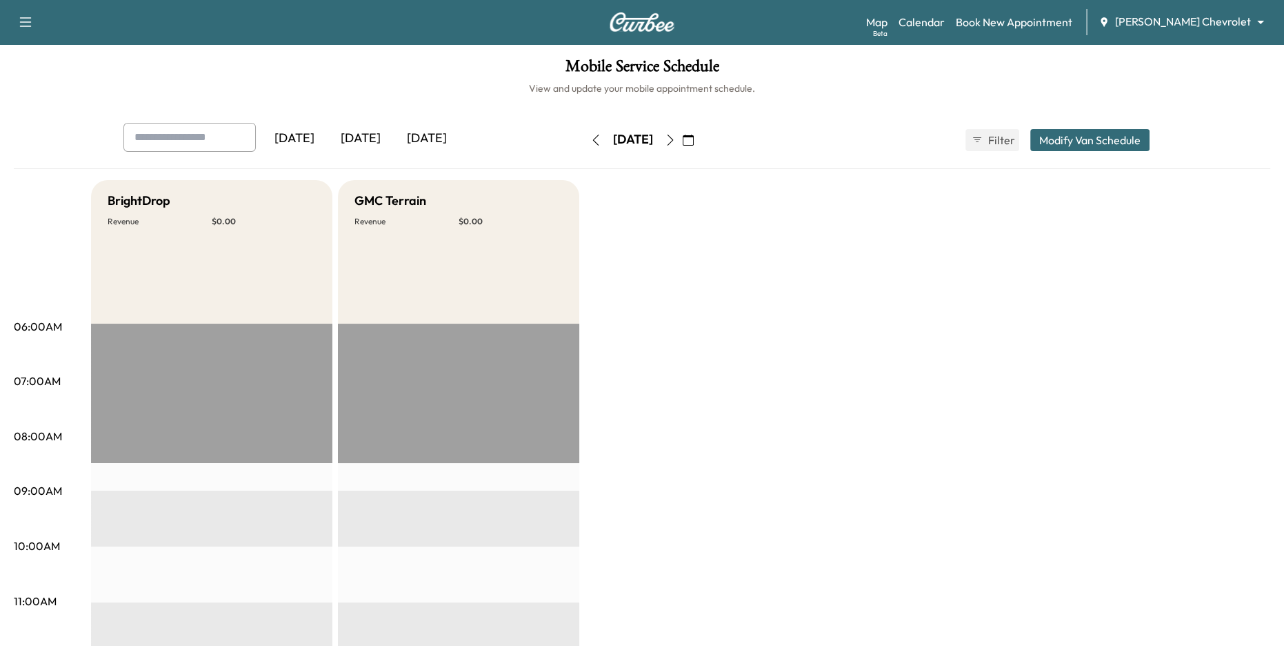
click at [1195, 21] on body "Support Log Out Map Beta Calendar Book New Appointment Tom Gill Chevrolet *****…" at bounding box center [642, 323] width 1284 height 646
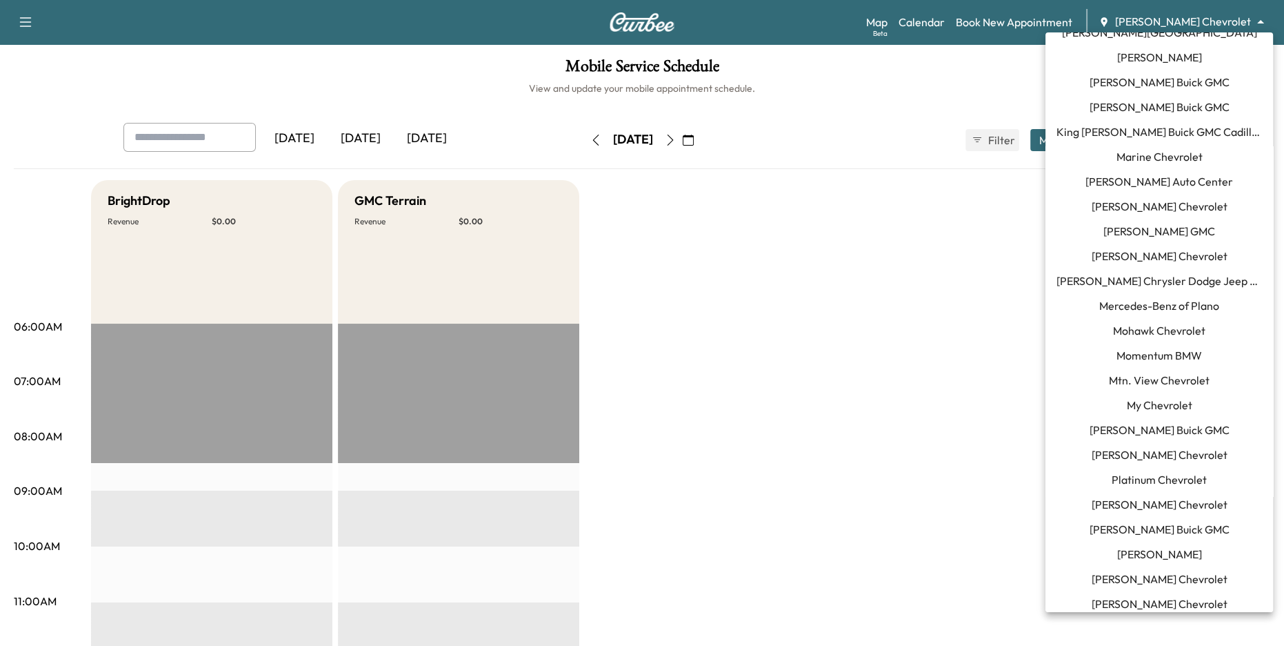
scroll to position [726, 0]
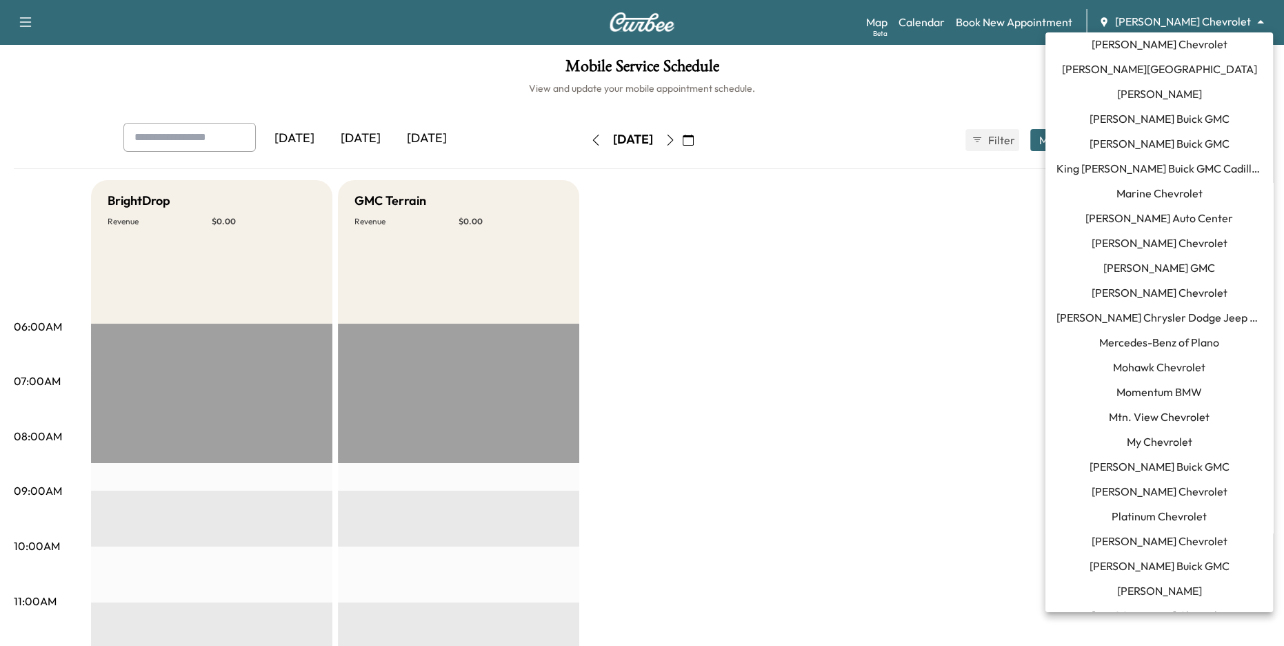
click at [1177, 384] on span "Momentum BMW" at bounding box center [1160, 391] width 86 height 17
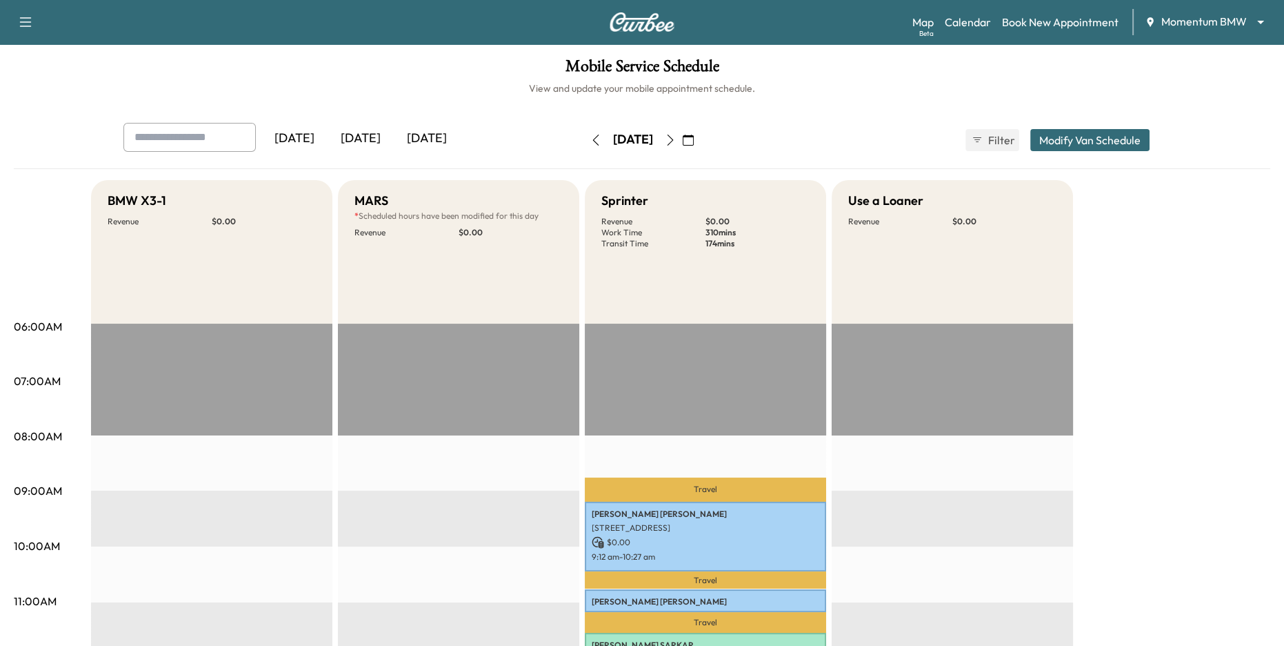
click at [368, 135] on div "[DATE]" at bounding box center [361, 139] width 66 height 32
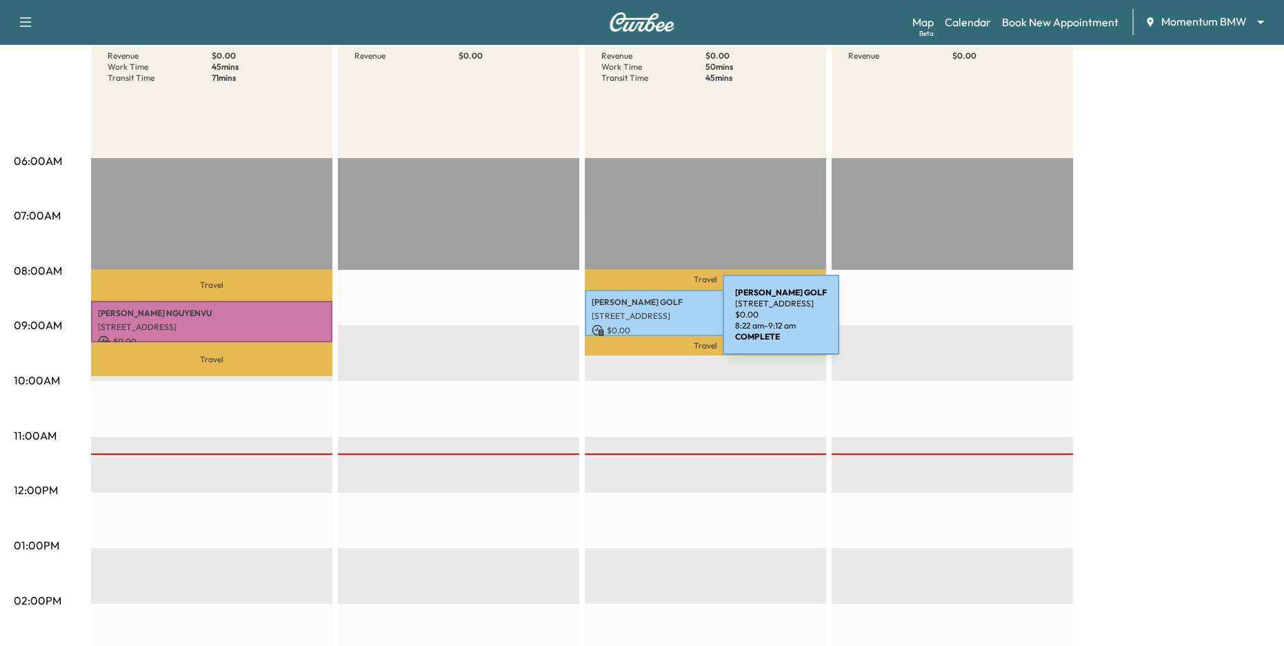
scroll to position [82, 0]
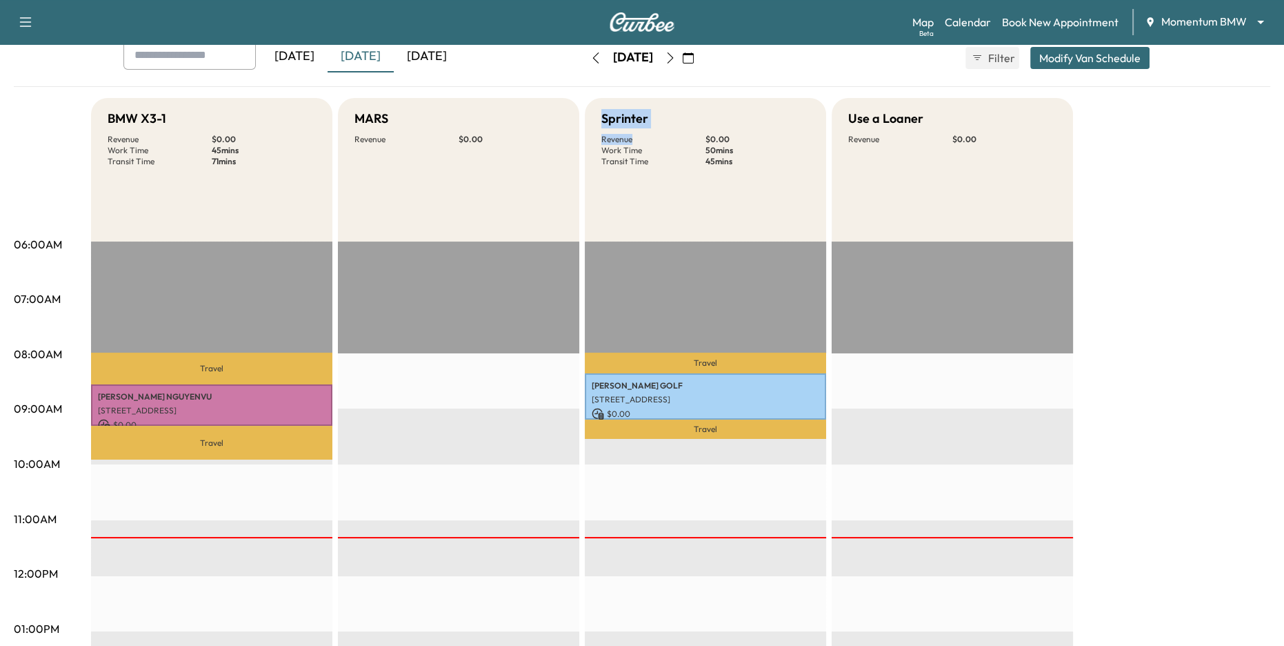
drag, startPoint x: 590, startPoint y: 121, endPoint x: 648, endPoint y: 160, distance: 70.0
click at [648, 141] on div "Sprinter Revenue $ 0.00 Work Time 50 mins Transit Time 45 mins" at bounding box center [705, 169] width 241 height 143
drag, startPoint x: 203, startPoint y: 141, endPoint x: 265, endPoint y: 168, distance: 66.7
click at [265, 167] on div "BMW X3-1 Revenue $ 0.00 Work Time 45 mins Transit Time 71 mins" at bounding box center [211, 169] width 241 height 143
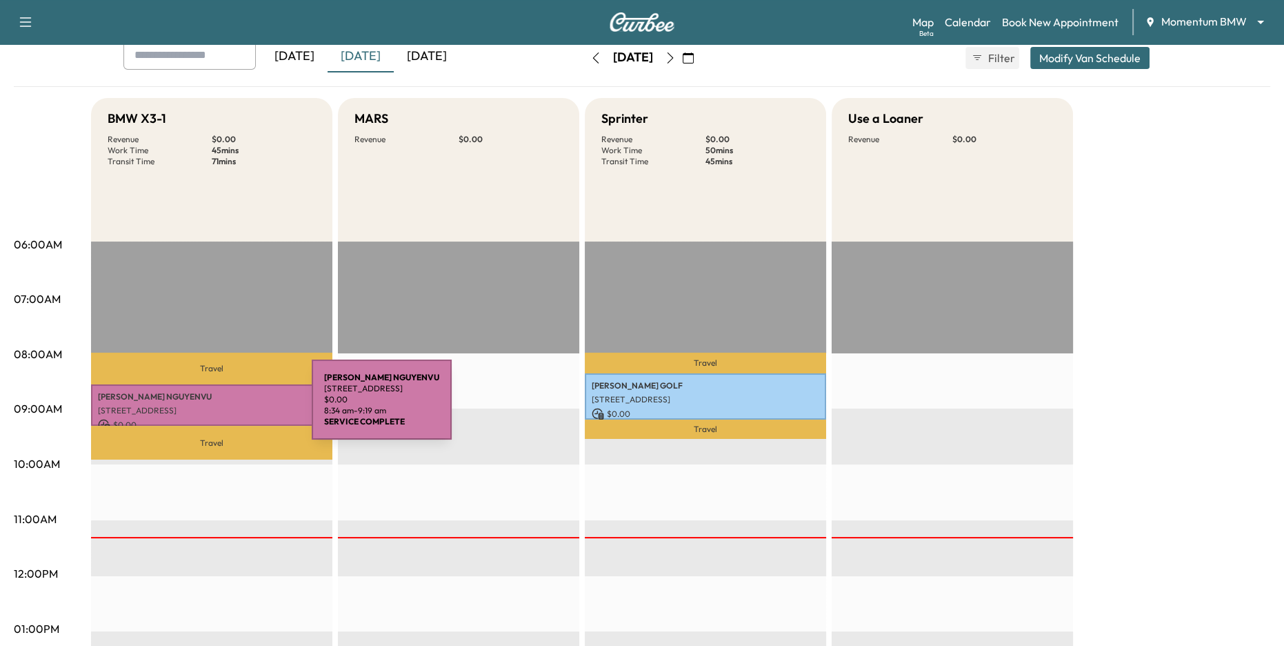
click at [208, 408] on p "16219 Zinnia Dr, Houston, TX 77095, USA" at bounding box center [212, 410] width 228 height 11
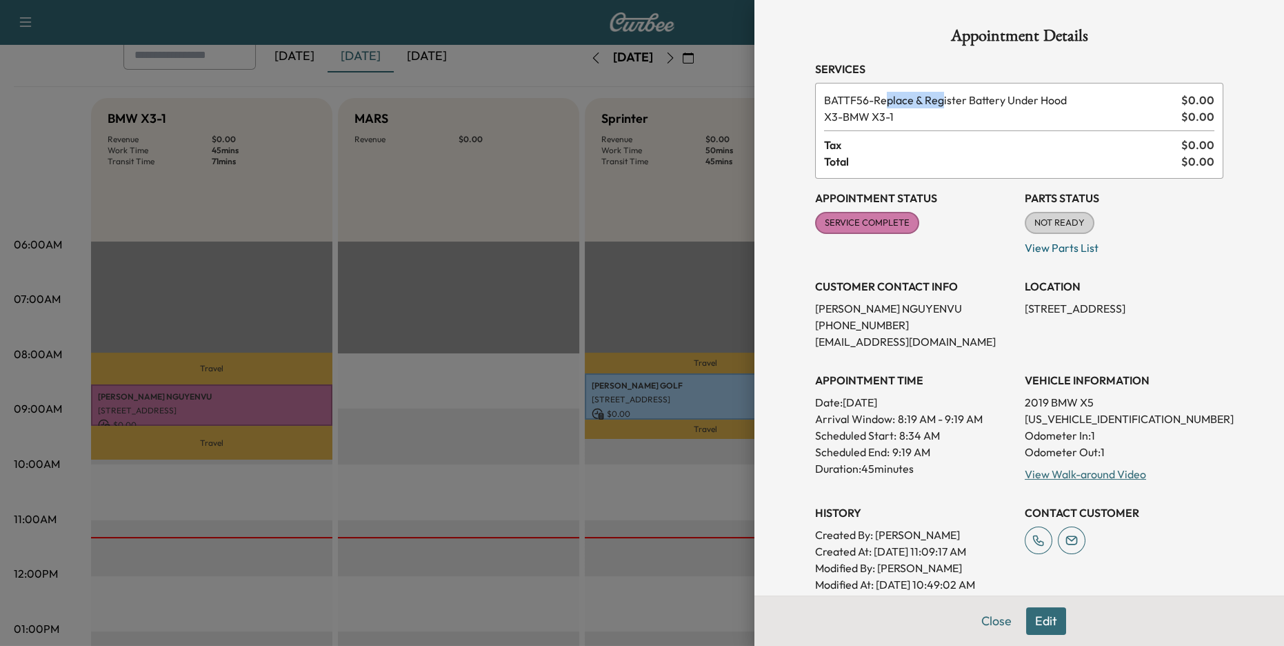
drag, startPoint x: 890, startPoint y: 97, endPoint x: 952, endPoint y: 101, distance: 61.6
click at [952, 101] on span "BATTF56 - Replace & Register Battery Under Hood" at bounding box center [1000, 100] width 352 height 17
drag, startPoint x: 861, startPoint y: 114, endPoint x: 877, endPoint y: 114, distance: 15.9
click at [870, 114] on span "X3 - BMW X3-1" at bounding box center [1000, 116] width 352 height 17
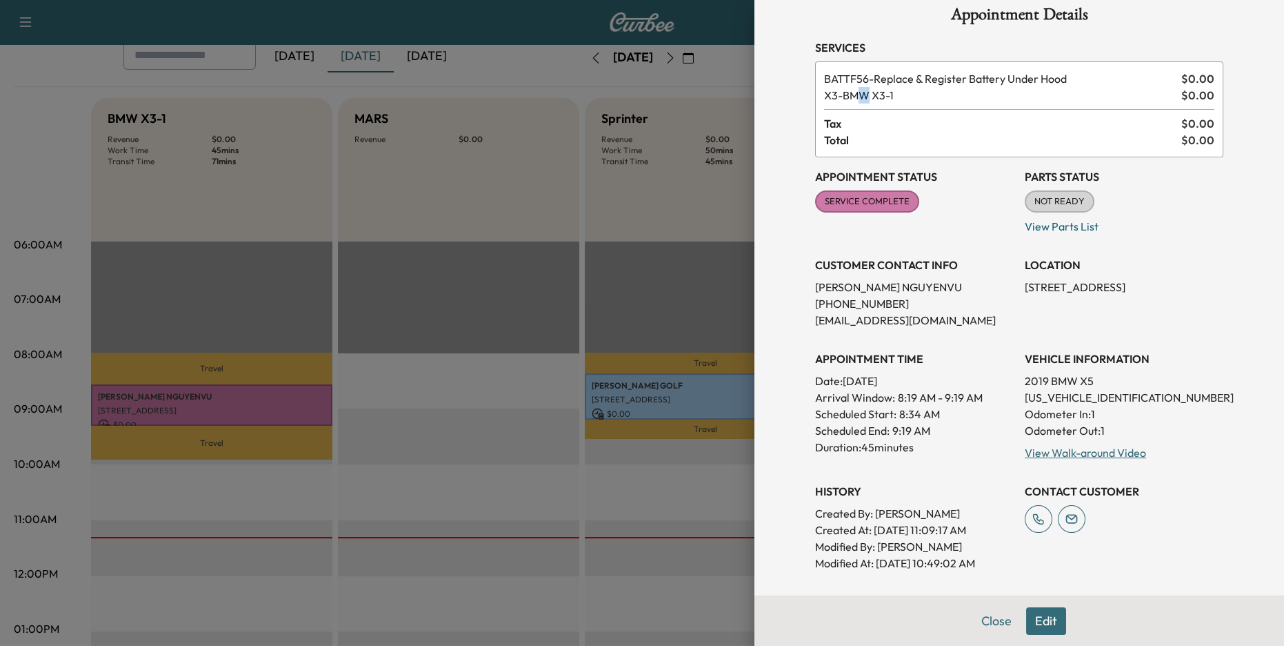
scroll to position [0, 0]
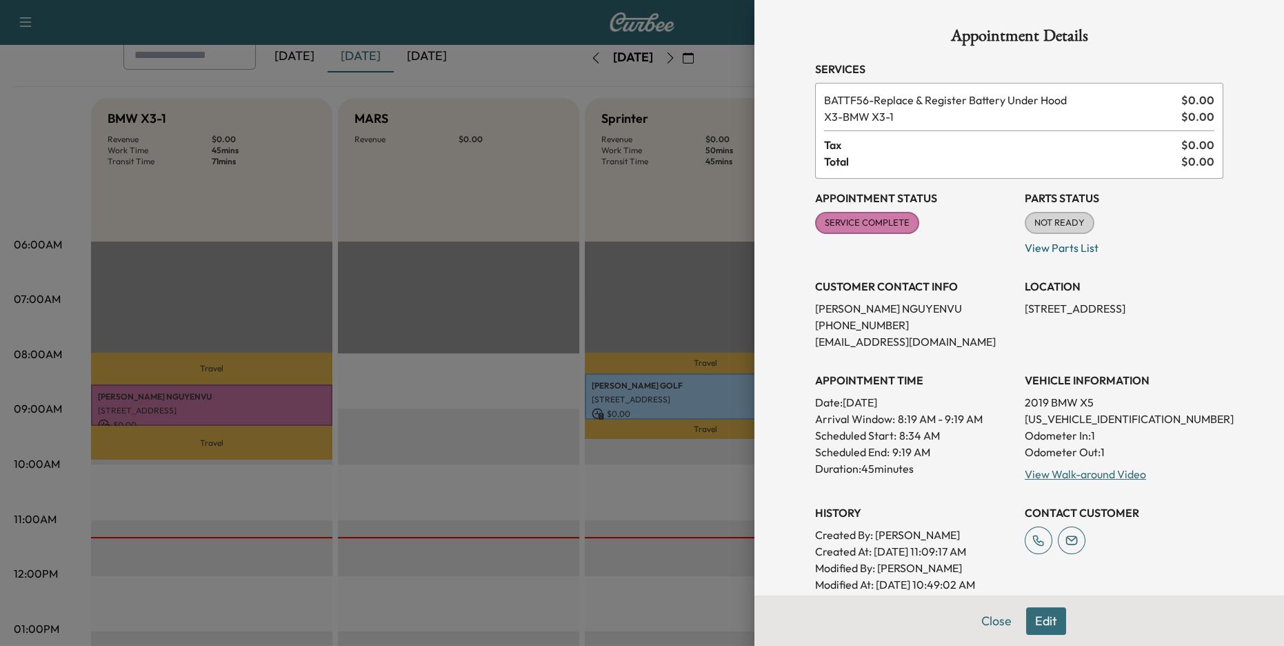
click at [884, 108] on span "X3 - BMW X3-1" at bounding box center [1000, 116] width 352 height 17
click at [723, 258] on div at bounding box center [642, 323] width 1284 height 646
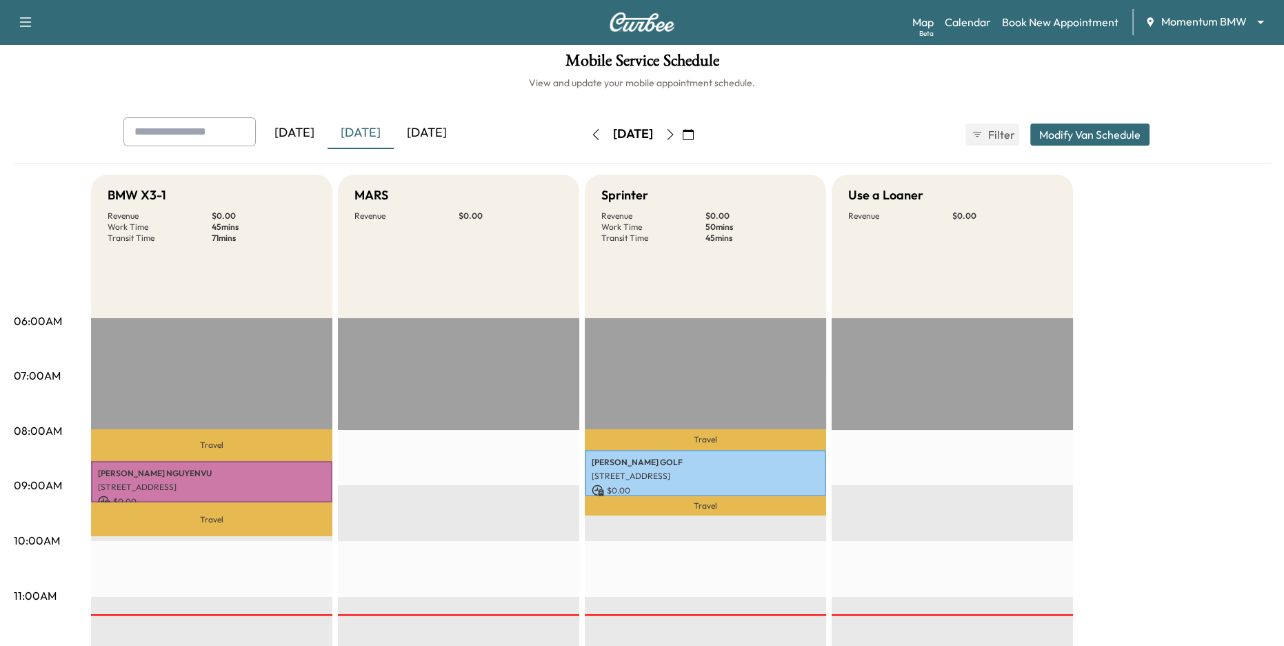
scroll to position [4, 0]
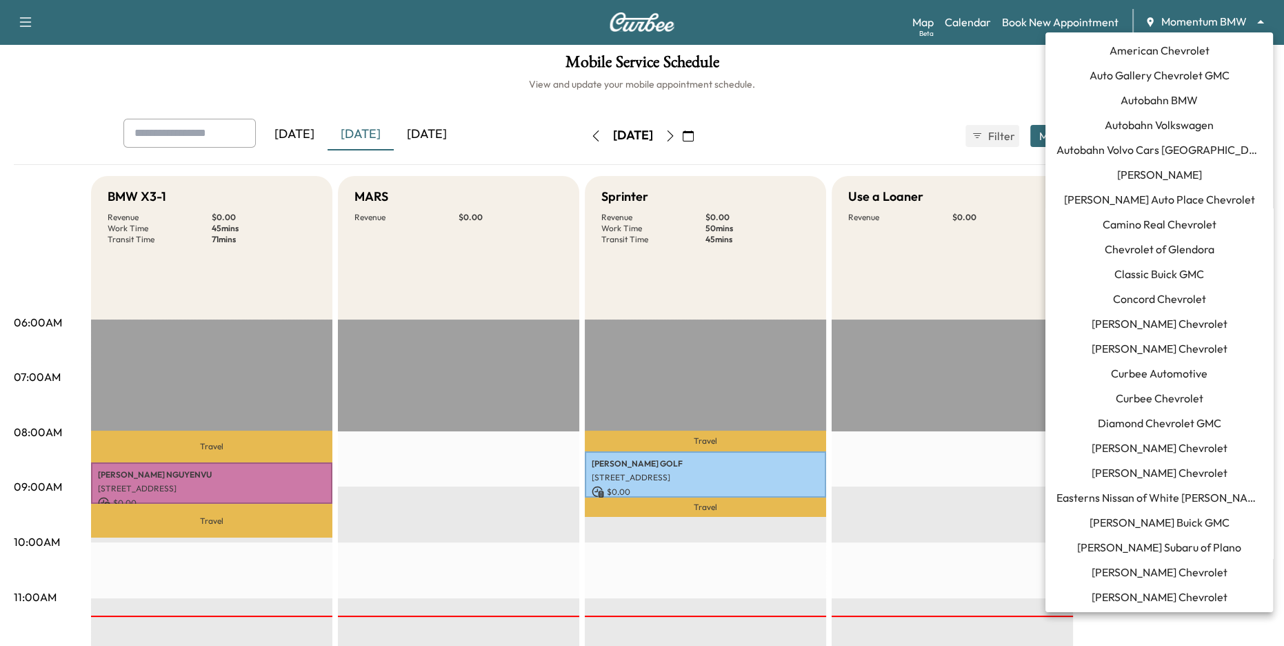
click at [1184, 28] on body "Support Log Out Map Beta Calendar Book New Appointment Momentum BMW ******** ​ …" at bounding box center [642, 319] width 1284 height 646
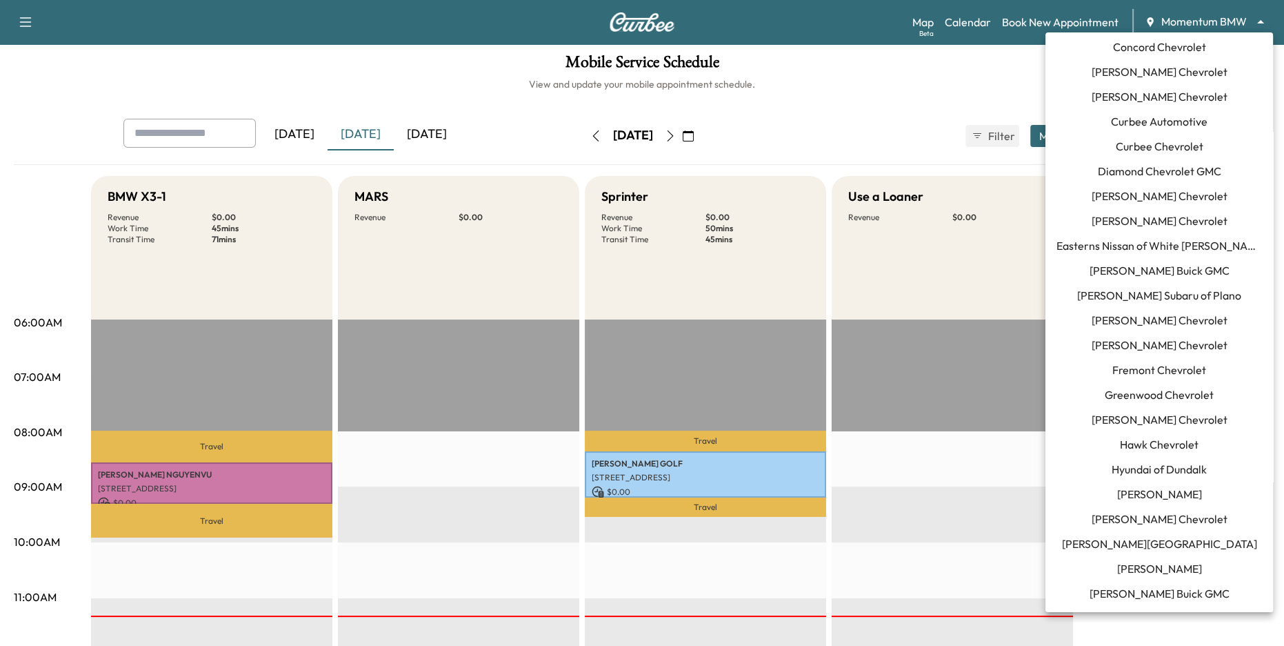
scroll to position [248, 0]
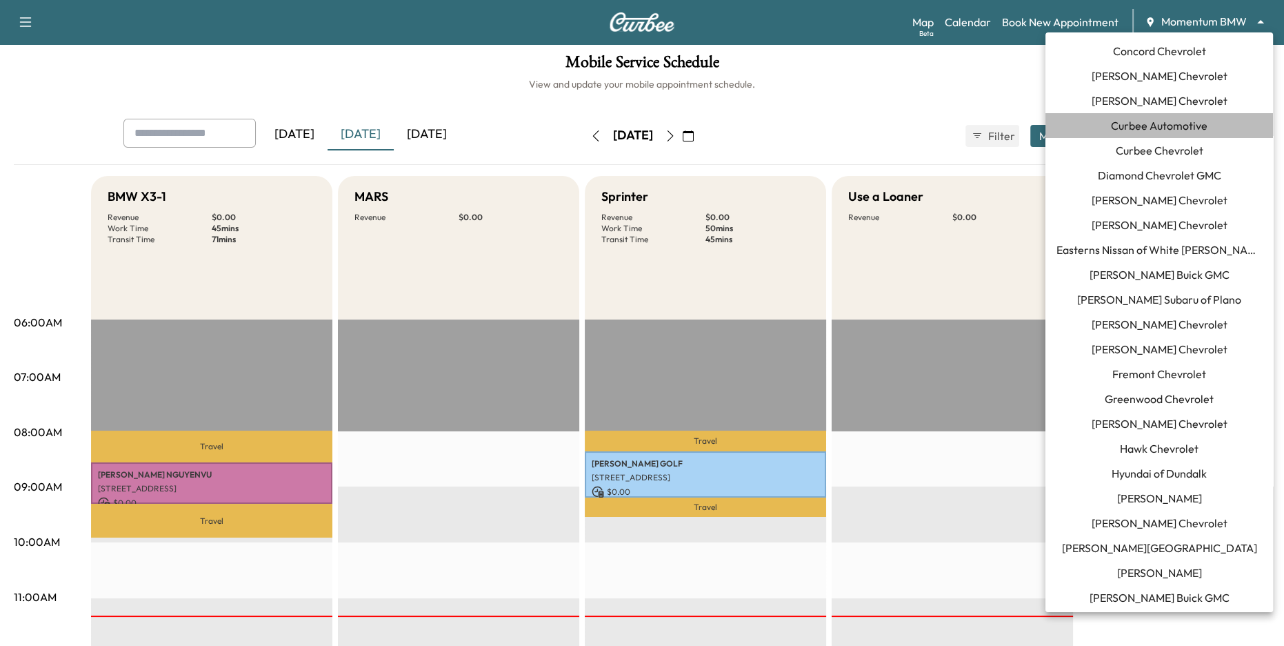
click at [1179, 126] on span "Curbee Automotive" at bounding box center [1159, 125] width 97 height 17
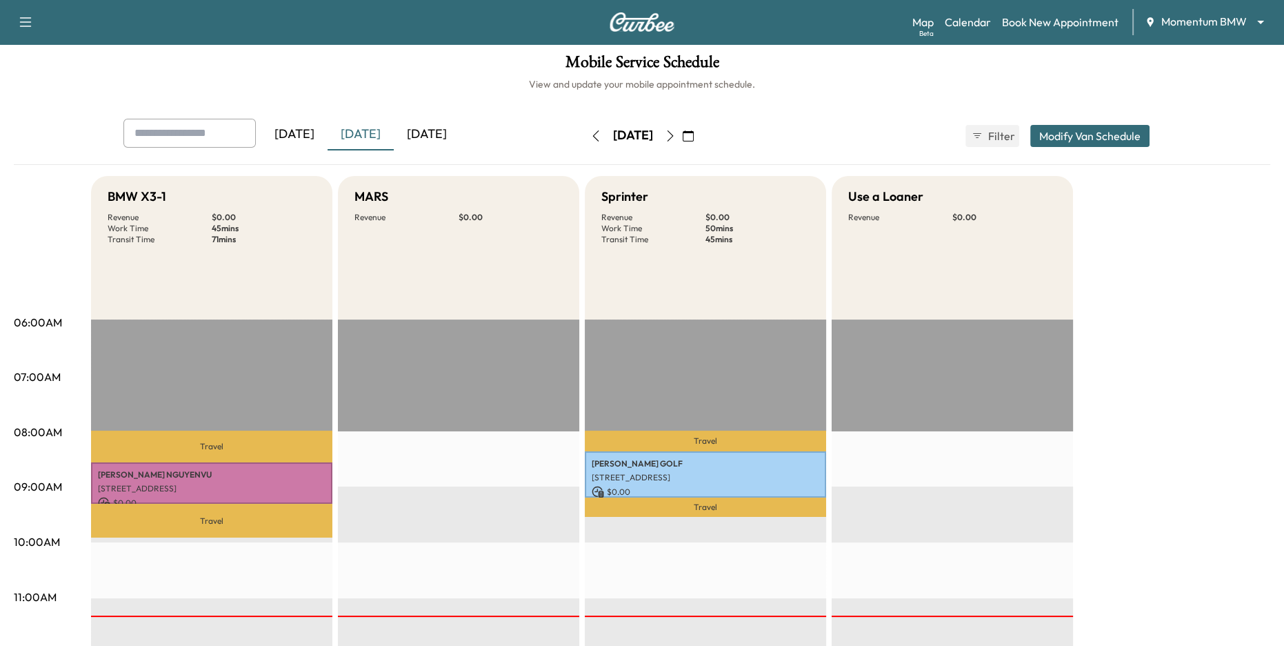
scroll to position [0, 0]
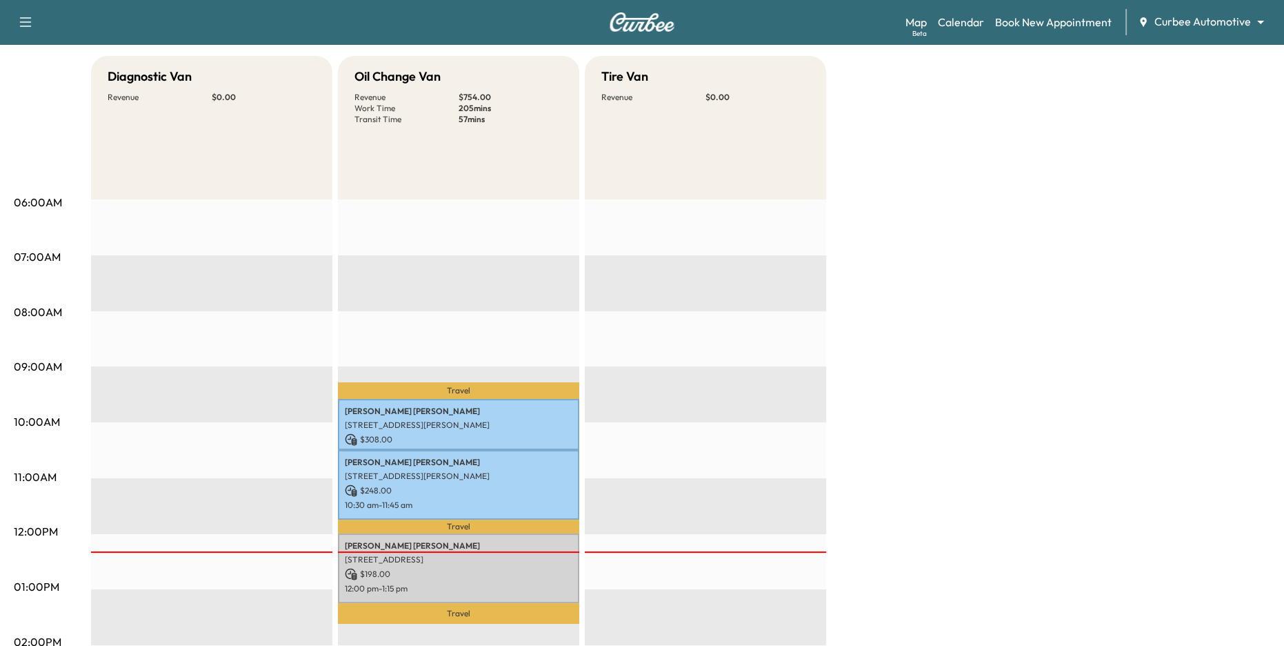
scroll to position [127, 0]
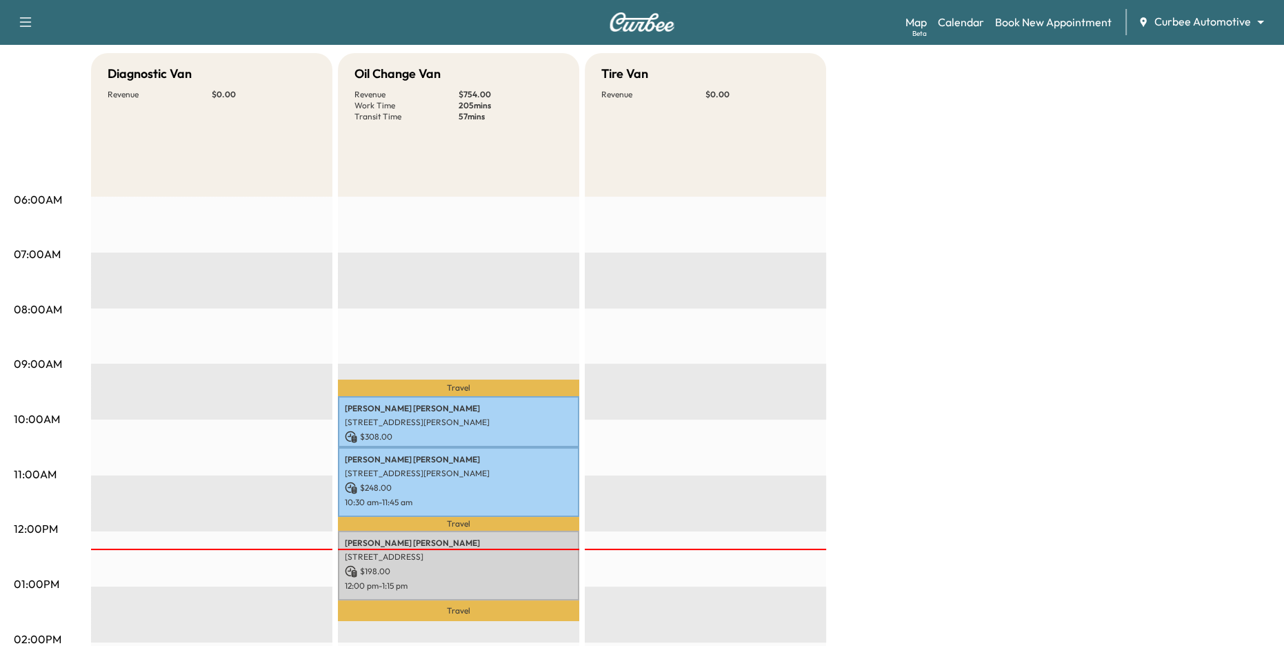
click at [1211, 19] on body "Support Log Out Map Beta Calendar Book New Appointment Curbee Automotive ******…" at bounding box center [642, 196] width 1284 height 646
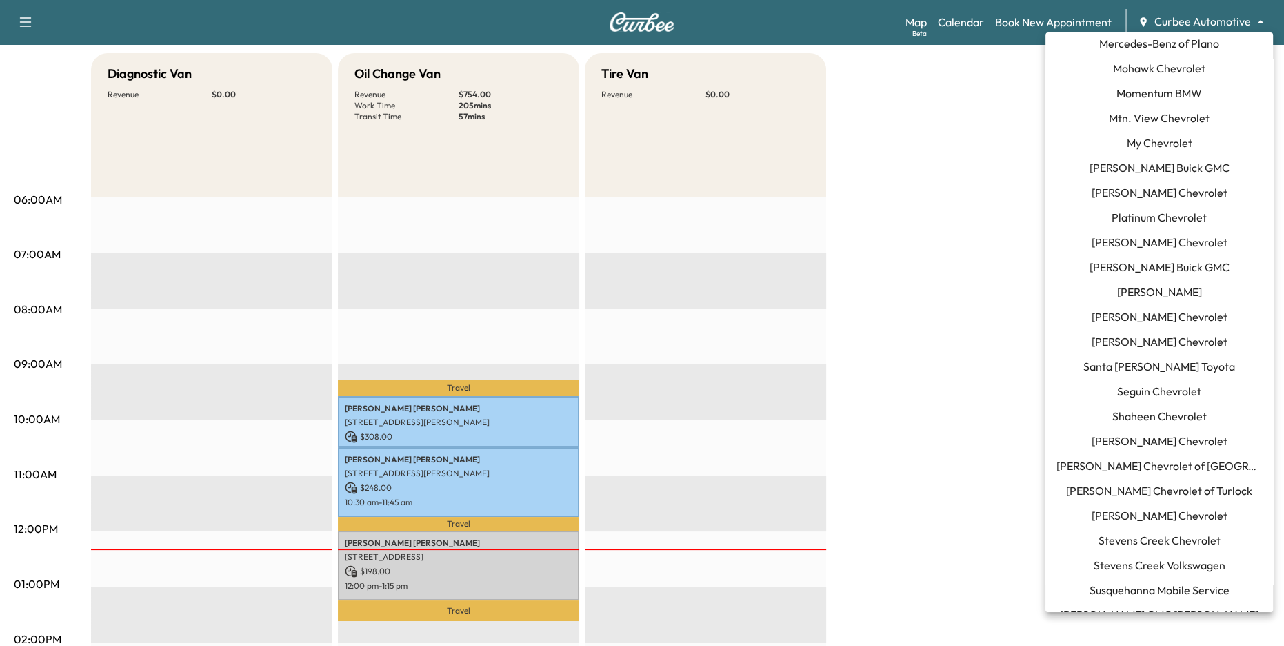
scroll to position [1038, 0]
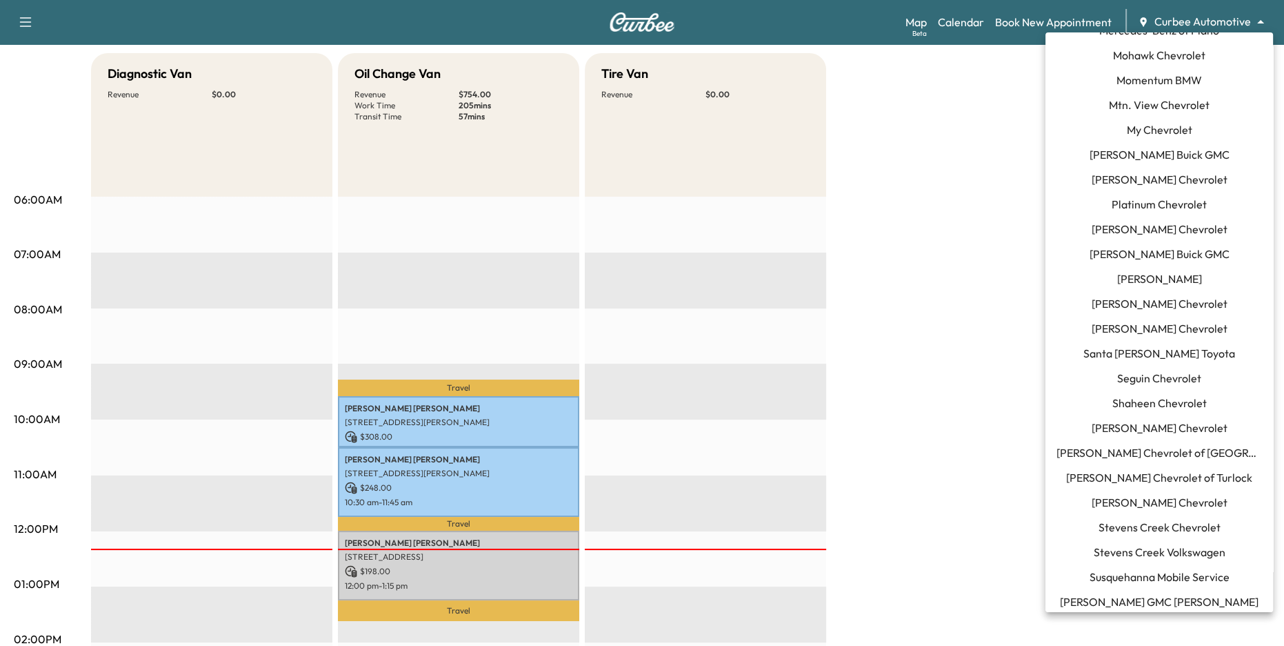
click at [1186, 571] on span "Susquehanna Mobile Service" at bounding box center [1160, 576] width 140 height 17
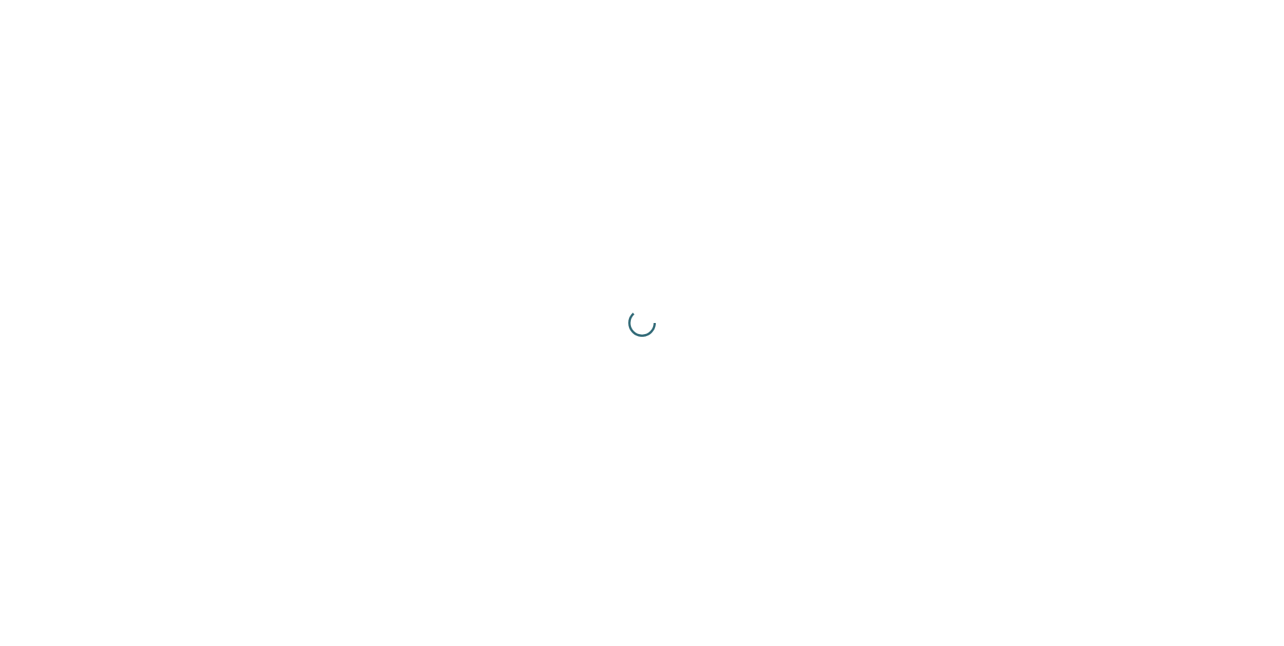
scroll to position [0, 0]
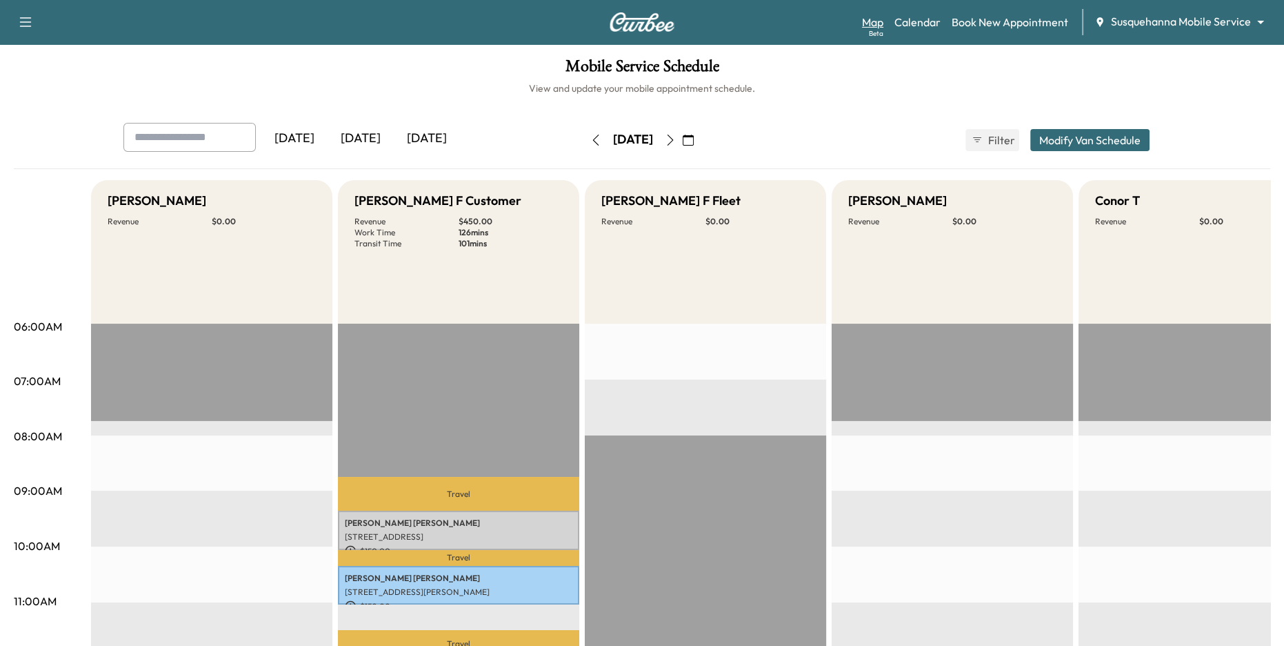
click at [882, 23] on link "Map Beta" at bounding box center [872, 22] width 21 height 17
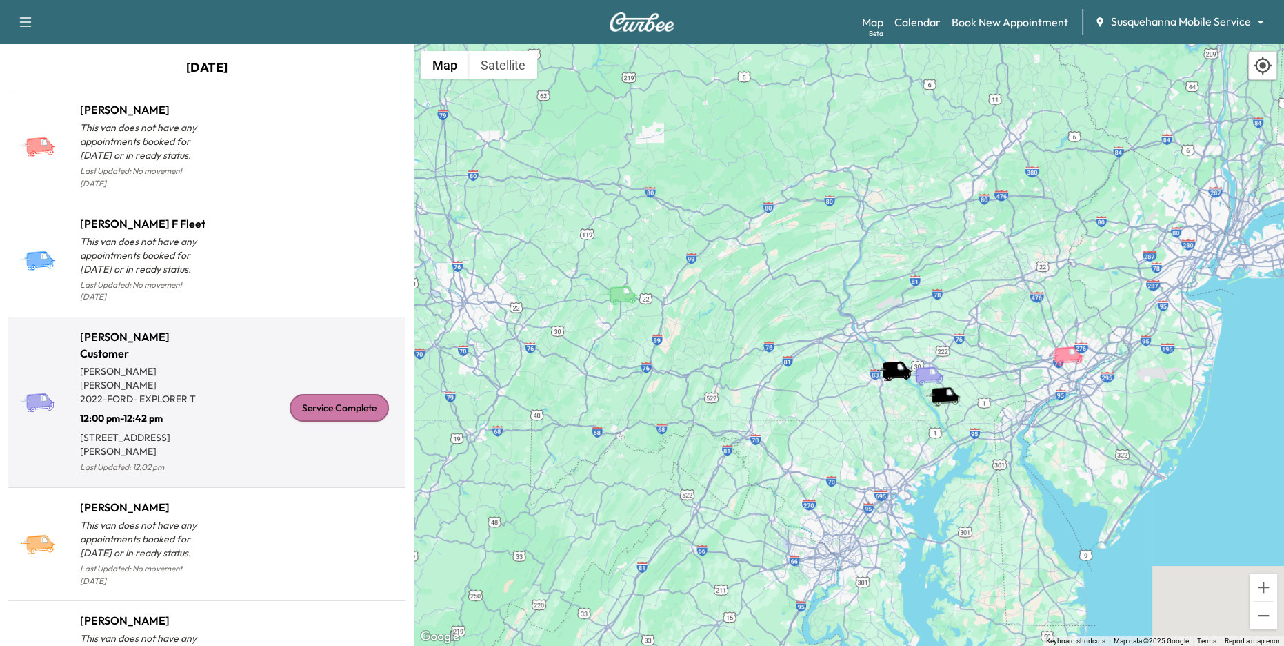
click at [266, 392] on div "Service Complete" at bounding box center [303, 407] width 193 height 137
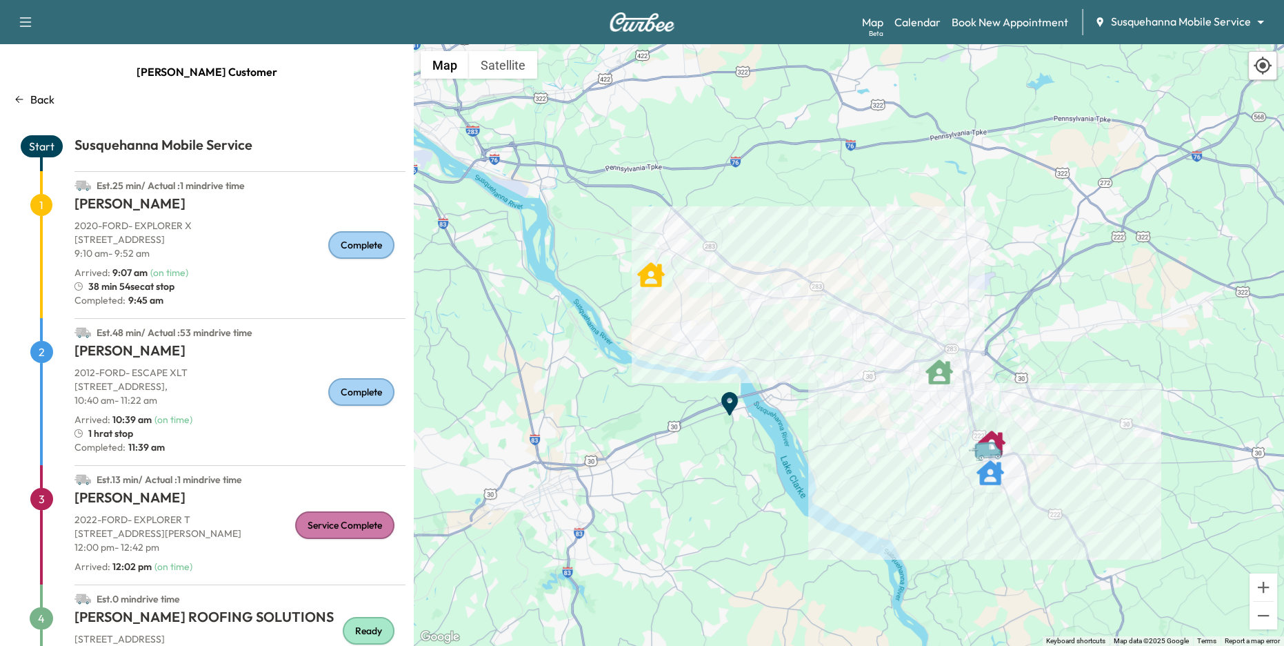
click at [18, 101] on icon at bounding box center [19, 99] width 11 height 11
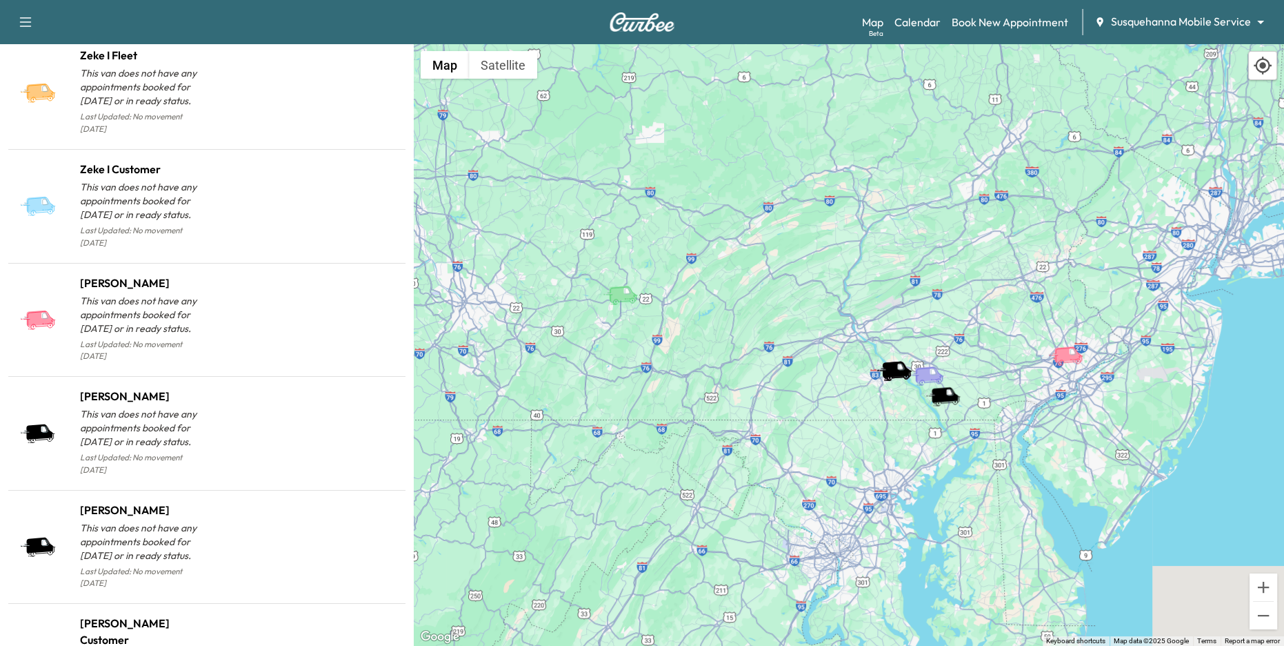
scroll to position [1153, 0]
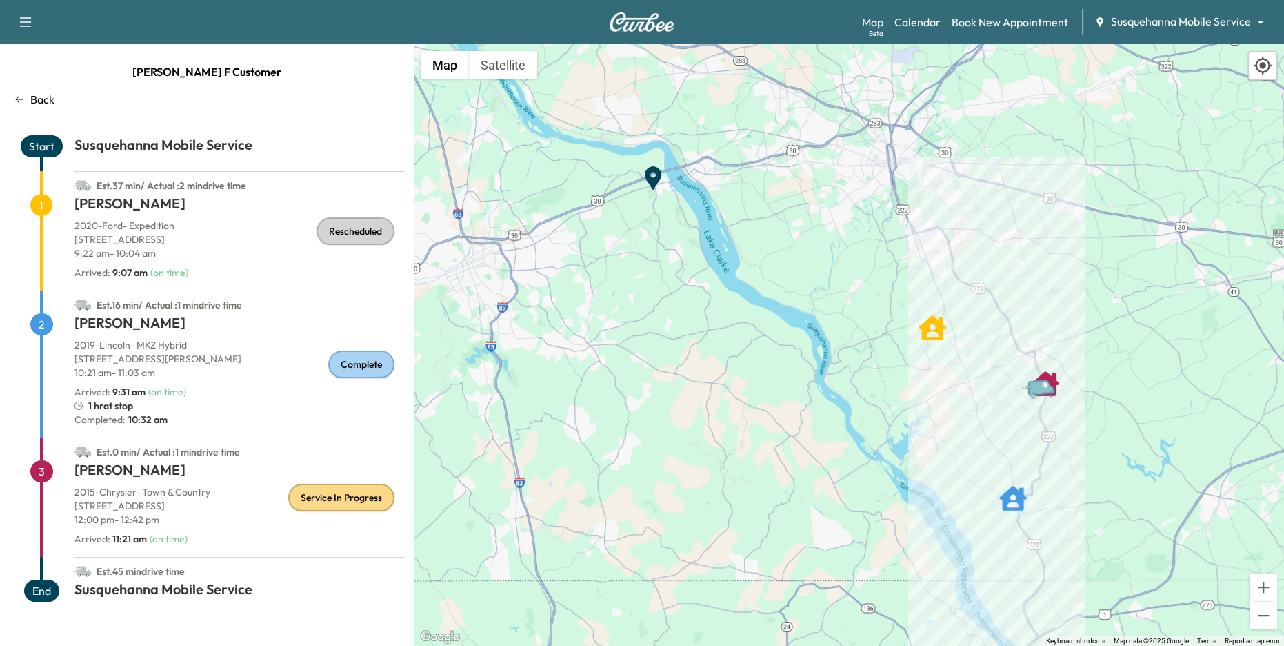
click at [39, 99] on p "Back" at bounding box center [42, 99] width 24 height 17
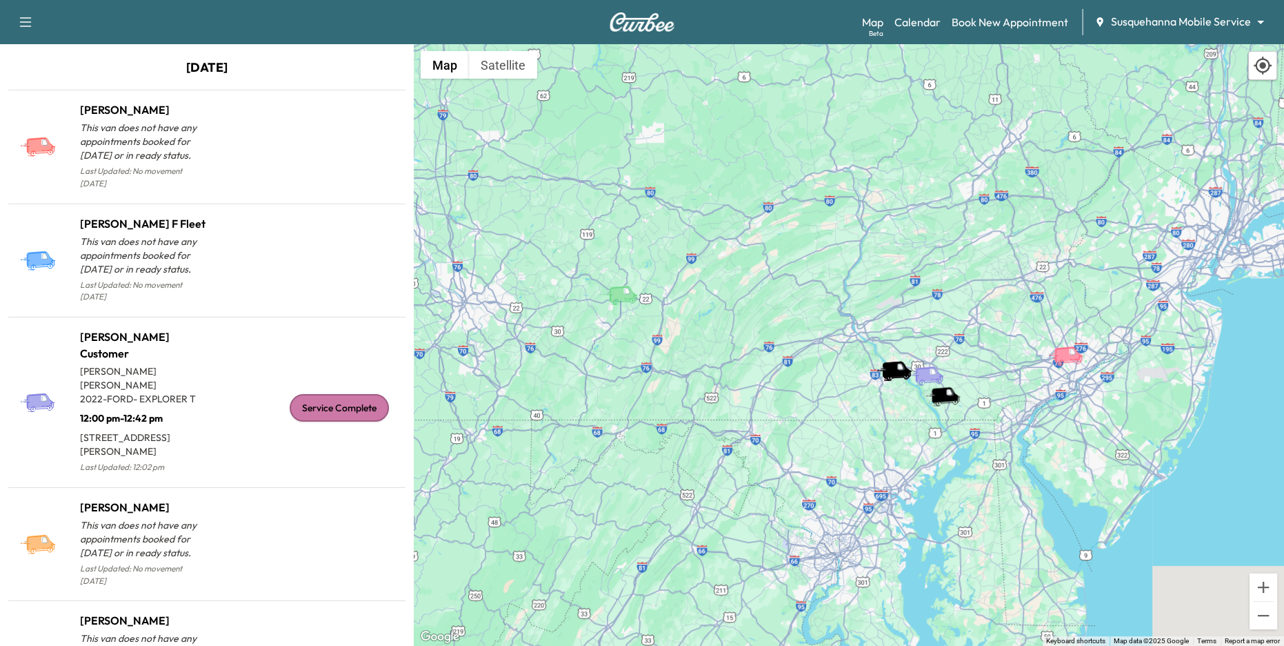
click at [1153, 25] on body "Support Log Out Map Beta Calendar Book New Appointment Susquehanna Mobile Servi…" at bounding box center [642, 323] width 1284 height 646
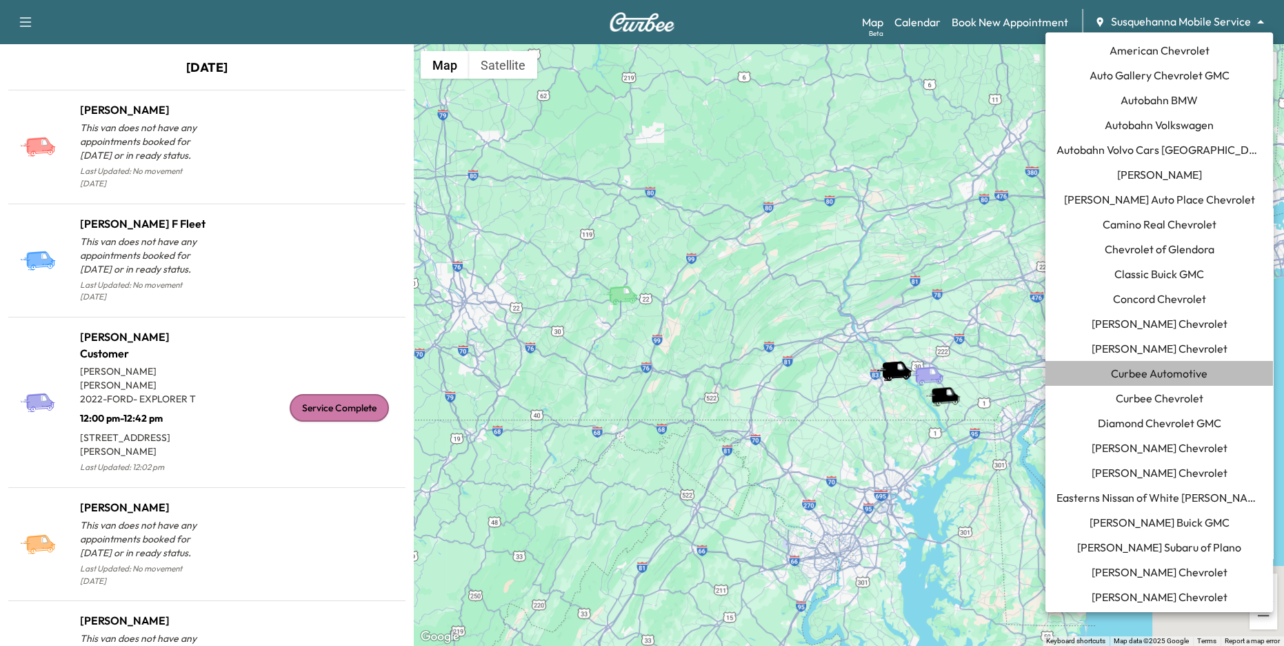
click at [1199, 377] on span "Curbee Automotive" at bounding box center [1159, 373] width 97 height 17
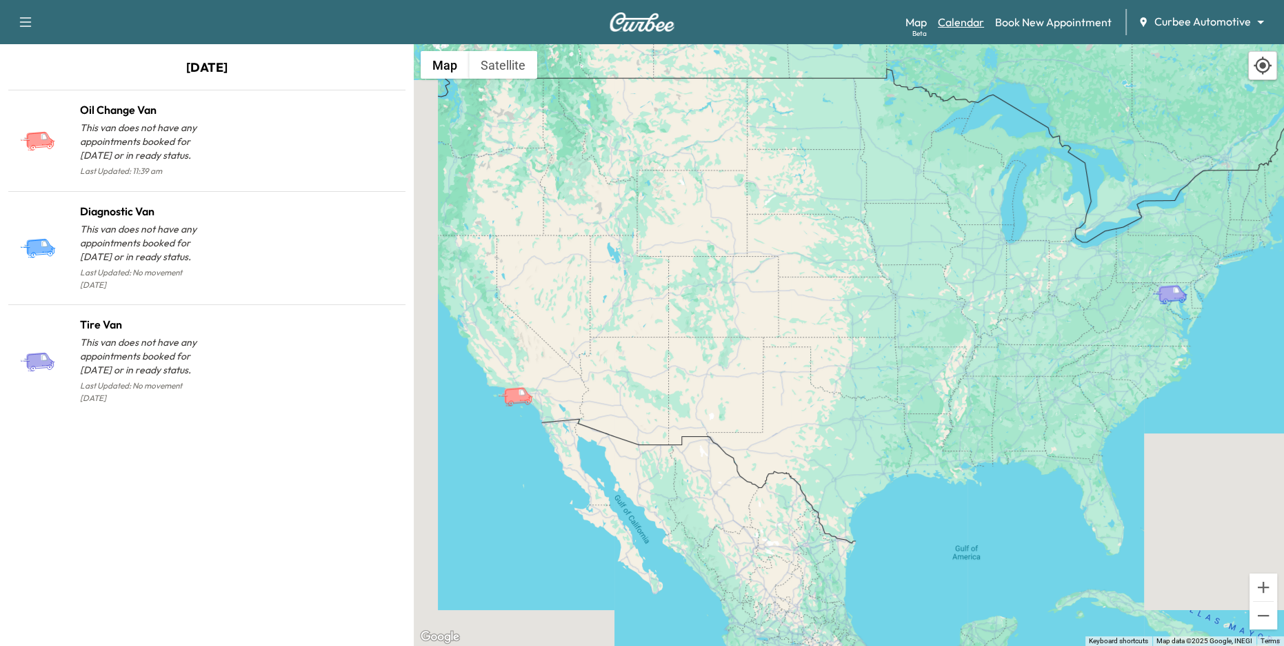
click at [979, 23] on link "Calendar" at bounding box center [961, 22] width 46 height 17
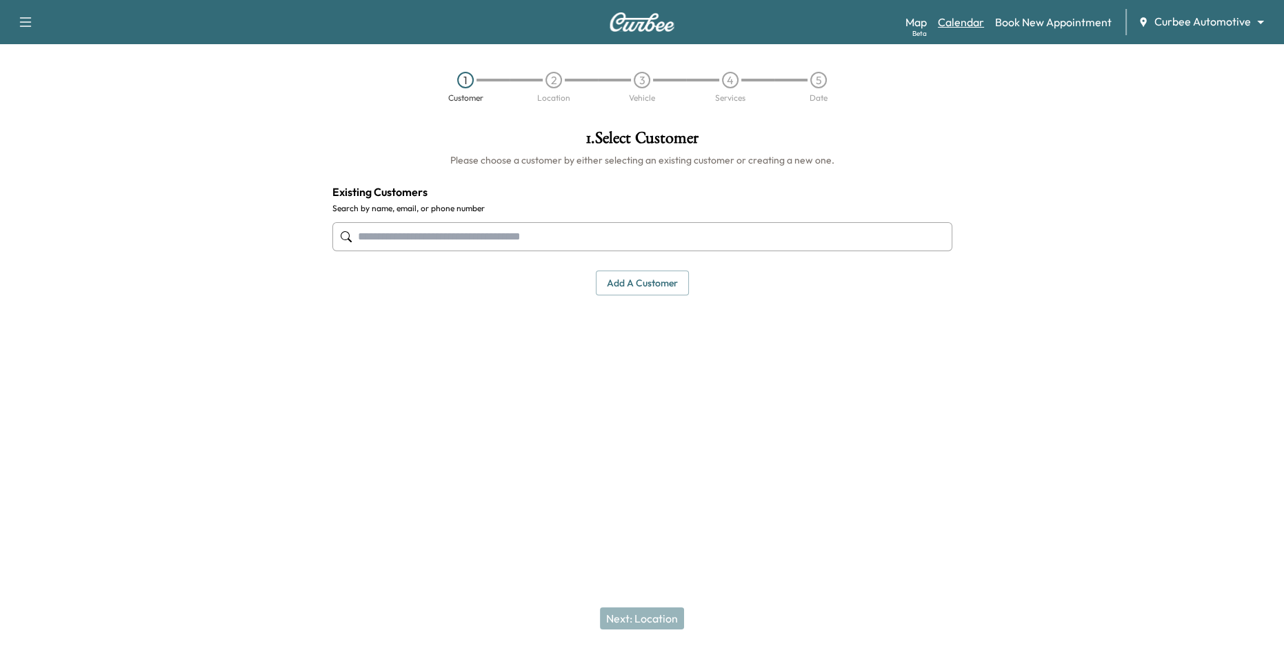
click at [953, 19] on link "Calendar" at bounding box center [961, 22] width 46 height 17
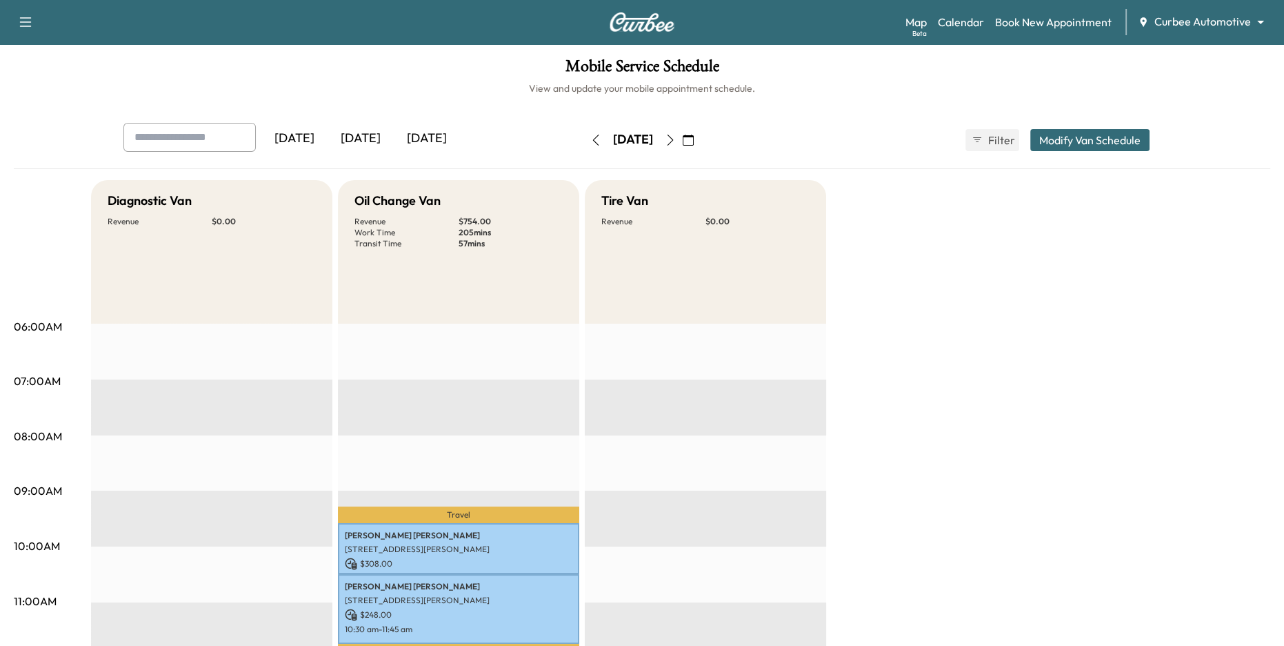
click at [676, 142] on icon "button" at bounding box center [670, 139] width 11 height 11
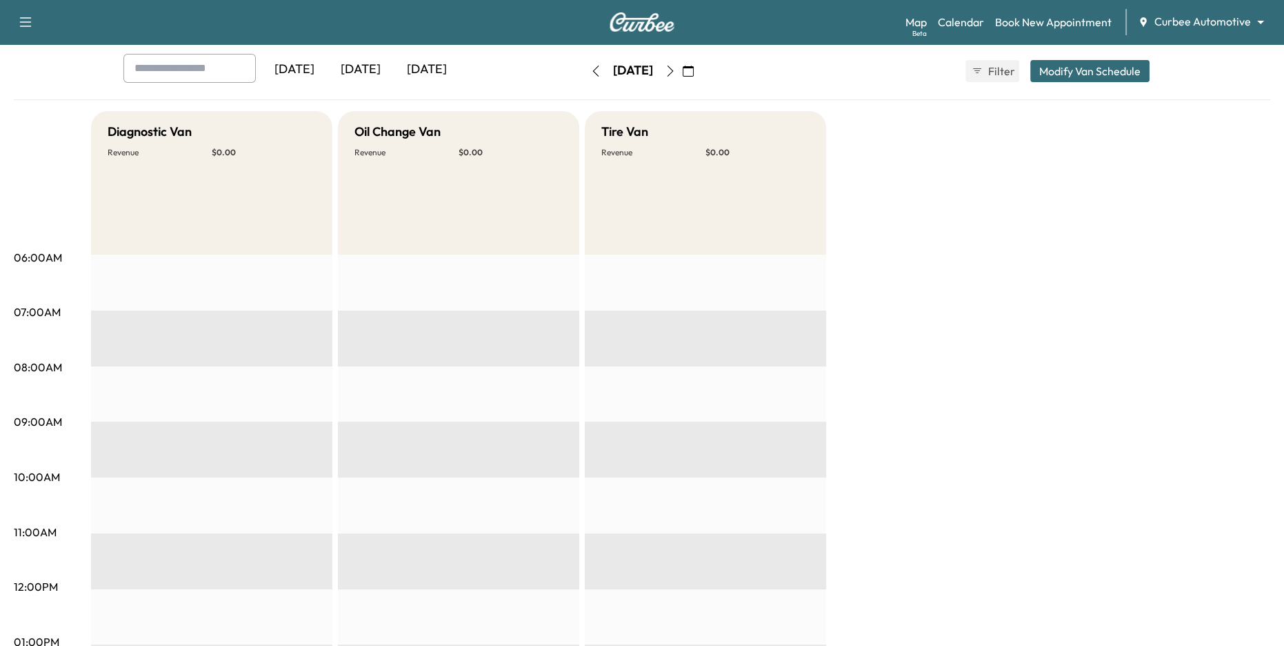
scroll to position [69, 0]
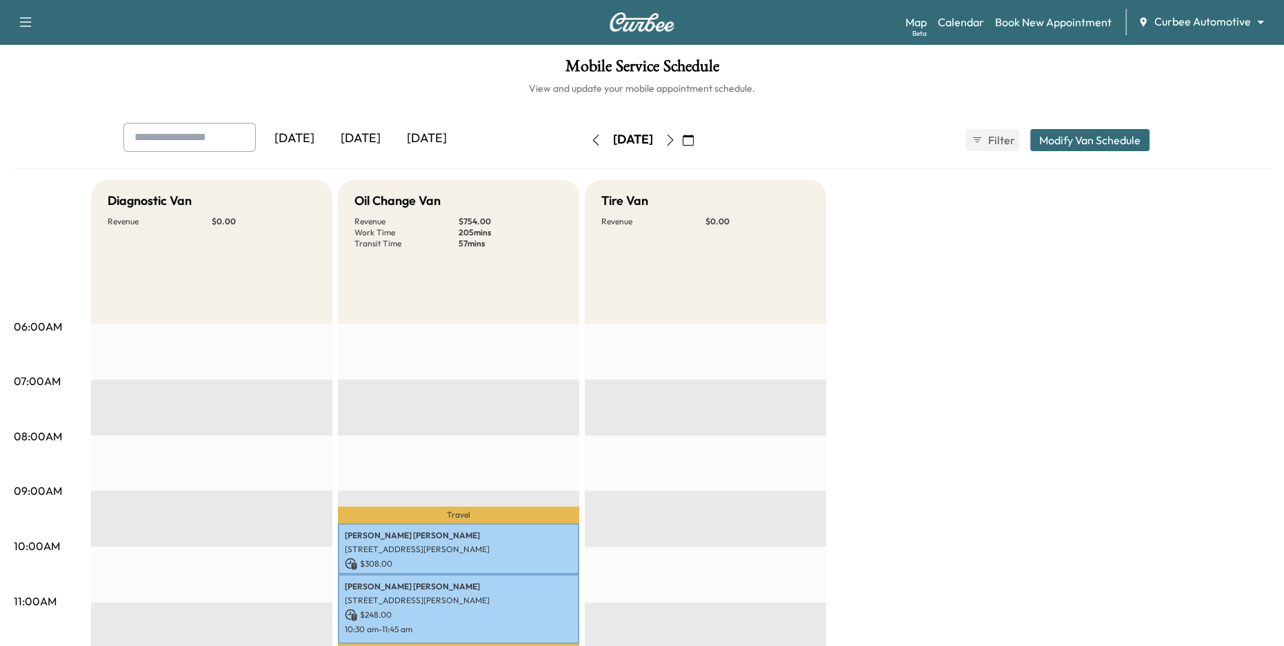
click at [676, 140] on icon "button" at bounding box center [670, 139] width 11 height 11
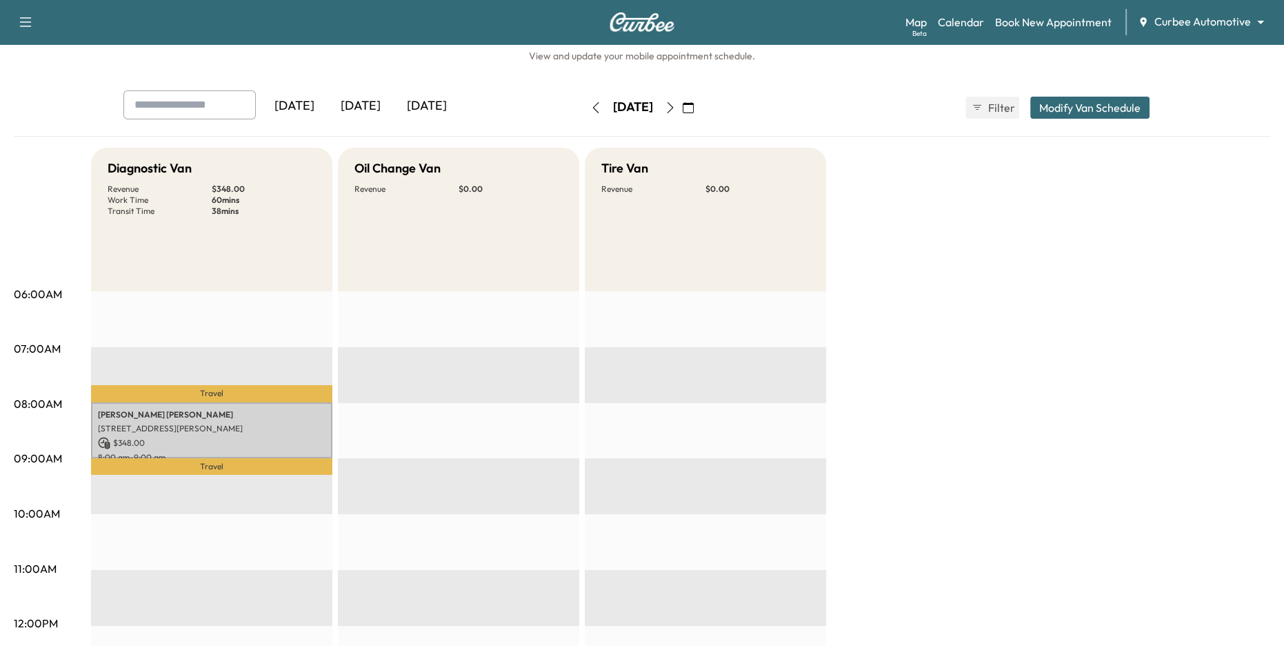
scroll to position [55, 0]
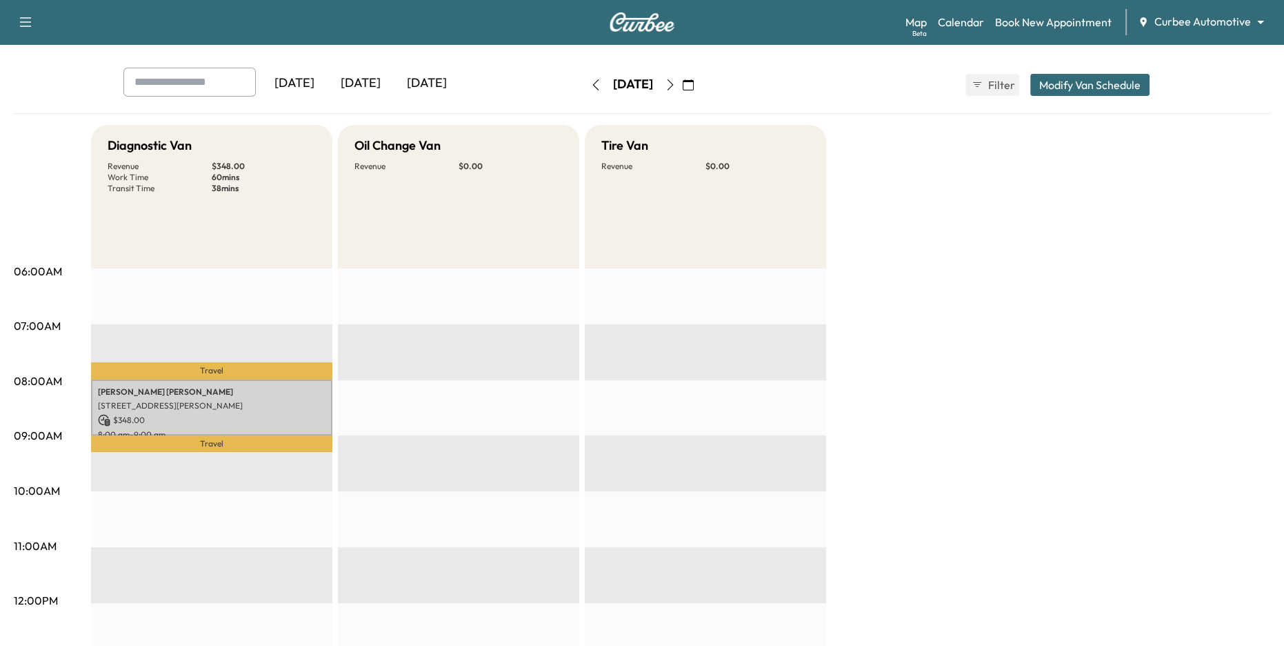
drag, startPoint x: 106, startPoint y: 146, endPoint x: 228, endPoint y: 210, distance: 137.9
click at [226, 208] on div "Diagnostic Van Revenue $ 348.00 Work Time 60 mins Transit Time 38 mins" at bounding box center [211, 196] width 241 height 143
click at [143, 139] on h5 "Diagnostic Van" at bounding box center [150, 145] width 84 height 19
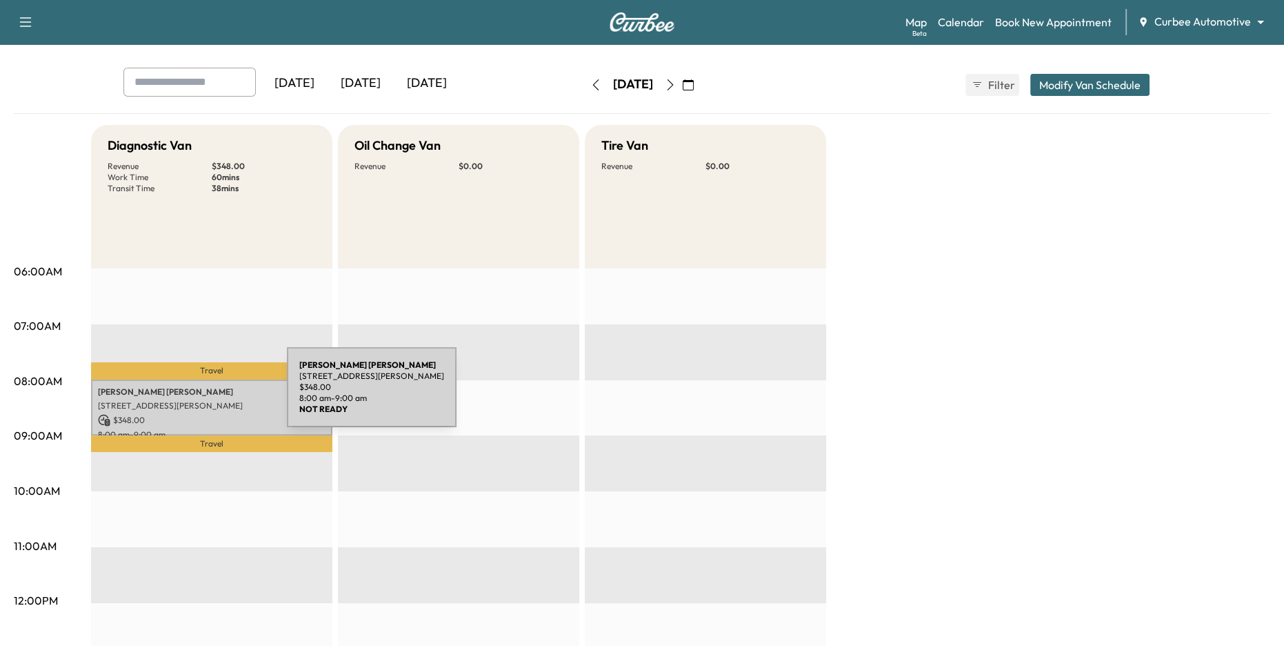
click at [183, 395] on p "[PERSON_NAME]" at bounding box center [212, 391] width 228 height 11
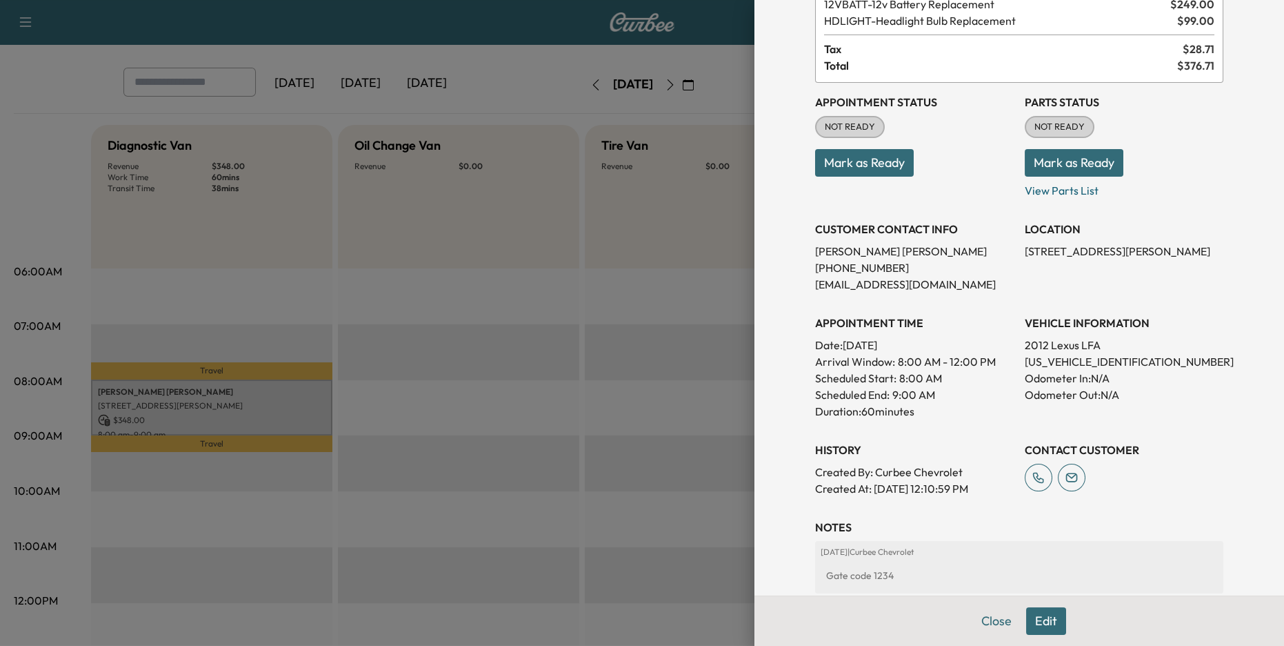
scroll to position [114, 0]
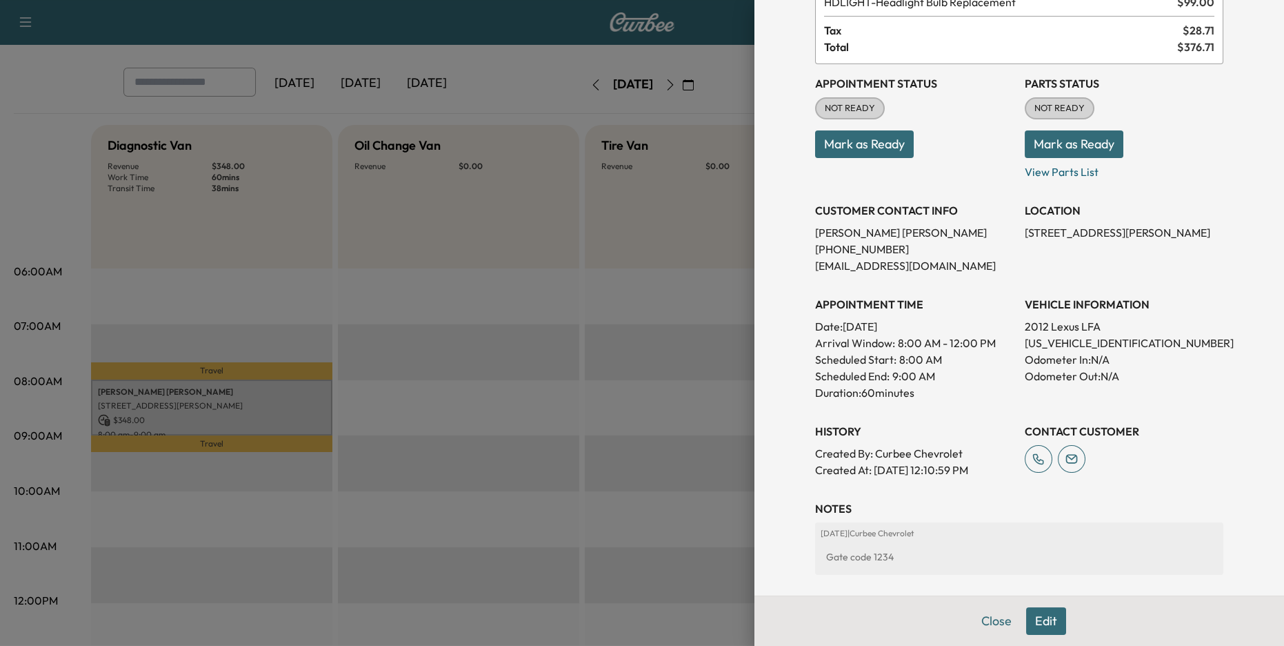
click at [635, 404] on div at bounding box center [642, 323] width 1284 height 646
